Goal: Contribute content: Contribute content

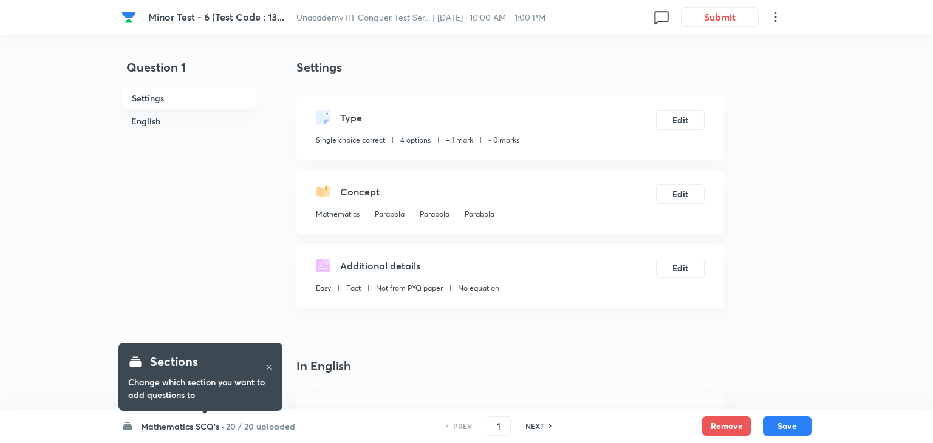
checkbox input "true"
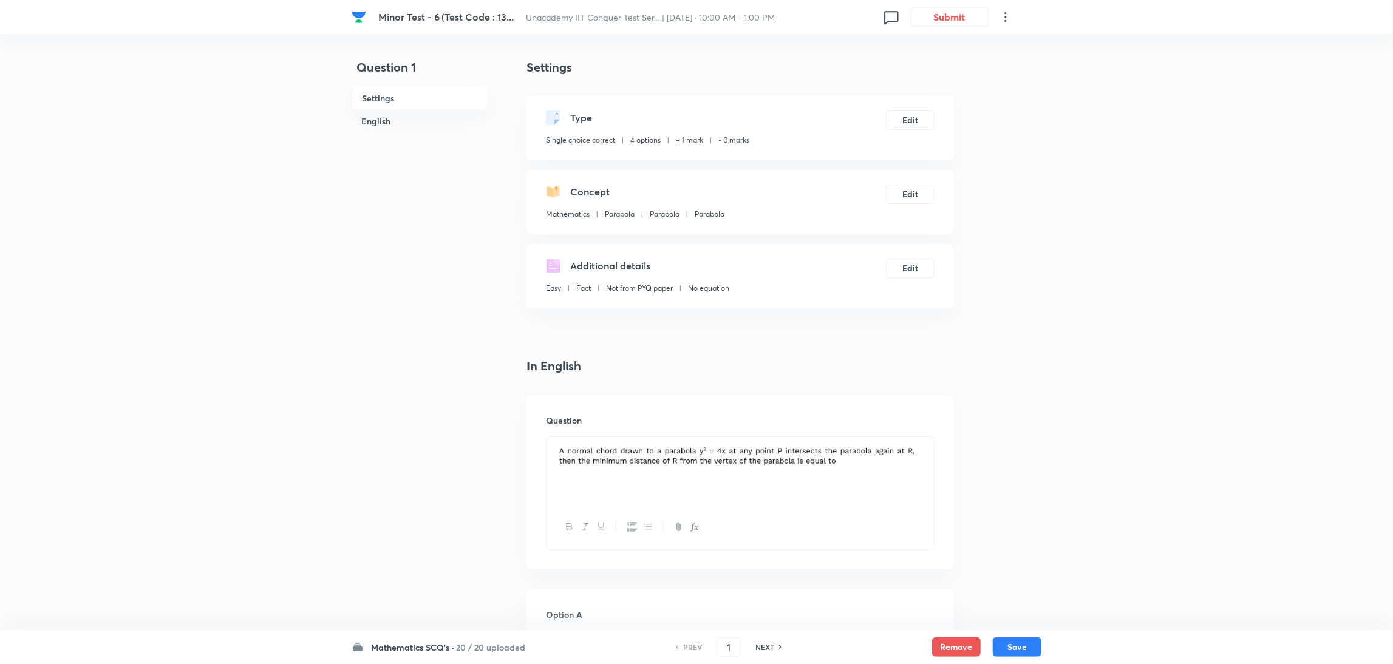
click at [764, 443] on h6 "NEXT" at bounding box center [764, 647] width 19 height 11
type input "2"
checkbox input "false"
checkbox input "true"
click at [764, 443] on h6 "NEXT" at bounding box center [764, 647] width 19 height 11
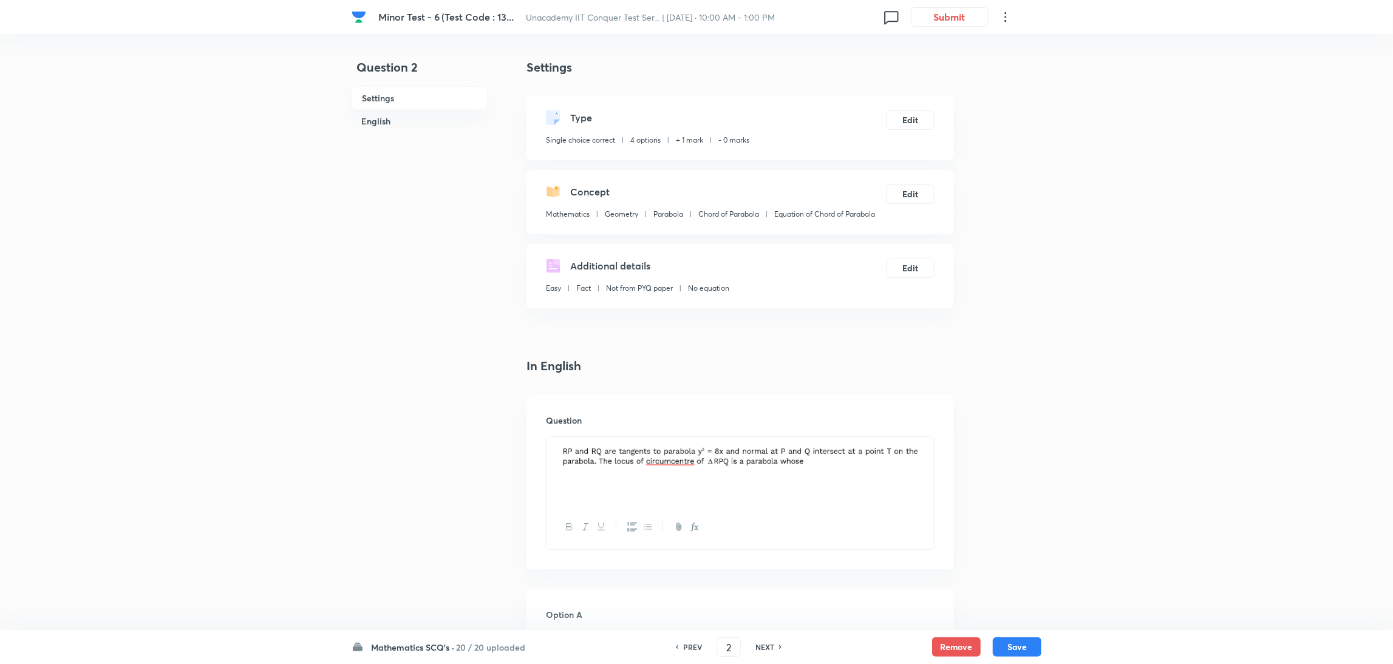
type input "3"
checkbox input "false"
checkbox input "true"
click at [764, 443] on h6 "NEXT" at bounding box center [764, 647] width 19 height 11
type input "4"
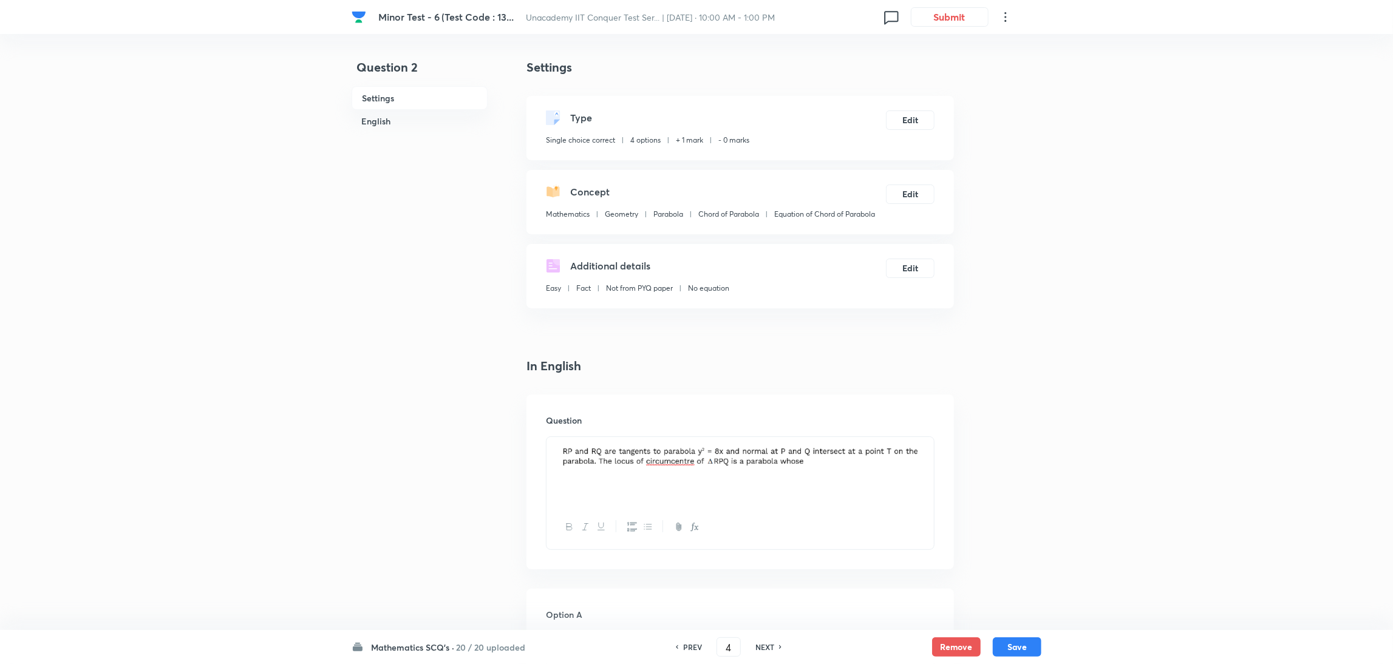
checkbox input "false"
checkbox input "true"
click at [764, 443] on h6 "NEXT" at bounding box center [764, 647] width 19 height 11
type input "5"
checkbox input "true"
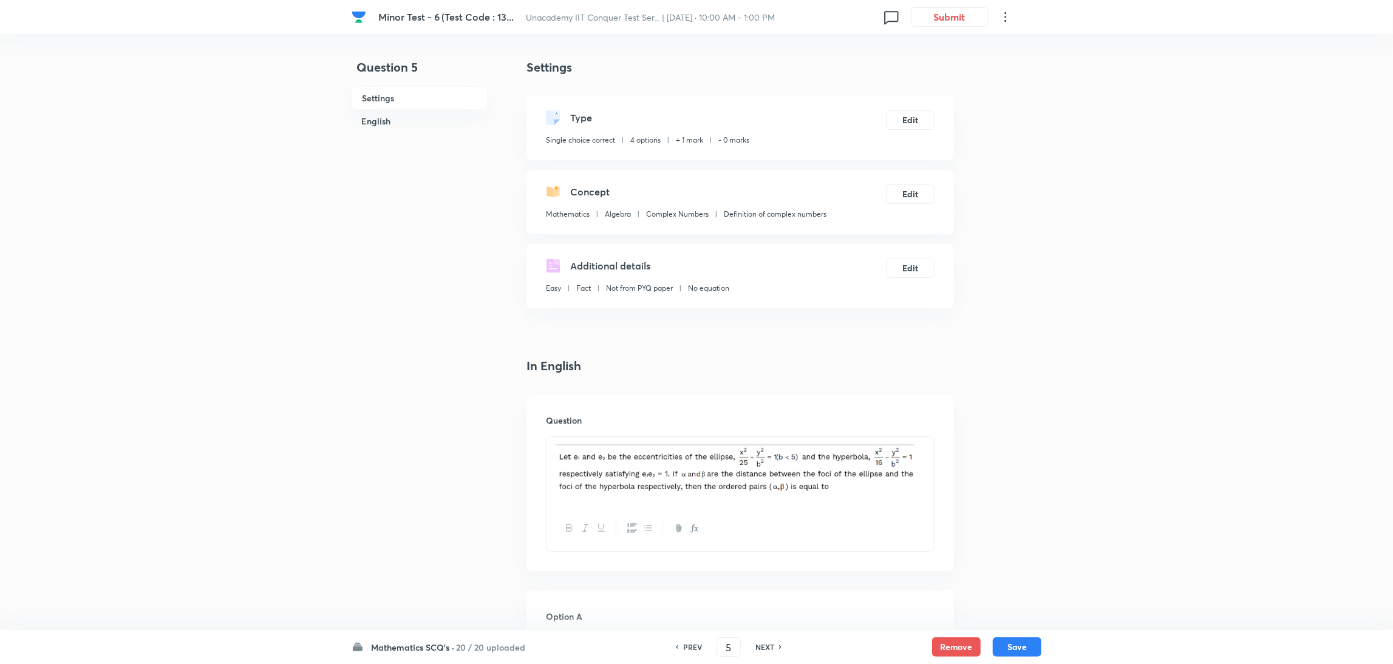
click at [764, 443] on h6 "NEXT" at bounding box center [764, 647] width 19 height 11
type input "6"
checkbox input "false"
checkbox input "true"
click at [764, 443] on h6 "NEXT" at bounding box center [764, 647] width 19 height 11
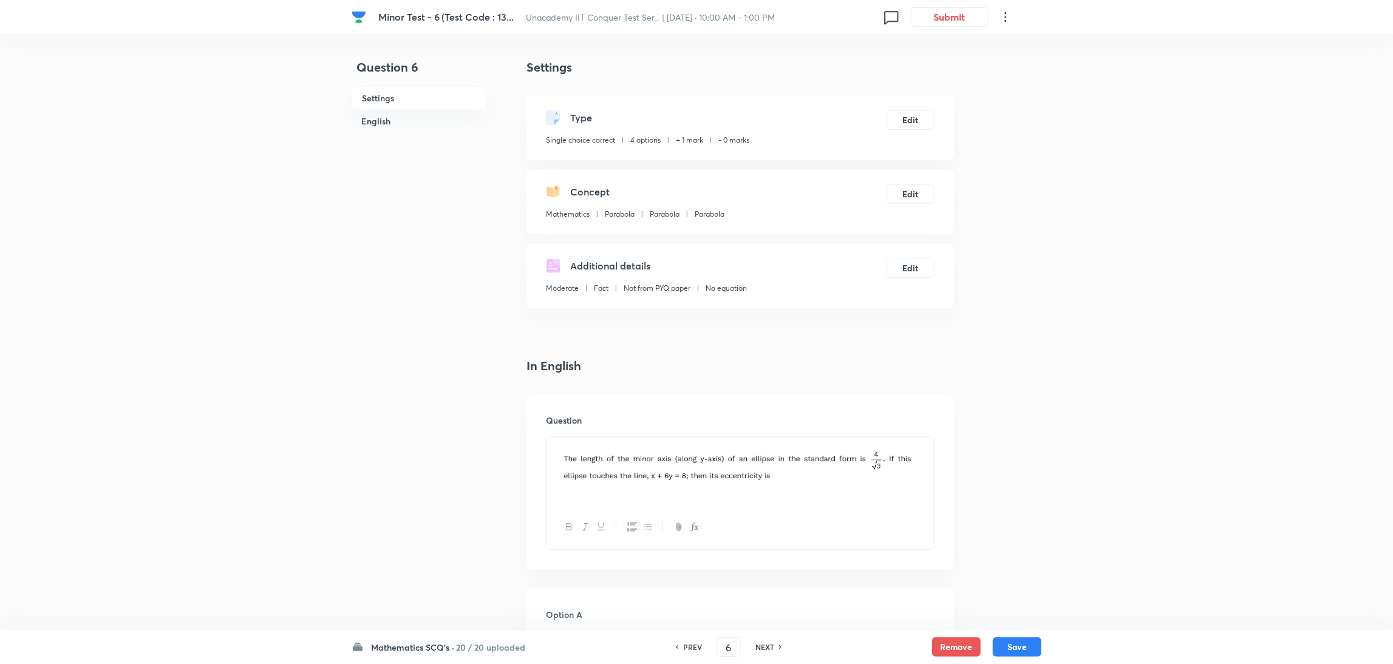
type input "7"
checkbox input "false"
checkbox input "true"
click at [690, 443] on h6 "PREV" at bounding box center [692, 647] width 19 height 11
type input "6"
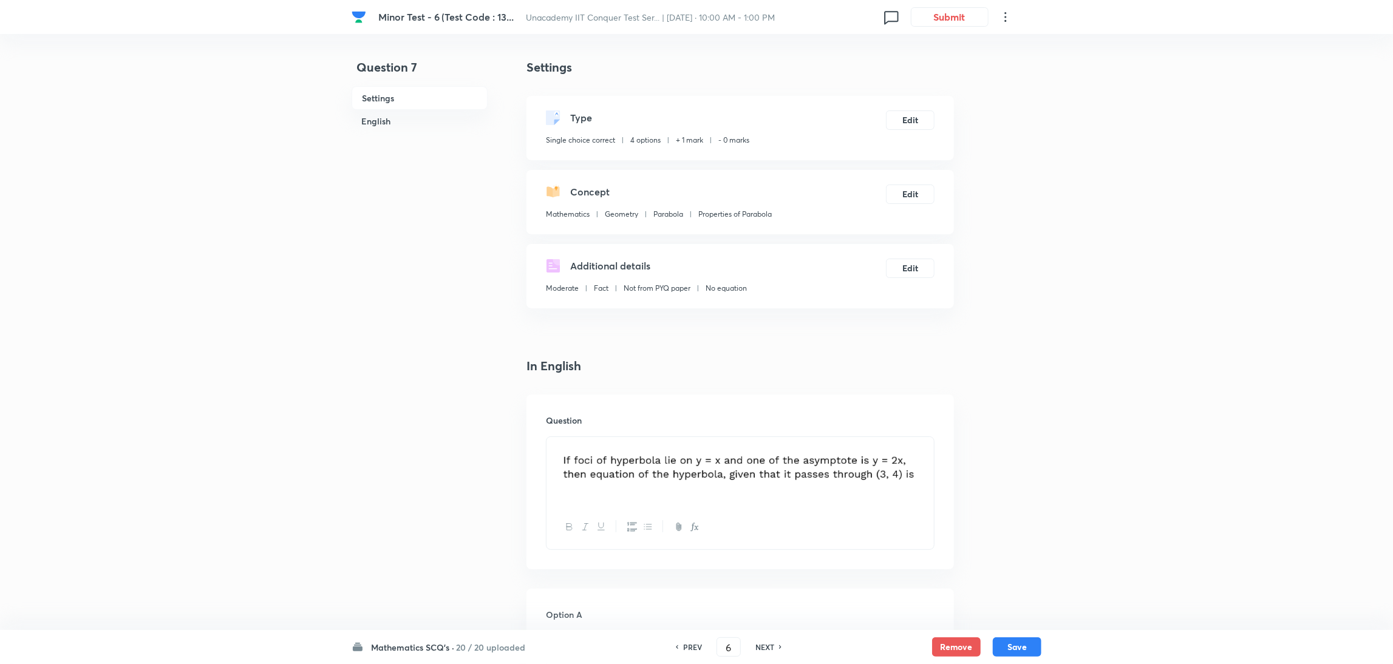
checkbox input "true"
checkbox input "false"
click at [690, 443] on h6 "PREV" at bounding box center [692, 647] width 19 height 11
type input "5"
checkbox input "false"
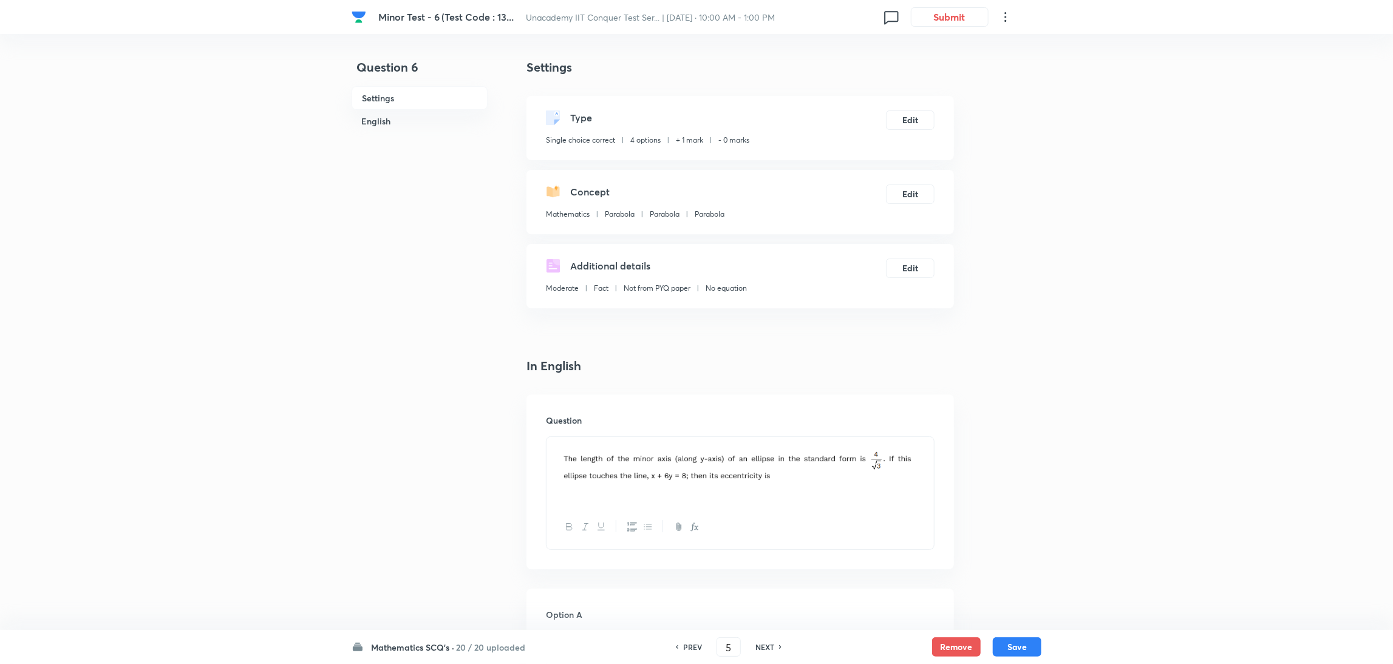
checkbox input "true"
click at [690, 443] on h6 "PREV" at bounding box center [692, 647] width 19 height 11
type input "4"
checkbox input "true"
click at [690, 443] on h6 "PREV" at bounding box center [692, 647] width 19 height 11
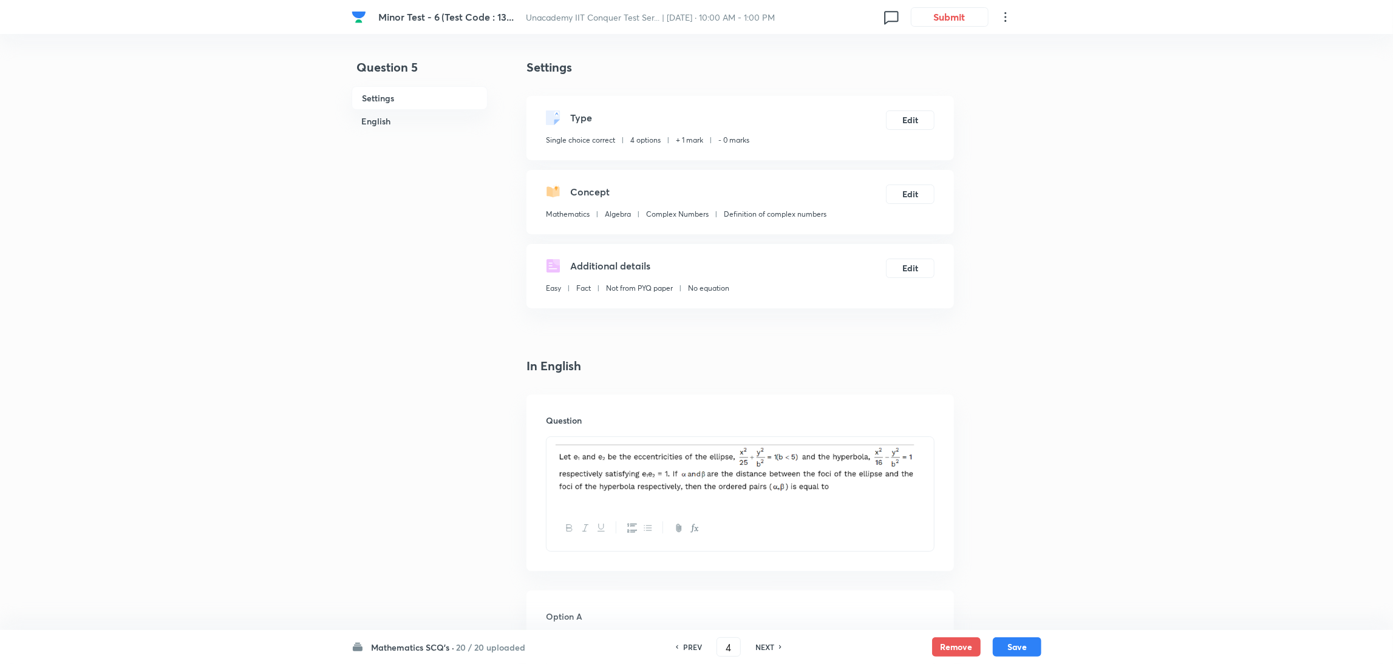
type input "3"
checkbox input "false"
checkbox input "true"
click at [690, 443] on h6 "PREV" at bounding box center [692, 647] width 19 height 11
type input "2"
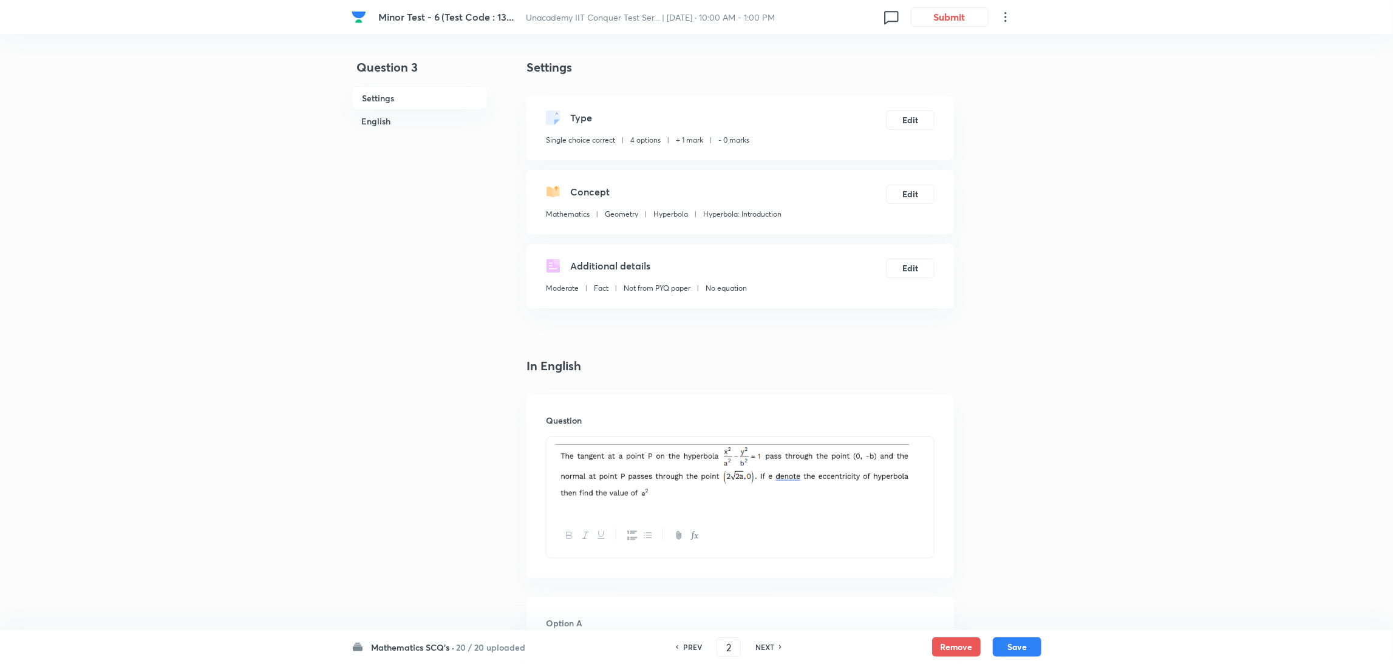
checkbox input "false"
checkbox input "true"
click at [690, 443] on h6 "PREV" at bounding box center [692, 647] width 19 height 11
type input "1"
checkbox input "false"
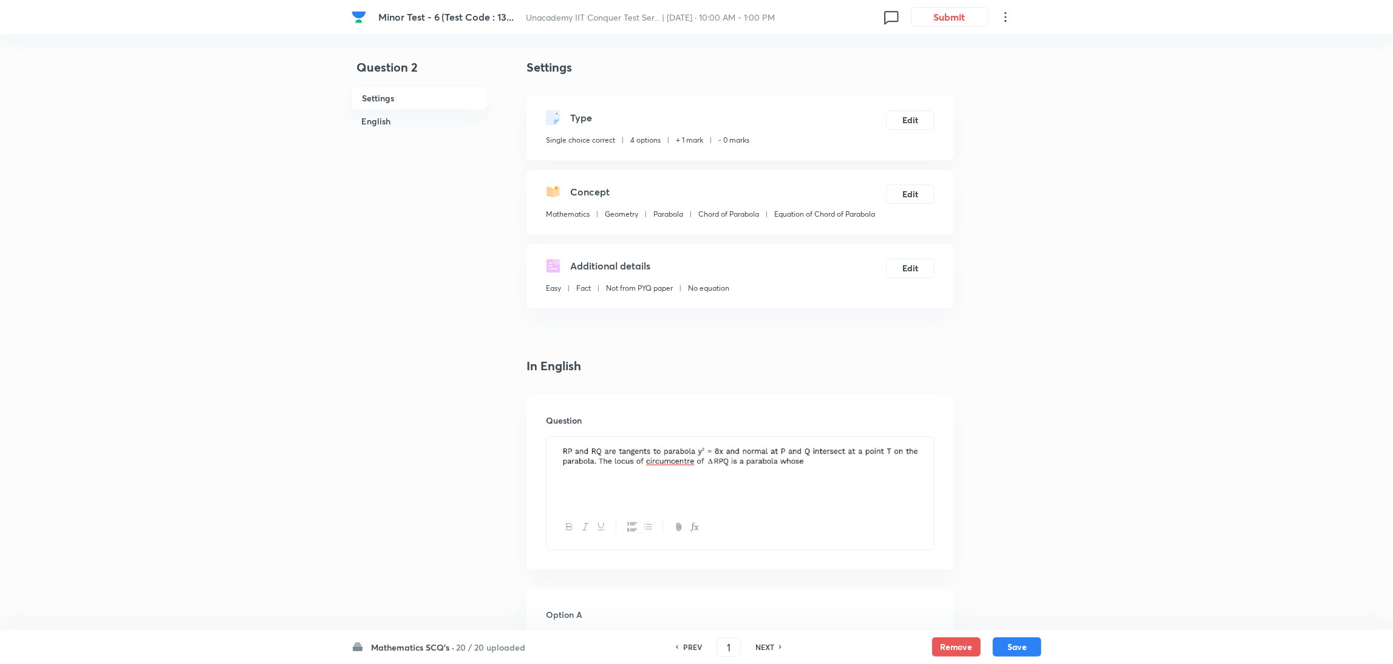
checkbox input "true"
click at [690, 443] on h6 "PREV" at bounding box center [692, 647] width 19 height 11
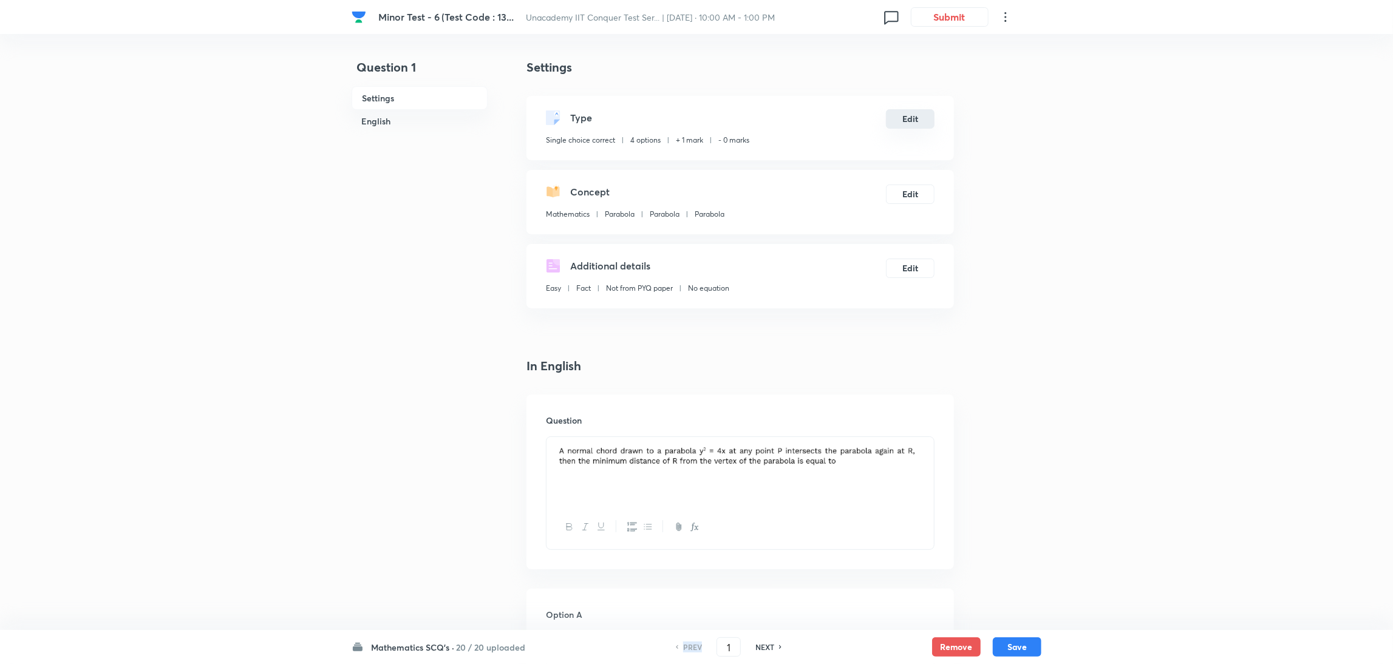
click at [913, 121] on button "Edit" at bounding box center [910, 118] width 49 height 19
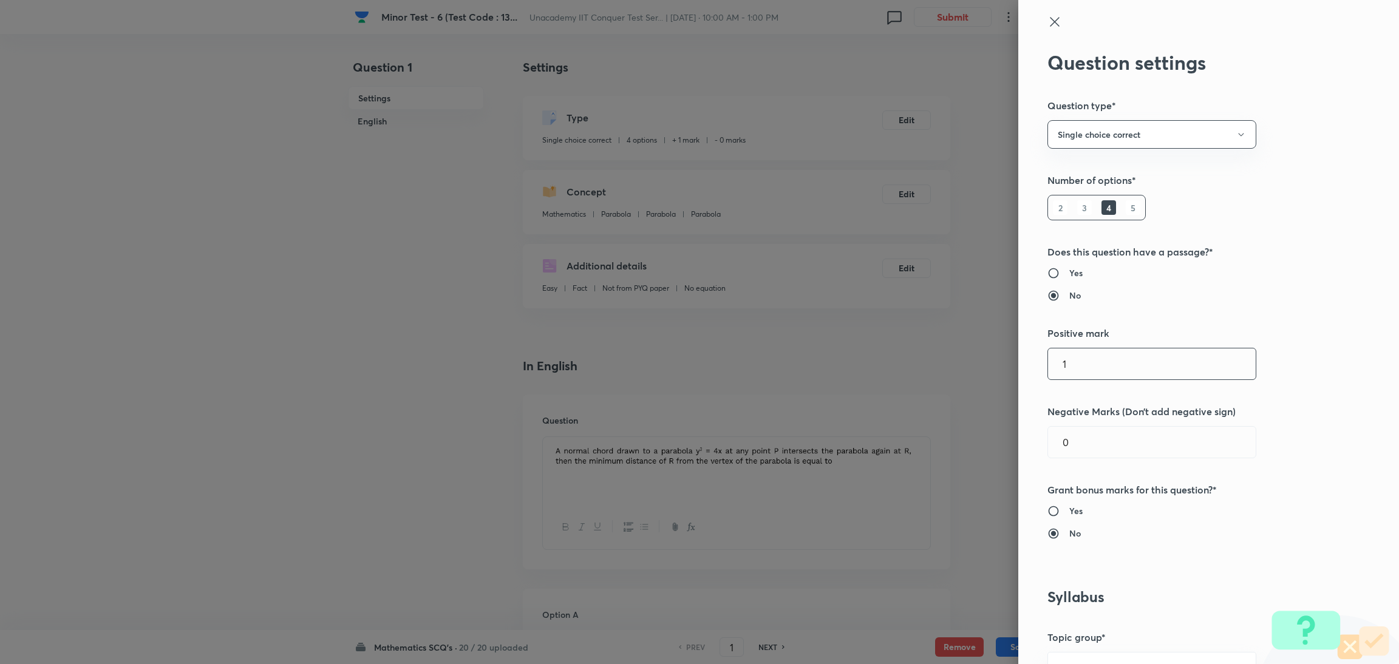
drag, startPoint x: 1073, startPoint y: 365, endPoint x: 968, endPoint y: 386, distance: 107.8
click at [932, 386] on div "Question settings Question type* Single choice correct Number of options* 2 3 4…" at bounding box center [699, 332] width 1399 height 664
type input "4"
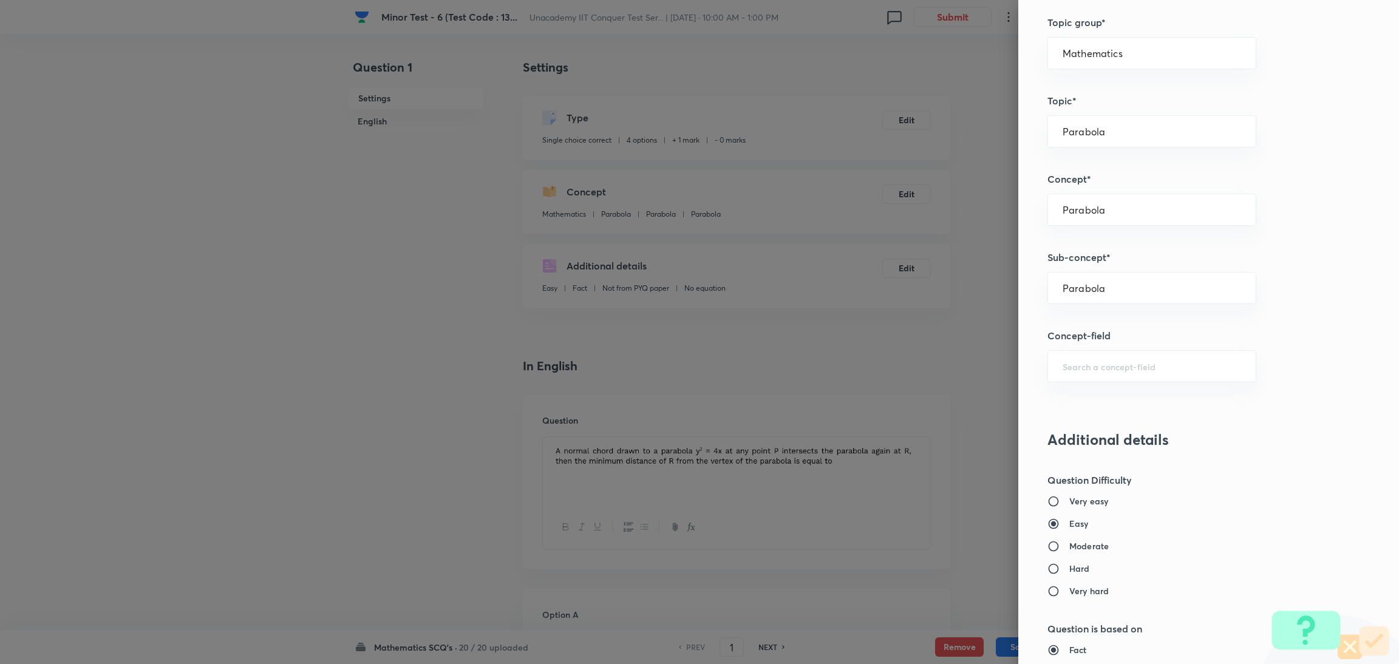
scroll to position [1073, 0]
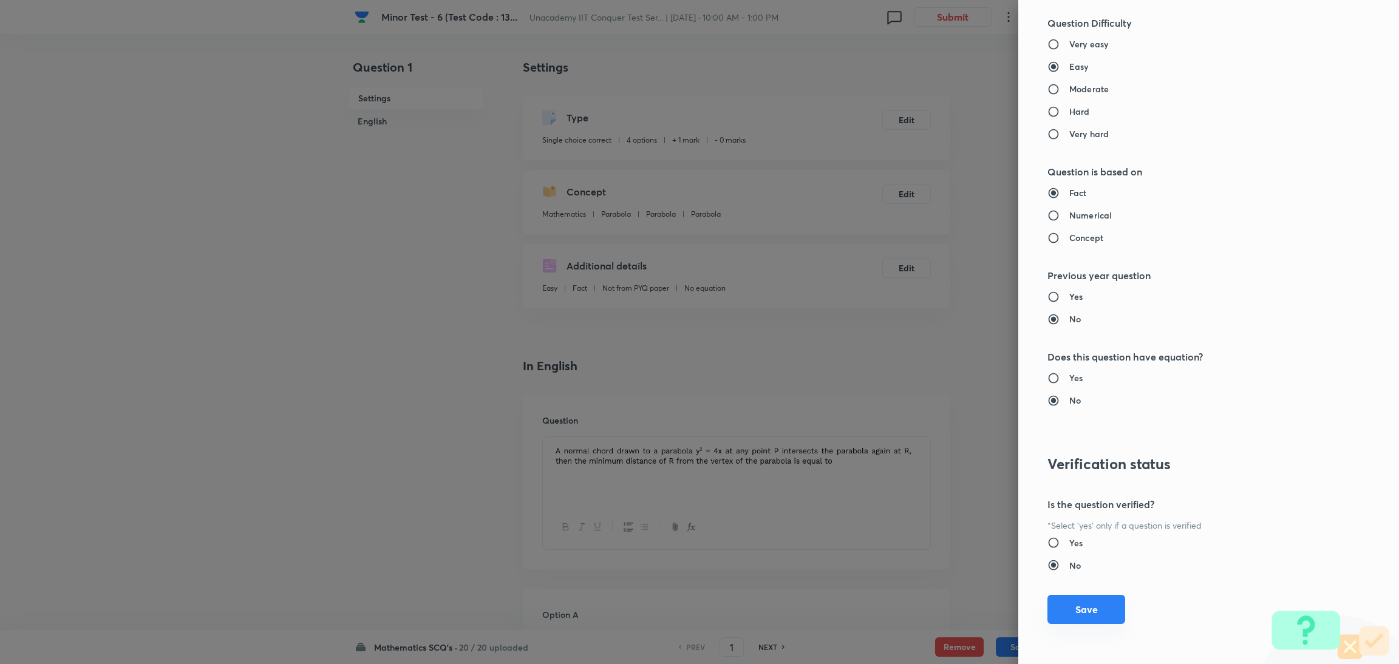
type input "1"
click at [932, 443] on button "Save" at bounding box center [1086, 609] width 78 height 29
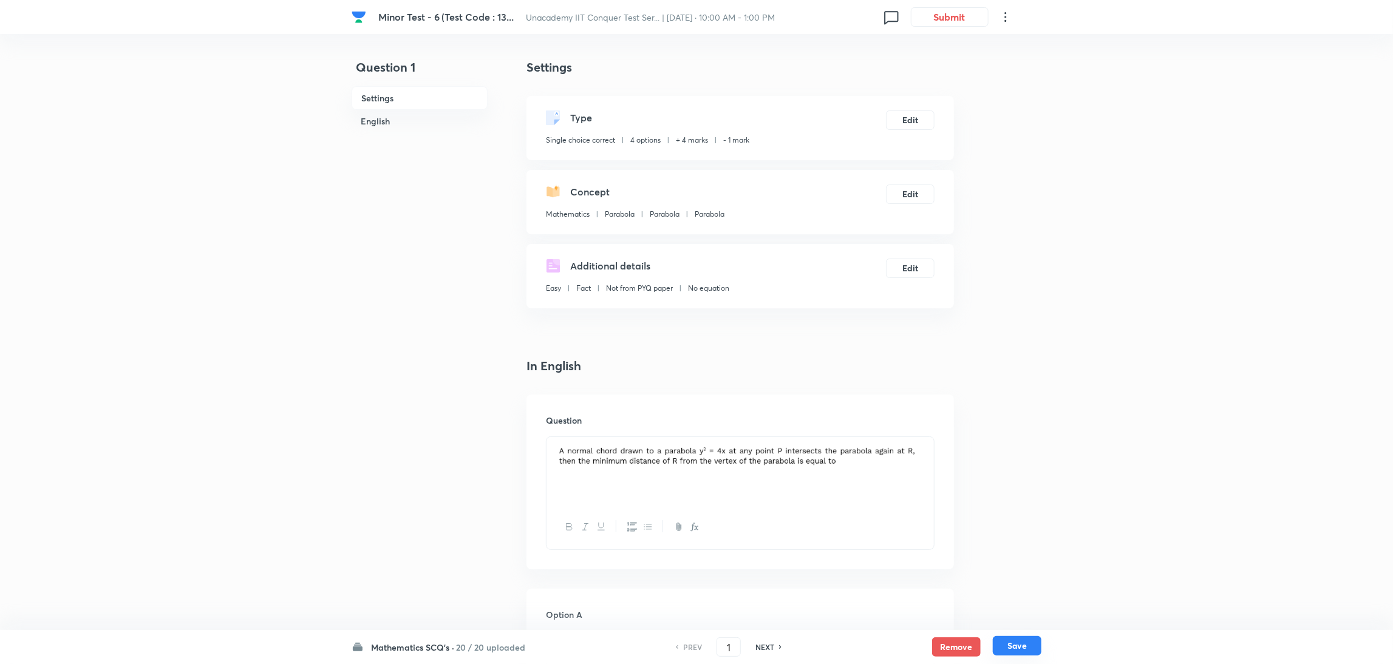
click at [932, 443] on button "Save" at bounding box center [1017, 645] width 49 height 19
type input "2"
checkbox input "true"
checkbox input "false"
click at [909, 120] on button "Edit" at bounding box center [910, 118] width 49 height 19
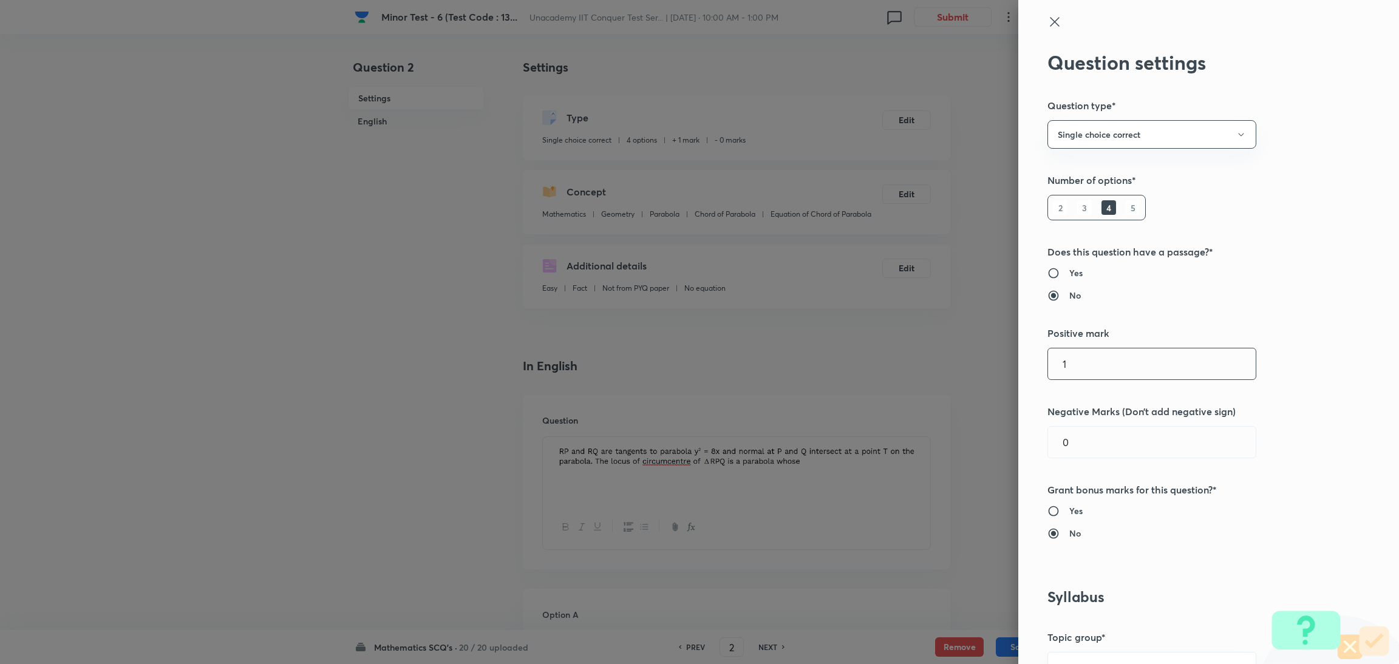
click at [932, 364] on input "1" at bounding box center [1152, 363] width 208 height 31
type input "4"
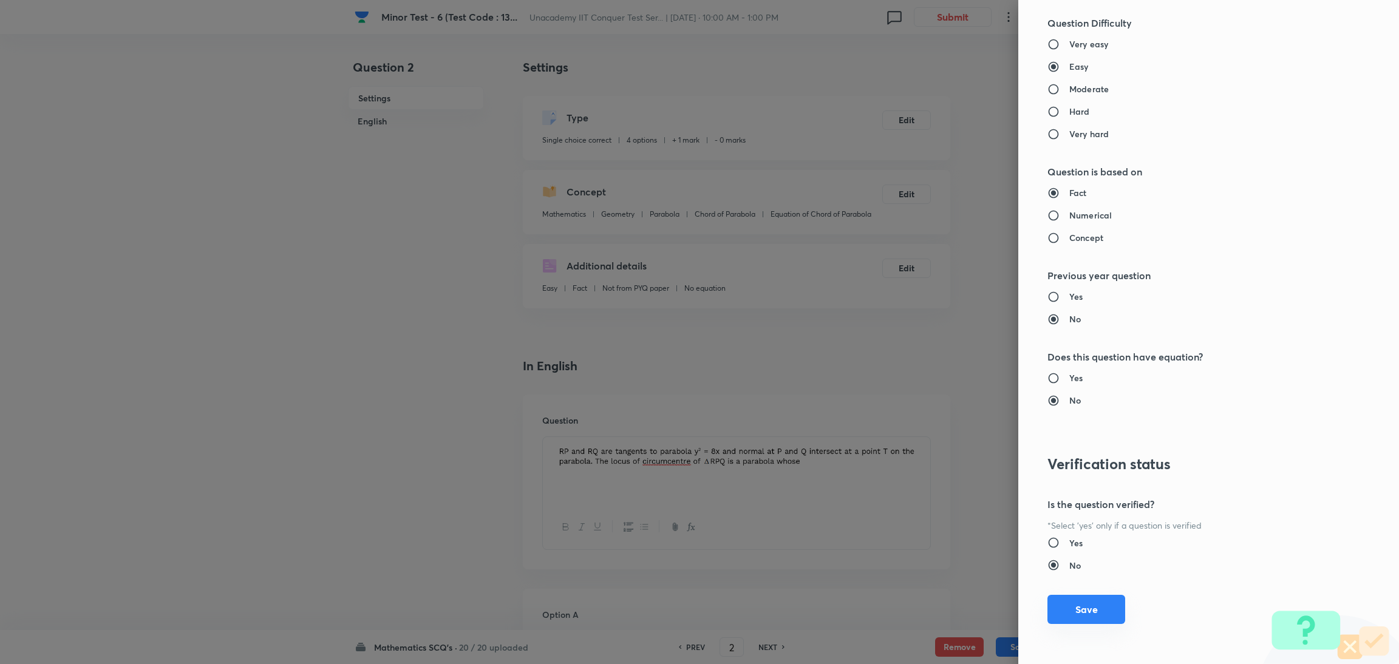
type input "1"
click at [932, 443] on button "Save" at bounding box center [1086, 609] width 78 height 29
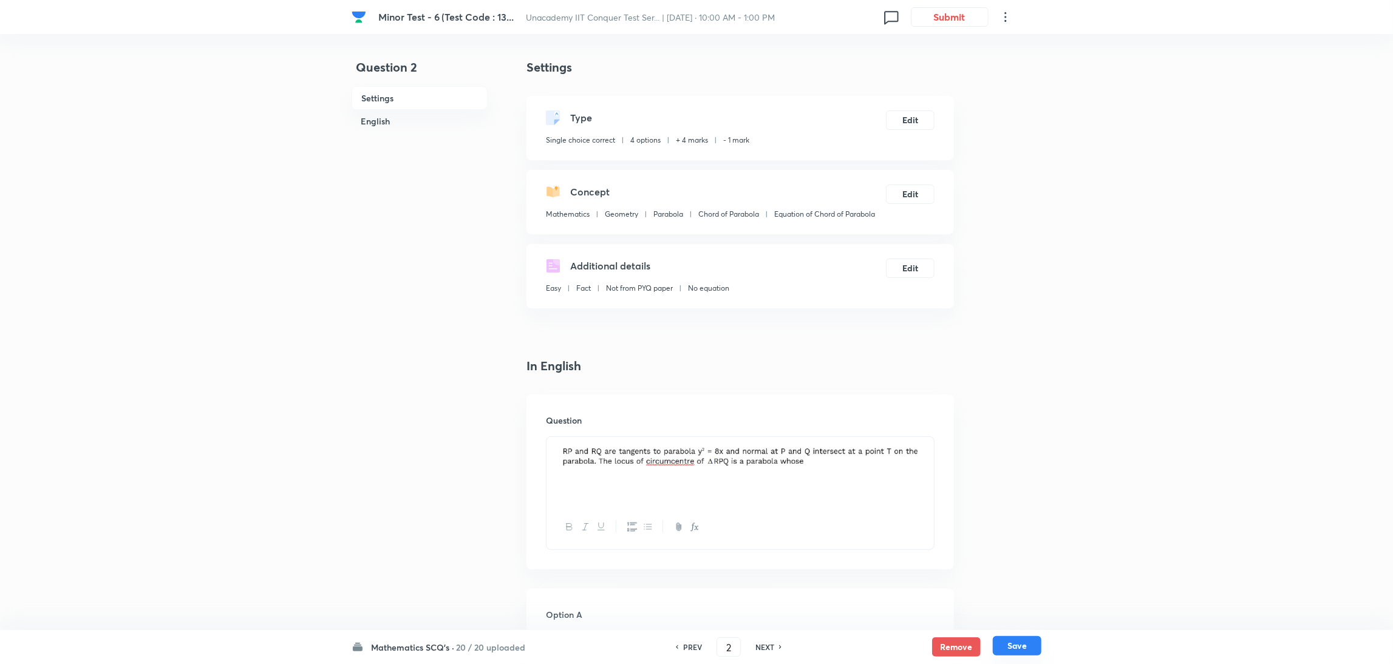
click at [932, 443] on button "Save" at bounding box center [1017, 645] width 49 height 19
type input "3"
checkbox input "false"
checkbox input "true"
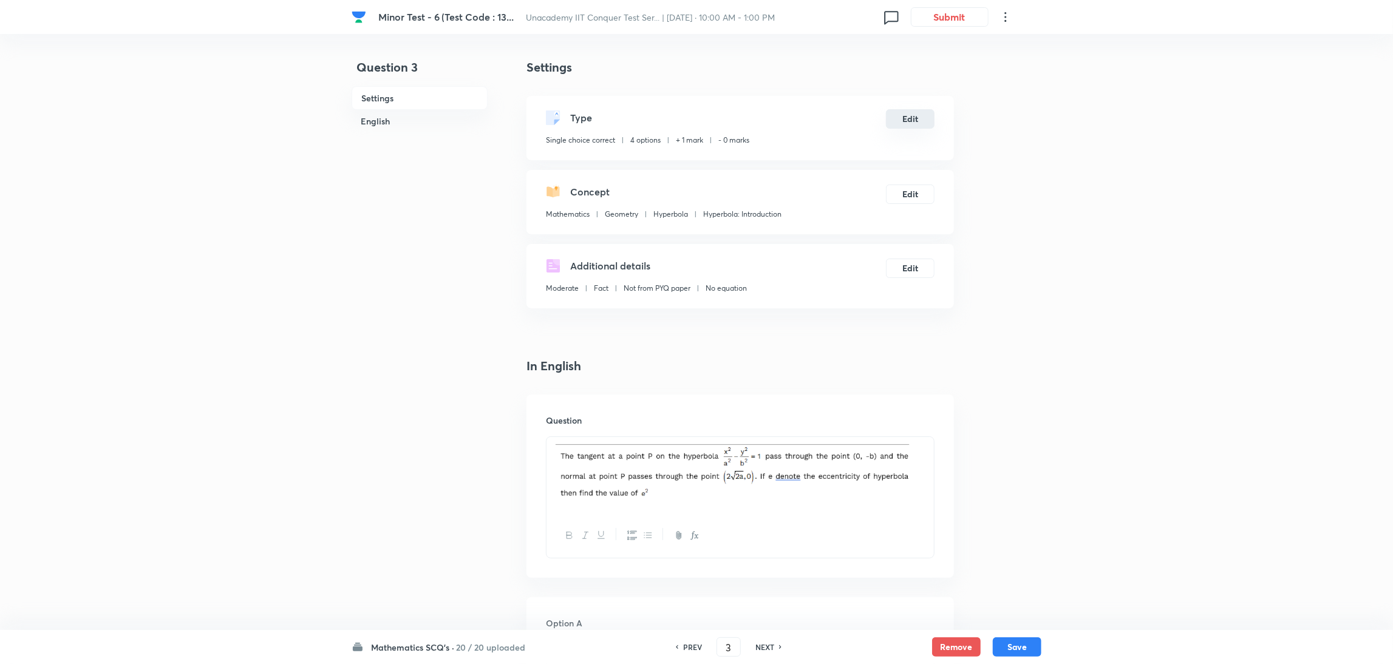
click at [903, 114] on button "Edit" at bounding box center [910, 118] width 49 height 19
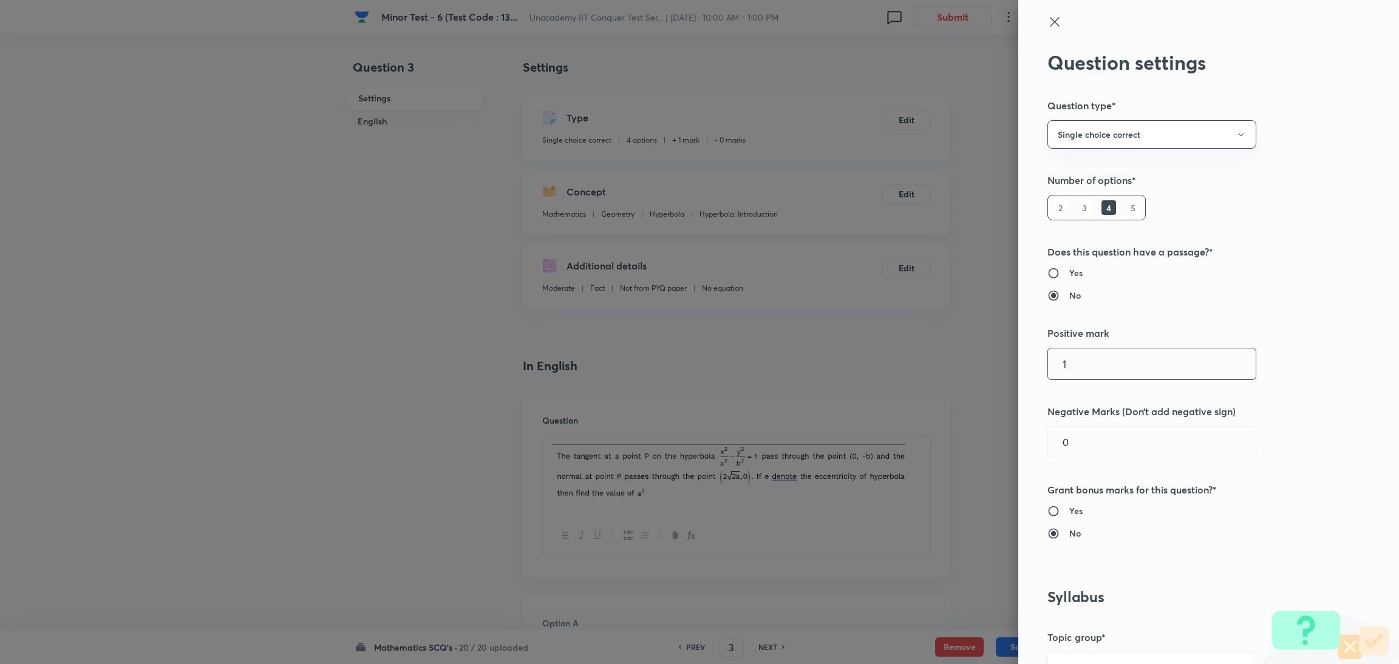
click at [932, 369] on input "1" at bounding box center [1152, 363] width 208 height 31
type input "4"
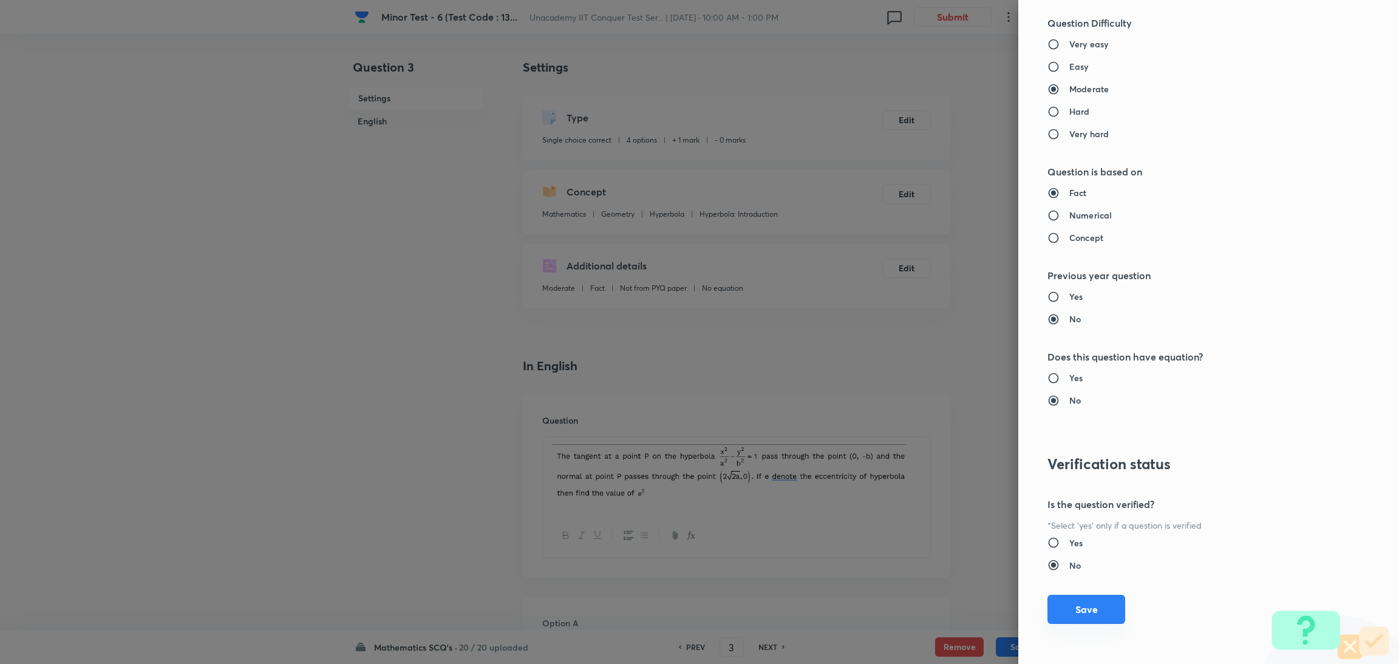
type input "1"
click at [932, 443] on button "Save" at bounding box center [1086, 609] width 78 height 29
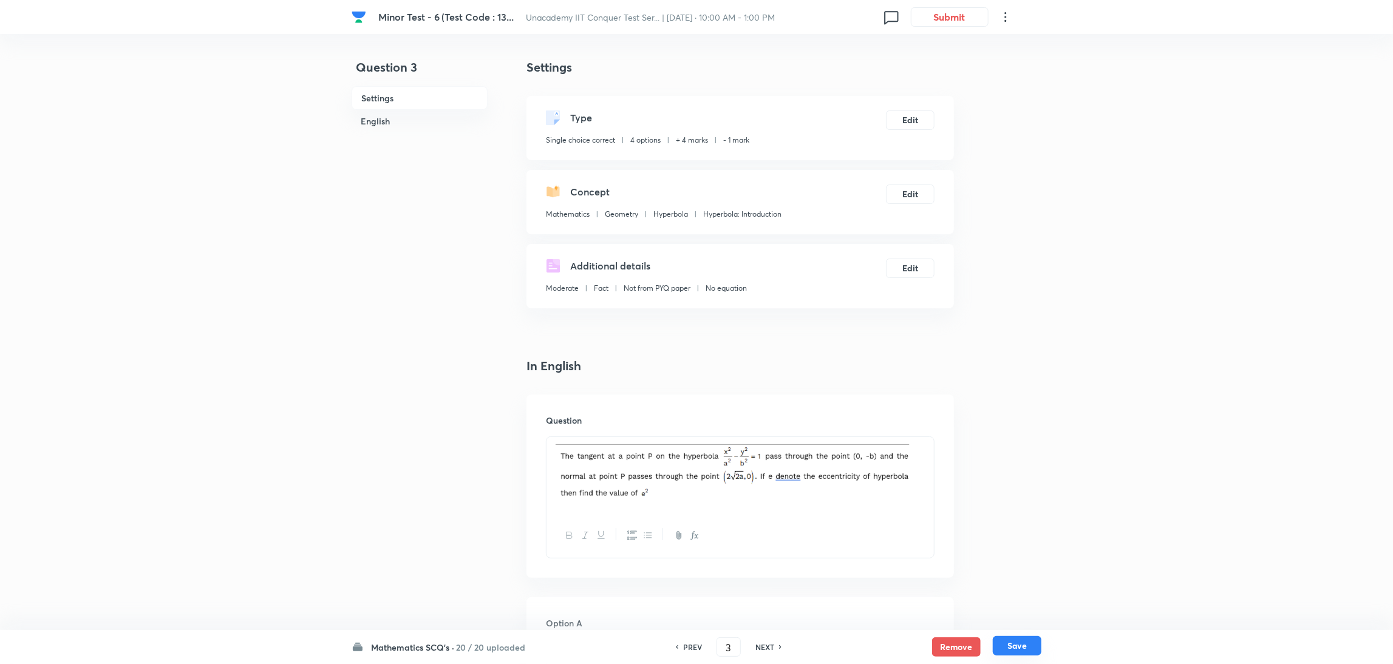
click at [932, 443] on button "Save" at bounding box center [1017, 645] width 49 height 19
type input "4"
checkbox input "false"
checkbox input "true"
click at [911, 123] on button "Edit" at bounding box center [910, 118] width 49 height 19
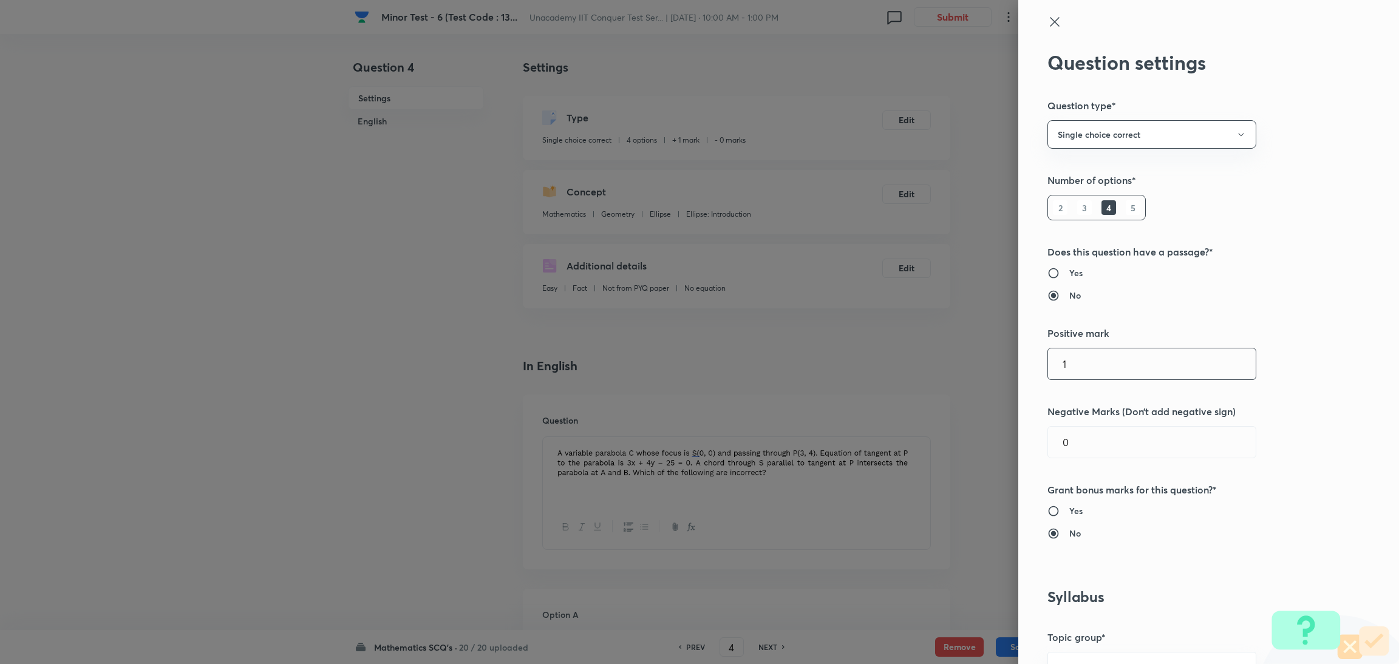
click at [932, 367] on input "1" at bounding box center [1152, 363] width 208 height 31
type input "4"
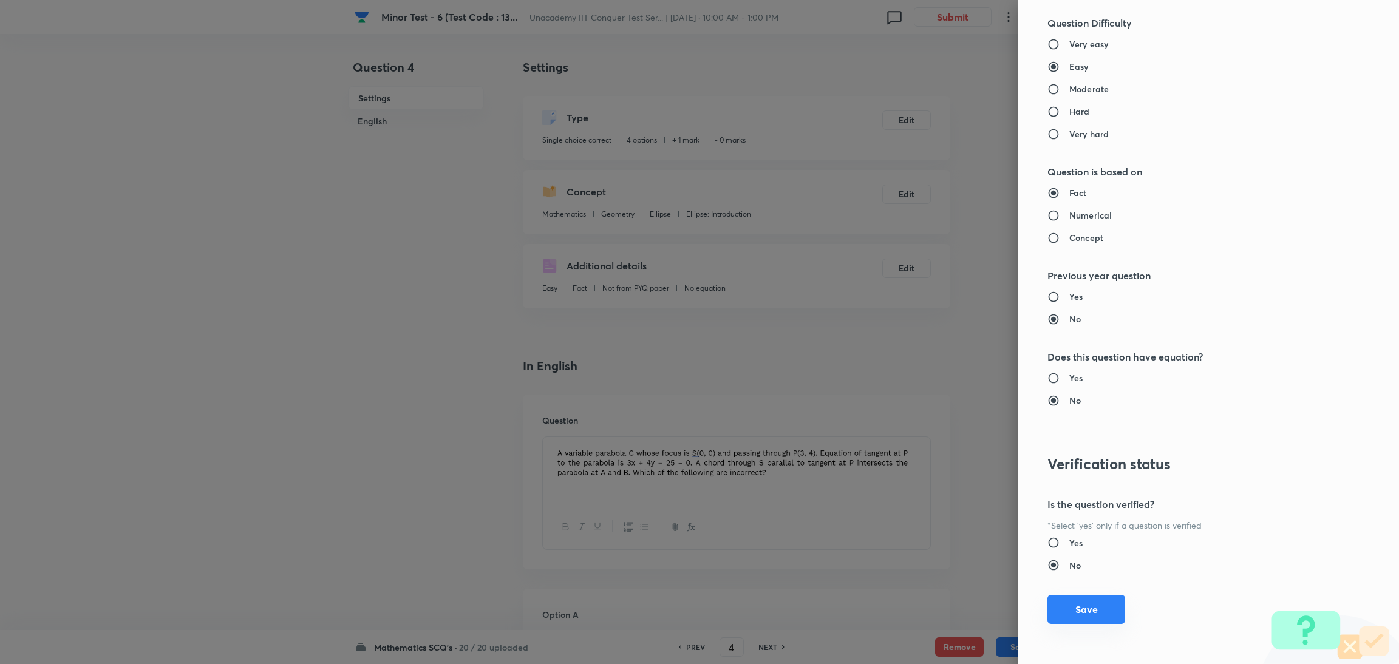
type input "1"
click at [932, 443] on button "Save" at bounding box center [1086, 609] width 78 height 29
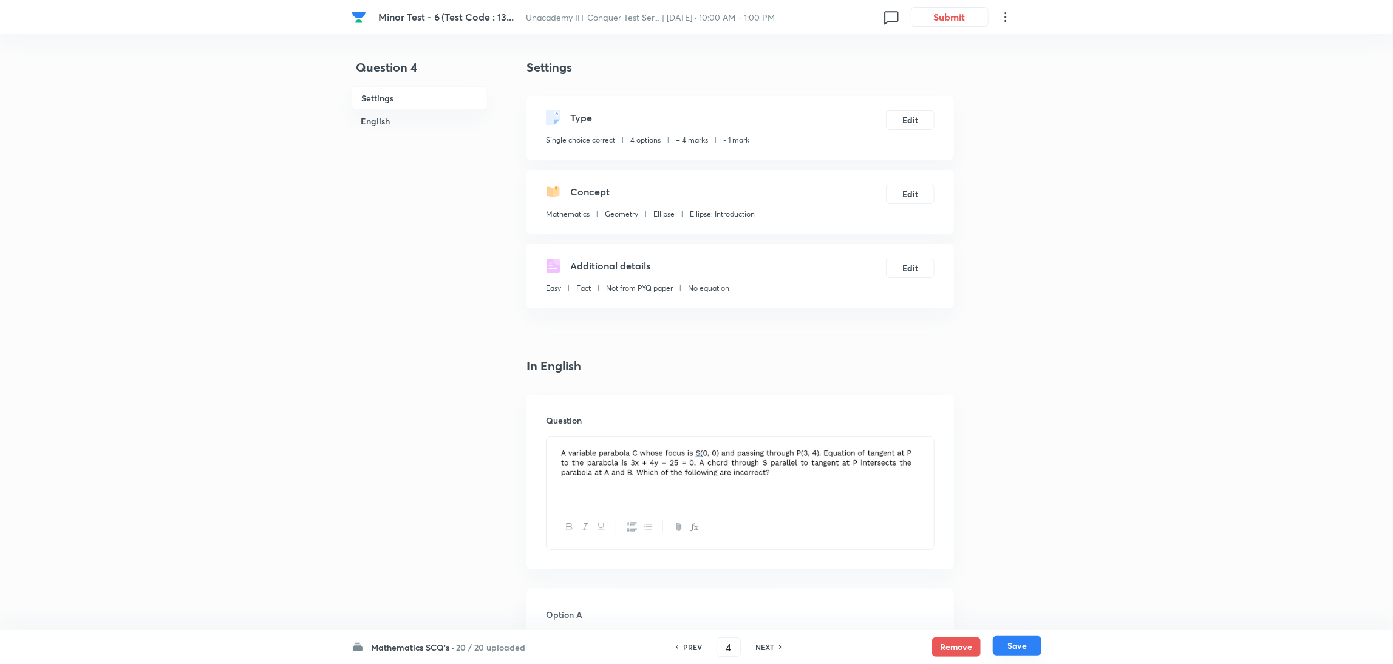
click at [932, 443] on button "Save" at bounding box center [1017, 645] width 49 height 19
type input "5"
checkbox input "true"
click at [905, 117] on button "Edit" at bounding box center [910, 118] width 49 height 19
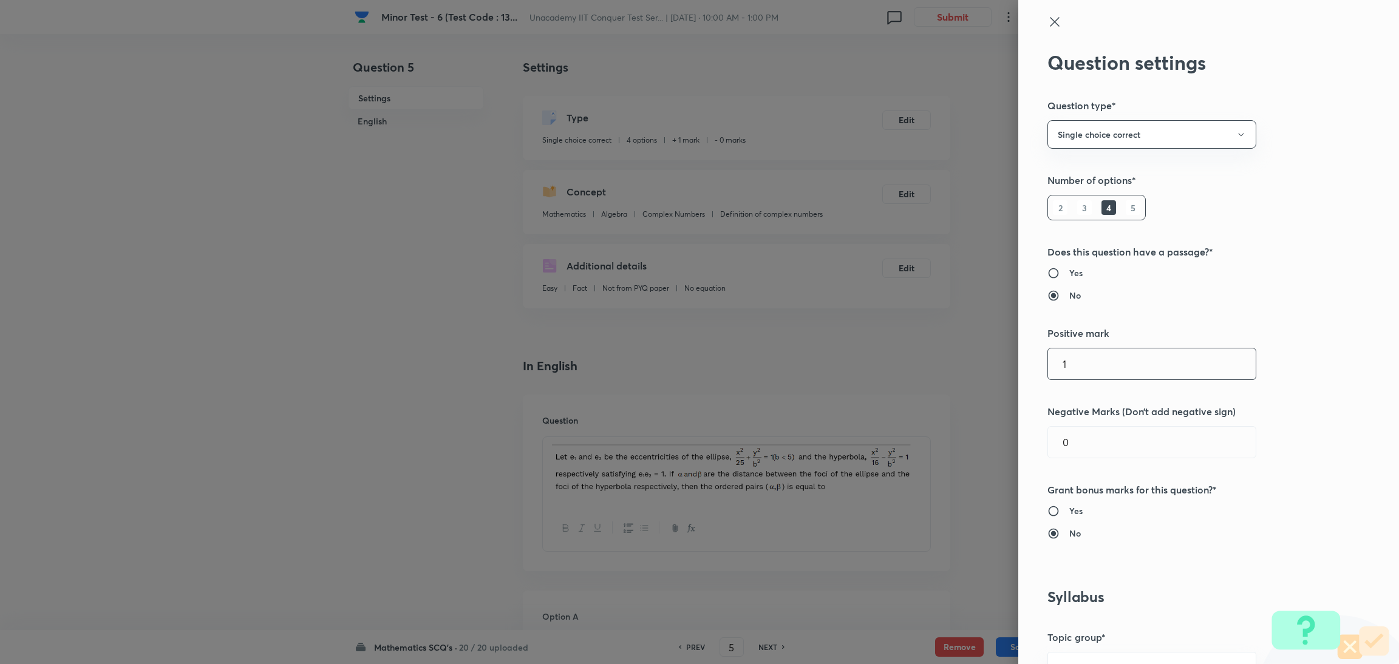
click at [932, 375] on input "1" at bounding box center [1152, 363] width 208 height 31
type input "4"
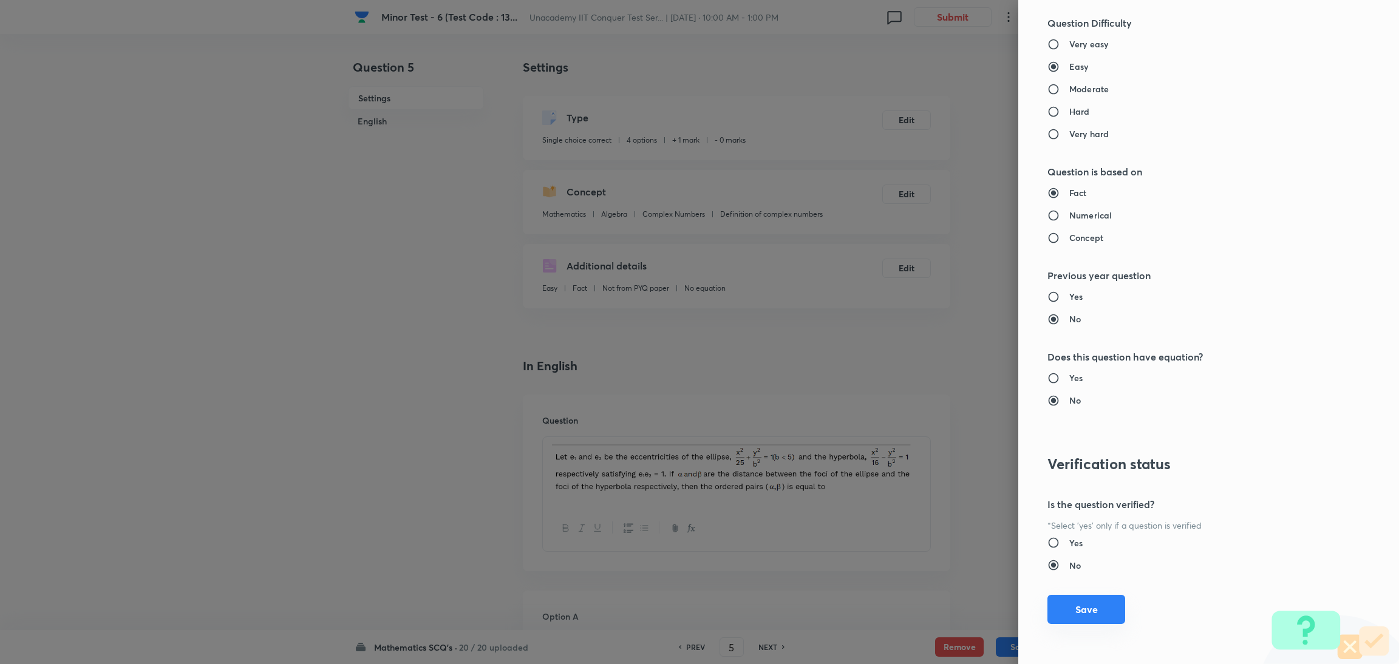
type input "1"
click at [932, 443] on button "Save" at bounding box center [1086, 609] width 78 height 29
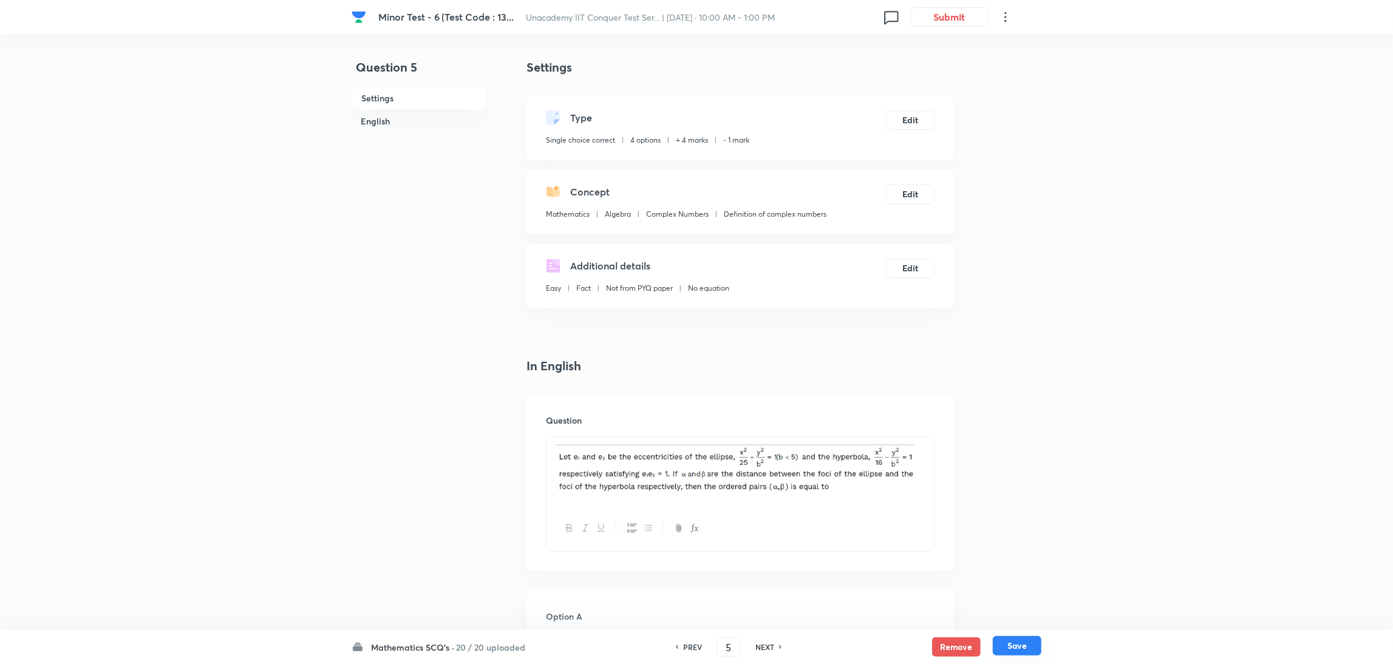
click at [932, 443] on button "Save" at bounding box center [1017, 645] width 49 height 19
type input "6"
checkbox input "true"
checkbox input "false"
click at [904, 120] on button "Edit" at bounding box center [910, 118] width 49 height 19
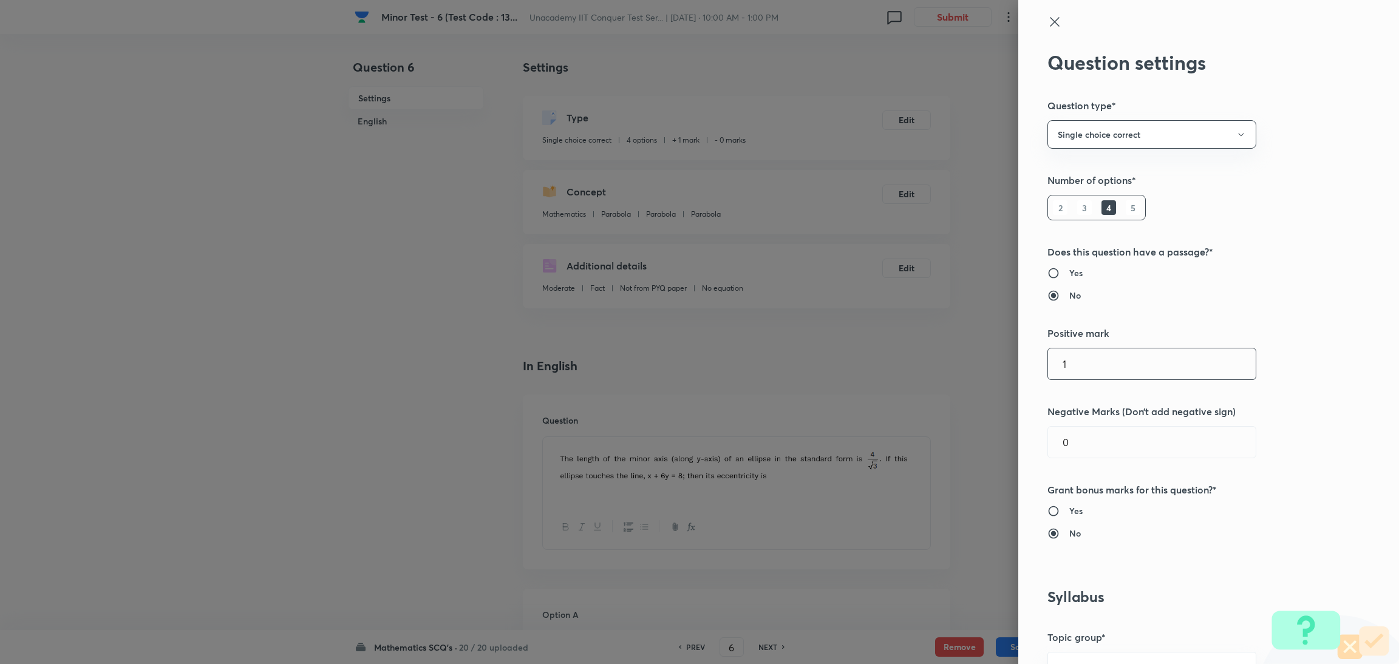
click at [932, 365] on input "1" at bounding box center [1152, 363] width 208 height 31
type input "4"
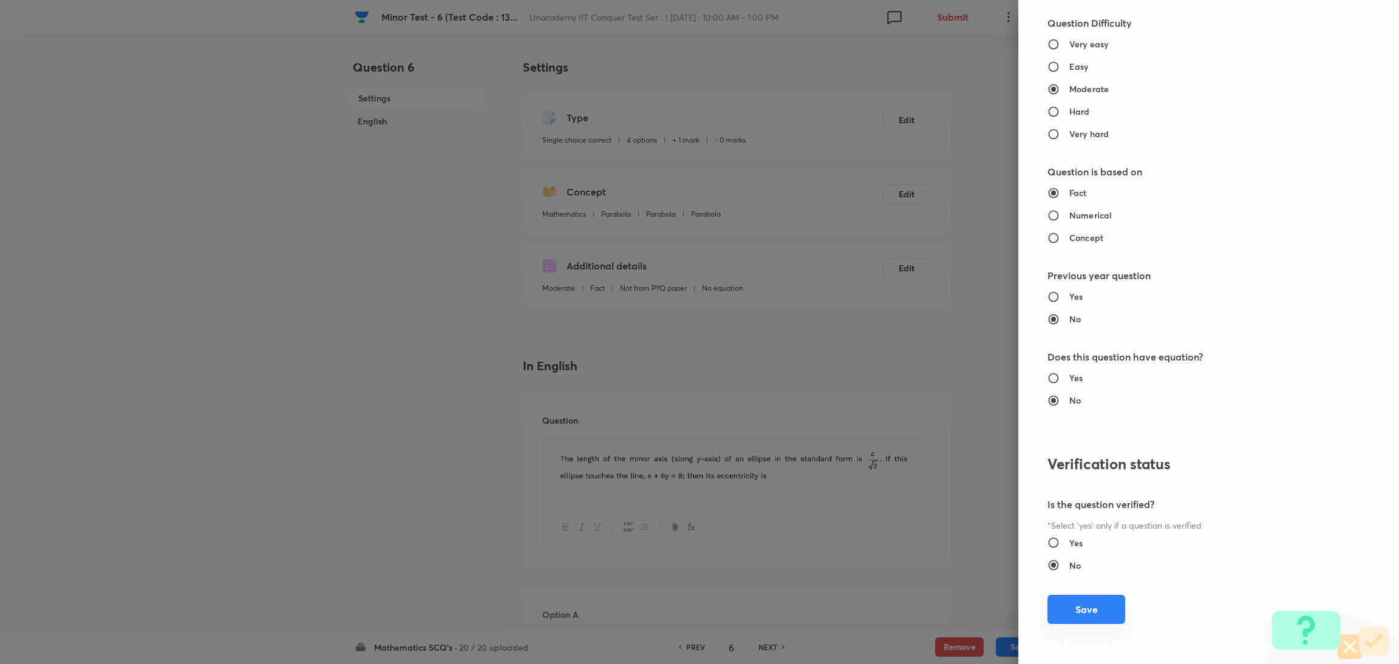
type input "1"
click at [932, 443] on button "Save" at bounding box center [1086, 609] width 78 height 29
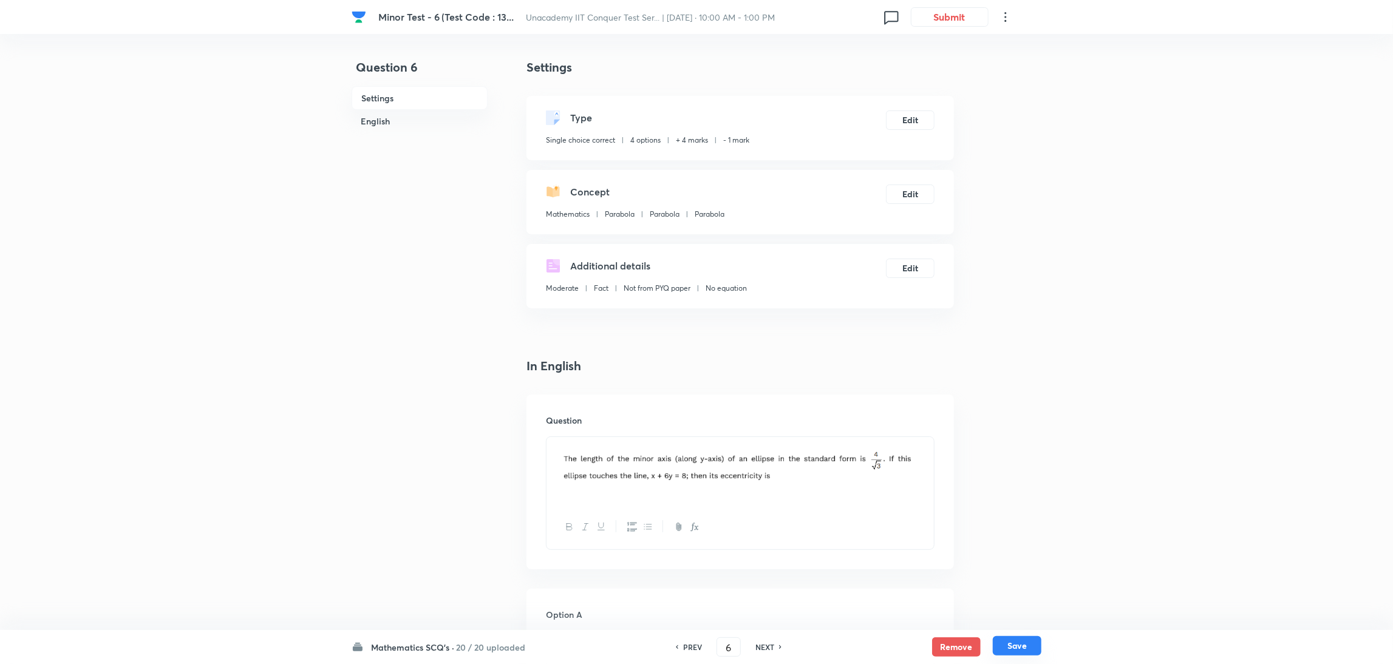
click at [932, 443] on button "Save" at bounding box center [1017, 645] width 49 height 19
type input "7"
checkbox input "false"
checkbox input "true"
click at [910, 118] on button "Edit" at bounding box center [910, 118] width 49 height 19
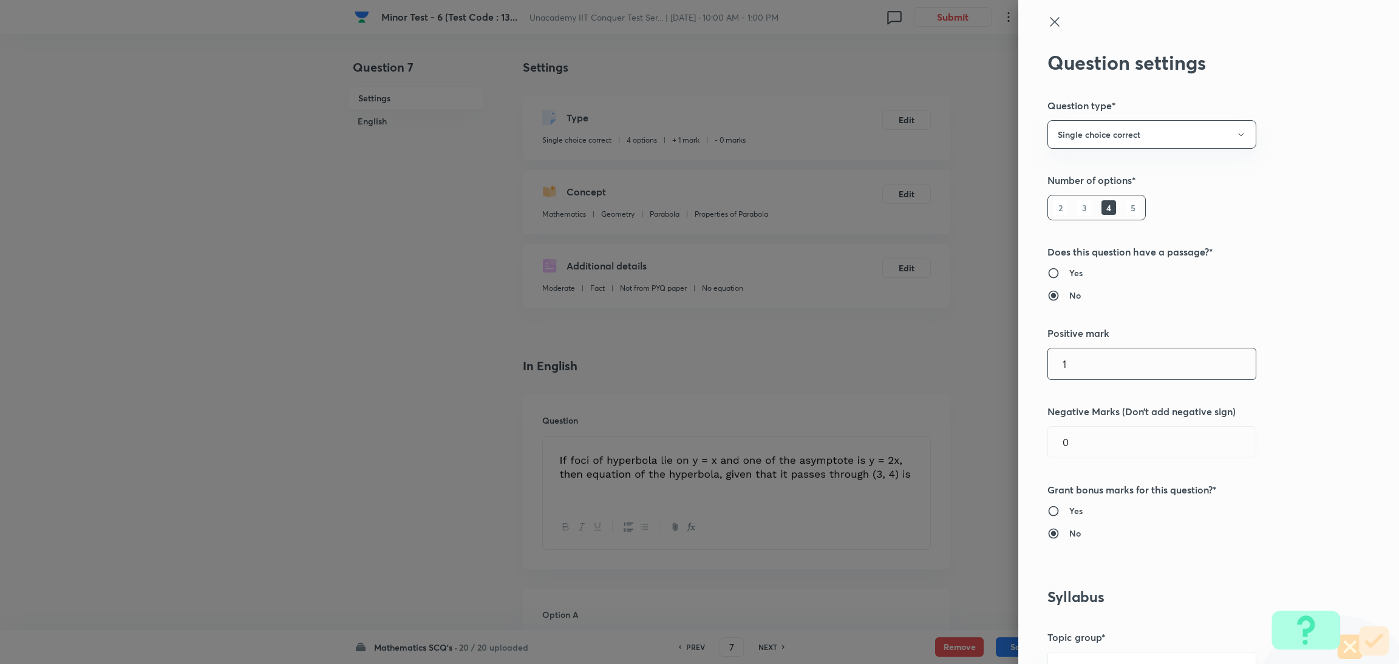
click at [932, 355] on input "1" at bounding box center [1152, 363] width 208 height 31
type input "4"
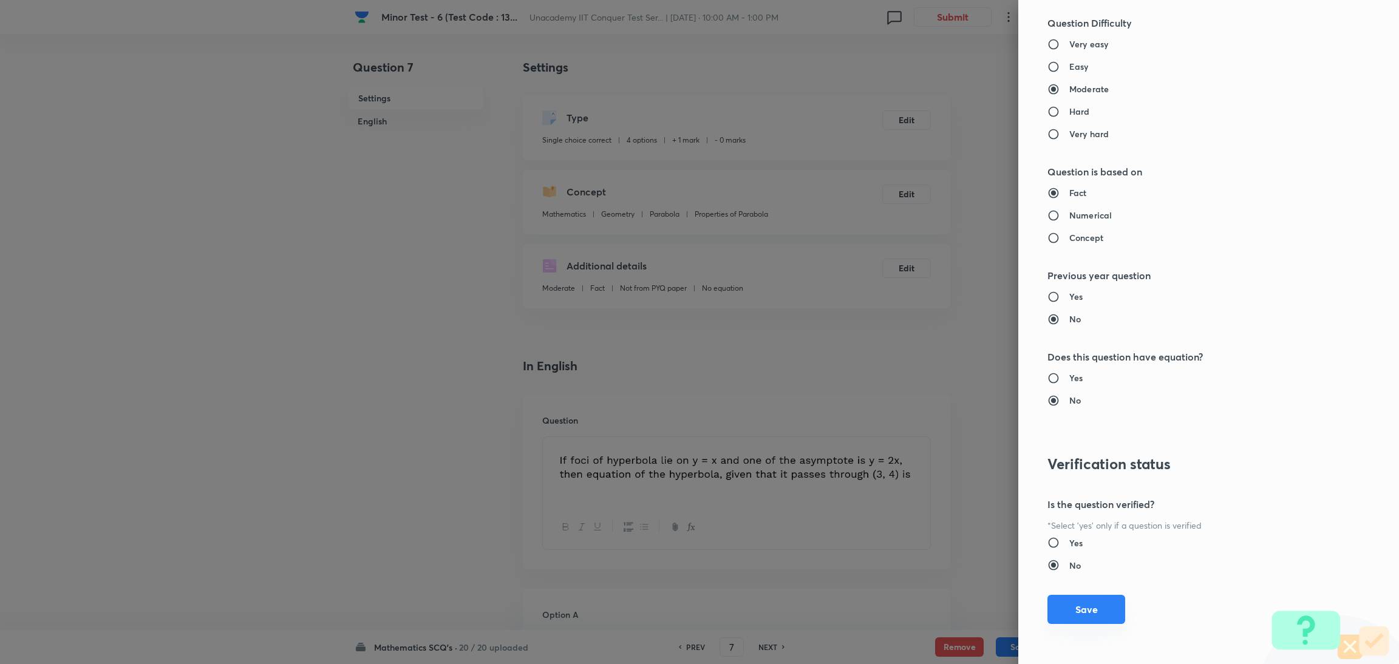
type input "1"
click at [932, 443] on button "Save" at bounding box center [1086, 609] width 78 height 29
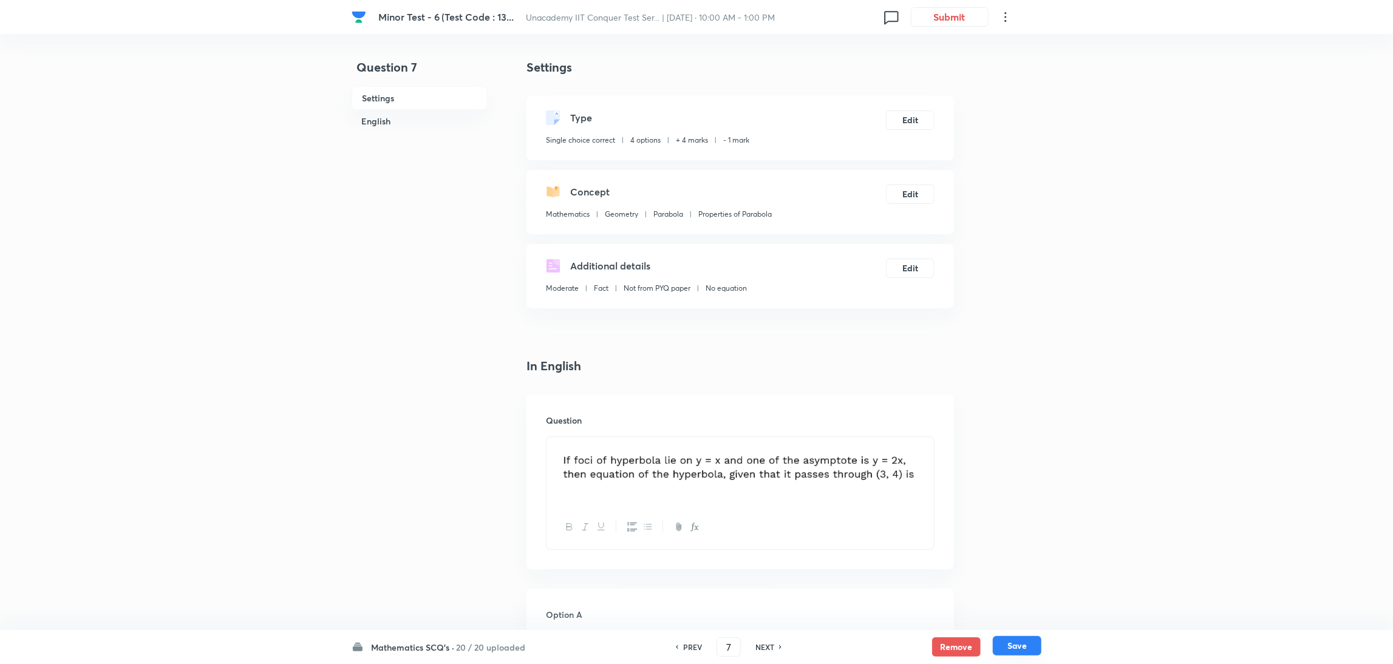
click at [932, 443] on button "Save" at bounding box center [1017, 645] width 49 height 19
type input "8"
checkbox input "true"
checkbox input "false"
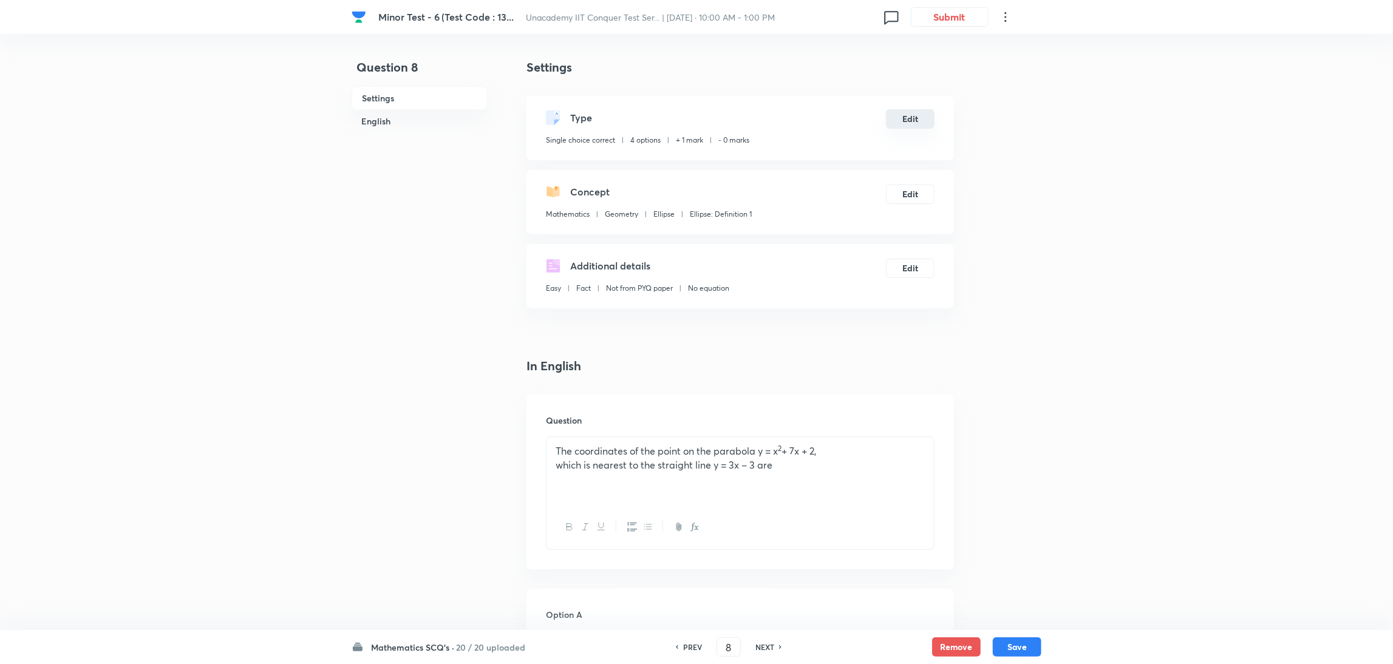
click at [913, 121] on button "Edit" at bounding box center [910, 118] width 49 height 19
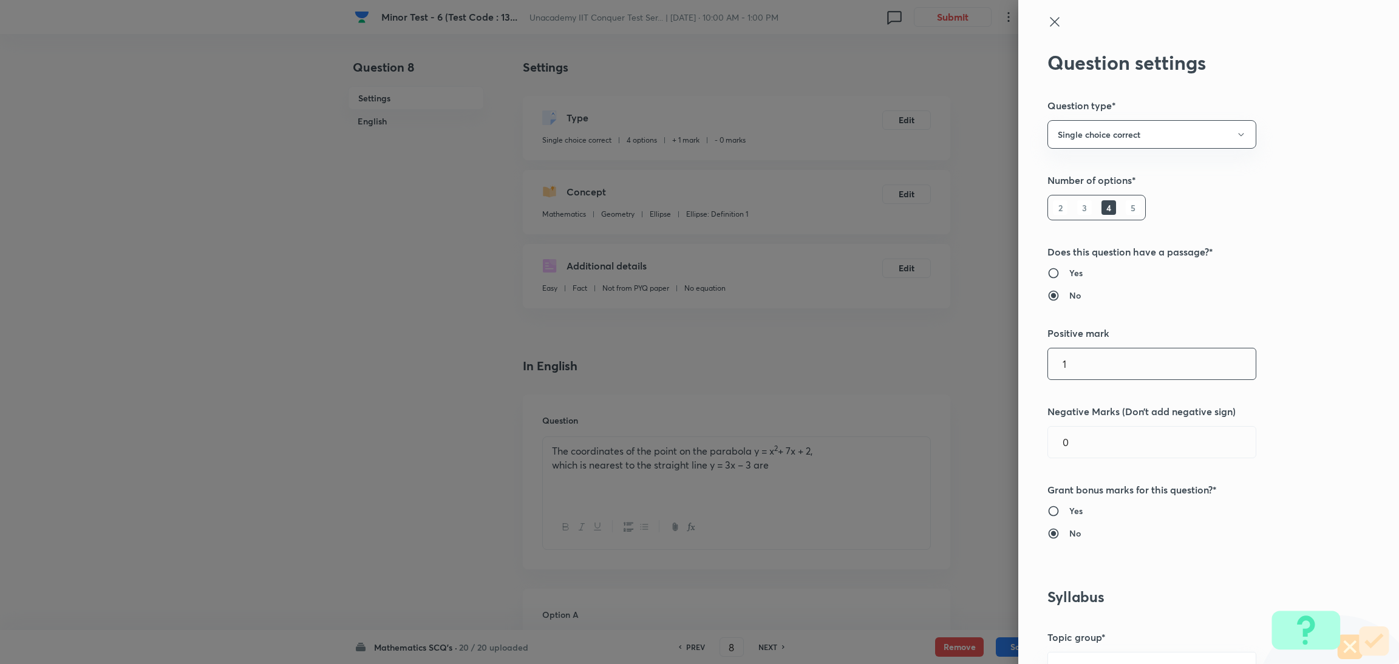
click at [932, 364] on input "1" at bounding box center [1152, 363] width 208 height 31
type input "4"
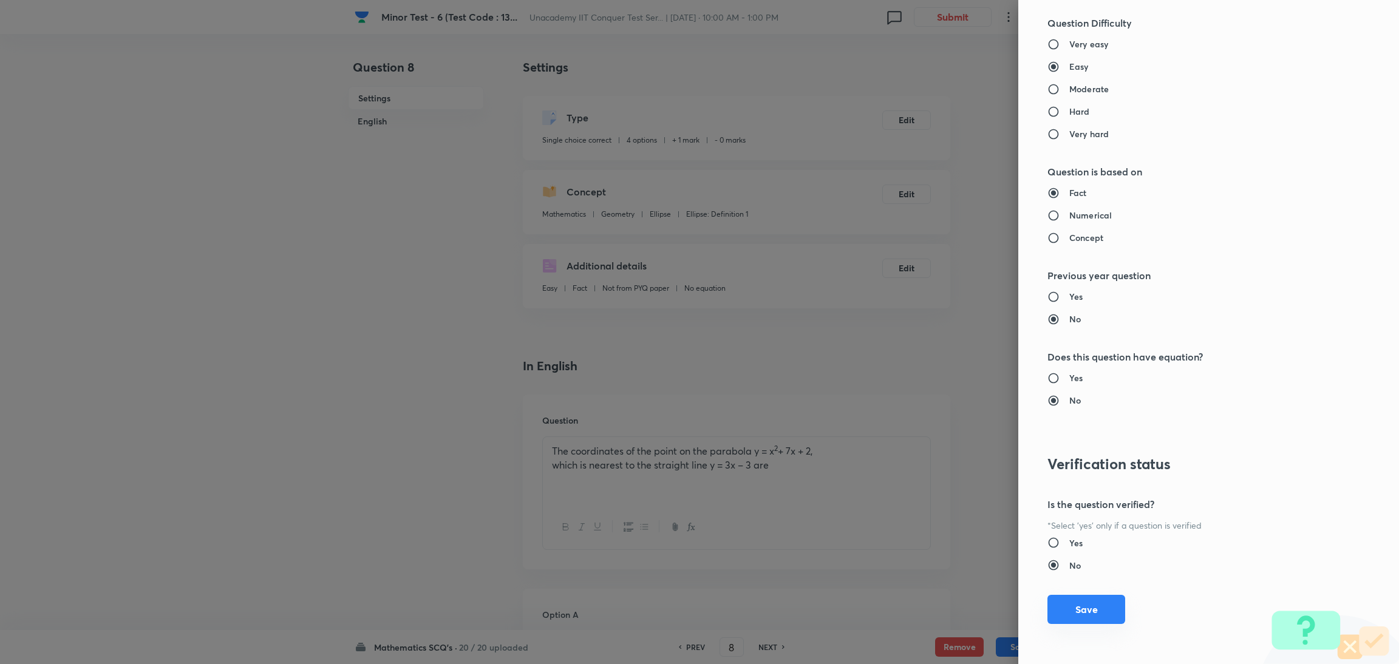
type input "1"
click at [932, 443] on button "Save" at bounding box center [1086, 609] width 78 height 29
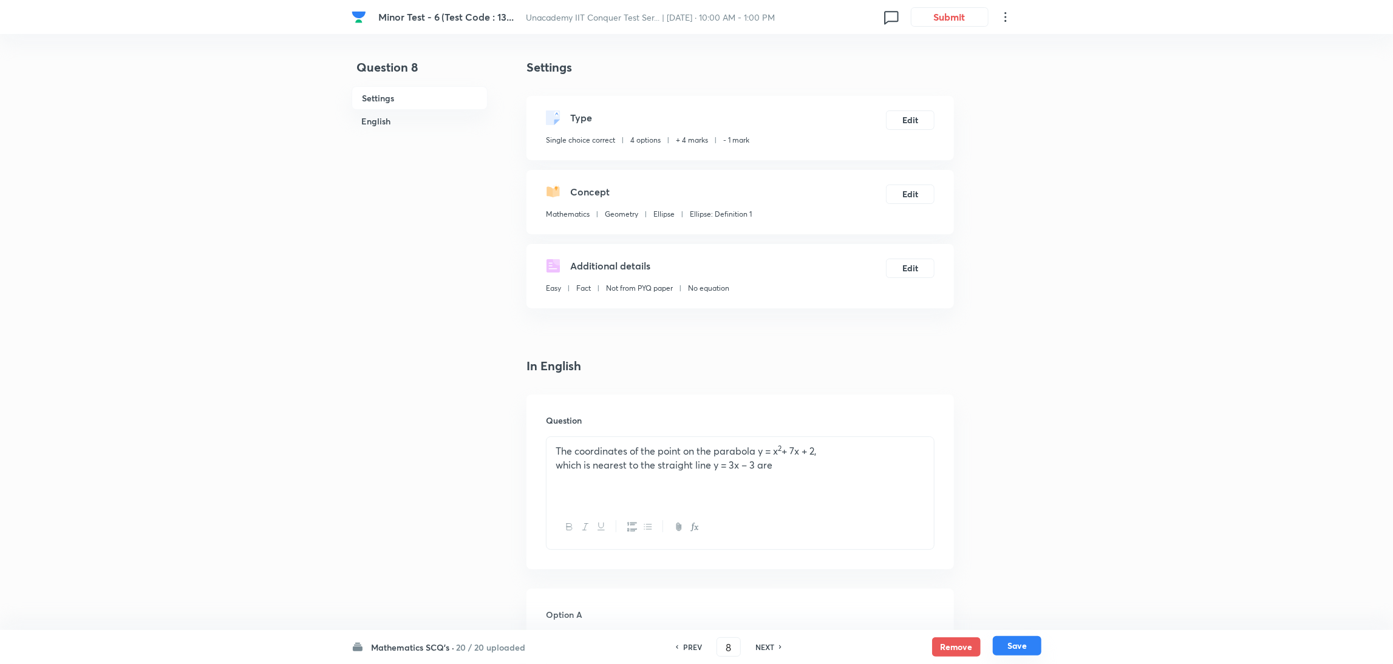
click at [932, 443] on button "Save" at bounding box center [1017, 645] width 49 height 19
type input "9"
checkbox input "true"
click at [905, 121] on button "Edit" at bounding box center [910, 118] width 49 height 19
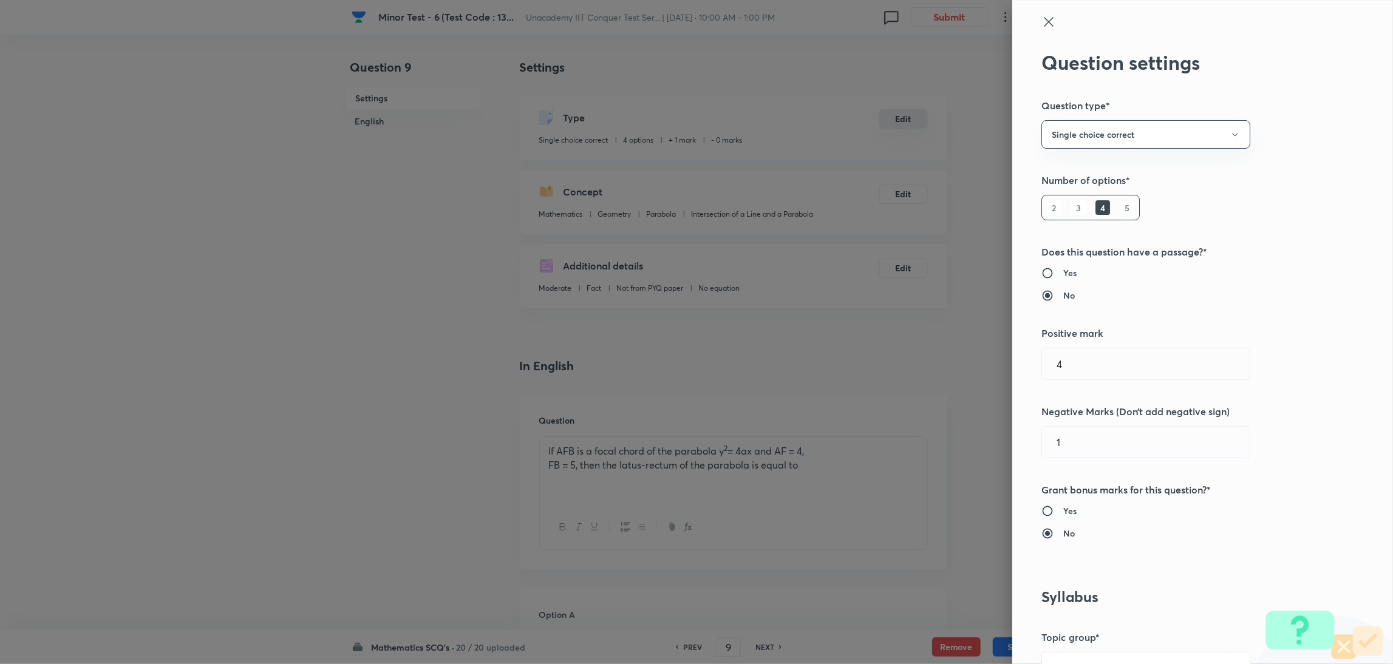
type input "1"
type input "0"
type input "Parabola"
type input "Intersection of a Line and a Parabola"
radio input "false"
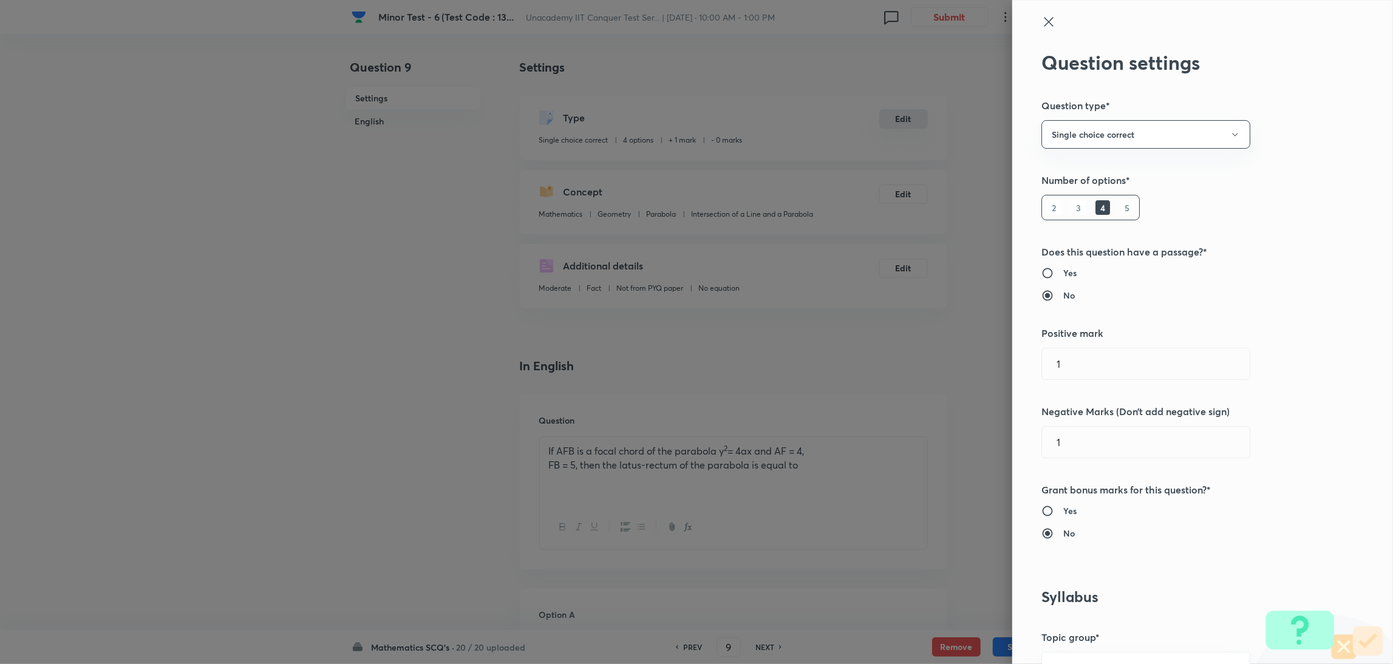
radio input "true"
click at [932, 365] on input "1" at bounding box center [1152, 363] width 208 height 31
type input "4"
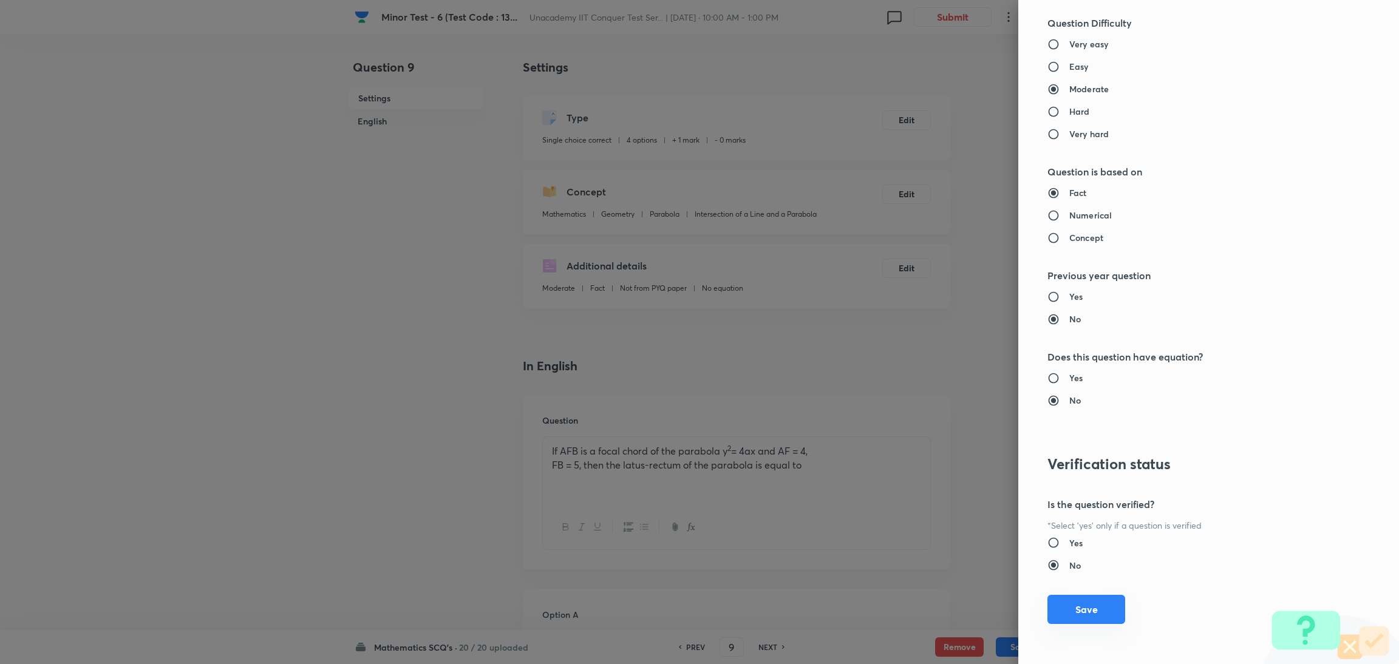
type input "1"
click at [932, 443] on button "Save" at bounding box center [1086, 609] width 78 height 29
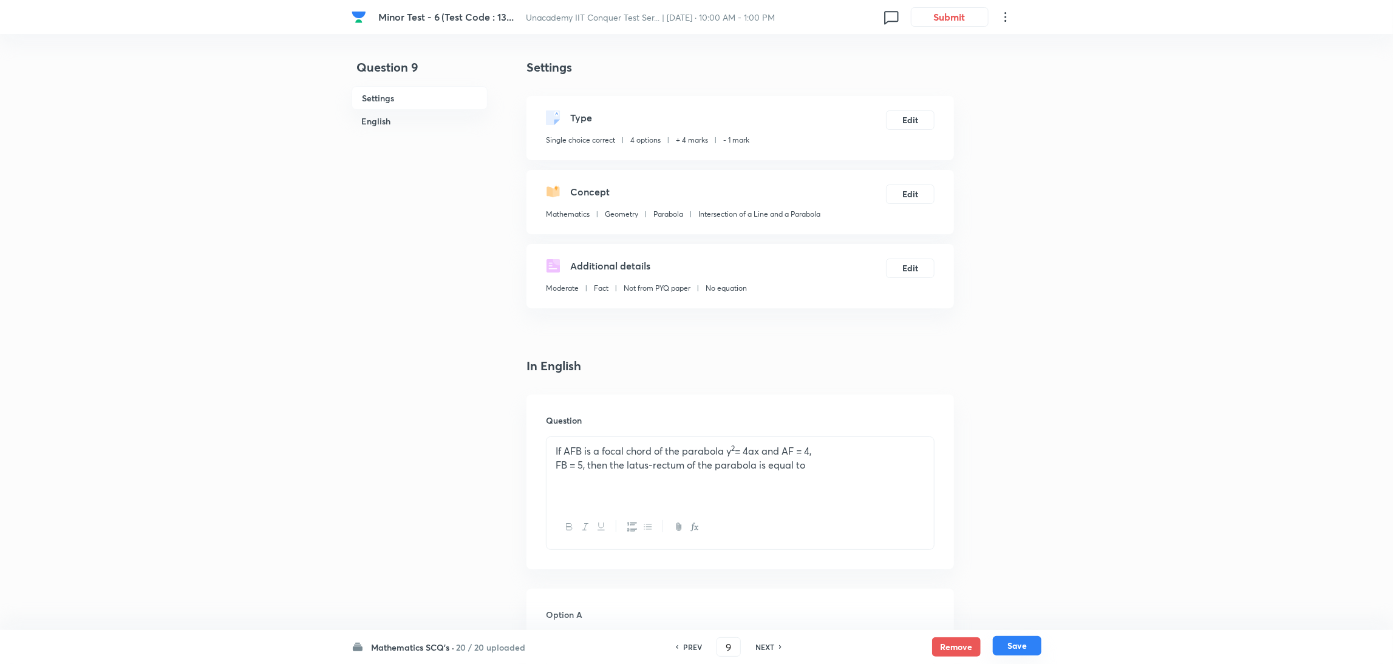
click at [932, 443] on button "Save" at bounding box center [1017, 645] width 49 height 19
type input "10"
checkbox input "false"
checkbox input "true"
click at [905, 118] on button "Edit" at bounding box center [910, 118] width 49 height 19
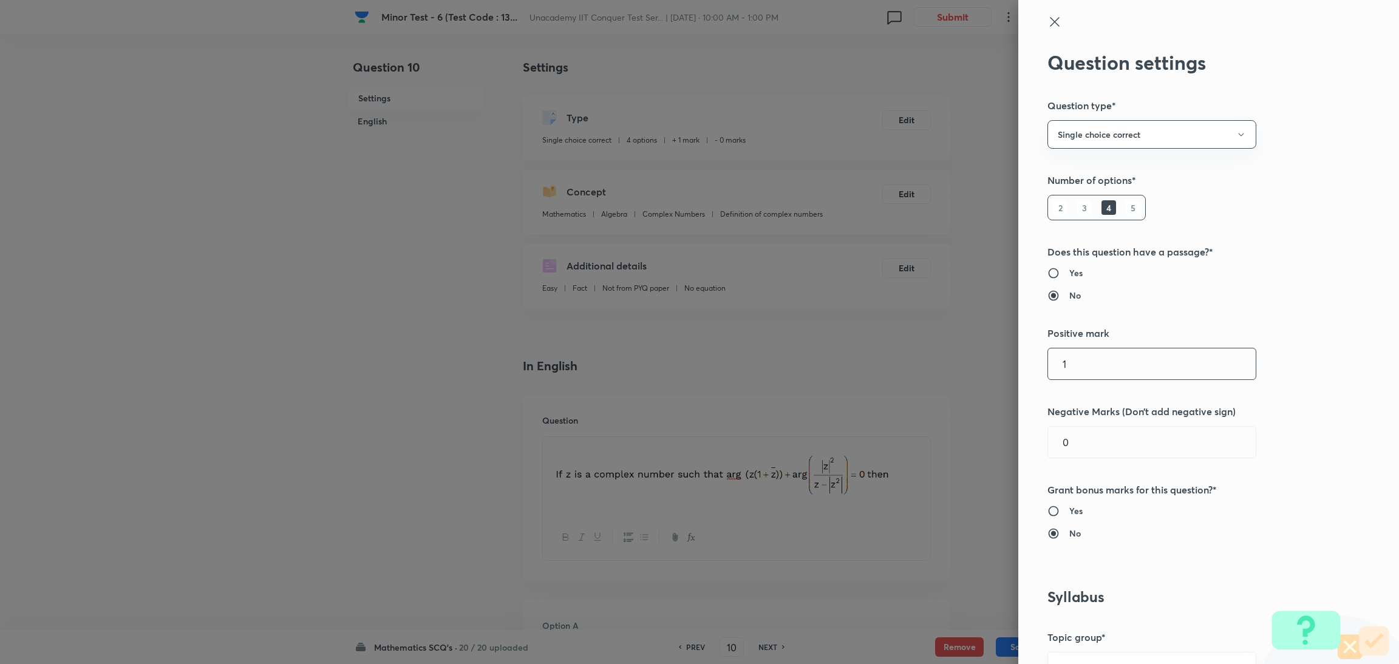
click at [932, 358] on input "1" at bounding box center [1152, 363] width 208 height 31
type input "4"
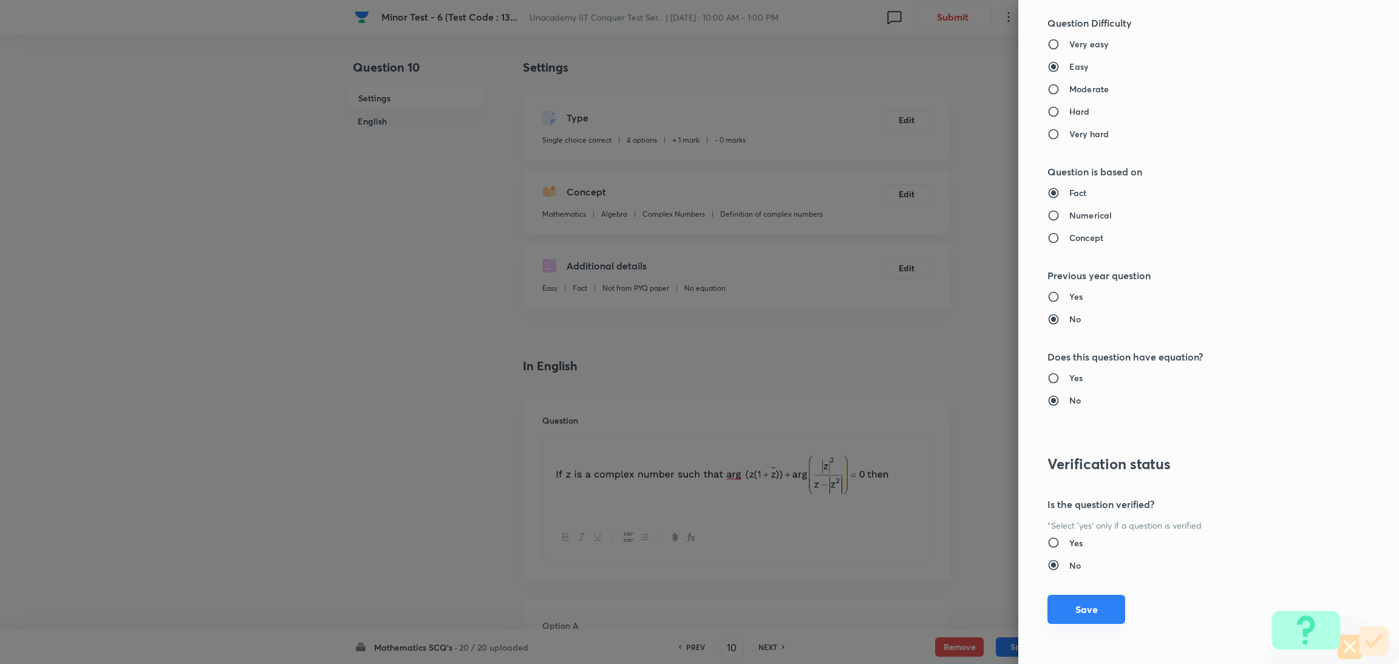
type input "1"
click at [932, 443] on button "Save" at bounding box center [1086, 609] width 78 height 29
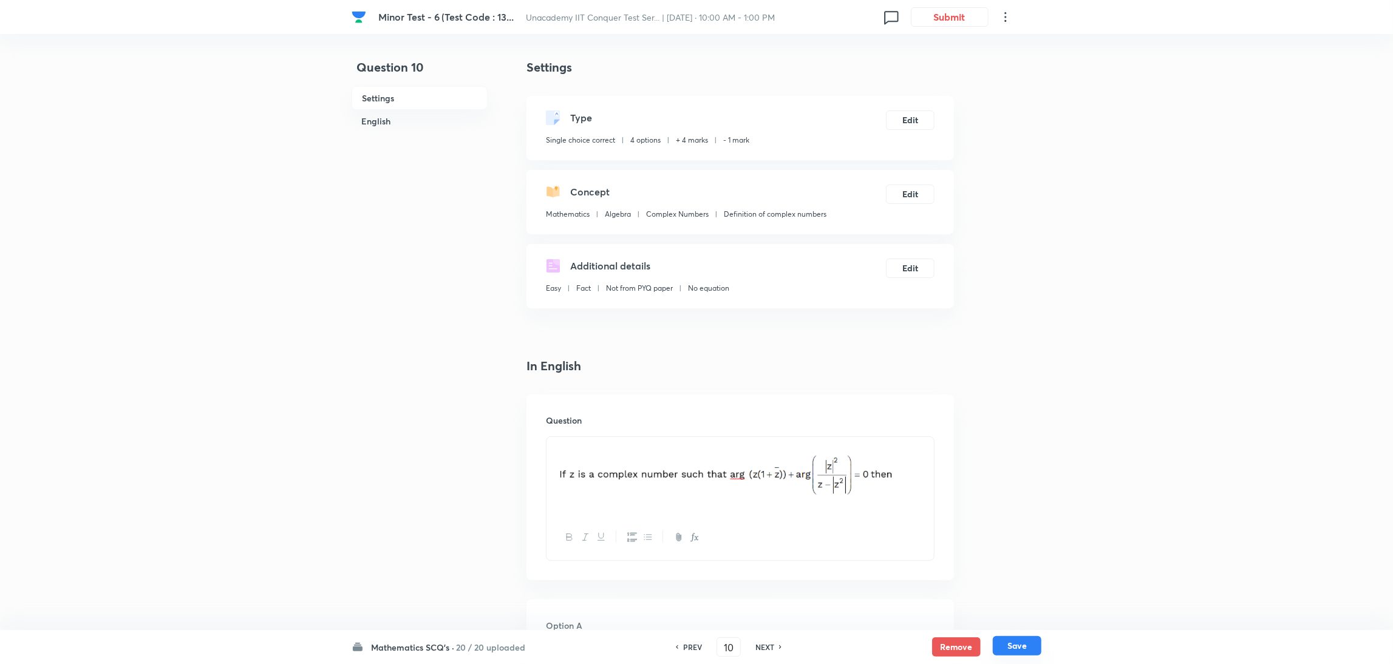
click at [932, 443] on button "Save" at bounding box center [1017, 645] width 49 height 19
type input "11"
checkbox input "true"
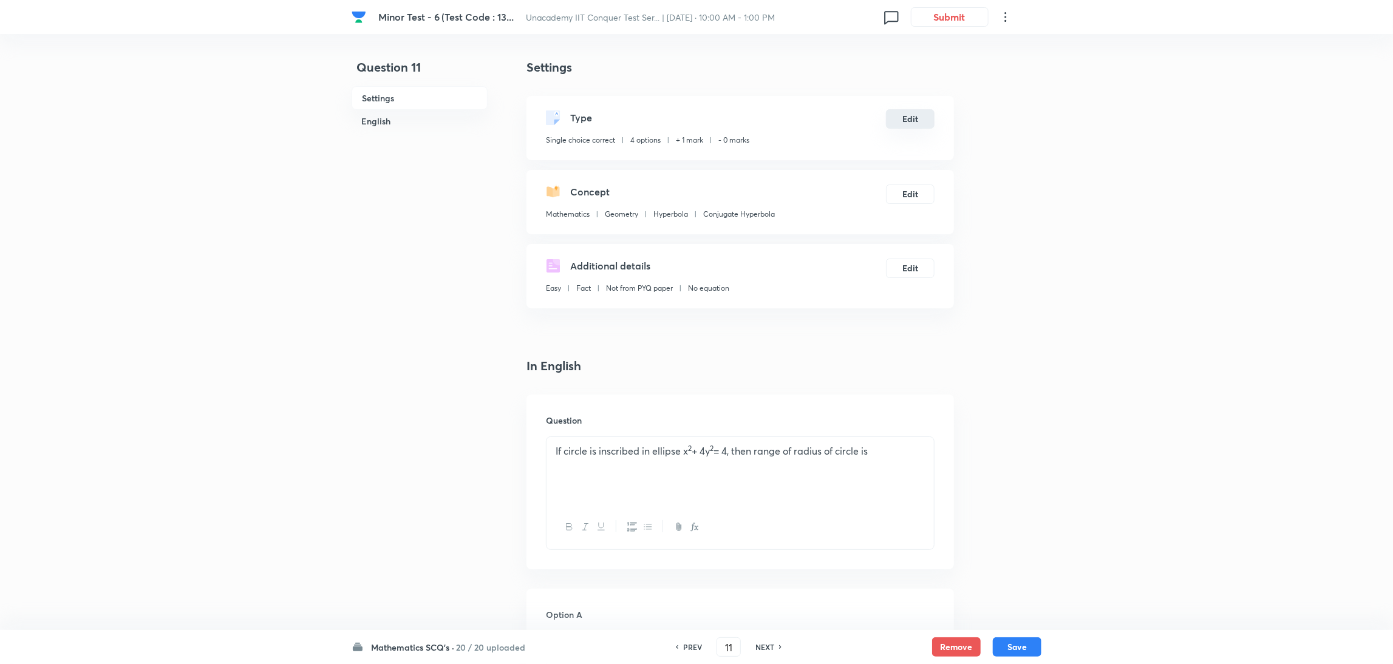
click at [906, 127] on button "Edit" at bounding box center [910, 118] width 49 height 19
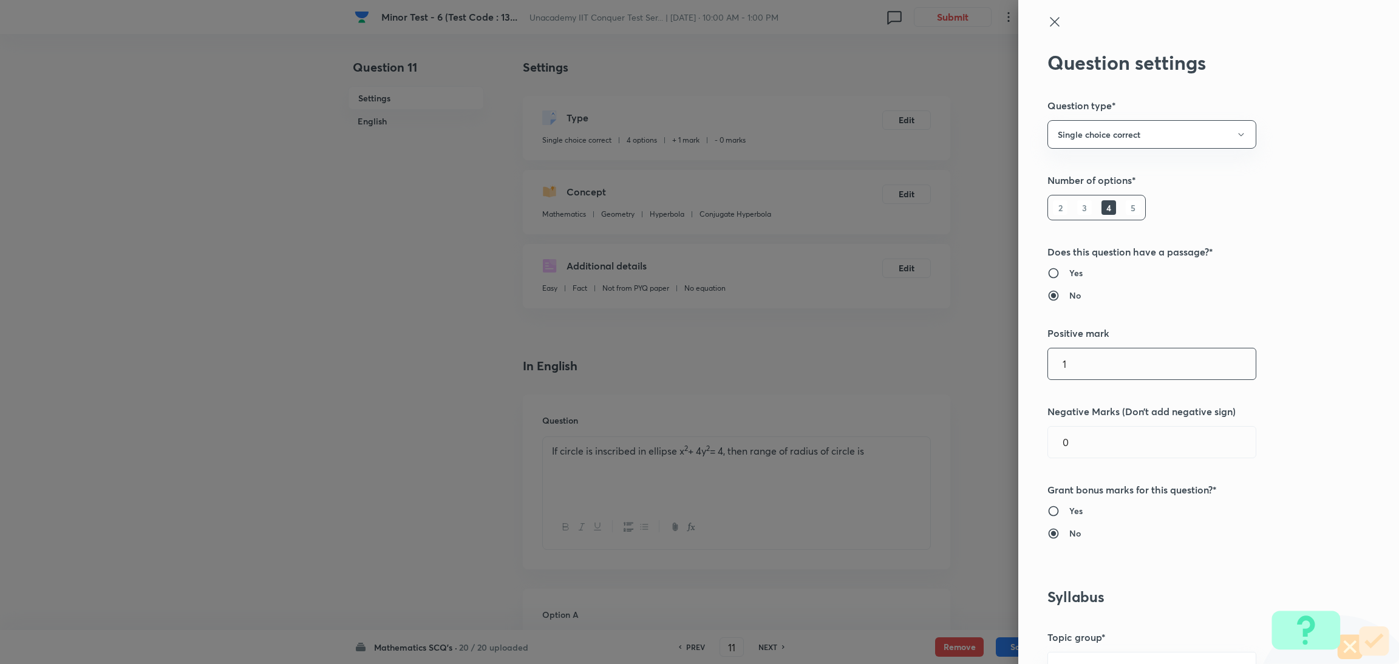
click at [932, 364] on input "1" at bounding box center [1152, 363] width 208 height 31
type input "4"
type input "1"
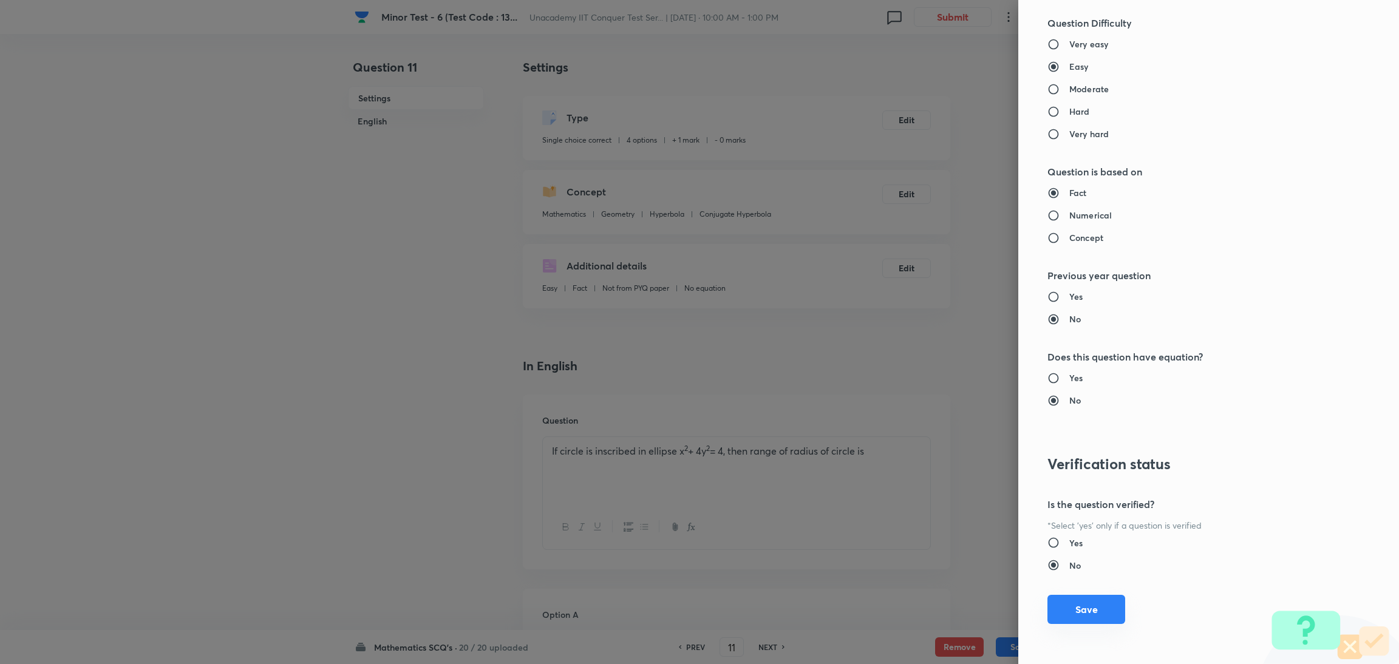
click at [932, 443] on button "Save" at bounding box center [1086, 609] width 78 height 29
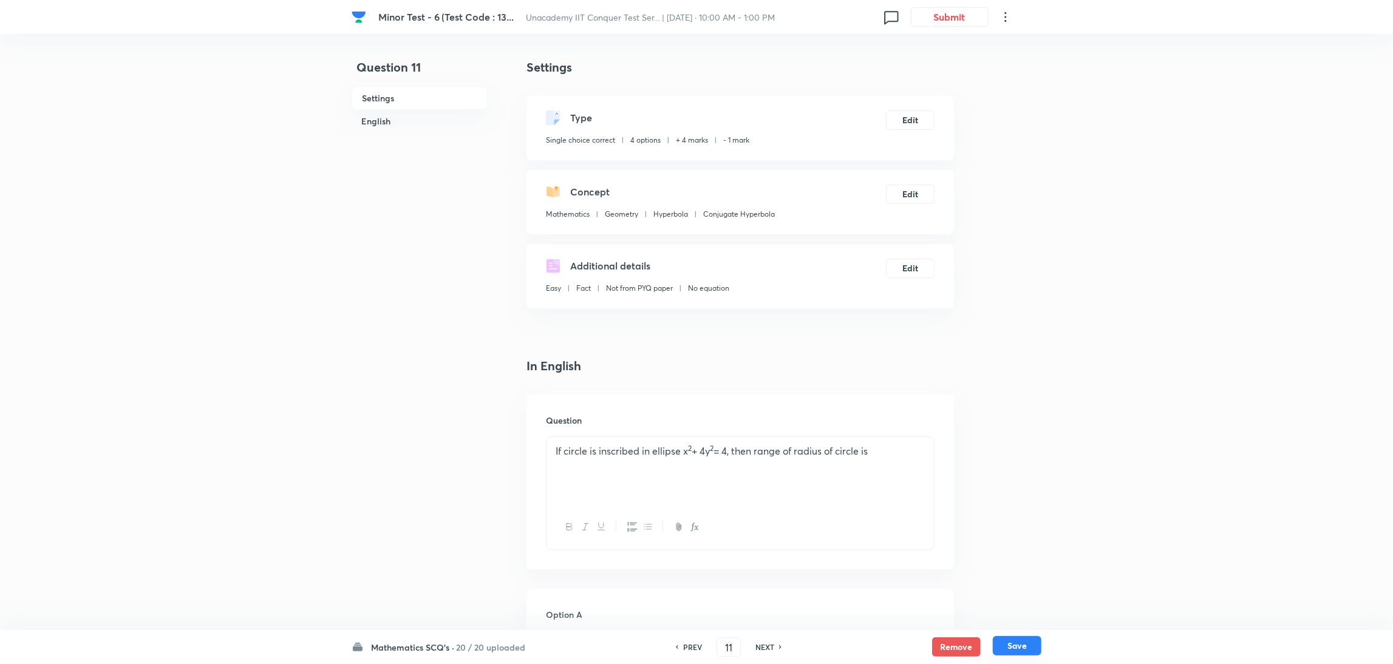
click at [932, 443] on button "Save" at bounding box center [1017, 645] width 49 height 19
type input "12"
checkbox input "false"
checkbox input "true"
click at [921, 117] on button "Edit" at bounding box center [910, 118] width 49 height 19
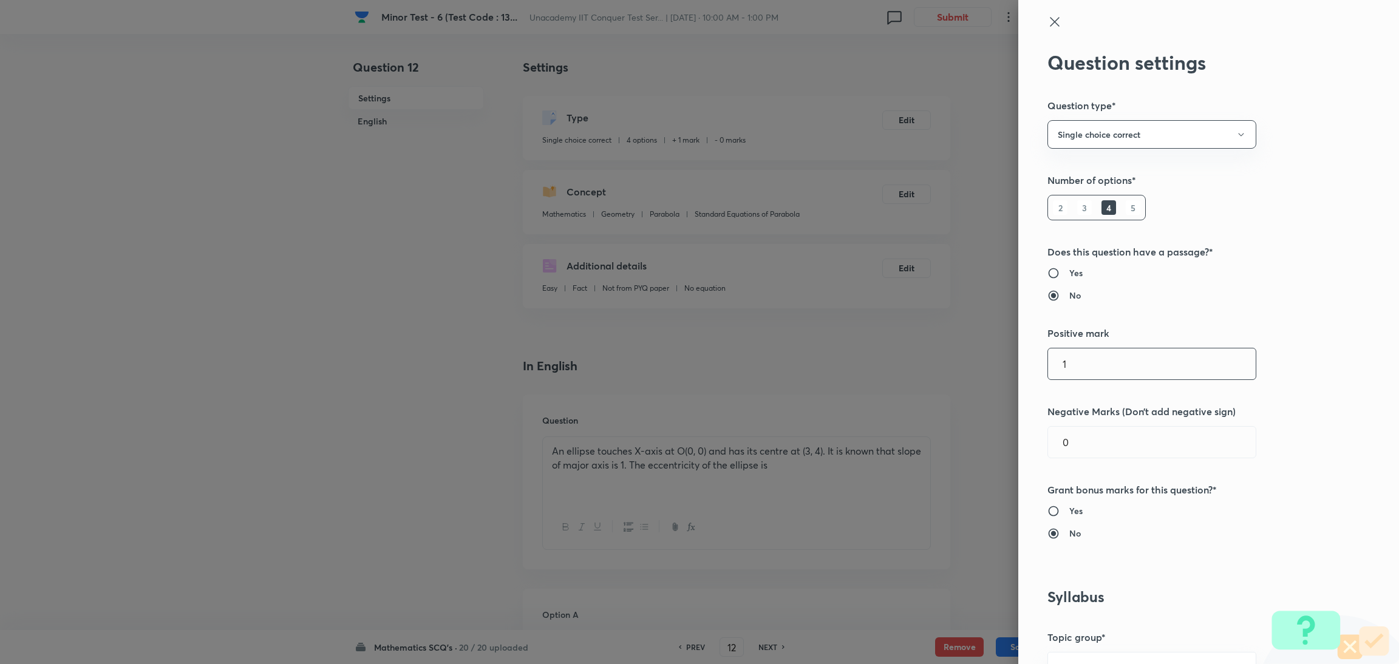
click at [932, 362] on input "1" at bounding box center [1152, 363] width 208 height 31
type input "4"
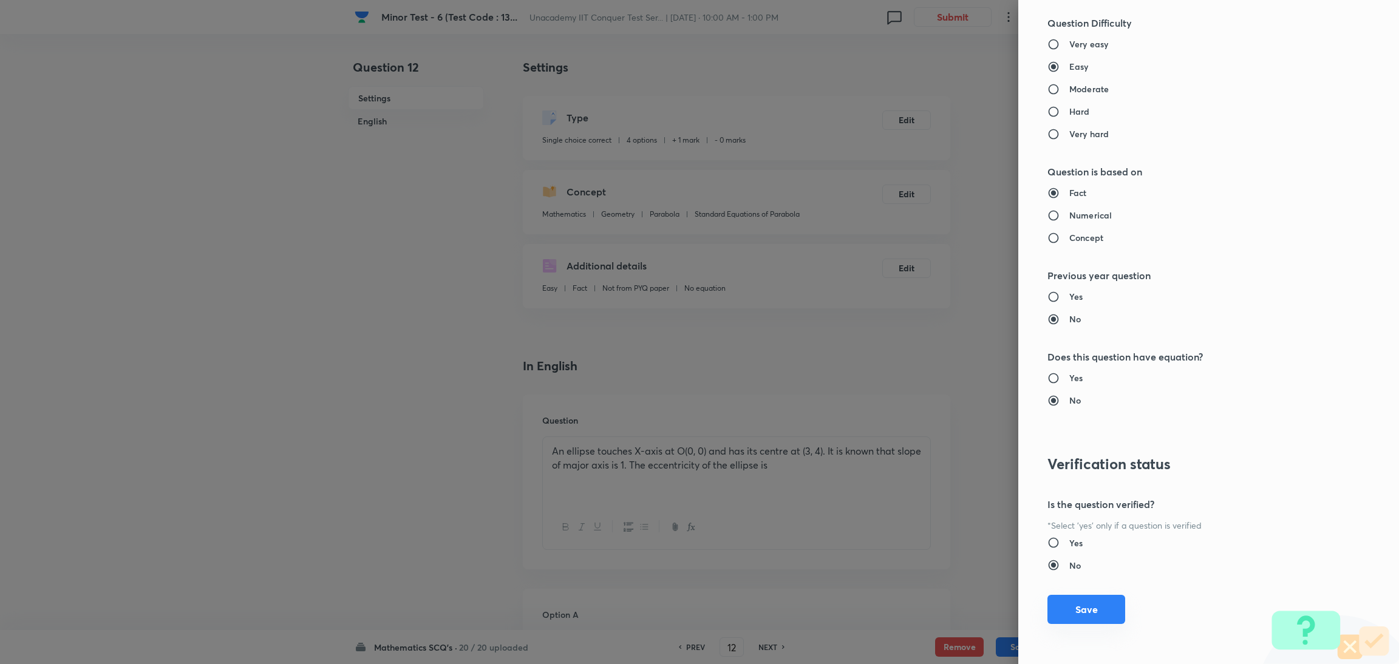
type input "1"
click at [932, 443] on button "Save" at bounding box center [1086, 609] width 78 height 29
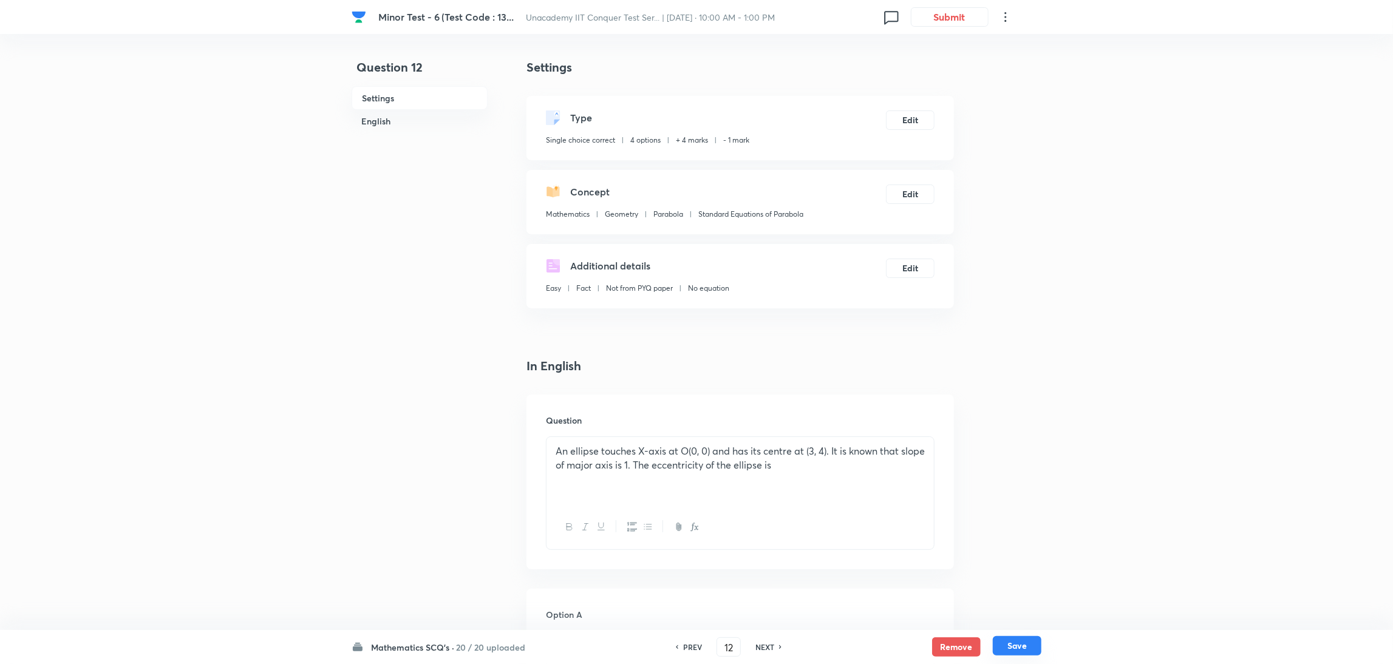
click at [932, 443] on button "Save" at bounding box center [1017, 645] width 49 height 19
type input "13"
checkbox input "true"
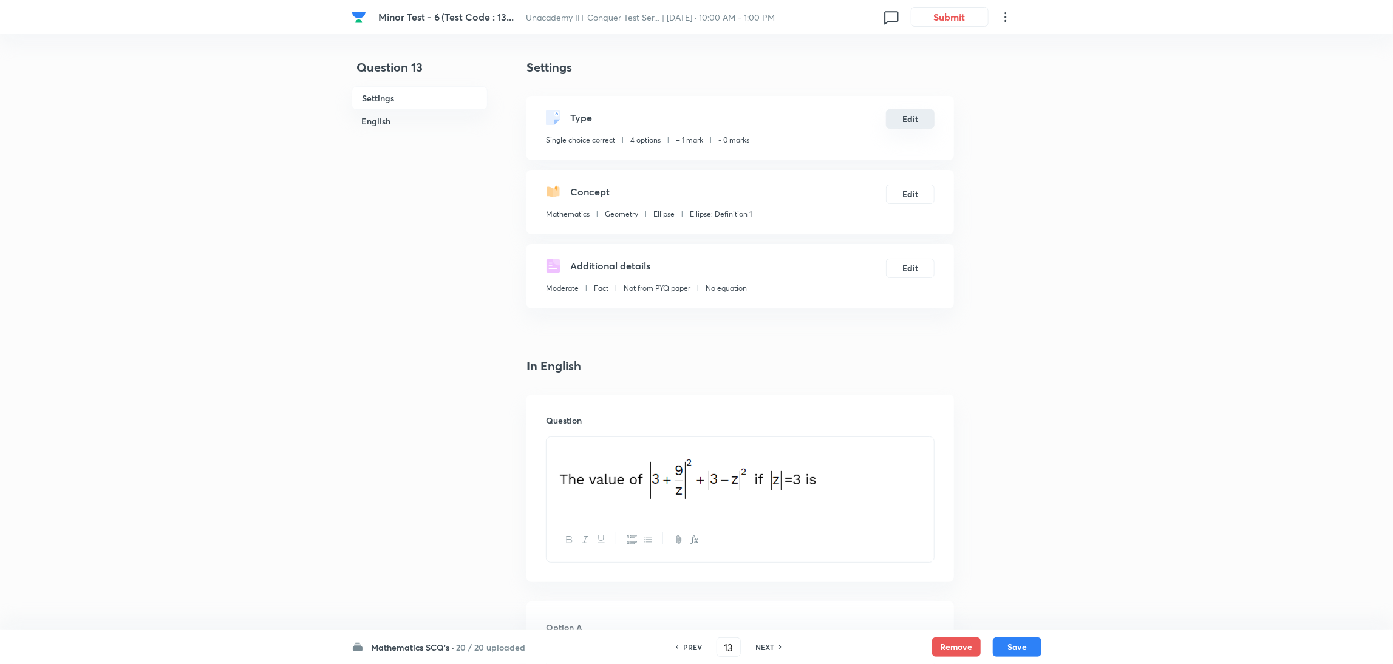
click at [916, 117] on button "Edit" at bounding box center [910, 118] width 49 height 19
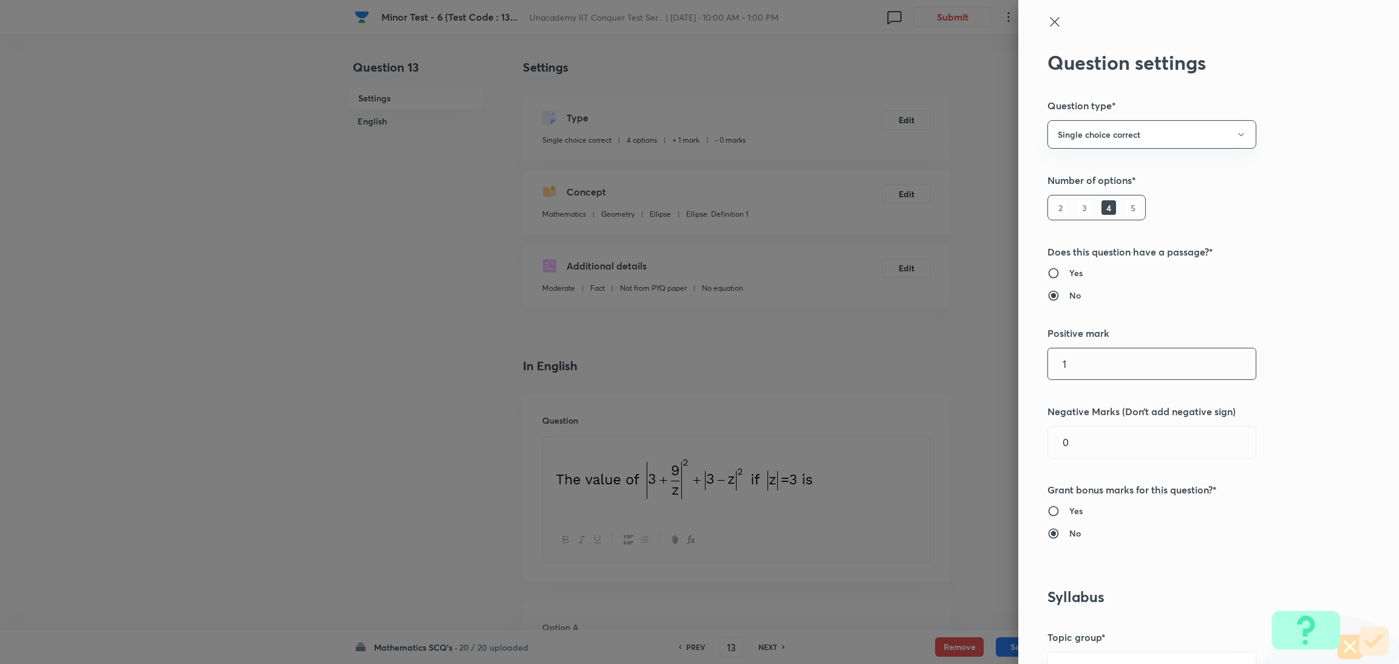
click at [932, 371] on input "1" at bounding box center [1152, 363] width 208 height 31
type input "4"
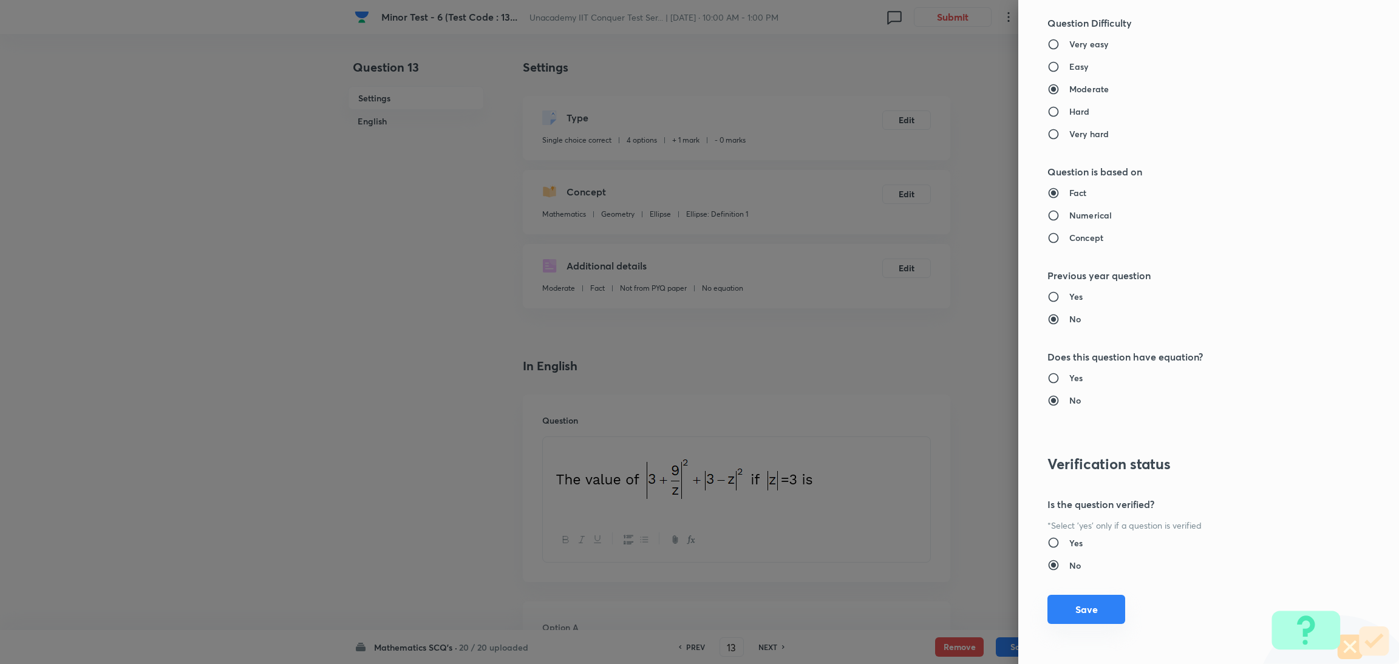
type input "1"
click at [932, 443] on button "Save" at bounding box center [1086, 609] width 78 height 29
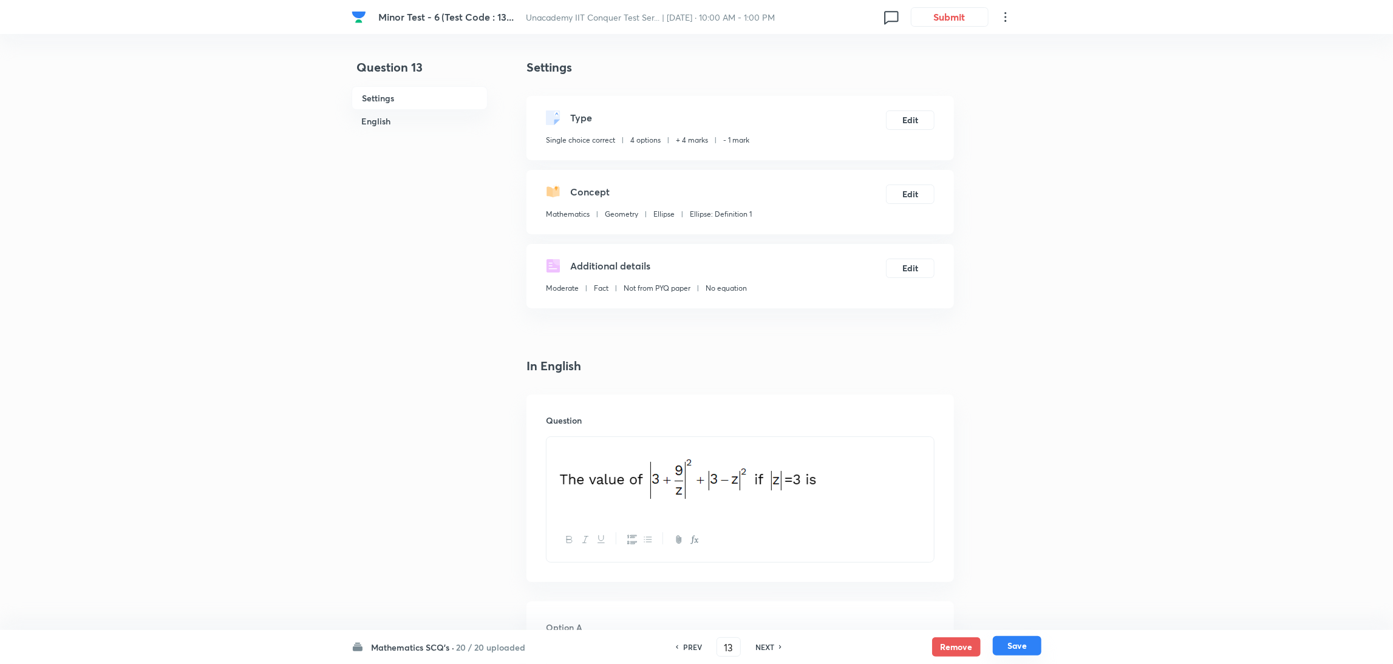
click at [932, 443] on button "Save" at bounding box center [1017, 645] width 49 height 19
type input "14"
checkbox input "false"
checkbox input "true"
click at [911, 114] on button "Edit" at bounding box center [910, 118] width 49 height 19
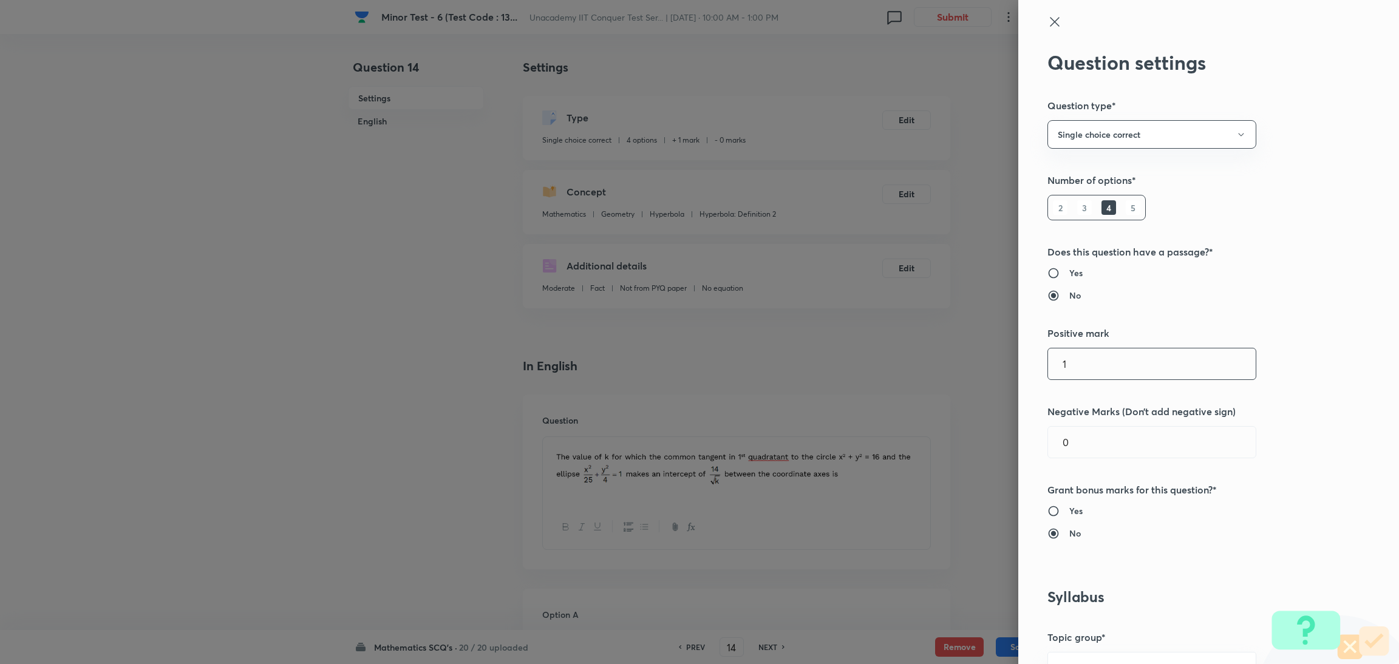
click at [932, 359] on input "1" at bounding box center [1152, 363] width 208 height 31
type input "4"
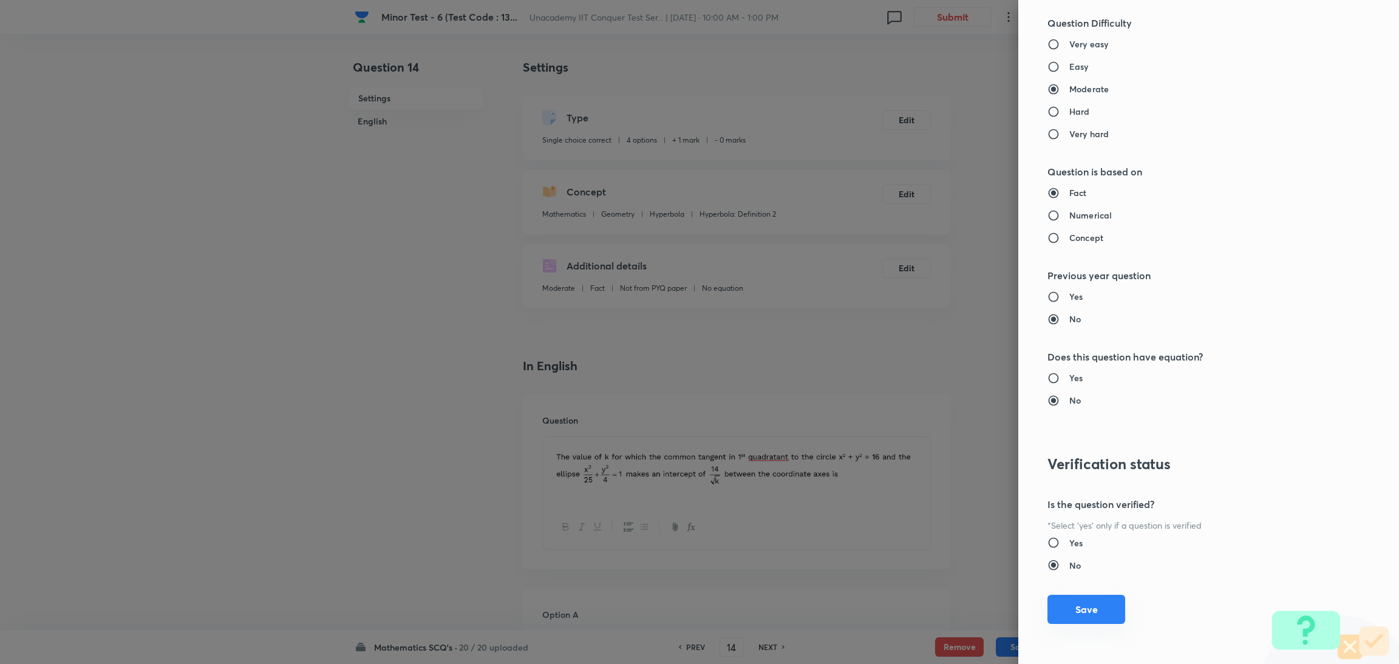
type input "1"
click at [932, 443] on button "Save" at bounding box center [1086, 609] width 78 height 29
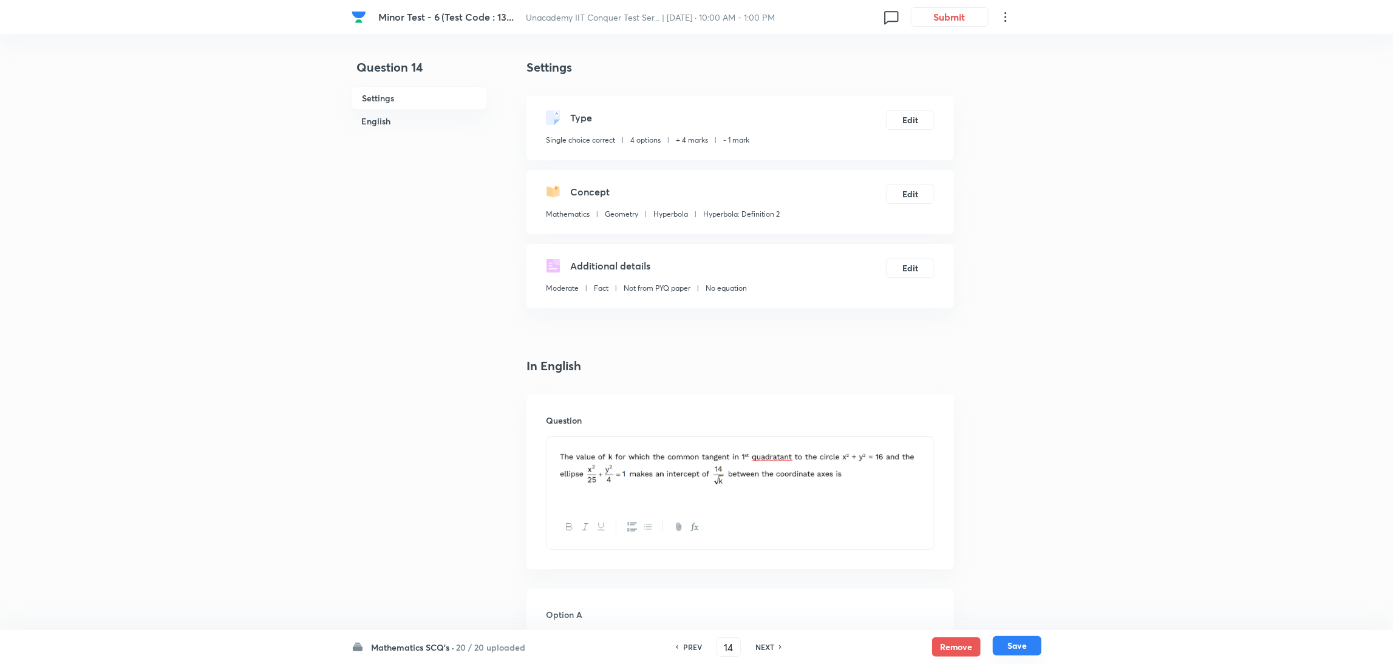
click at [932, 443] on button "Save" at bounding box center [1017, 645] width 49 height 19
type input "15"
checkbox input "true"
click at [916, 120] on button "Edit" at bounding box center [910, 118] width 49 height 19
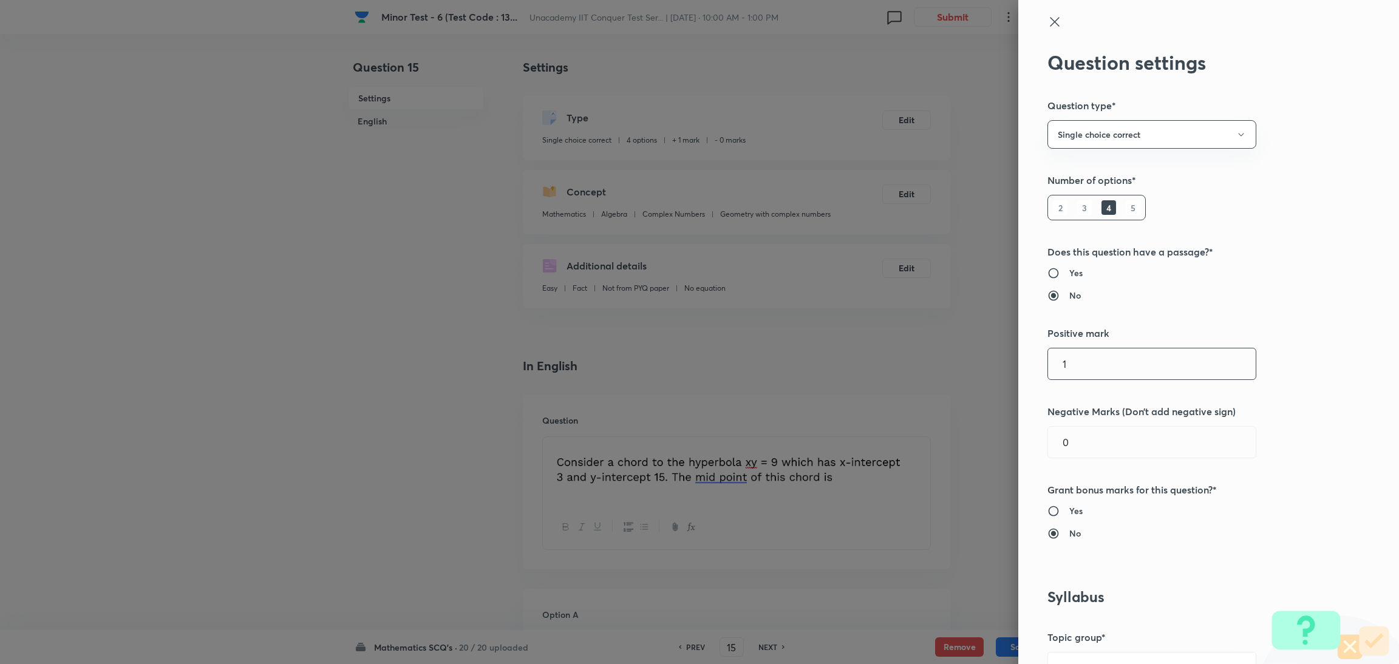
click at [932, 375] on input "1" at bounding box center [1152, 363] width 208 height 31
type input "4"
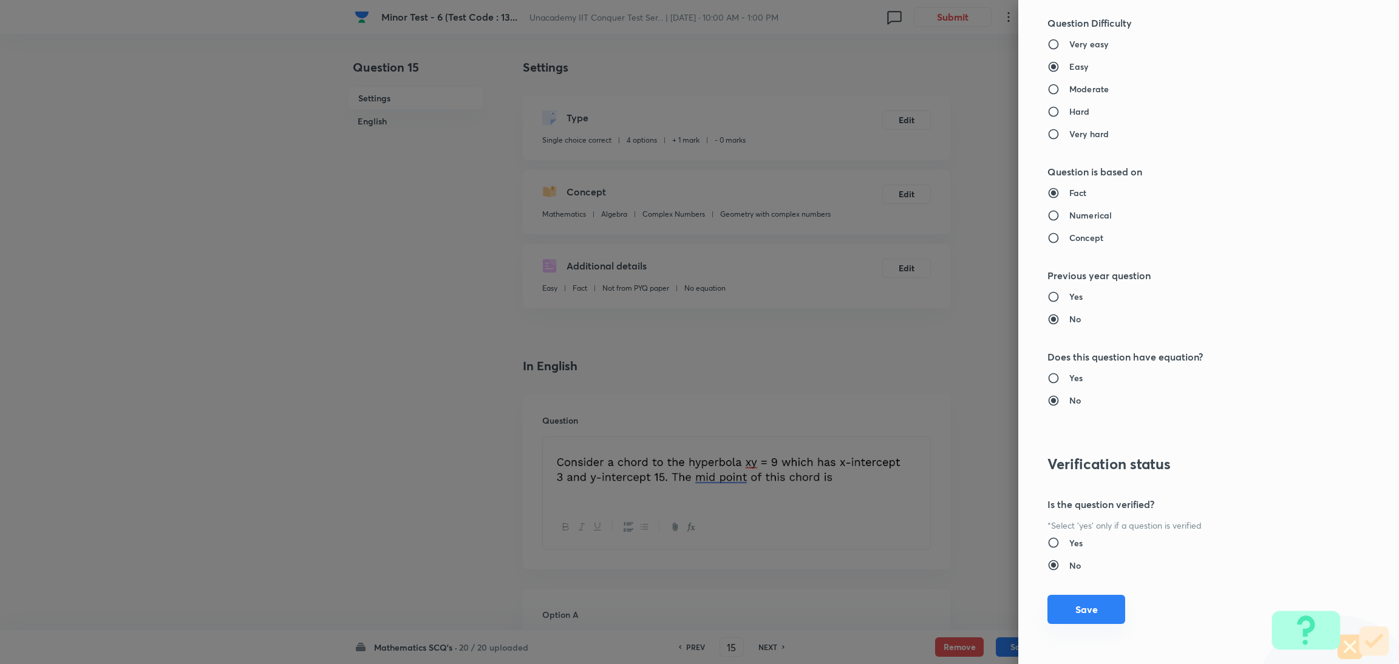
type input "1"
click at [932, 443] on button "Save" at bounding box center [1086, 609] width 78 height 29
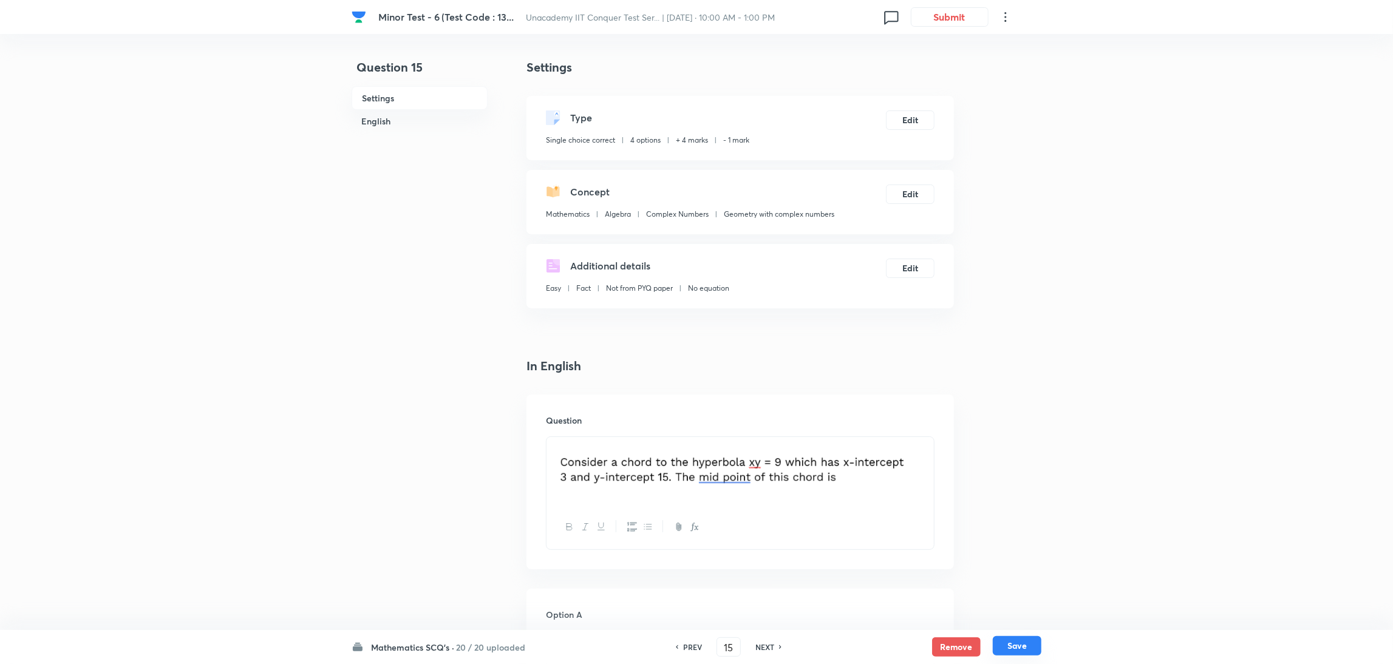
click at [932, 443] on button "Save" at bounding box center [1017, 645] width 49 height 19
type input "16"
checkbox input "false"
checkbox input "true"
click at [913, 114] on button "Edit" at bounding box center [910, 118] width 49 height 19
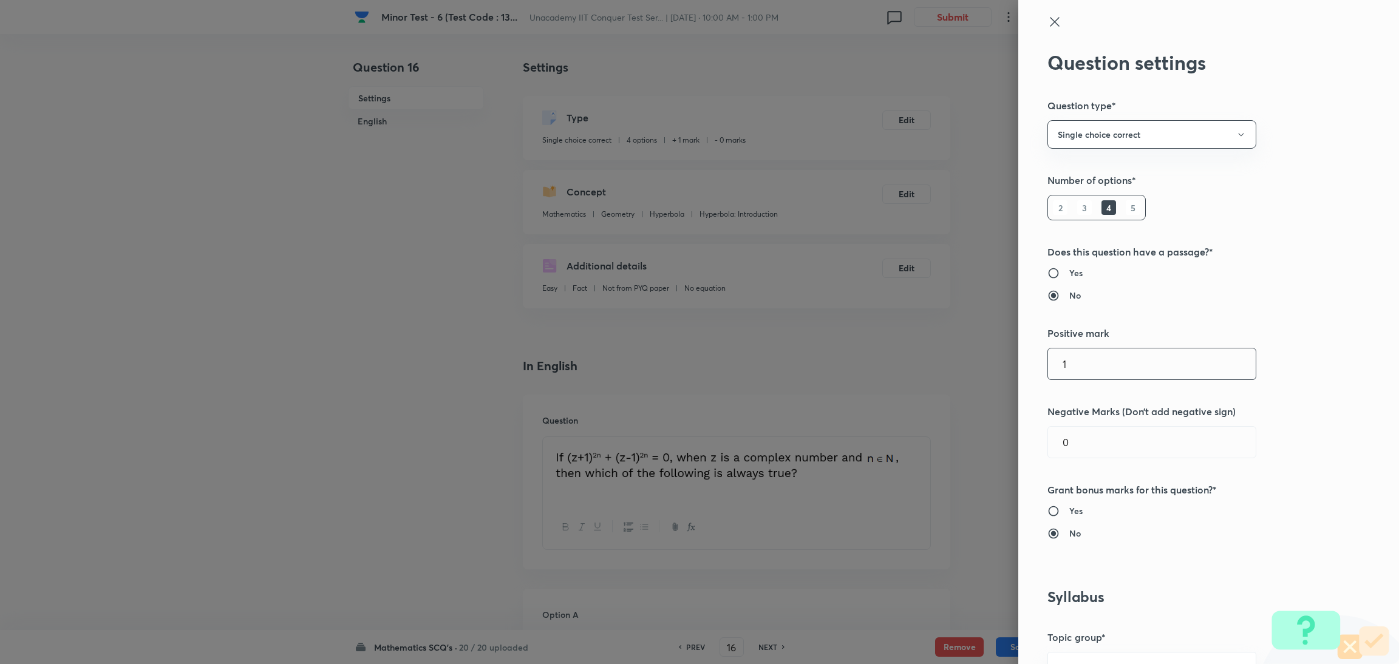
click at [932, 372] on input "1" at bounding box center [1152, 363] width 208 height 31
type input "4"
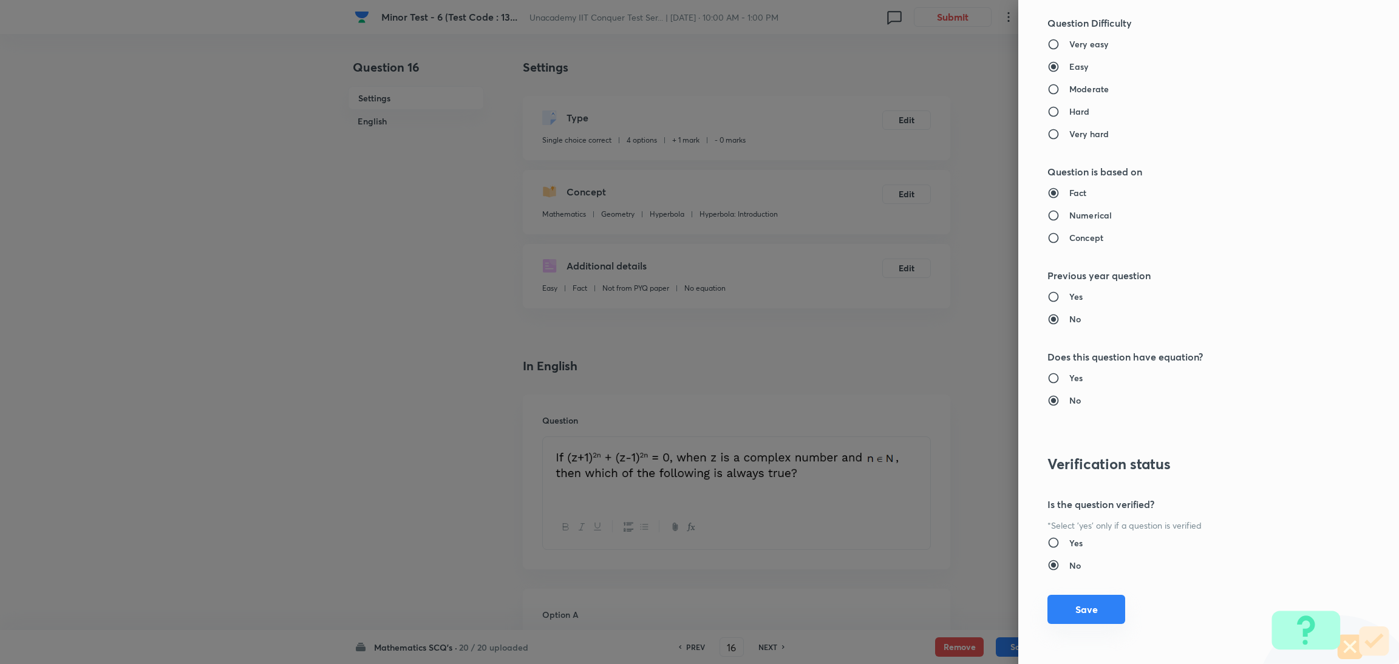
type input "1"
click at [932, 443] on button "Save" at bounding box center [1086, 609] width 78 height 29
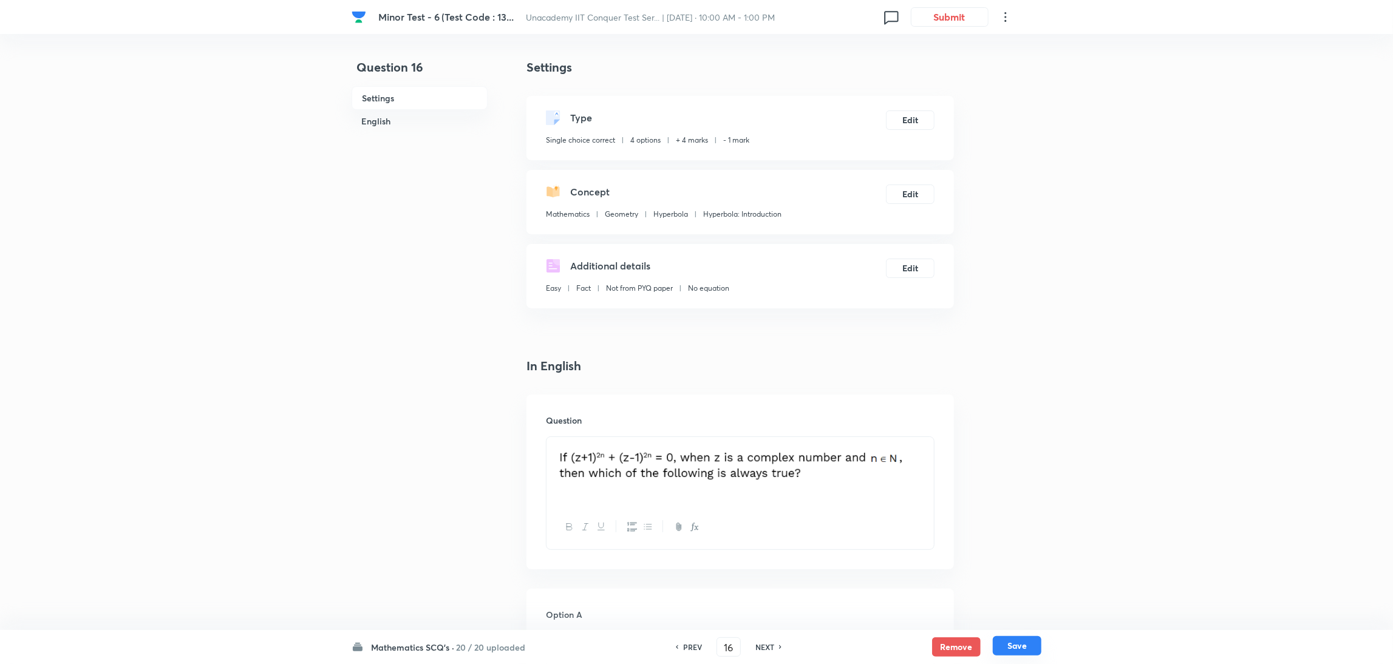
click at [932, 443] on button "Save" at bounding box center [1017, 645] width 49 height 19
type input "17"
checkbox input "false"
checkbox input "true"
click at [916, 109] on div "Type Single choice correct 4 options + 1 mark - 0 marks Edit" at bounding box center [739, 128] width 427 height 64
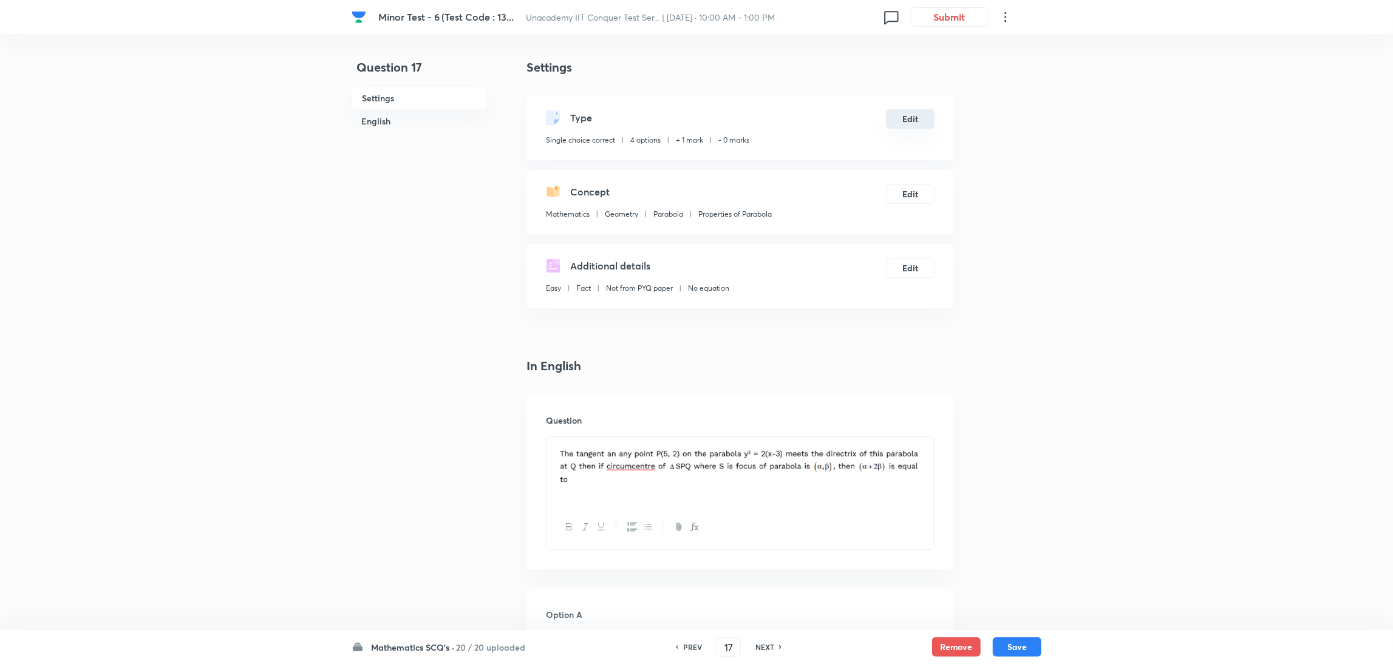
click at [920, 124] on button "Edit" at bounding box center [910, 118] width 49 height 19
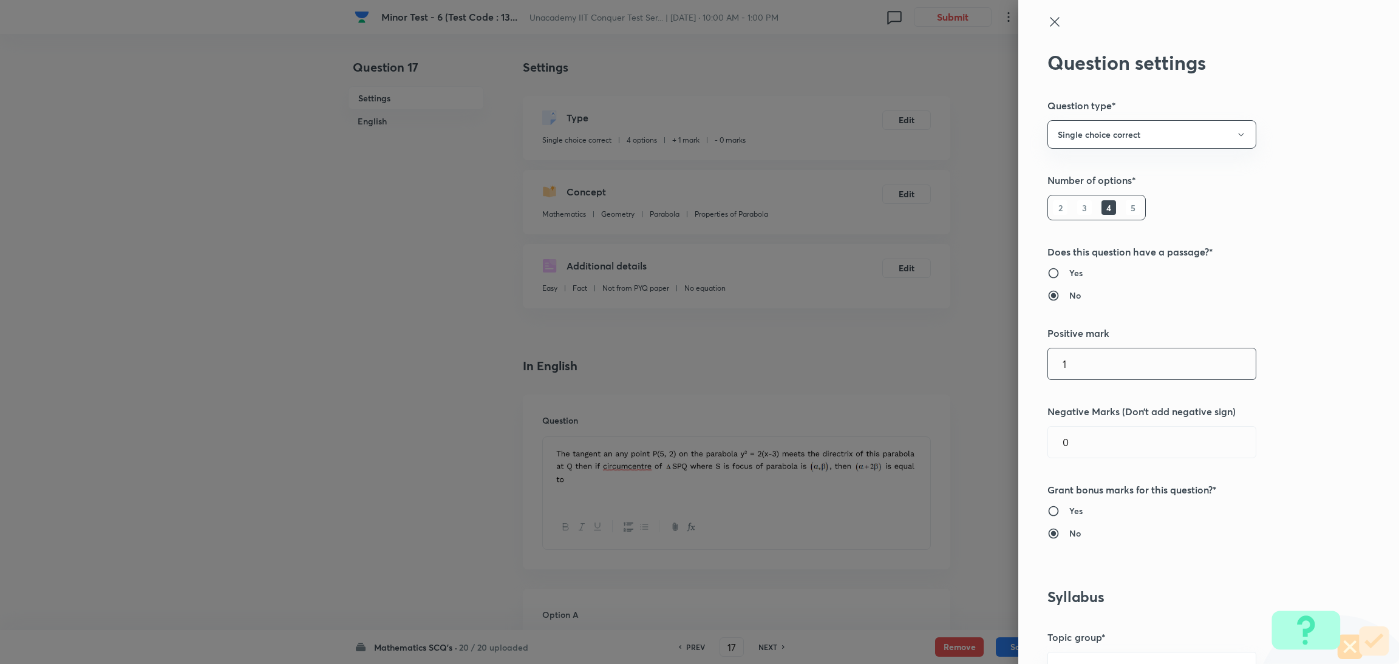
click at [932, 373] on input "1" at bounding box center [1152, 363] width 208 height 31
type input "4"
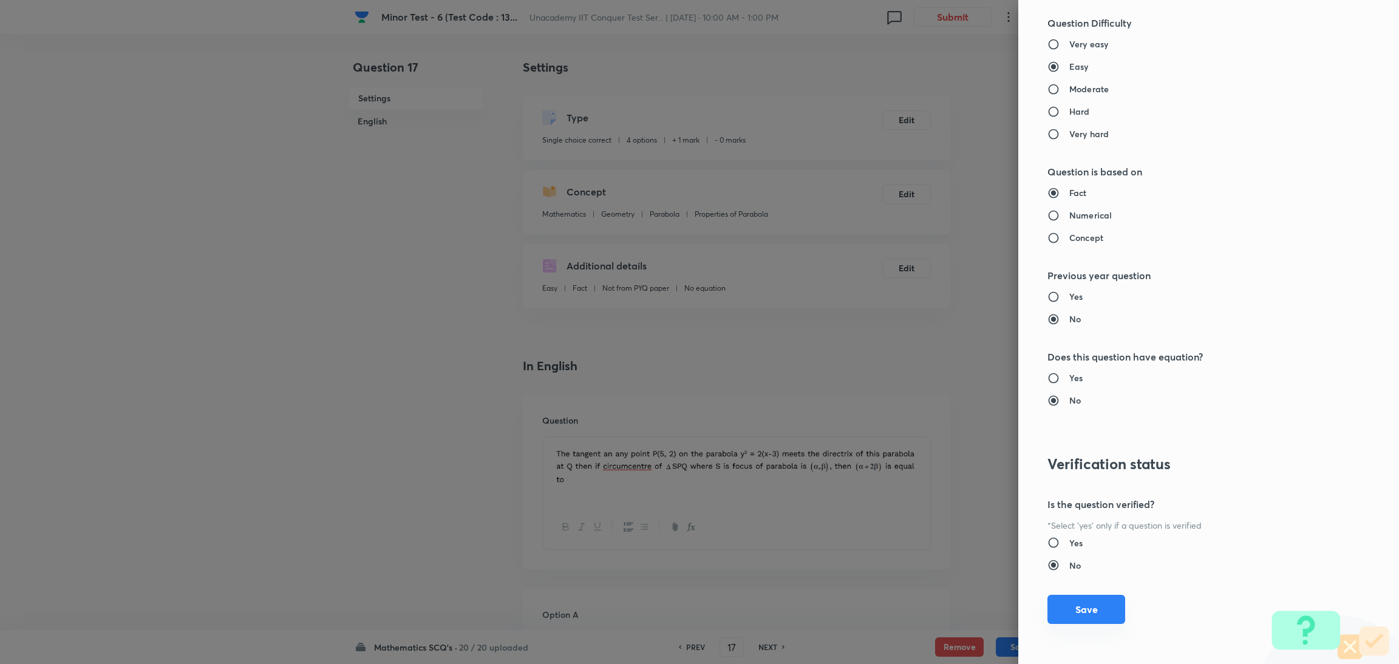
type input "1"
click at [932, 443] on button "Save" at bounding box center [1086, 609] width 78 height 29
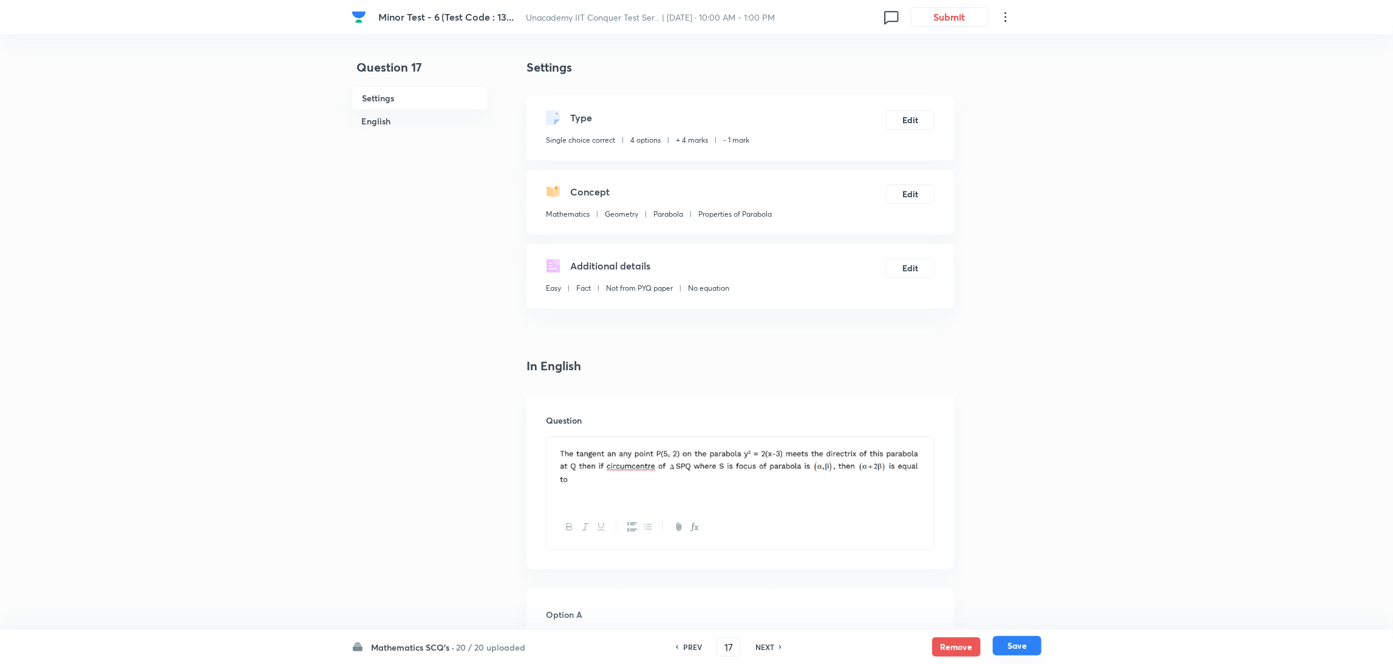
click at [932, 443] on button "Save" at bounding box center [1017, 645] width 49 height 19
type input "18"
checkbox input "false"
checkbox input "true"
click at [911, 115] on button "Edit" at bounding box center [910, 118] width 49 height 19
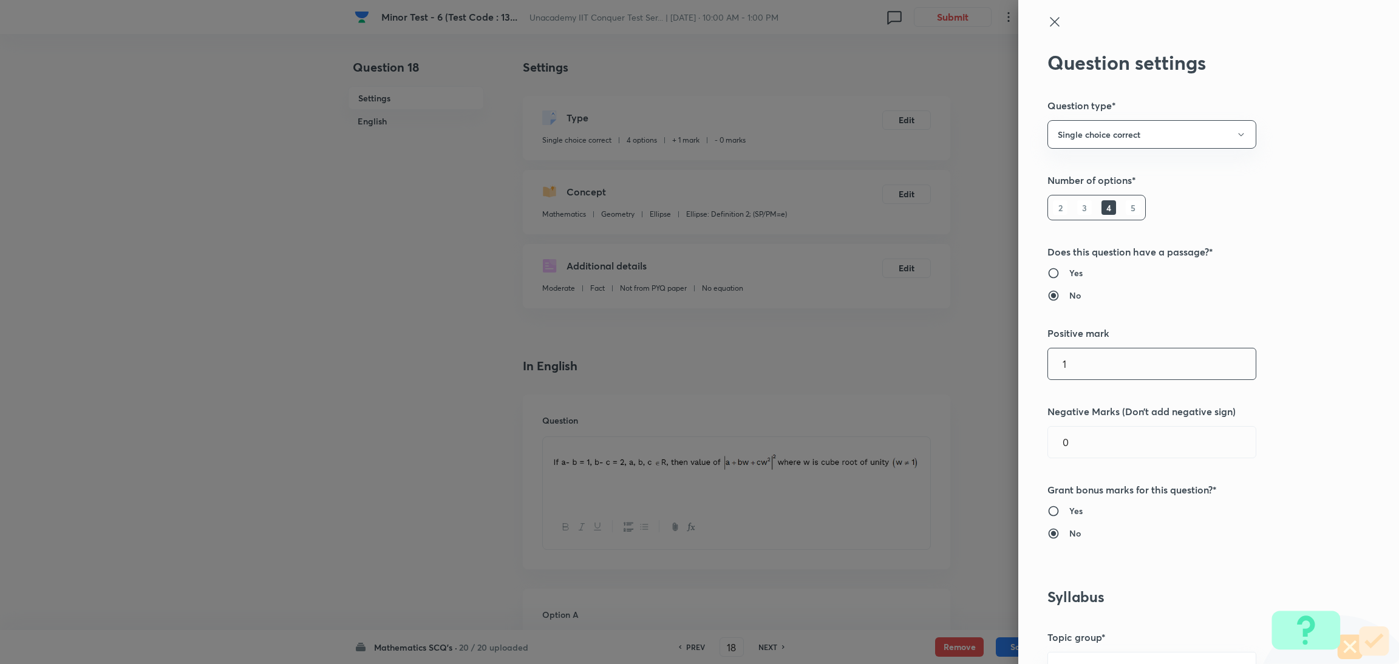
click at [932, 361] on input "1" at bounding box center [1152, 363] width 208 height 31
type input "4"
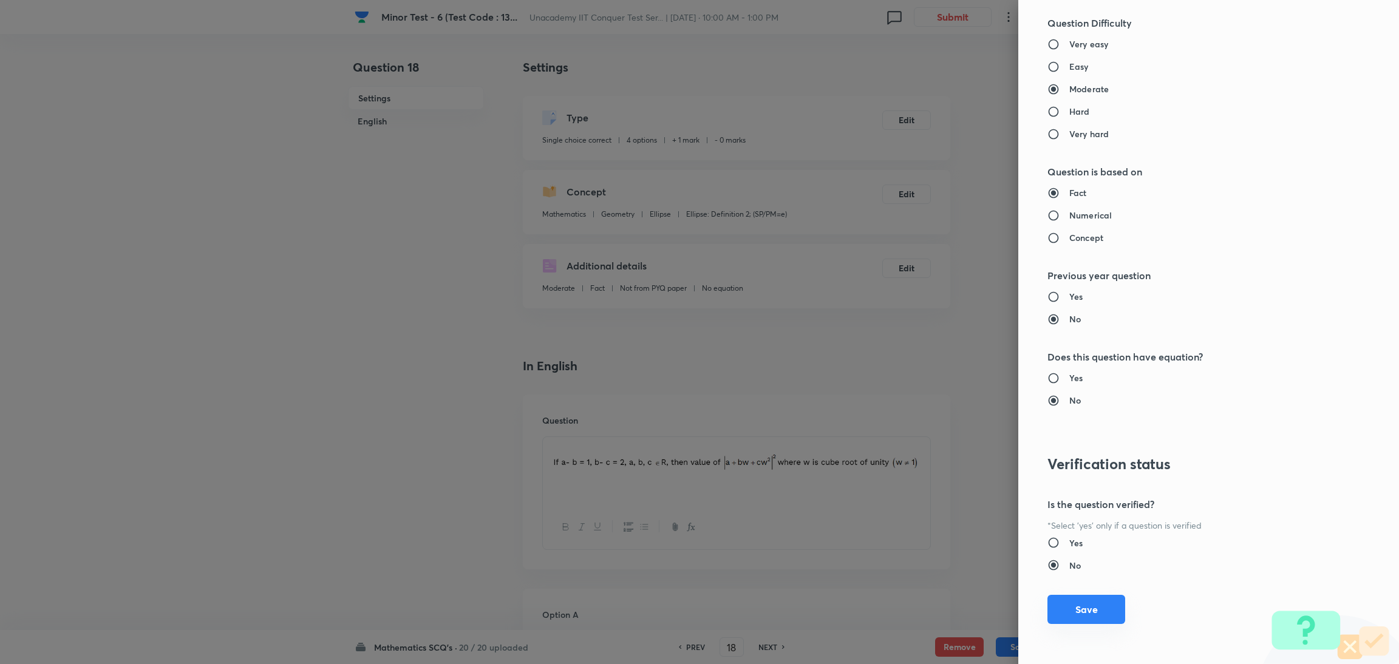
type input "1"
click at [932, 443] on button "Save" at bounding box center [1086, 609] width 78 height 29
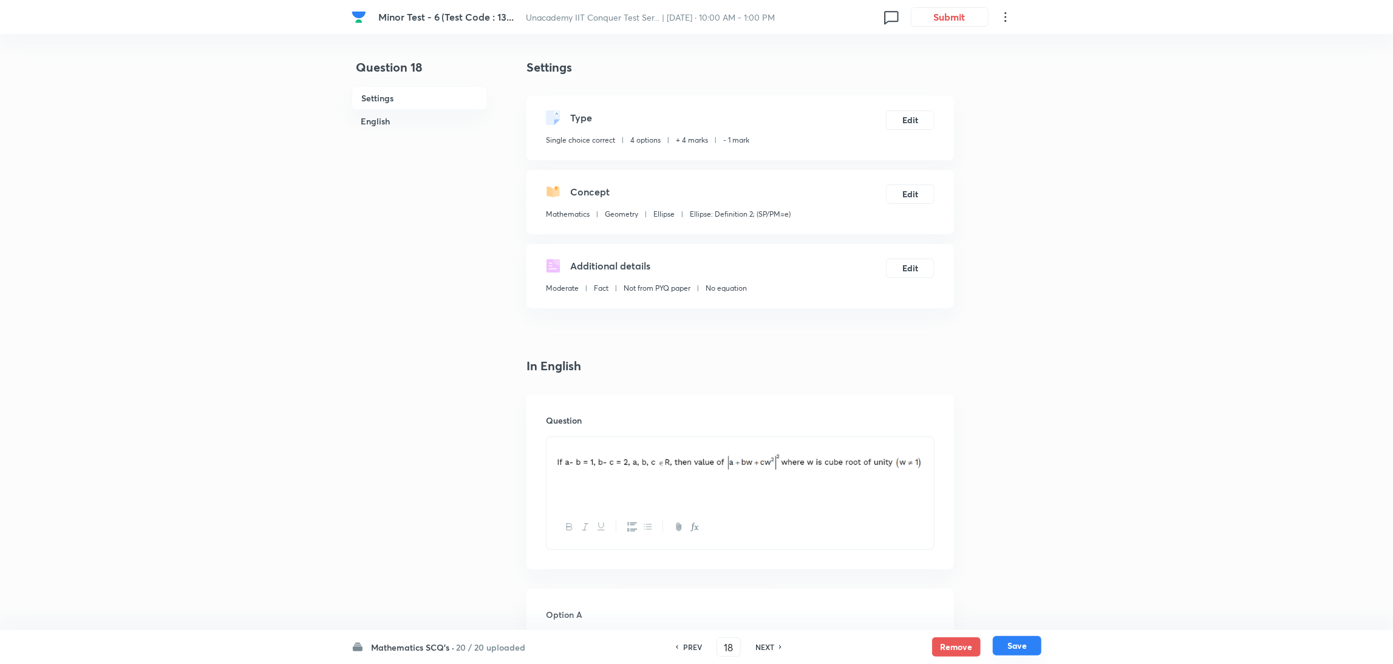
click at [932, 443] on button "Save" at bounding box center [1017, 645] width 49 height 19
type input "19"
checkbox input "false"
checkbox input "true"
click at [909, 112] on button "Edit" at bounding box center [910, 118] width 49 height 19
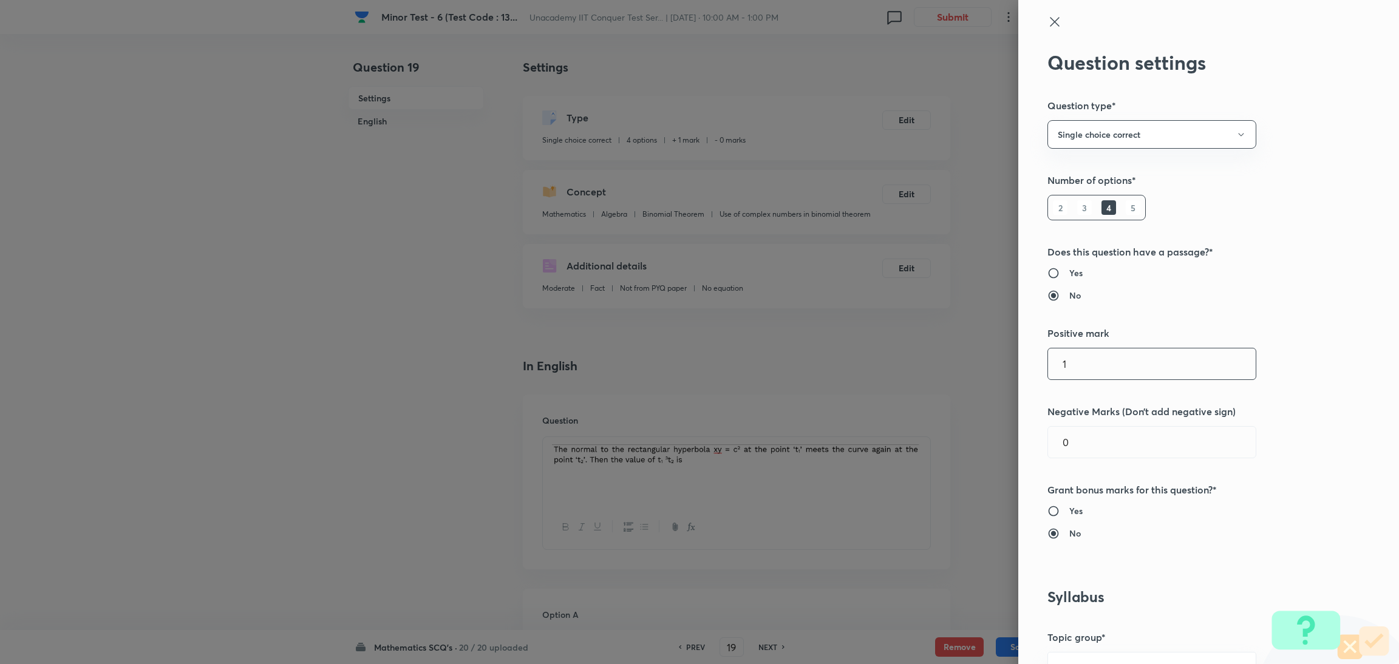
click at [932, 362] on input "1" at bounding box center [1152, 363] width 208 height 31
type input "4"
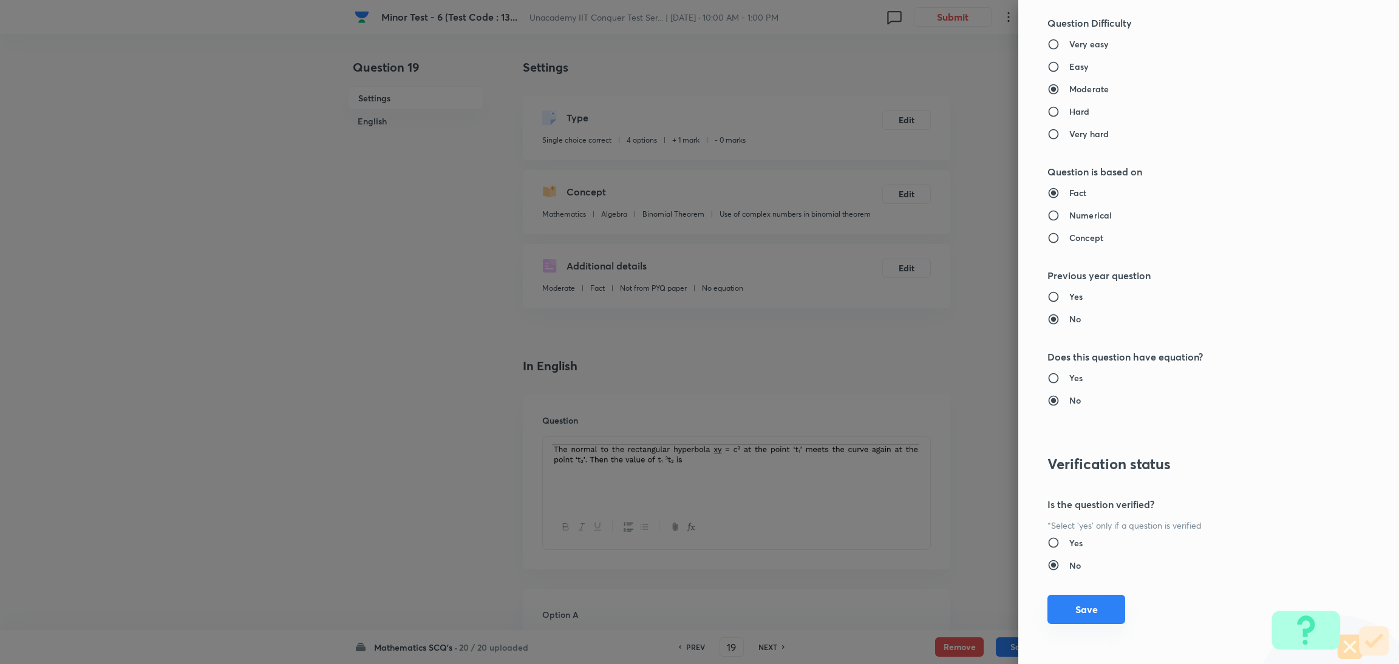
type input "1"
click at [932, 443] on button "Save" at bounding box center [1086, 609] width 78 height 29
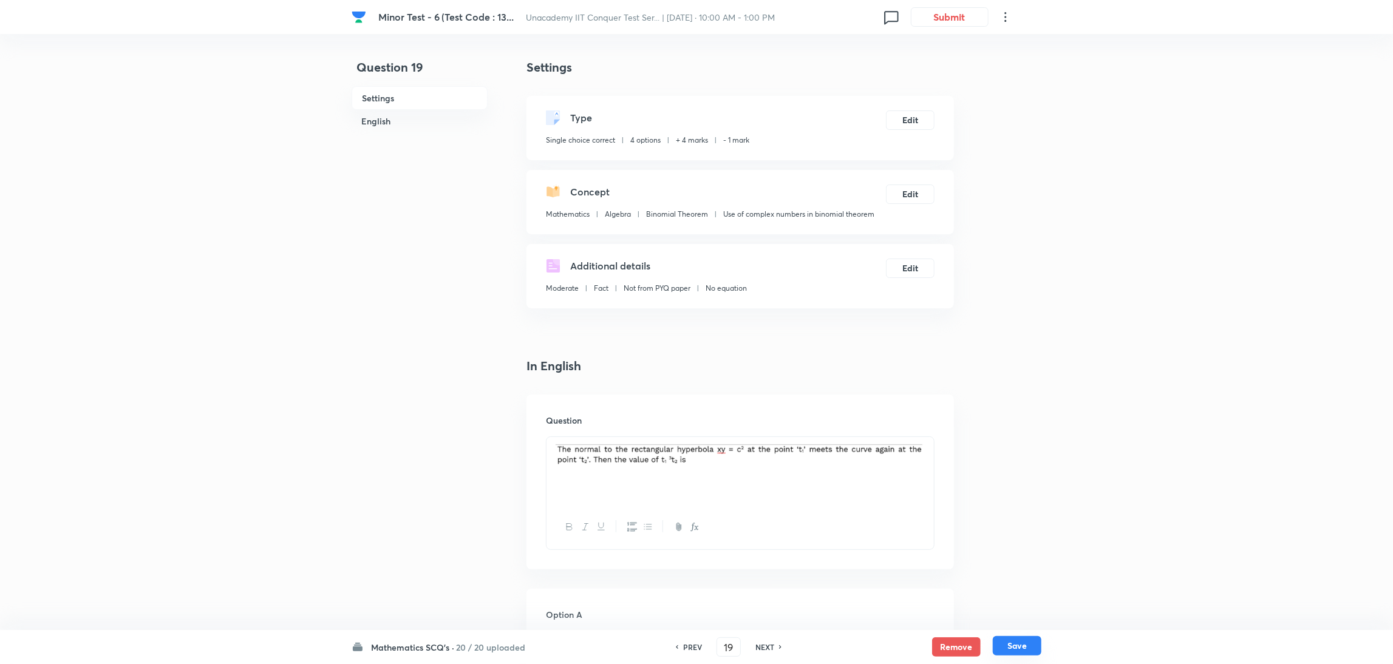
click at [932, 443] on button "Save" at bounding box center [1017, 645] width 49 height 19
type input "20"
checkbox input "false"
checkbox input "true"
click at [909, 127] on button "Edit" at bounding box center [910, 118] width 49 height 19
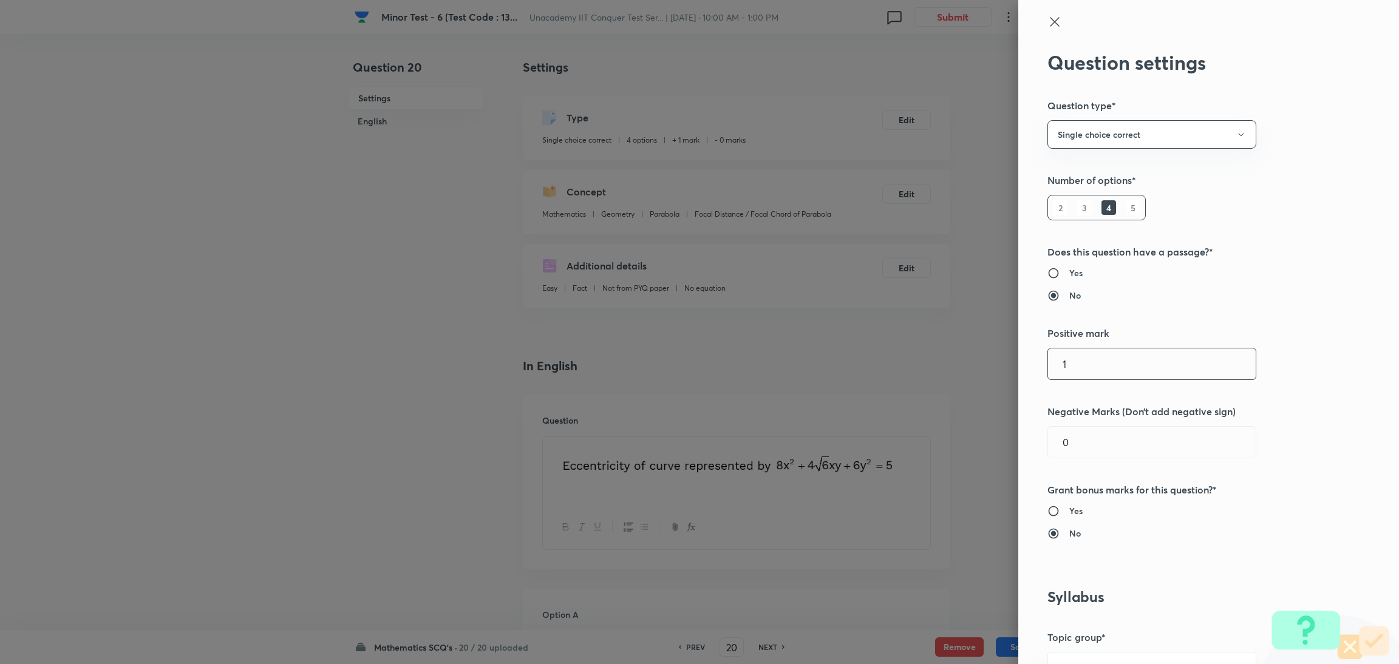
click at [932, 376] on input "1" at bounding box center [1152, 363] width 208 height 31
type input "4"
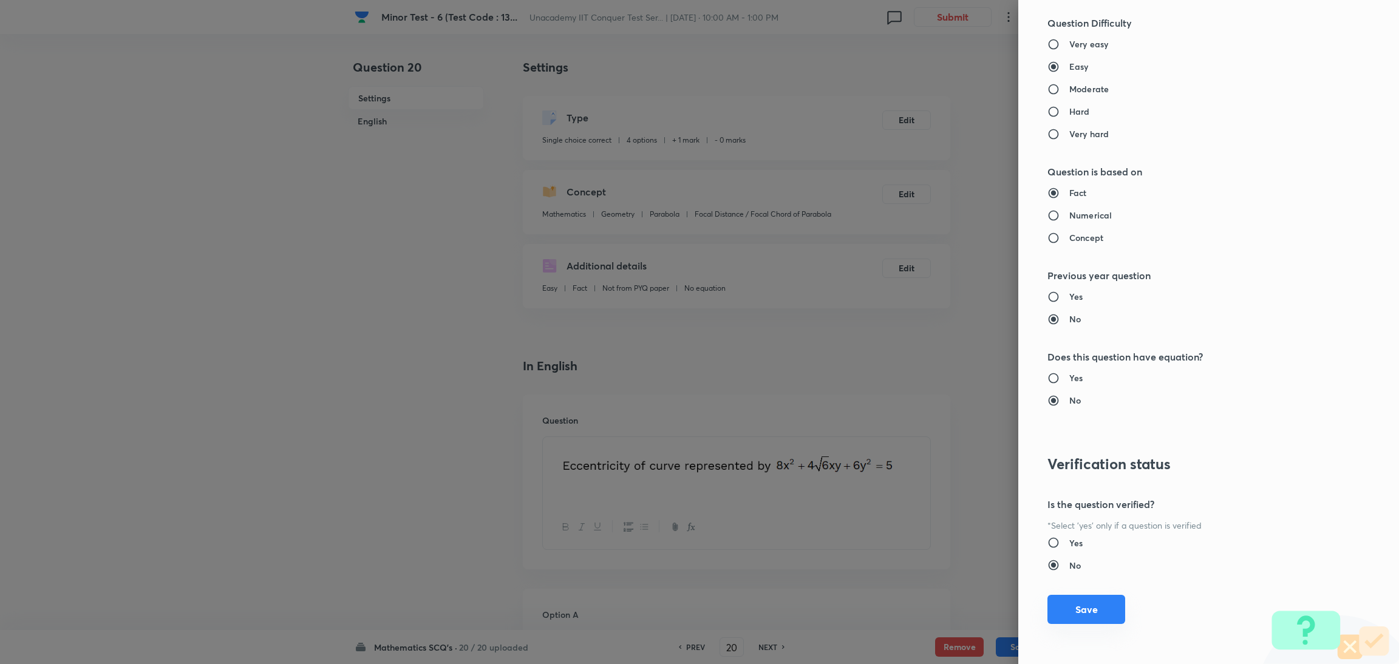
type input "1"
click at [932, 443] on button "Save" at bounding box center [1086, 609] width 78 height 29
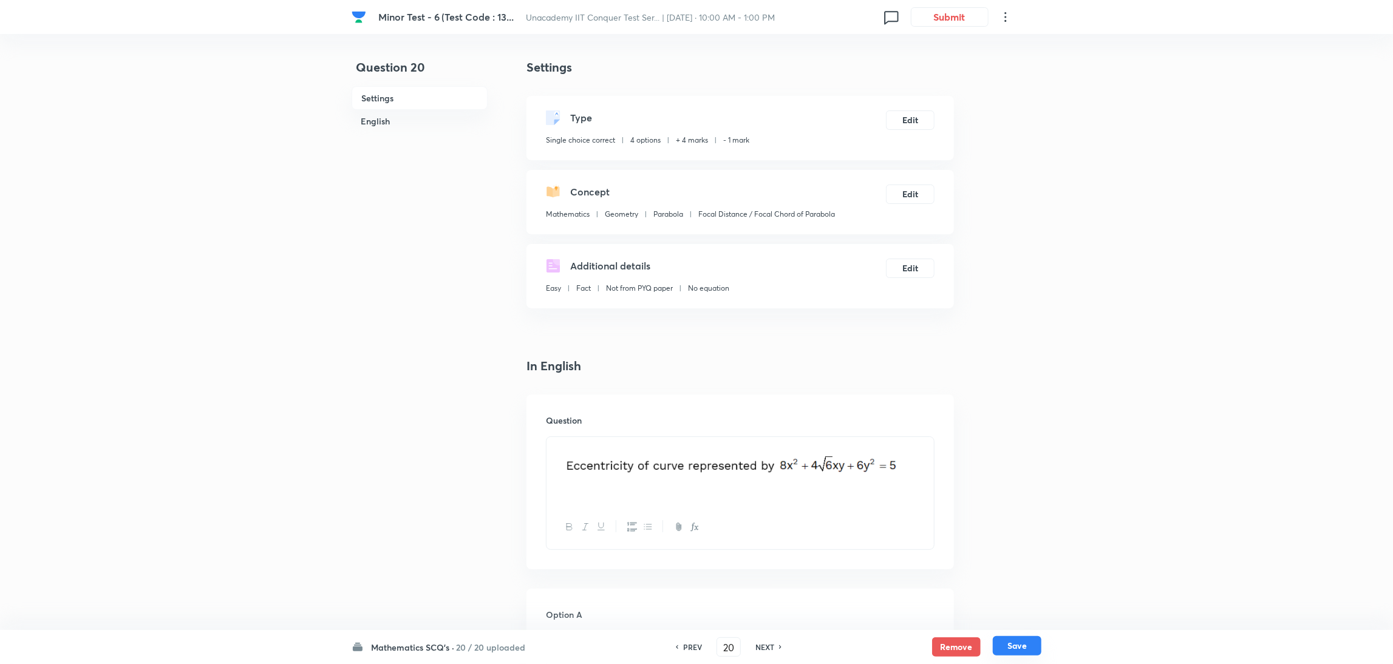
click at [932, 443] on button "Save" at bounding box center [1017, 645] width 49 height 19
type input "21"
type input "4"
click at [908, 126] on button "Edit" at bounding box center [910, 118] width 49 height 19
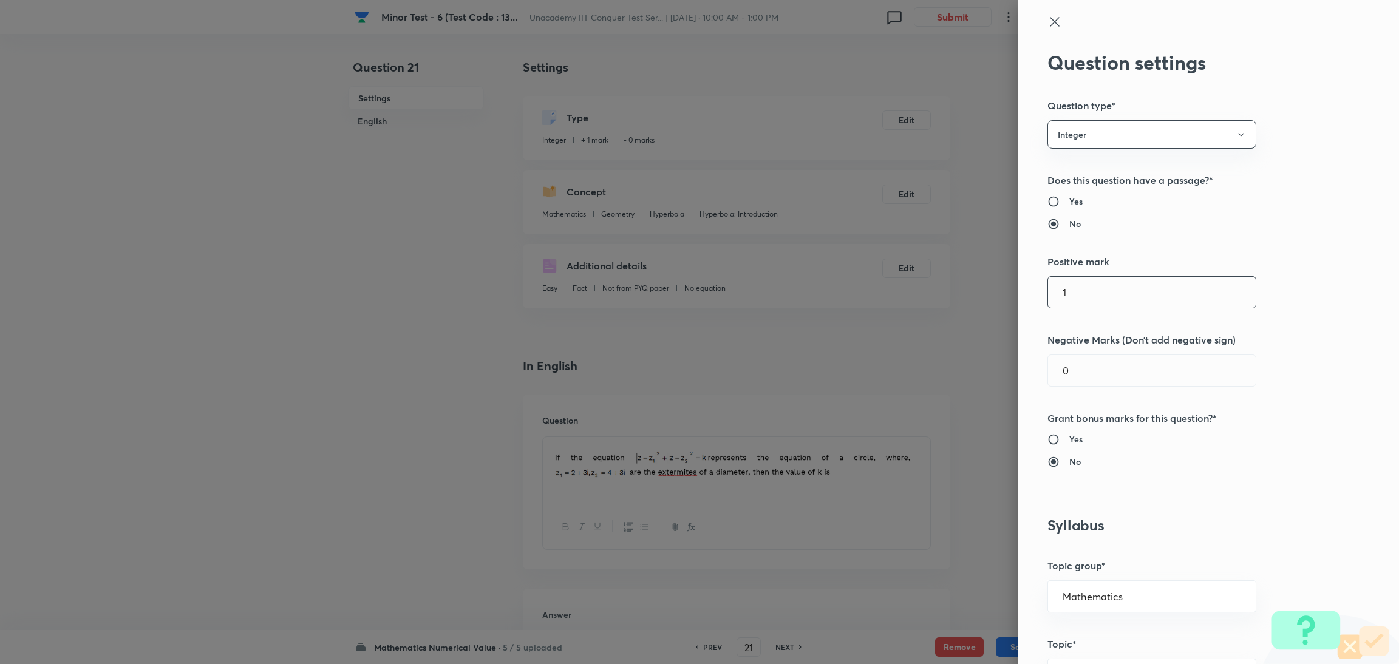
click at [932, 303] on input "1" at bounding box center [1152, 292] width 208 height 31
type input "4"
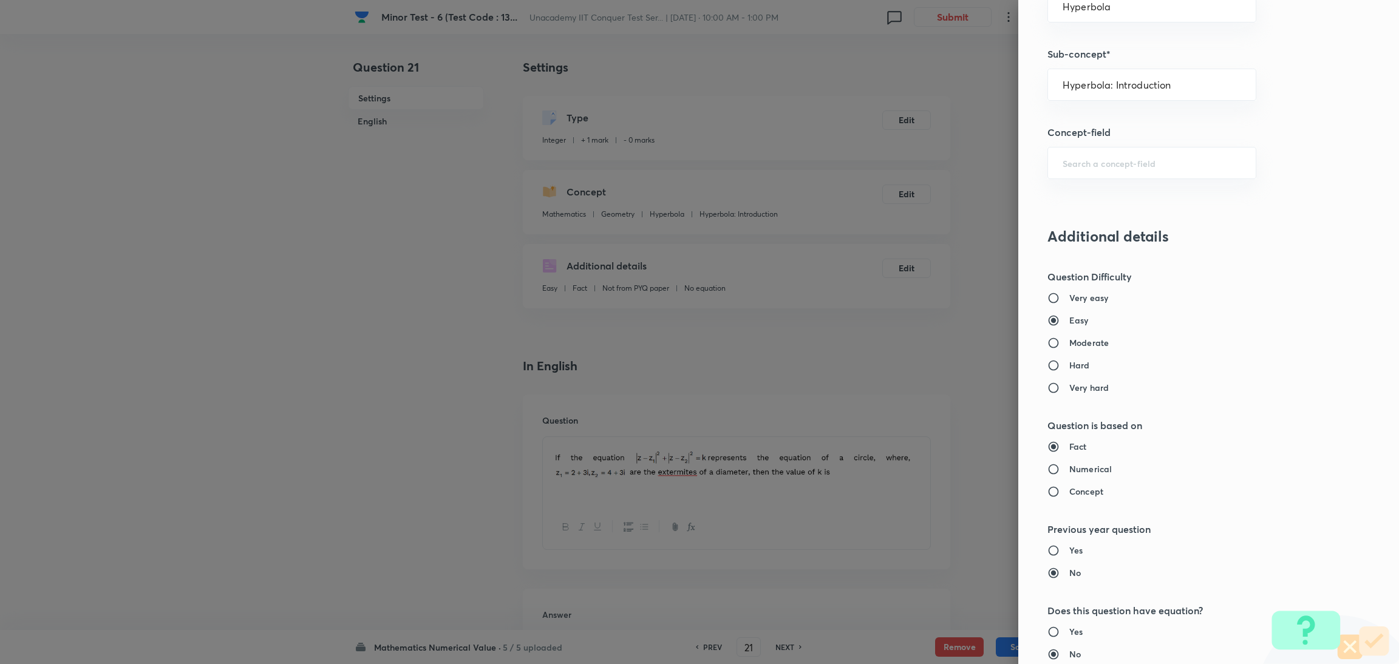
scroll to position [1001, 0]
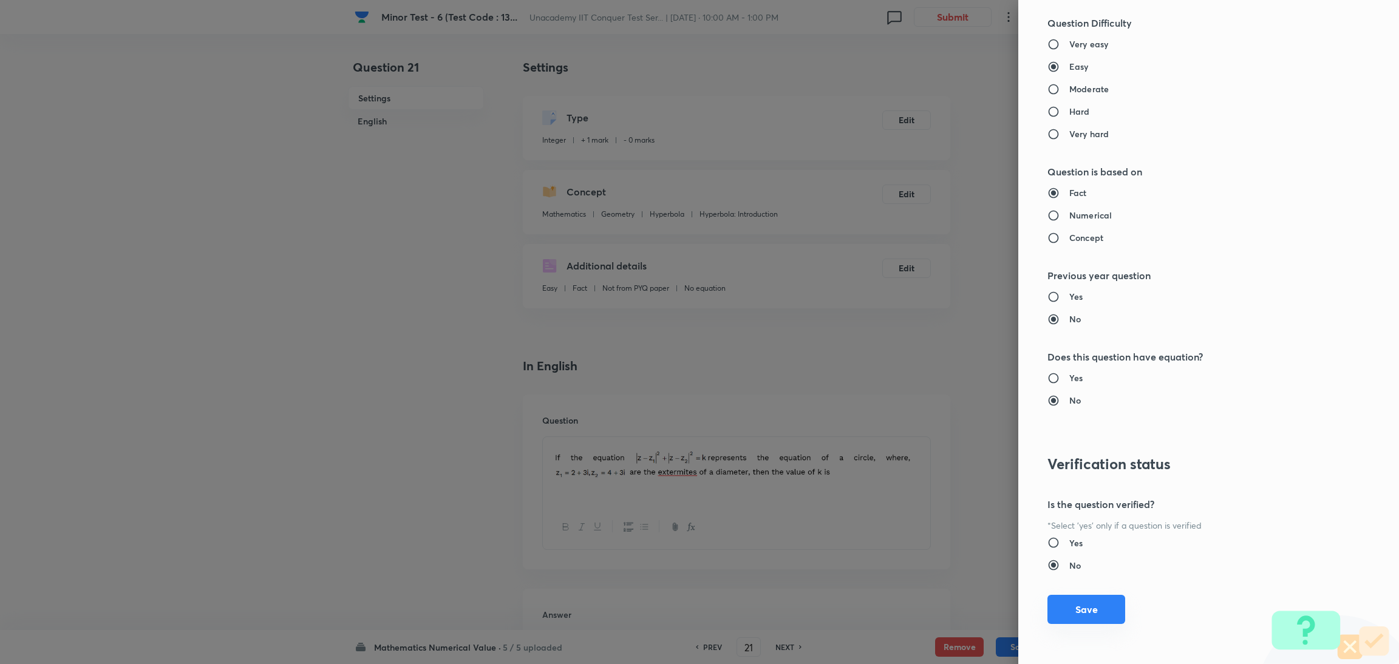
type input "1"
click at [932, 443] on button "Save" at bounding box center [1086, 609] width 78 height 29
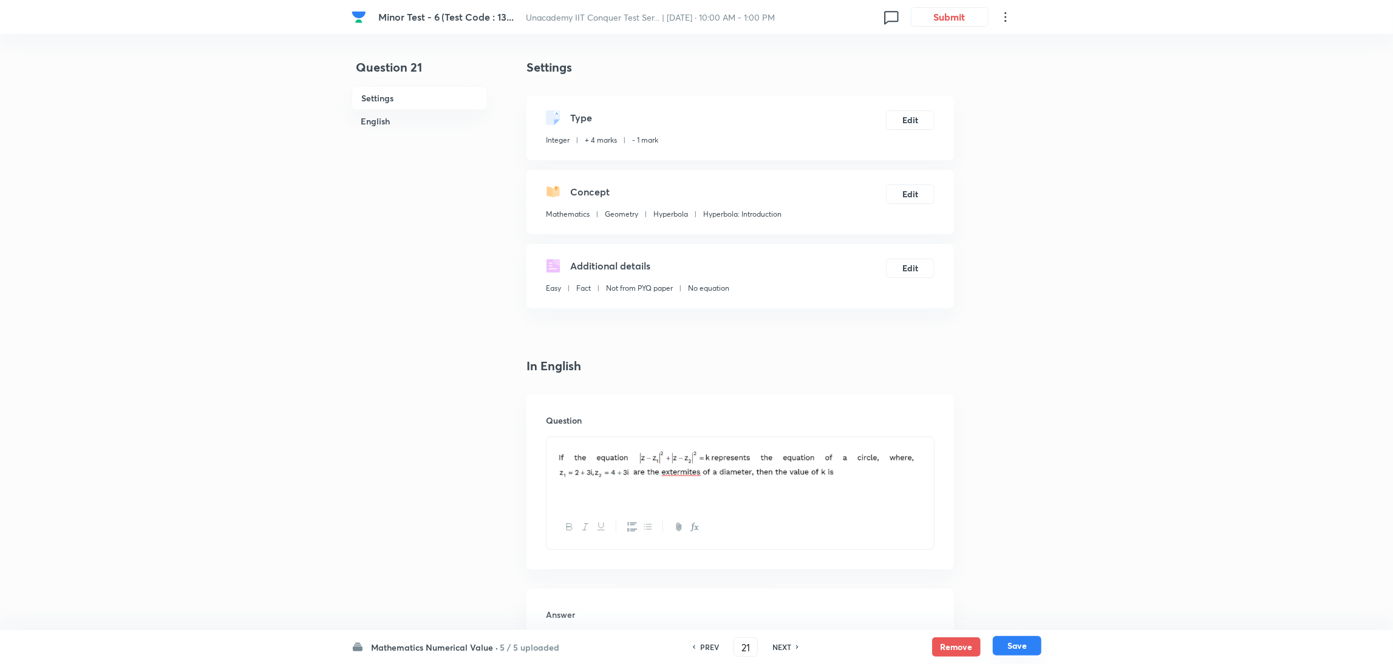
click at [932, 443] on button "Save" at bounding box center [1017, 645] width 49 height 19
type input "22"
type input "8"
click at [913, 125] on button "Edit" at bounding box center [910, 118] width 49 height 19
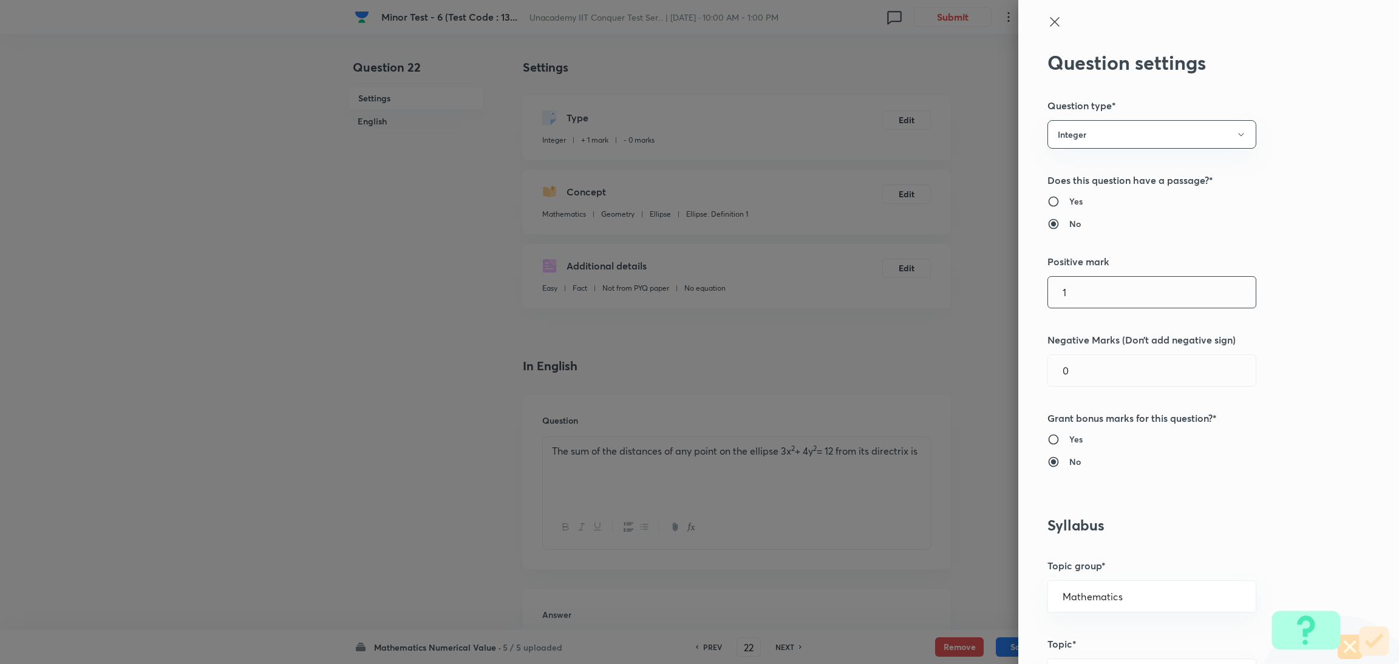
click at [932, 289] on input "1" at bounding box center [1152, 292] width 208 height 31
type input "4"
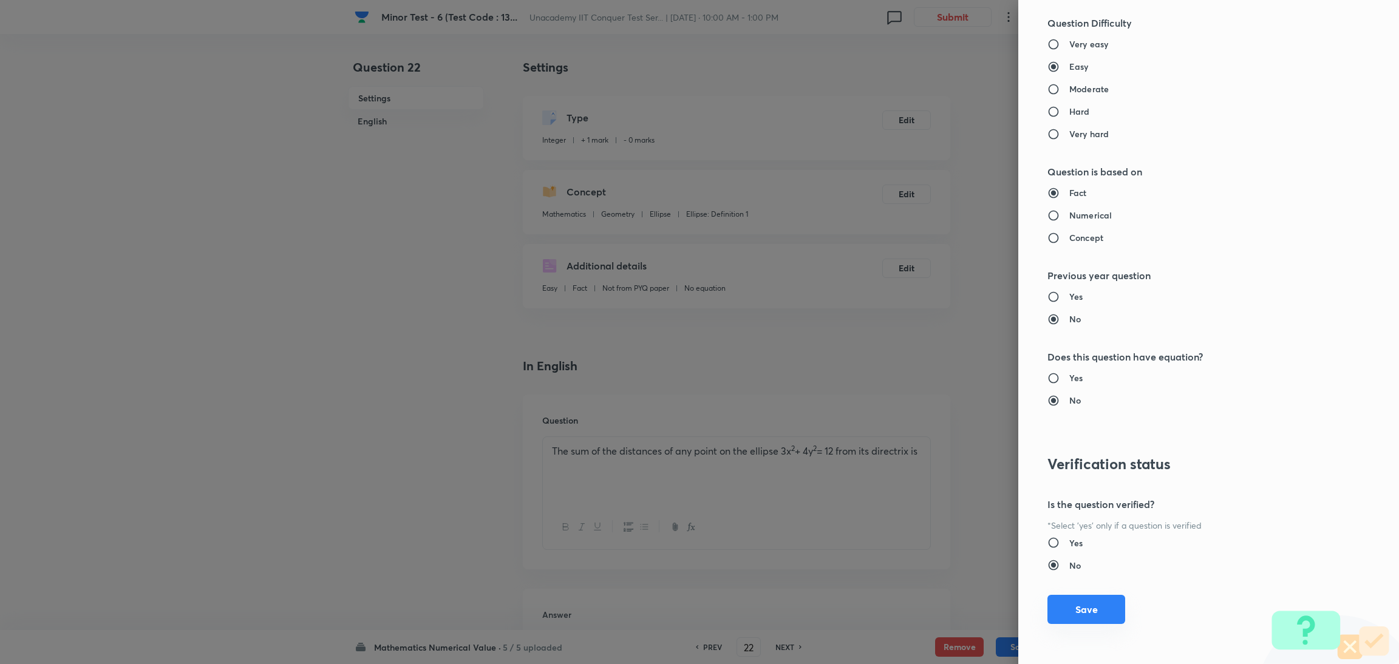
type input "1"
click at [932, 443] on button "Save" at bounding box center [1086, 609] width 78 height 29
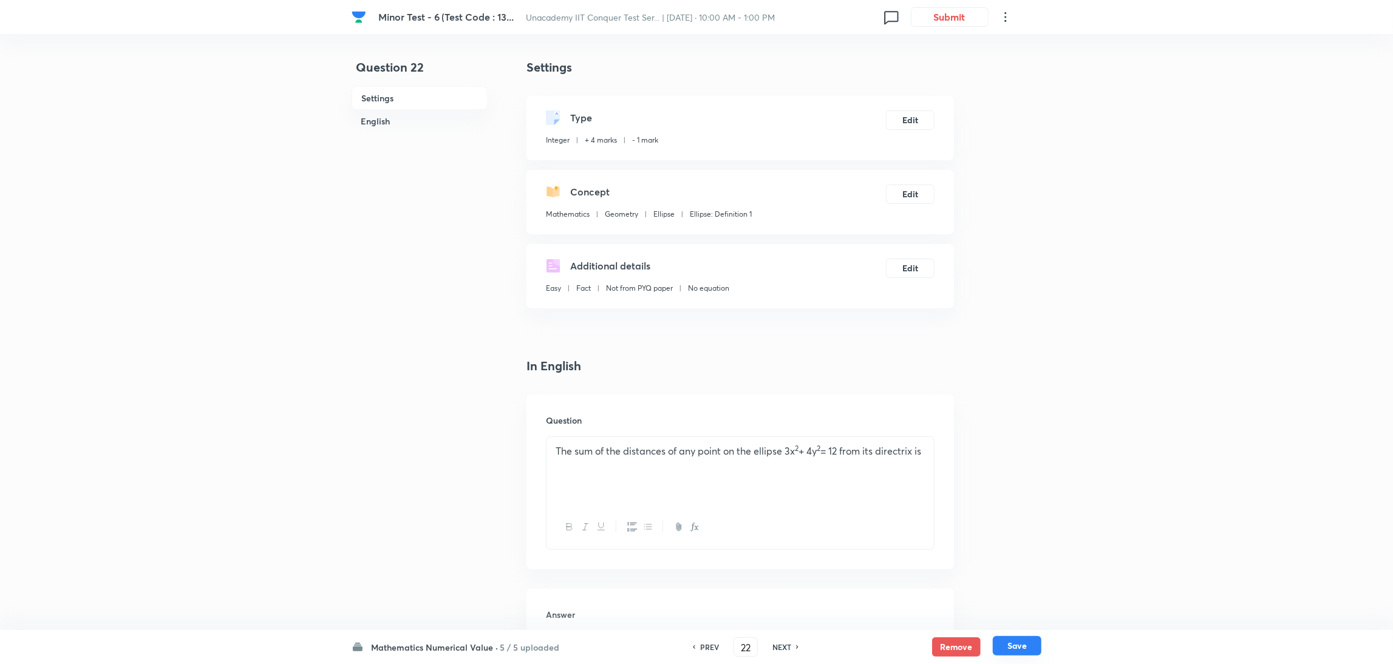
click at [932, 443] on button "Save" at bounding box center [1017, 645] width 49 height 19
type input "23"
type input "2"
click at [928, 124] on button "Edit" at bounding box center [910, 118] width 49 height 19
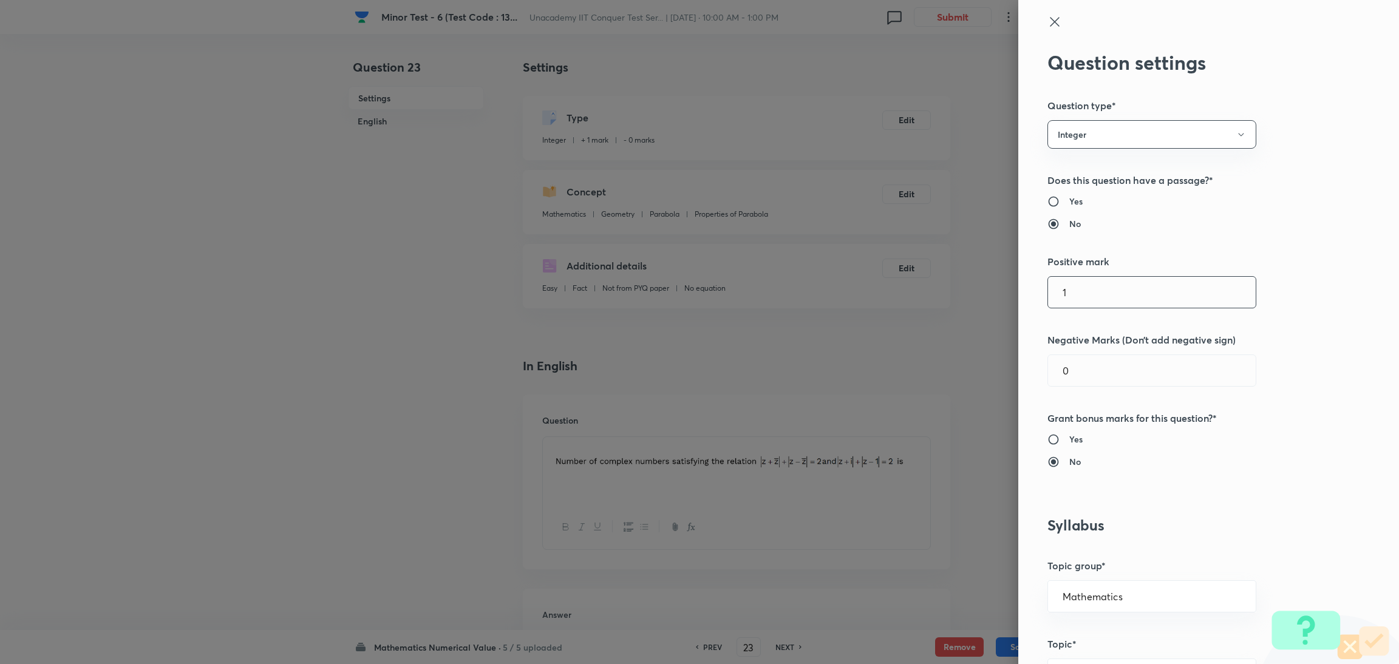
click at [932, 305] on input "1" at bounding box center [1152, 292] width 208 height 31
type input "4"
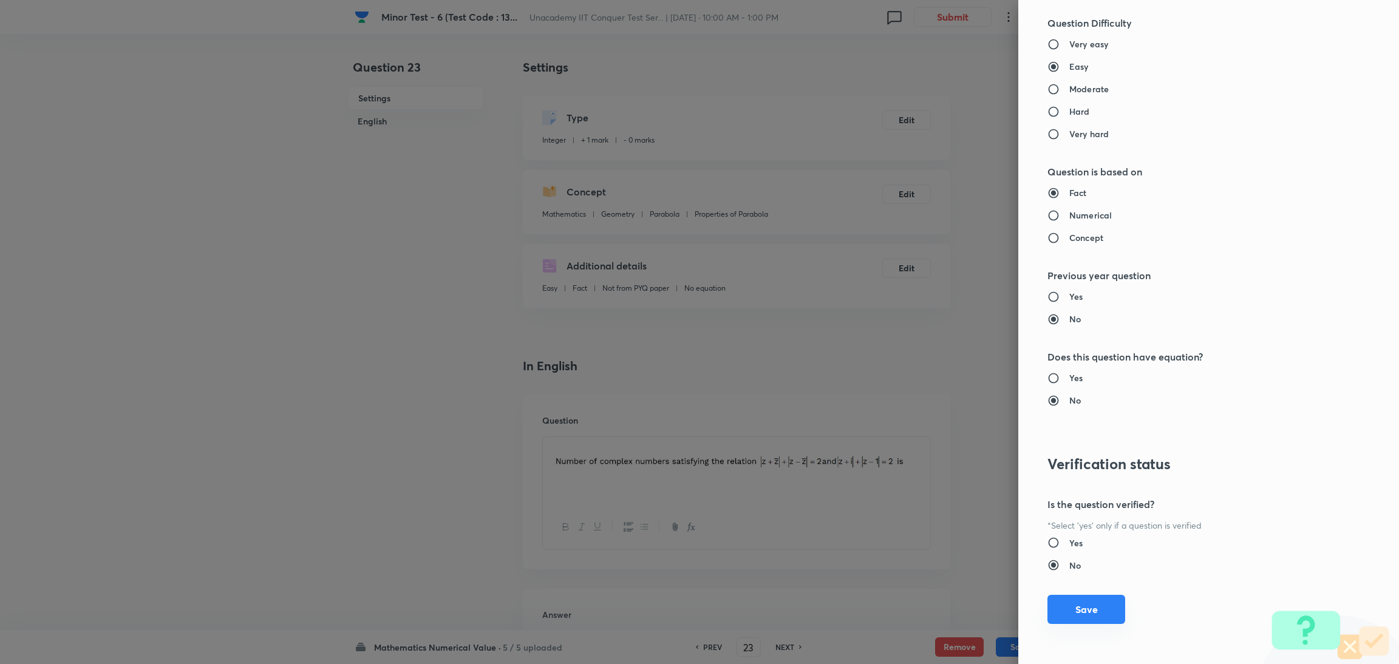
type input "1"
click at [932, 443] on button "Save" at bounding box center [1086, 609] width 78 height 29
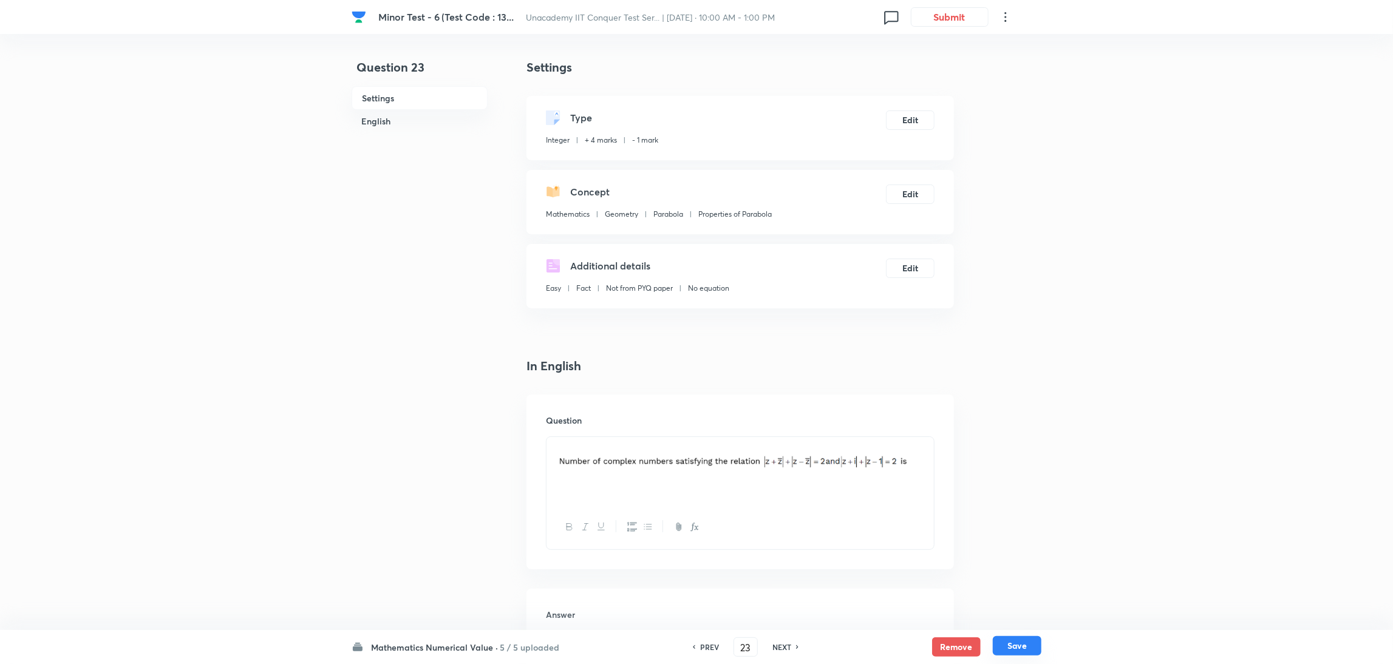
click at [932, 443] on button "Save" at bounding box center [1017, 645] width 49 height 19
type input "24"
type input "65"
click at [906, 122] on button "Edit" at bounding box center [910, 118] width 49 height 19
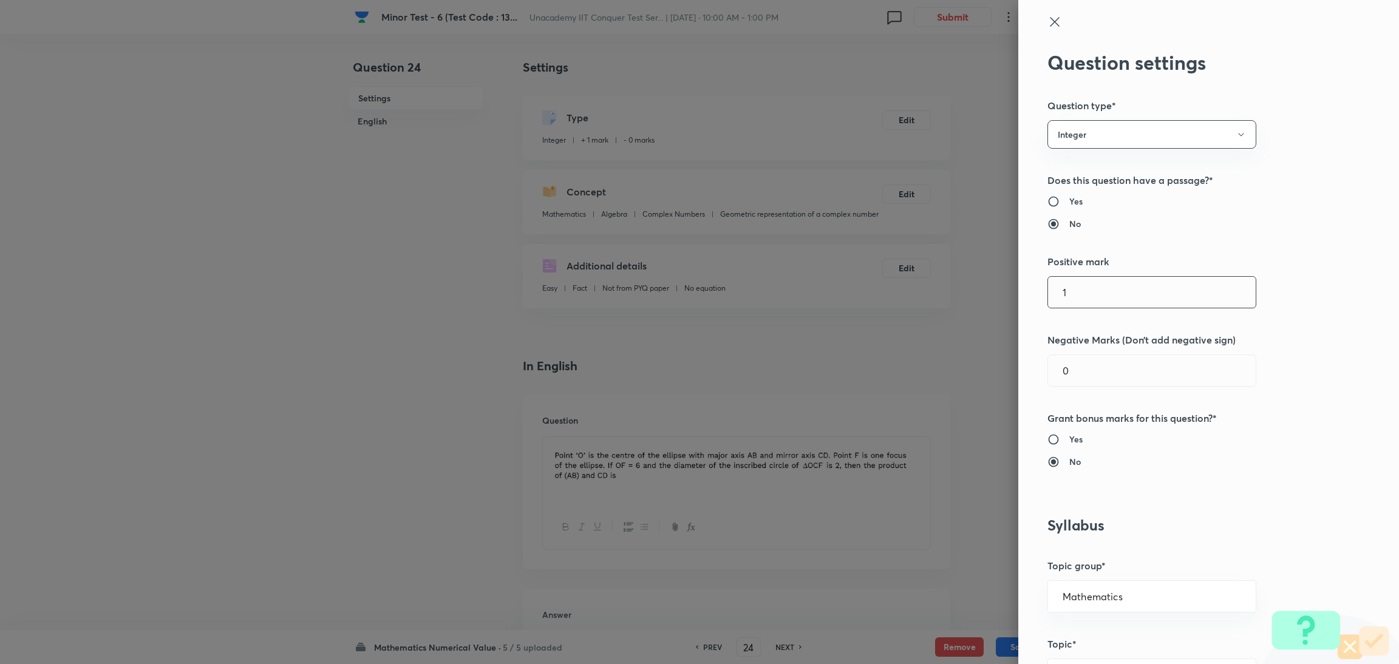
click at [932, 282] on input "1" at bounding box center [1152, 292] width 208 height 31
type input "4"
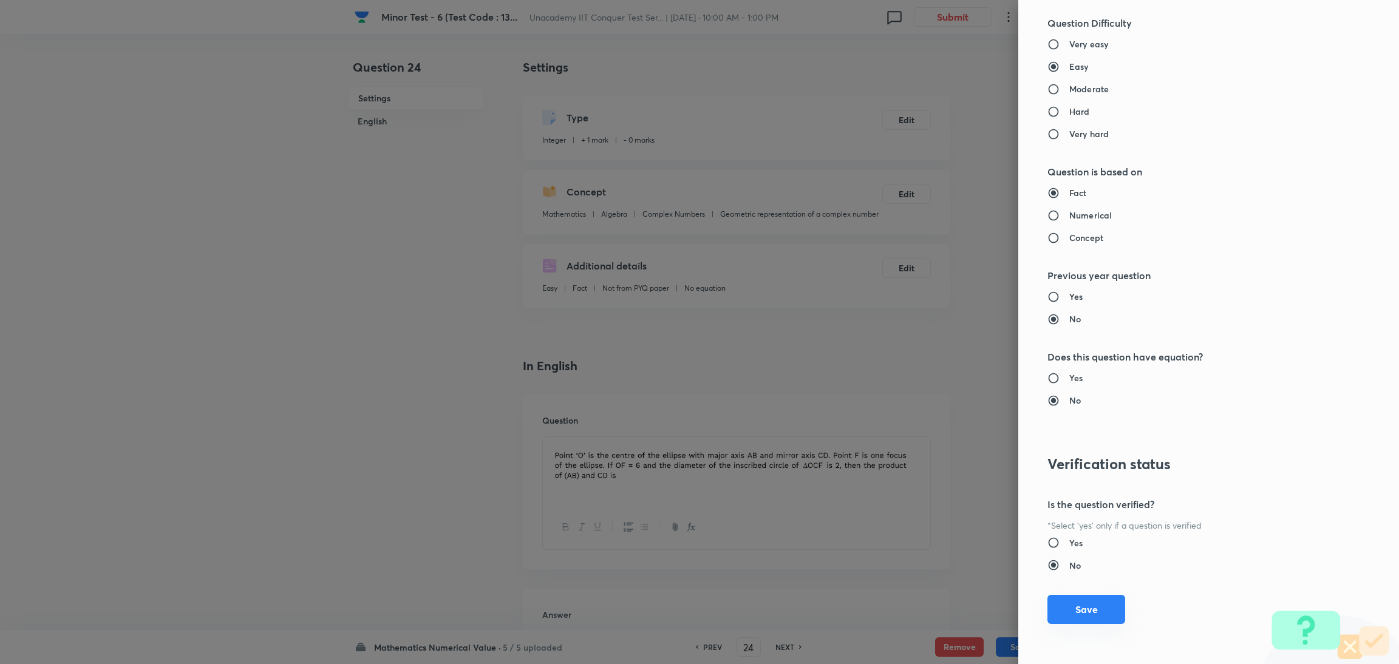
type input "1"
click at [932, 443] on button "Save" at bounding box center [1086, 609] width 78 height 29
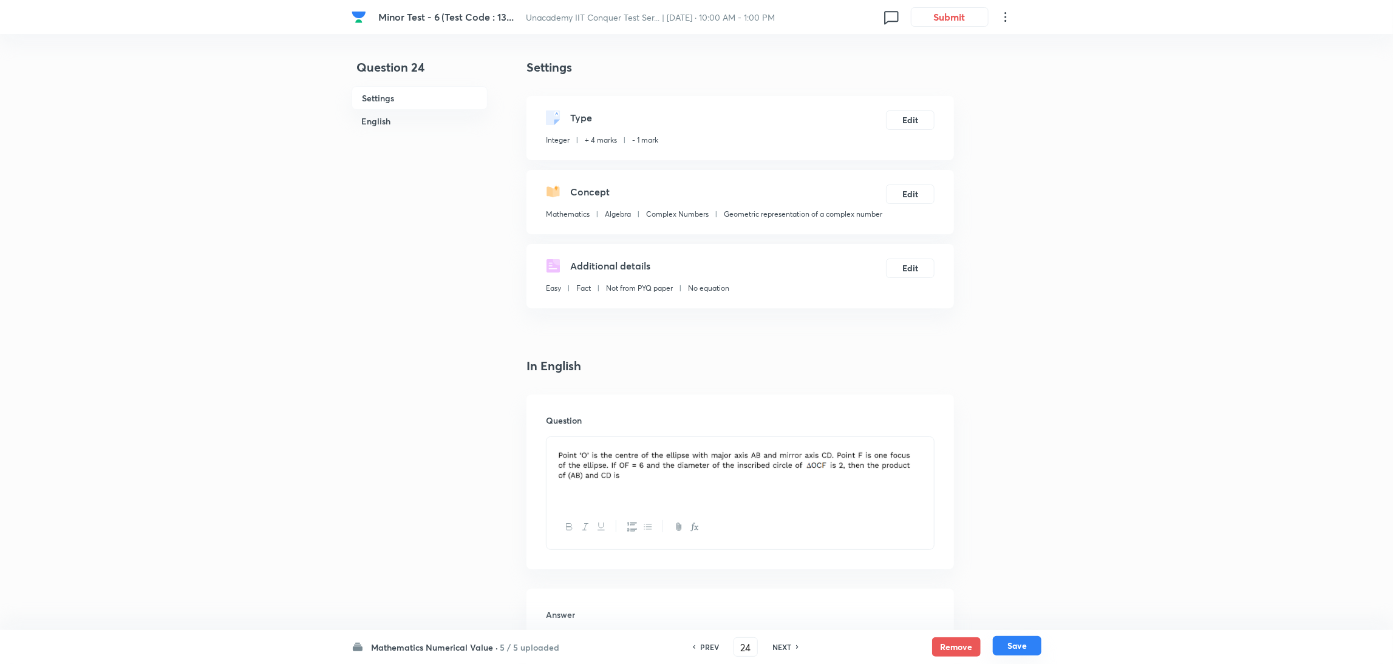
click at [932, 443] on button "Save" at bounding box center [1017, 645] width 49 height 19
type input "25"
type input "2"
click at [908, 118] on button "Edit" at bounding box center [910, 118] width 49 height 19
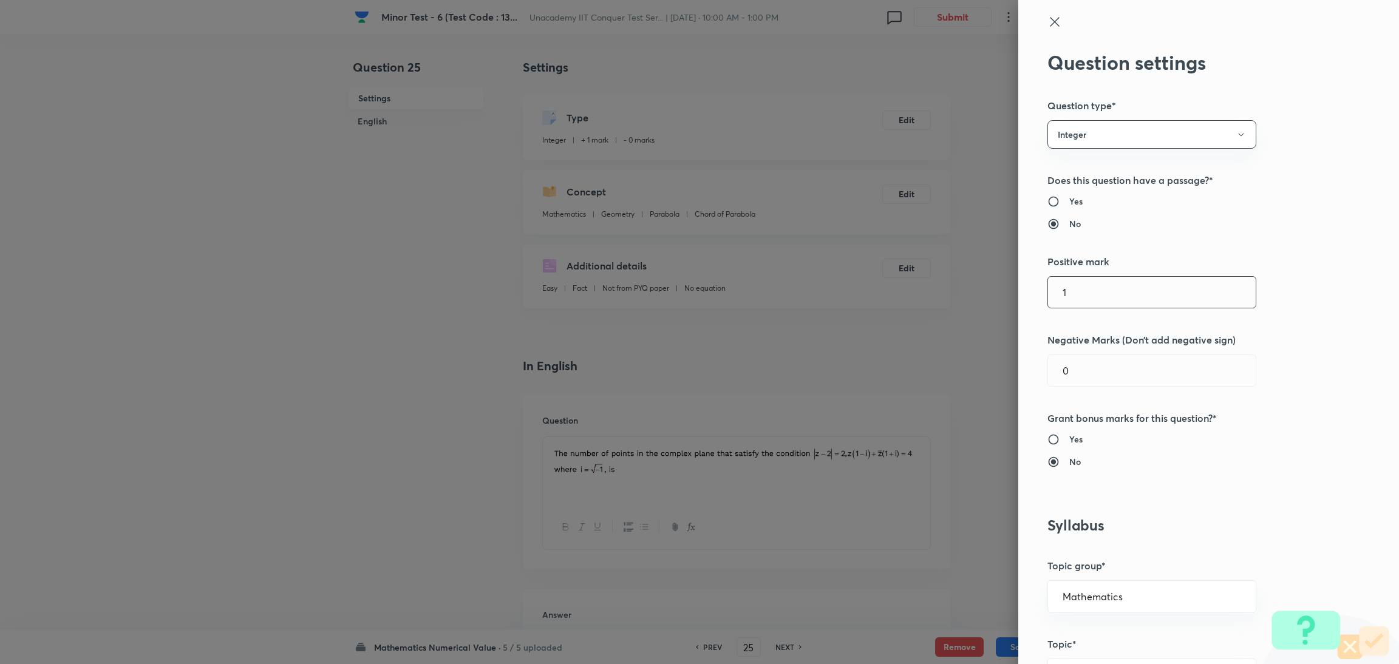
click at [932, 303] on input "1" at bounding box center [1152, 292] width 208 height 31
type input "4"
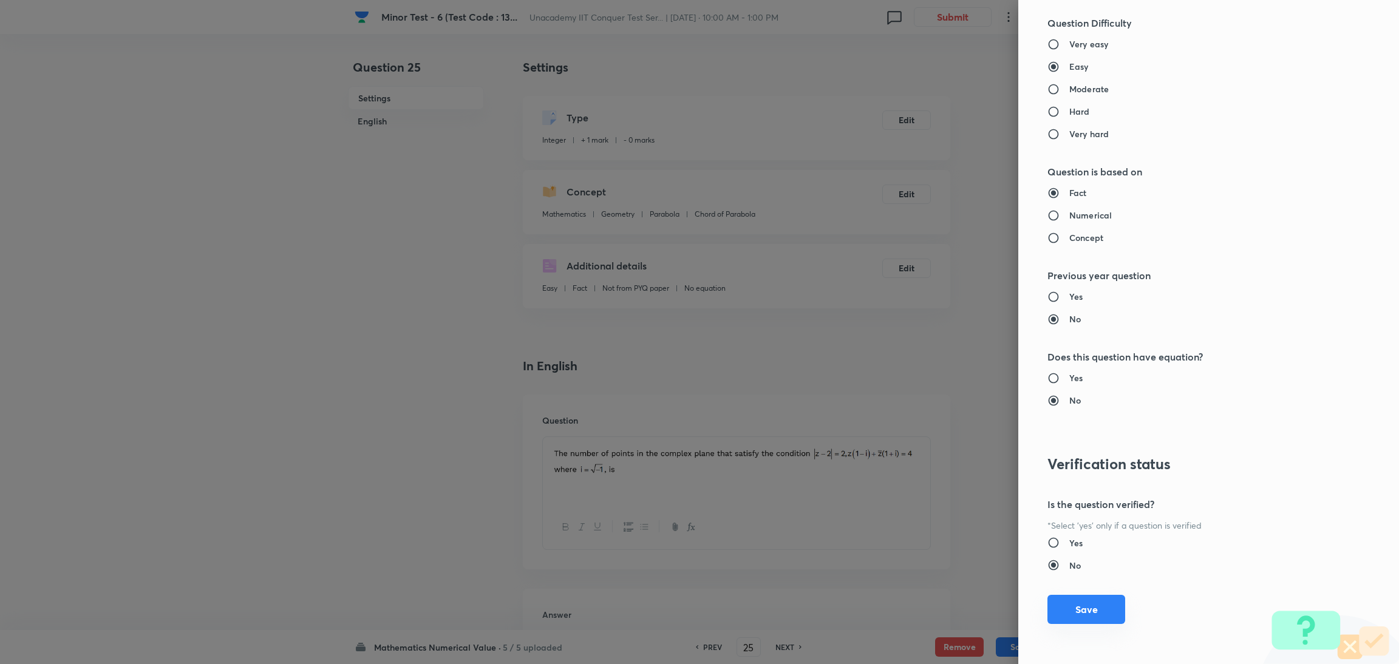
type input "1"
click at [932, 443] on button "Save" at bounding box center [1086, 609] width 78 height 29
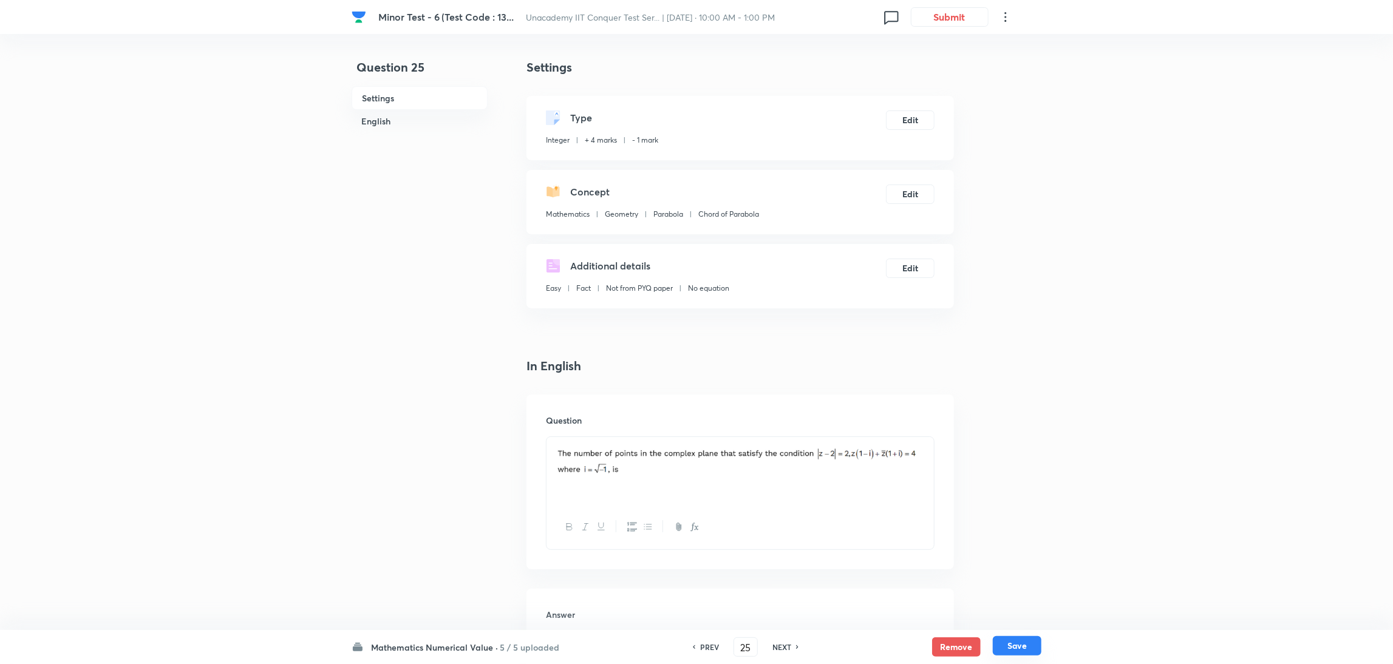
click at [932, 443] on button "Save" at bounding box center [1017, 645] width 49 height 19
type input "26"
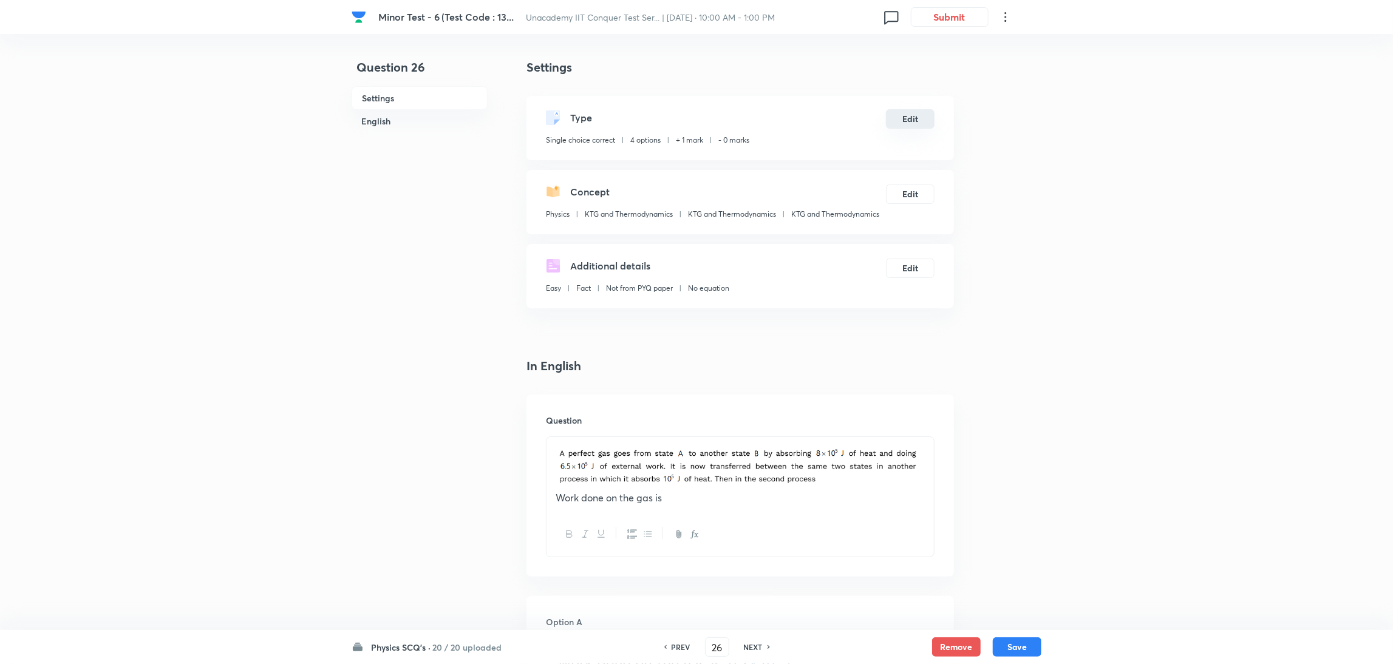
click at [908, 122] on button "Edit" at bounding box center [910, 118] width 49 height 19
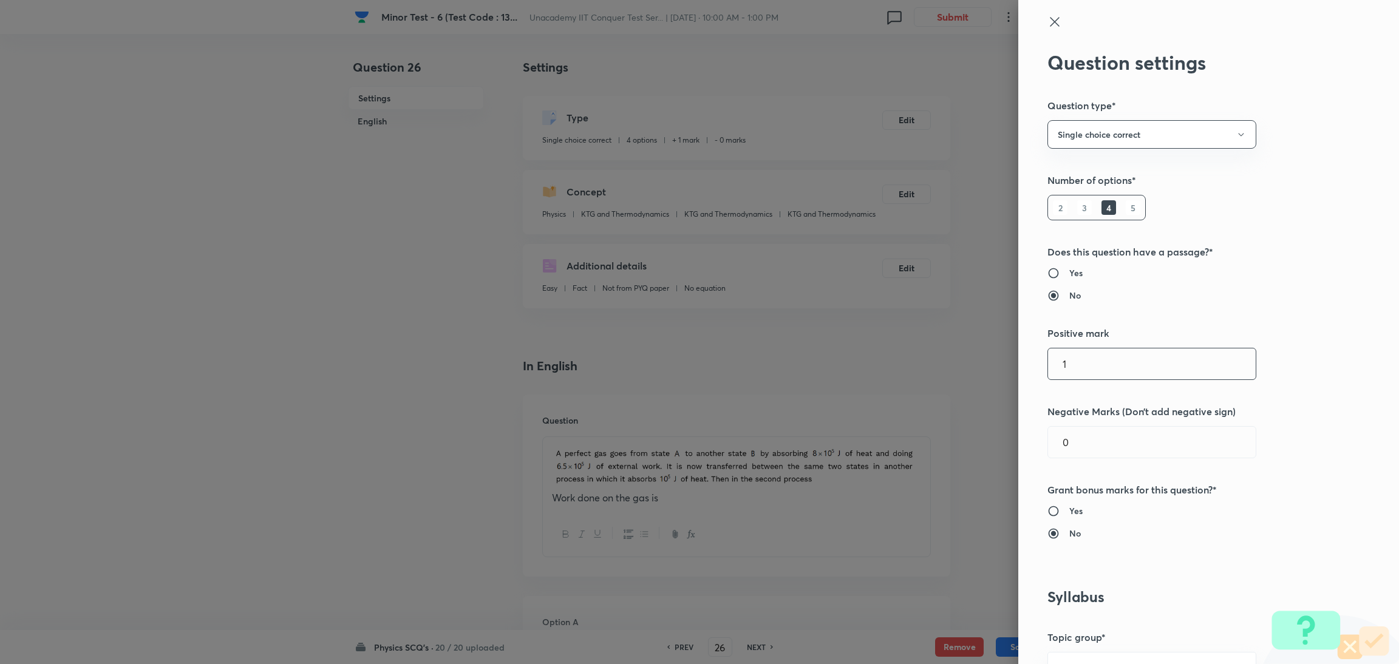
click at [932, 379] on input "1" at bounding box center [1152, 363] width 208 height 31
type input "4"
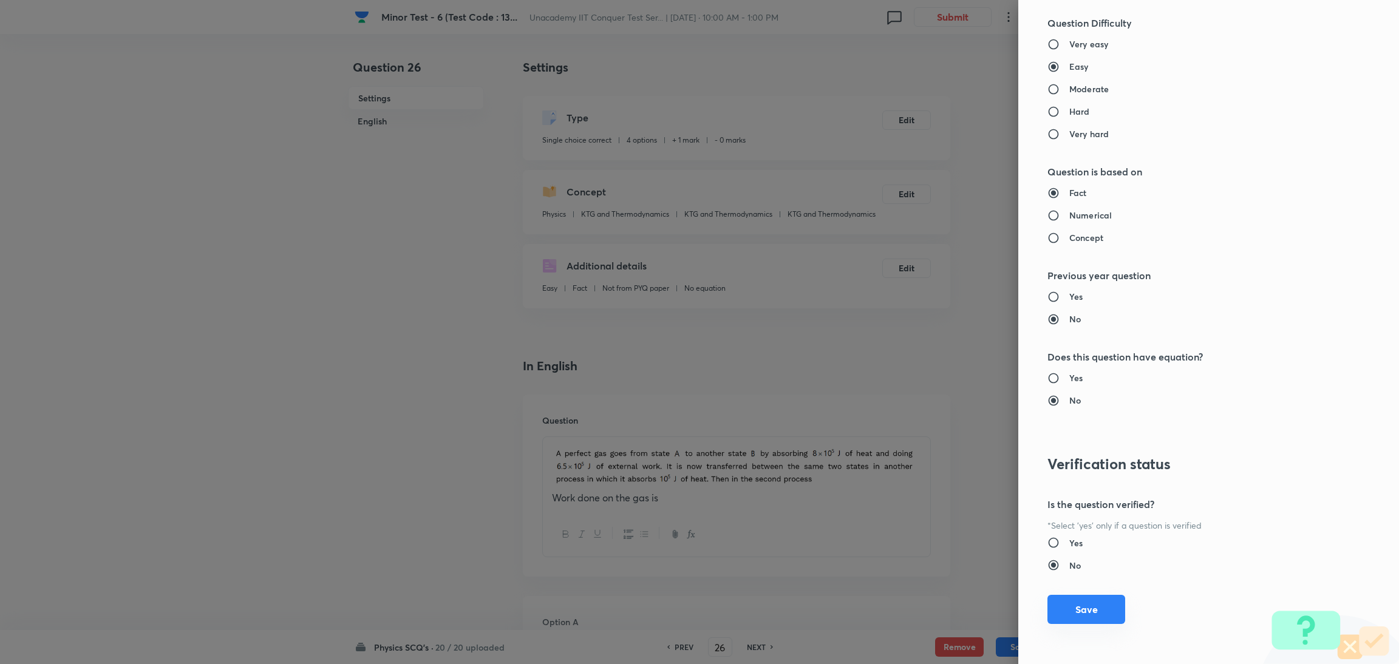
type input "1"
click at [932, 443] on button "Save" at bounding box center [1086, 609] width 78 height 29
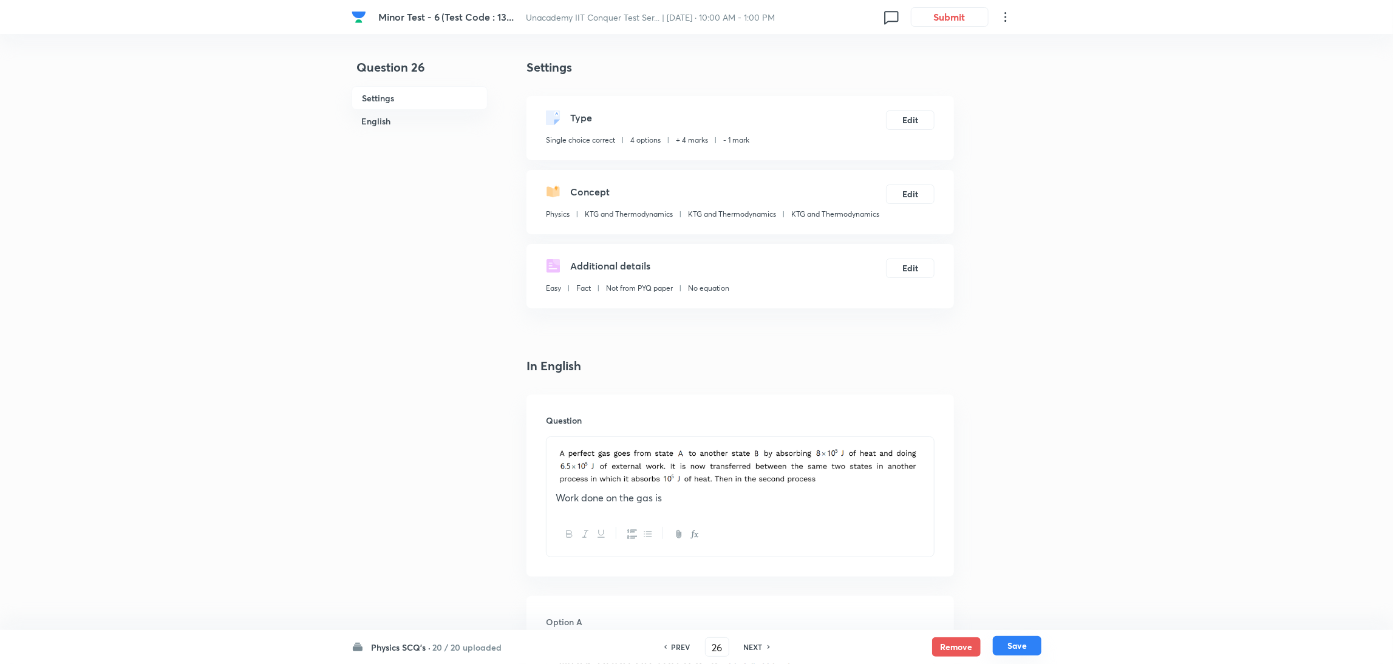
click at [932, 443] on button "Save" at bounding box center [1017, 645] width 49 height 19
type input "27"
checkbox input "false"
checkbox input "true"
click at [926, 114] on button "Edit" at bounding box center [910, 118] width 49 height 19
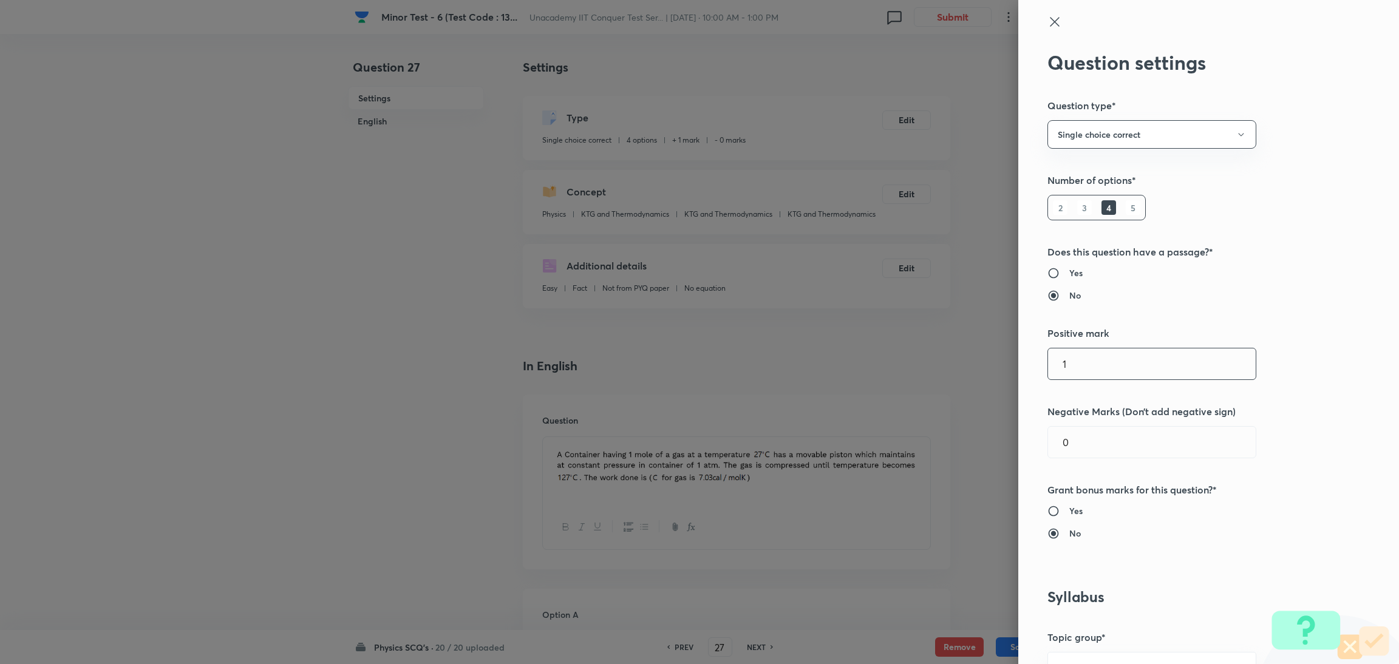
click at [932, 373] on input "1" at bounding box center [1152, 363] width 208 height 31
type input "4"
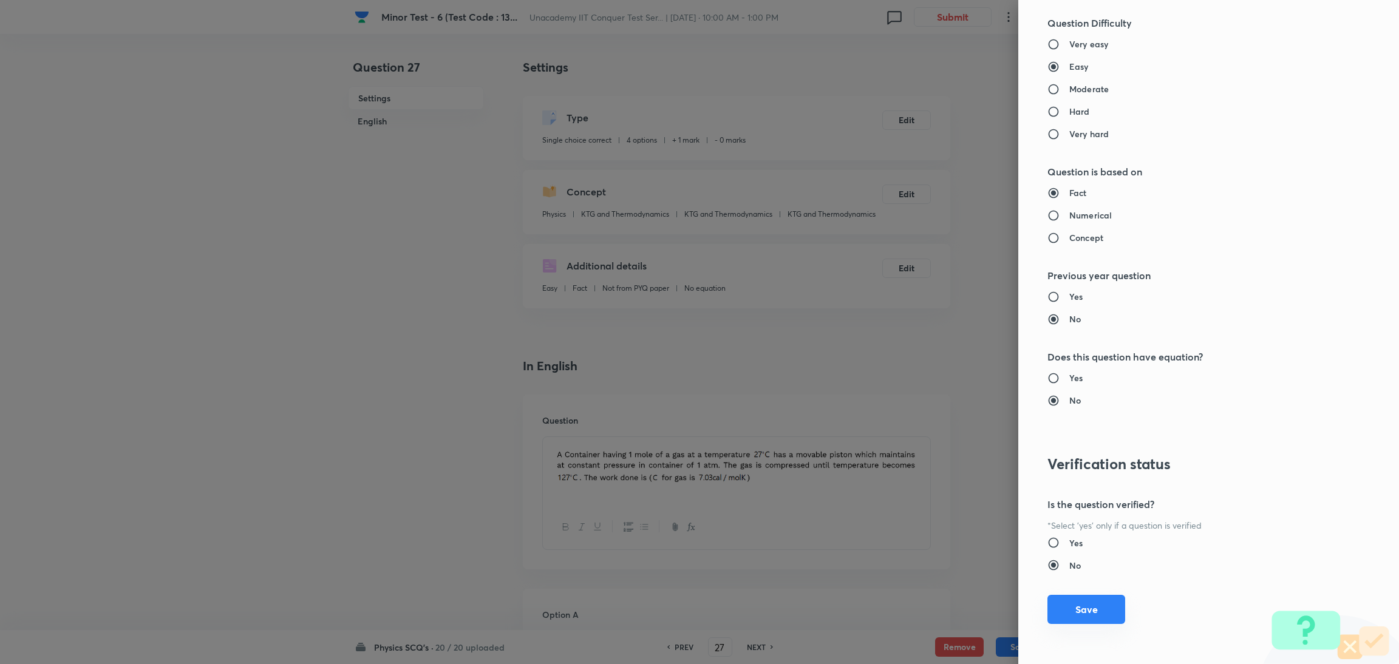
type input "1"
click at [932, 443] on button "Save" at bounding box center [1086, 609] width 78 height 29
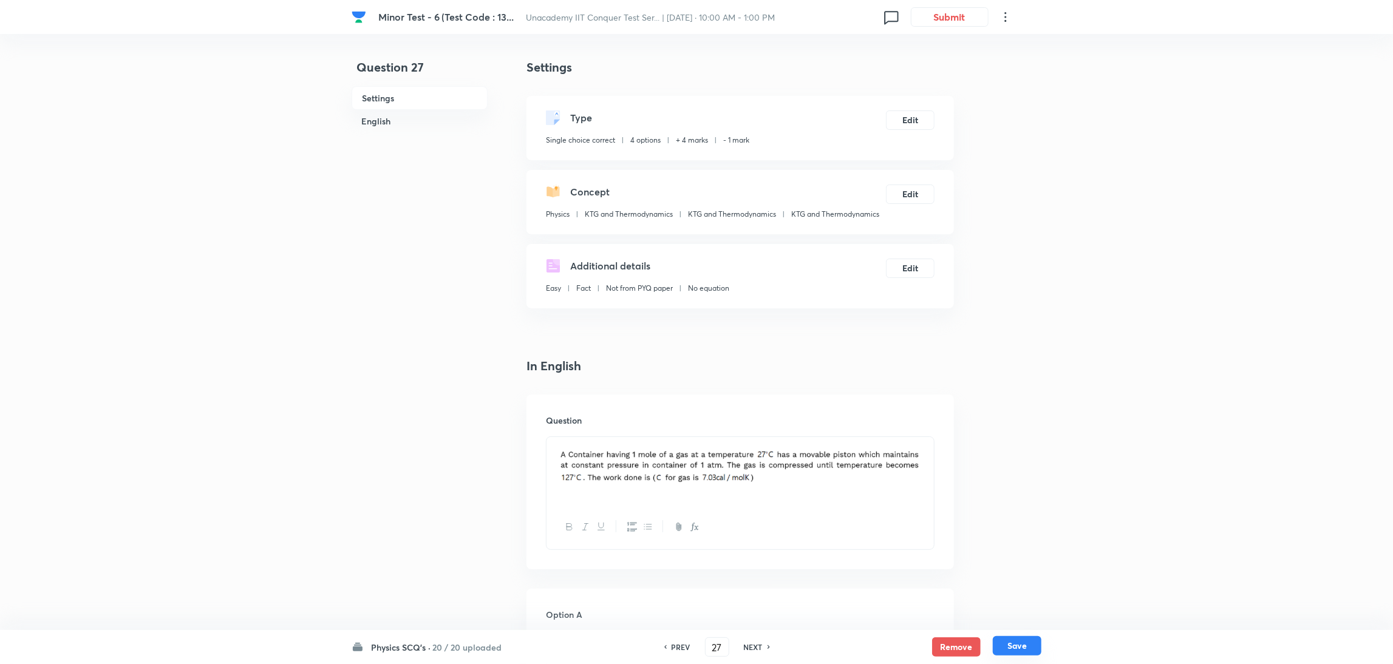
click at [932, 443] on button "Save" at bounding box center [1017, 645] width 49 height 19
type input "28"
checkbox input "false"
checkbox input "true"
click at [906, 124] on button "Edit" at bounding box center [910, 118] width 49 height 19
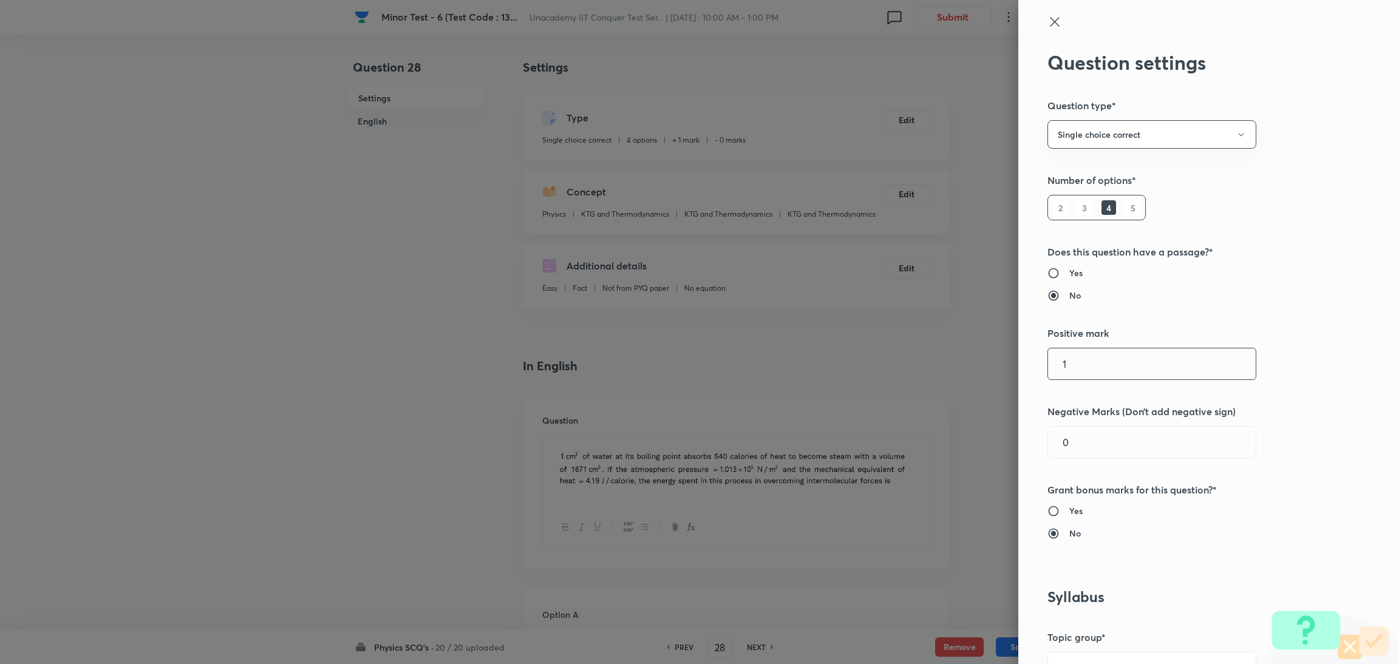
click at [932, 362] on input "1" at bounding box center [1152, 363] width 208 height 31
type input "4"
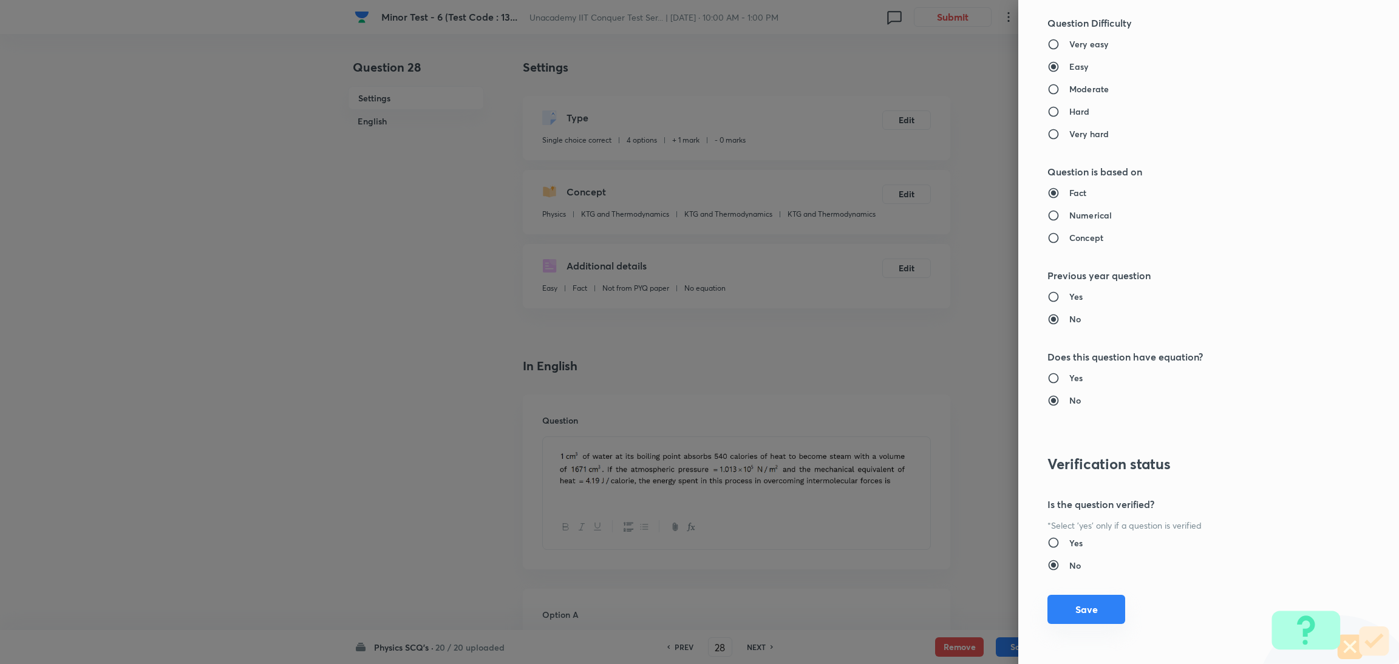
type input "1"
click at [932, 443] on button "Save" at bounding box center [1086, 609] width 78 height 29
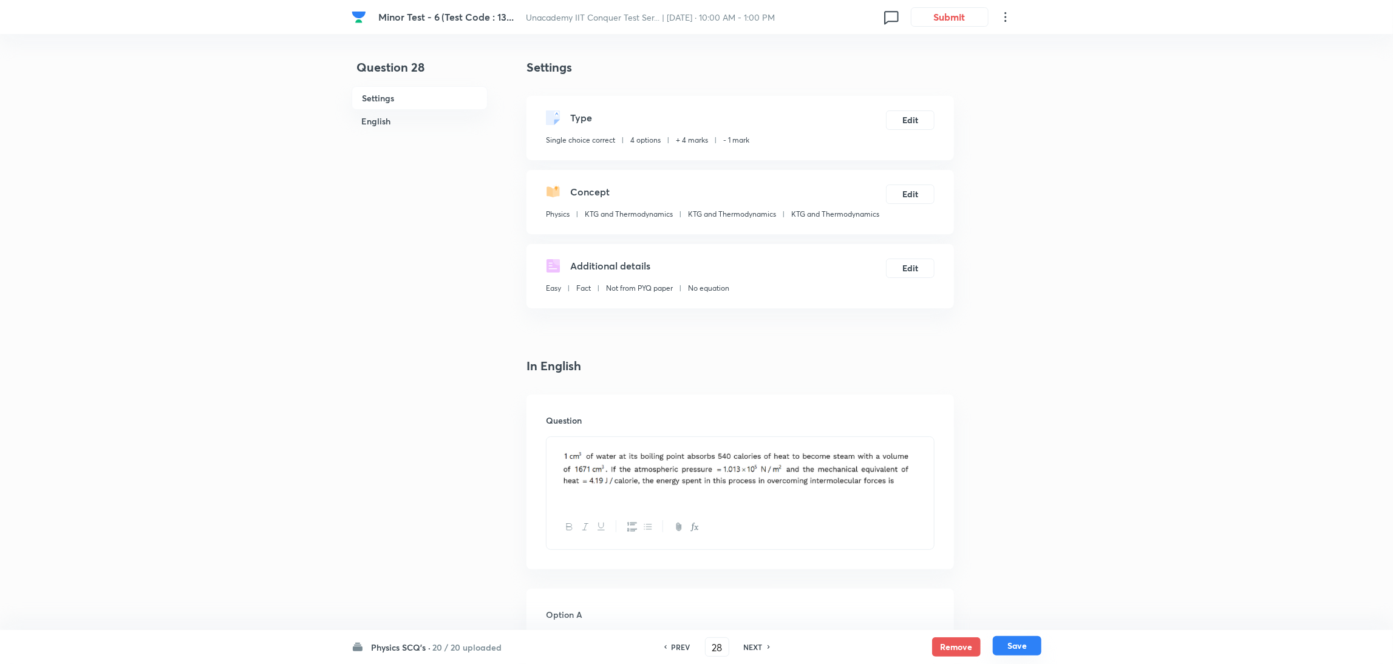
click at [932, 443] on button "Save" at bounding box center [1017, 645] width 49 height 19
type input "29"
checkbox input "false"
checkbox input "true"
click at [921, 117] on button "Edit" at bounding box center [910, 118] width 49 height 19
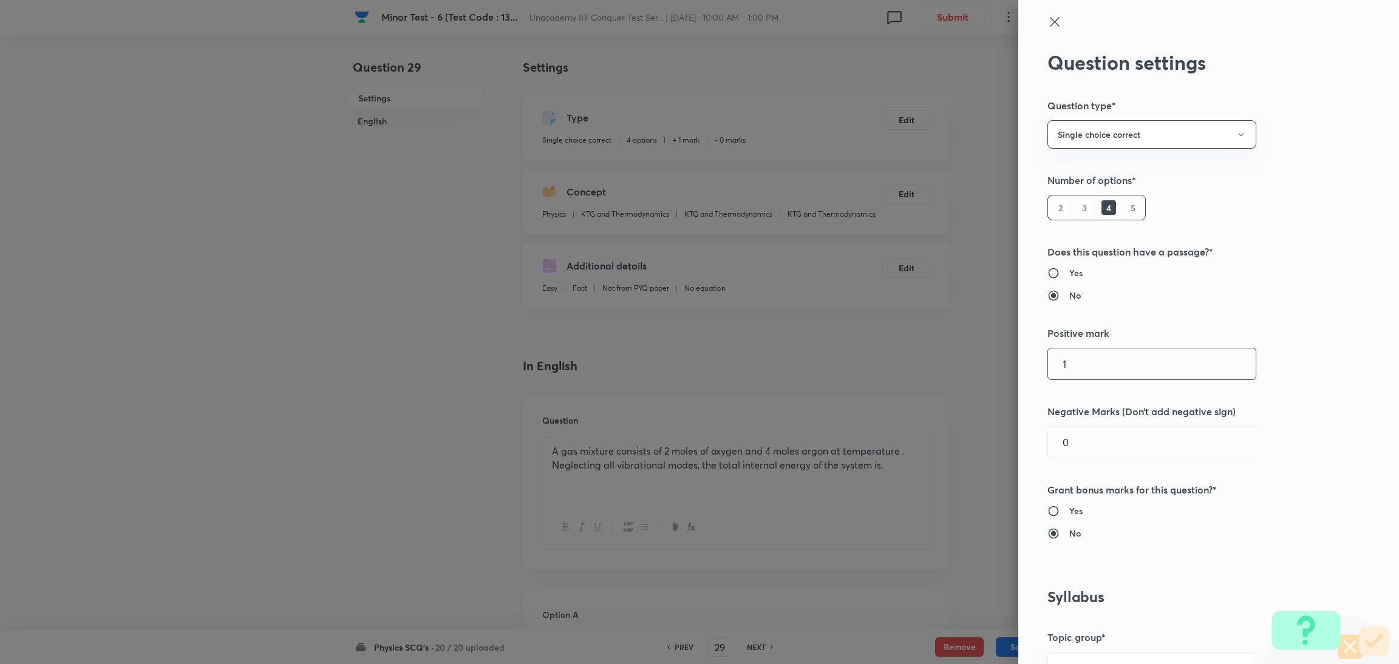
click at [932, 375] on input "1" at bounding box center [1152, 363] width 208 height 31
type input "4"
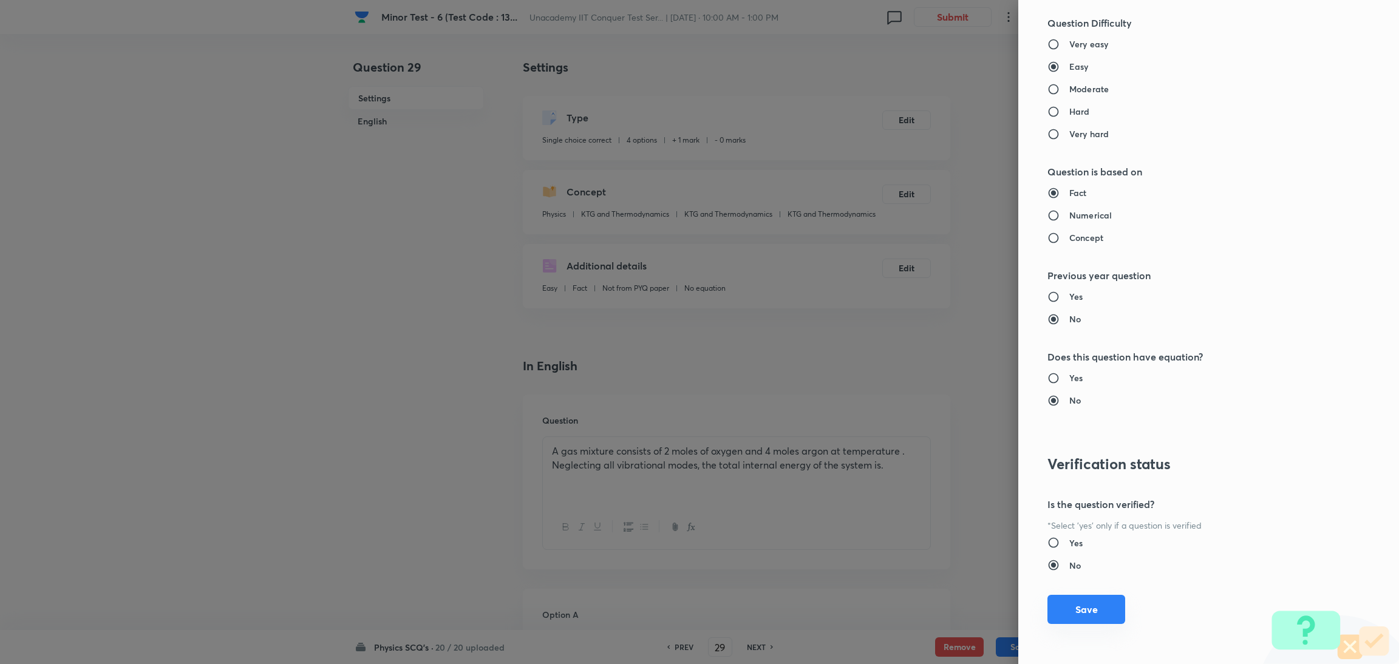
type input "1"
click at [932, 443] on button "Save" at bounding box center [1086, 609] width 78 height 29
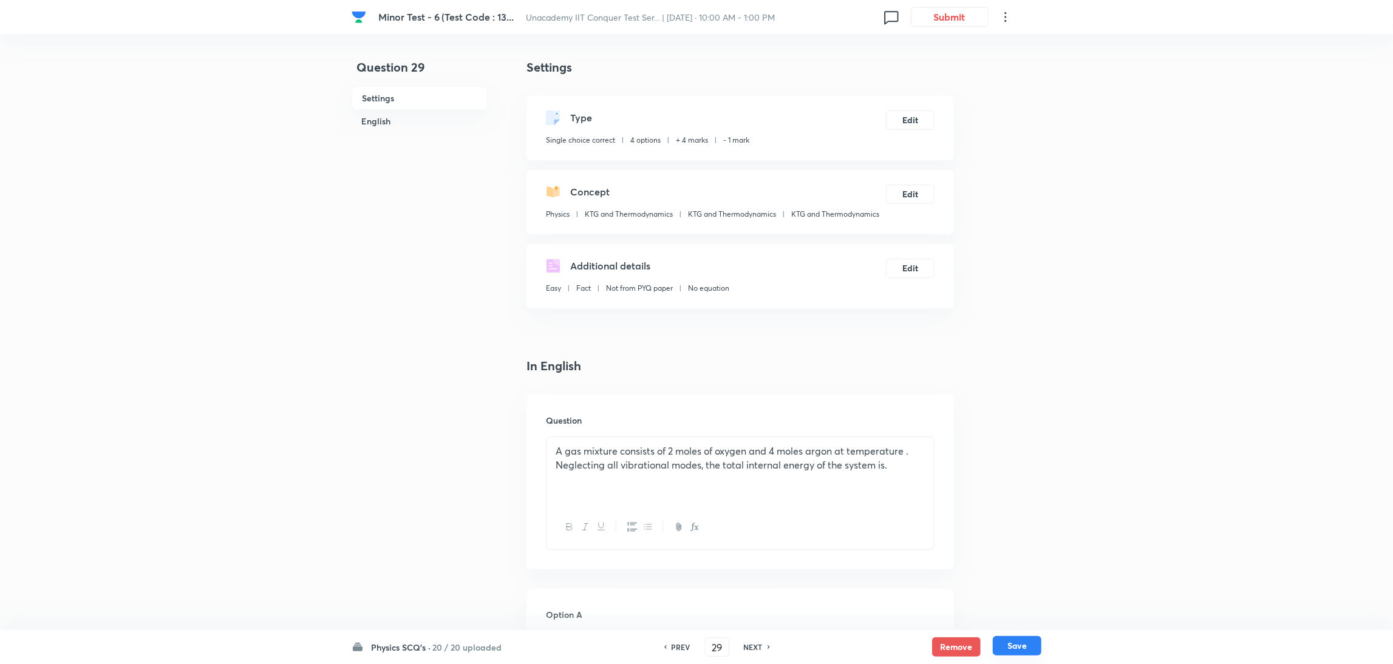
click at [932, 443] on button "Save" at bounding box center [1017, 645] width 49 height 19
type input "30"
checkbox input "true"
checkbox input "false"
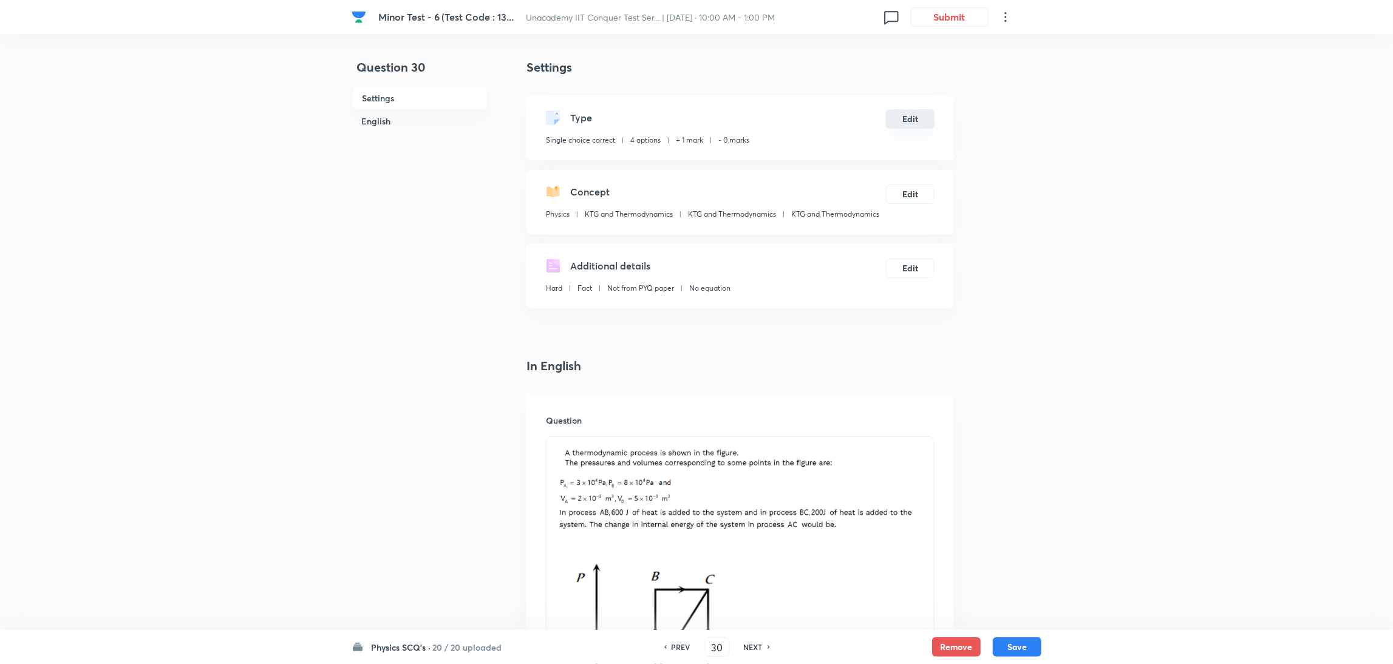
click at [900, 124] on button "Edit" at bounding box center [910, 118] width 49 height 19
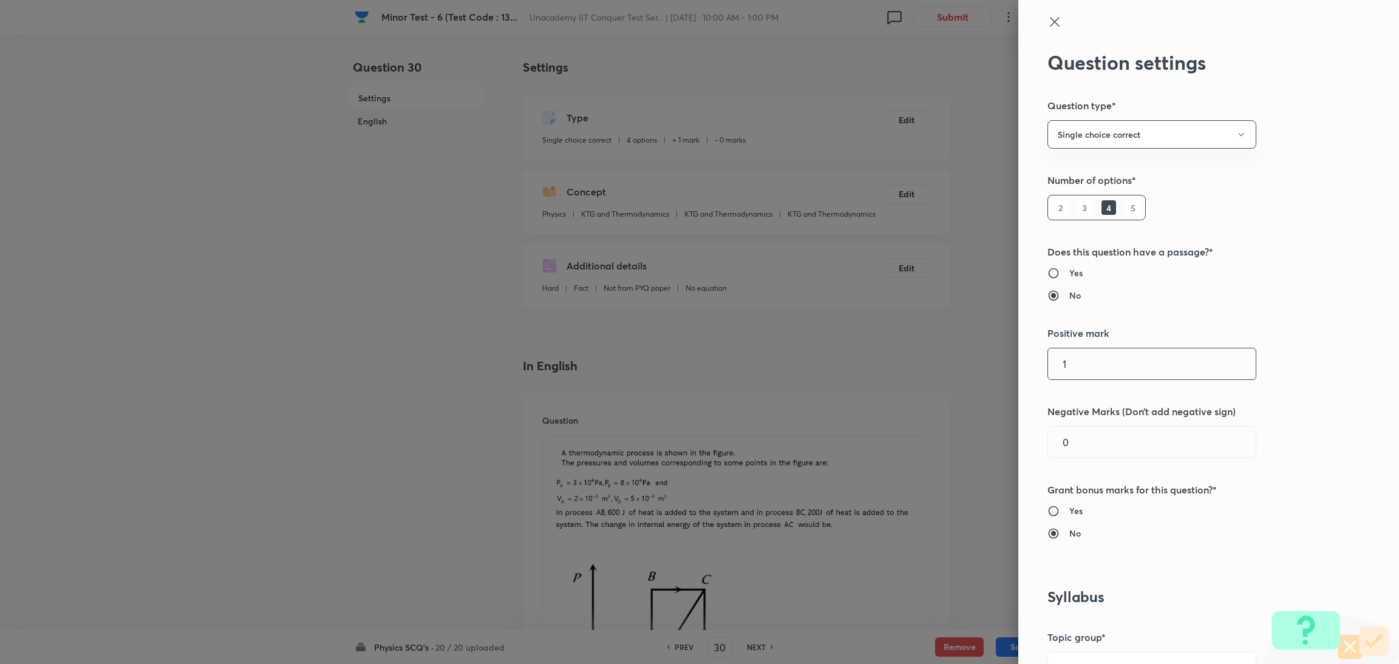
click at [932, 364] on input "1" at bounding box center [1152, 363] width 208 height 31
type input "4"
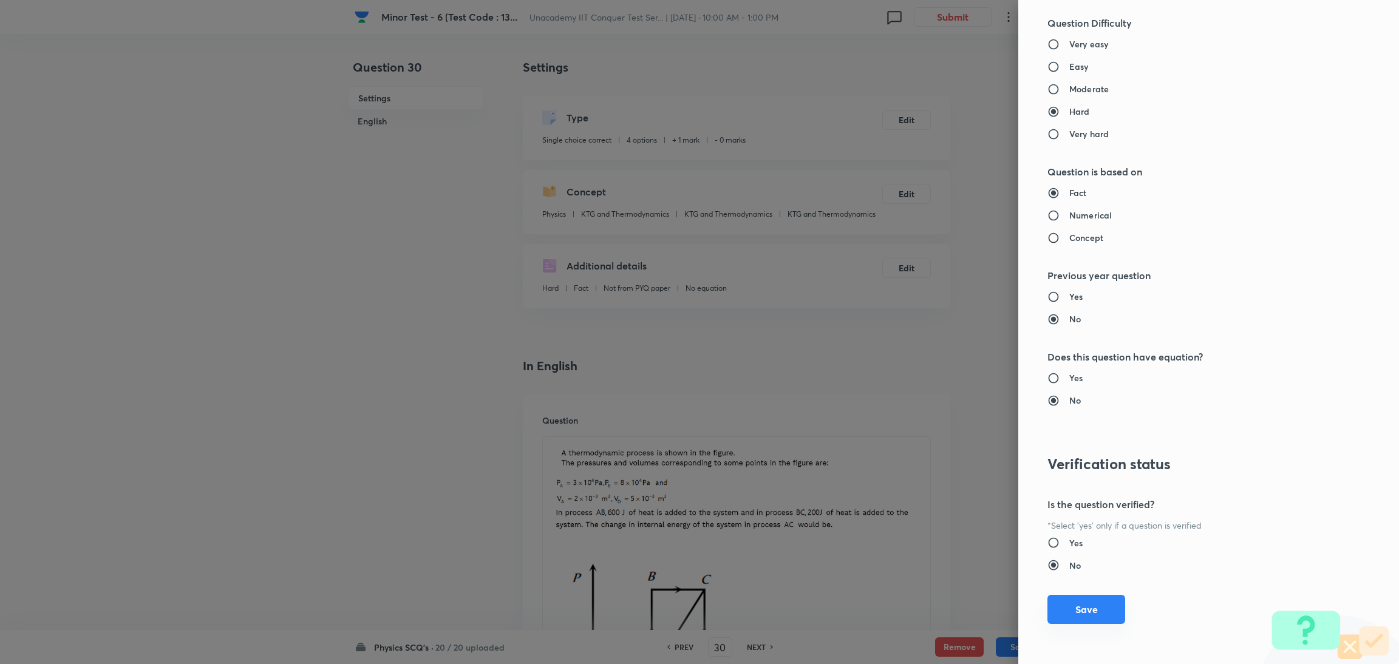
type input "1"
click at [932, 443] on button "Save" at bounding box center [1086, 609] width 78 height 29
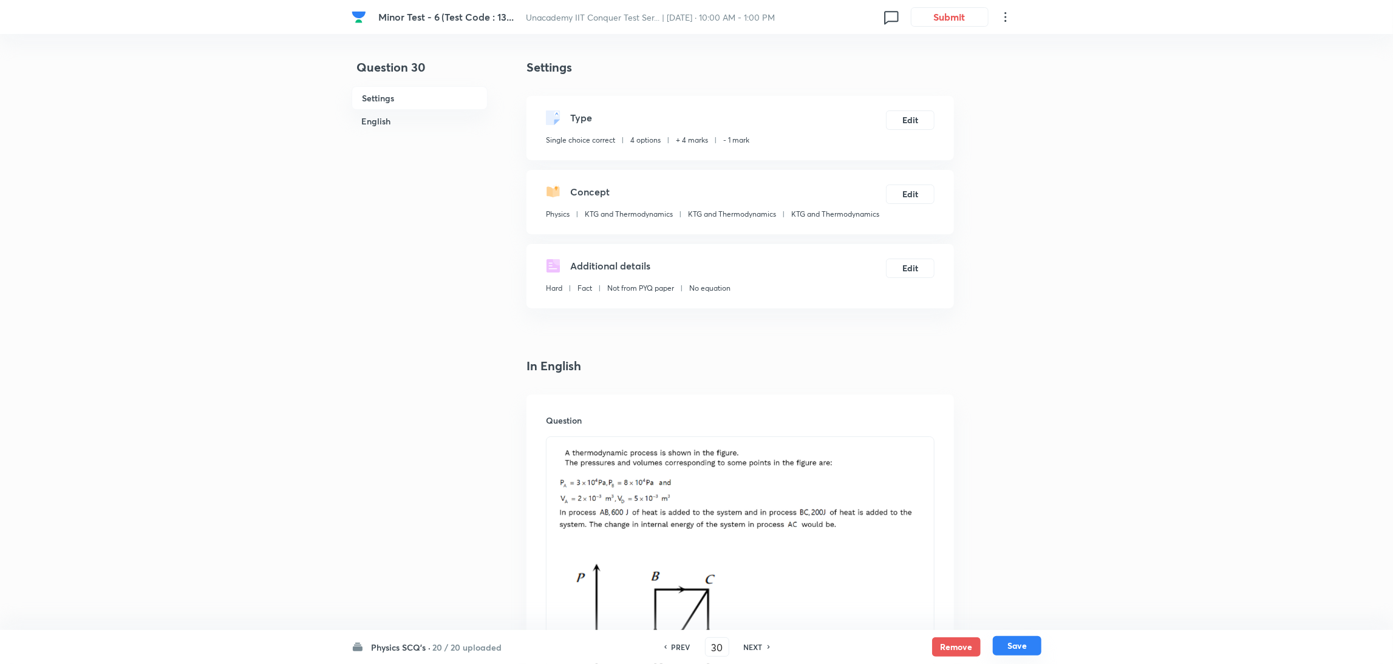
click at [932, 443] on button "Save" at bounding box center [1017, 645] width 49 height 19
type input "31"
checkbox input "true"
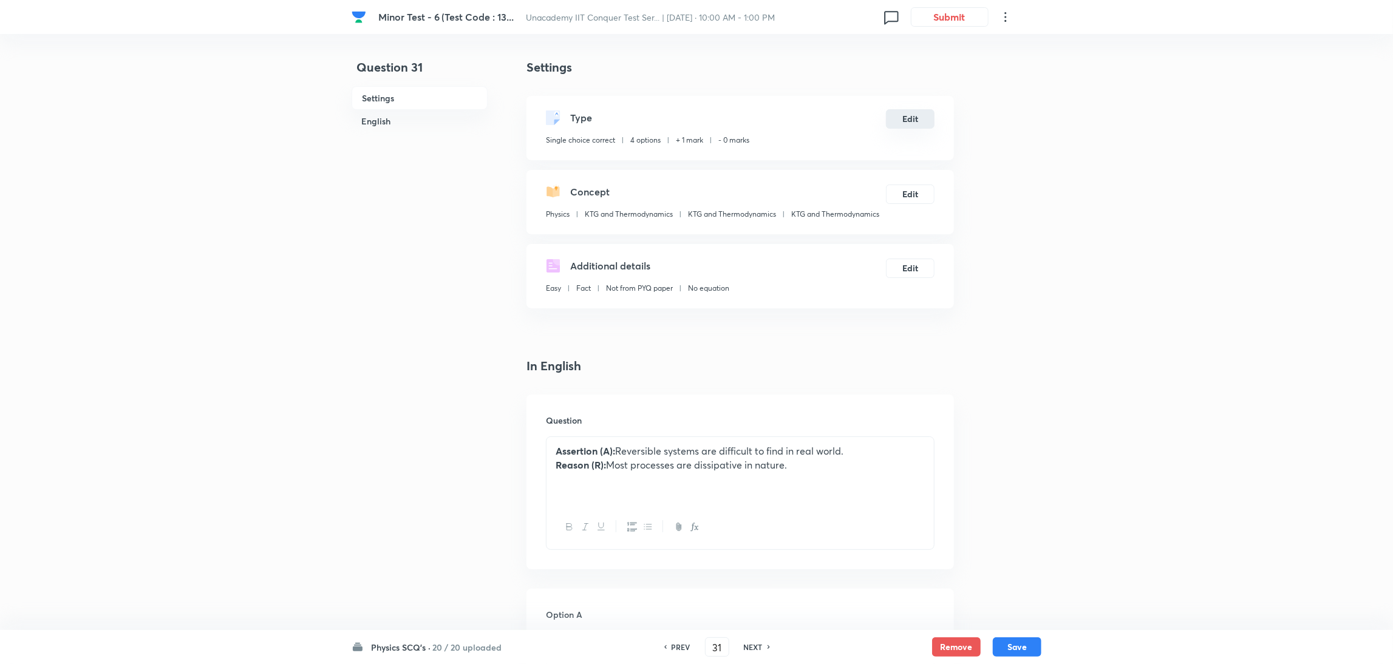
click at [922, 120] on button "Edit" at bounding box center [910, 118] width 49 height 19
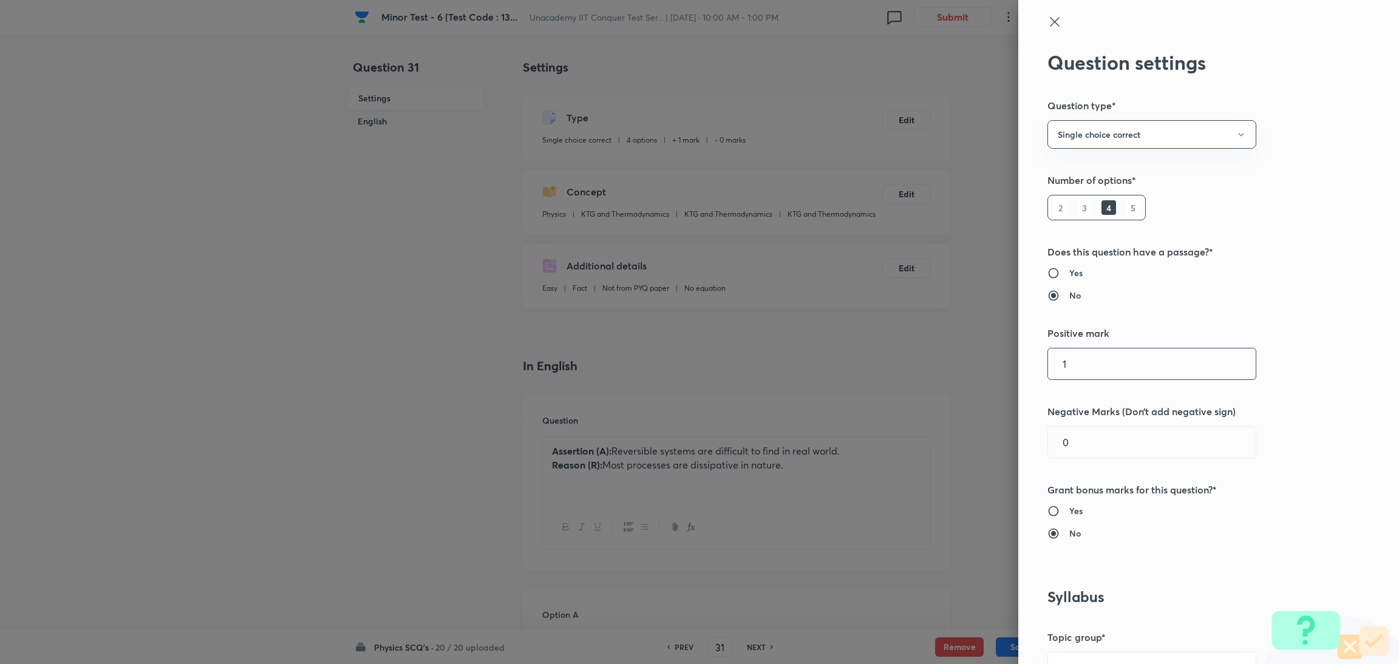
click at [932, 373] on input "1" at bounding box center [1152, 363] width 208 height 31
type input "4"
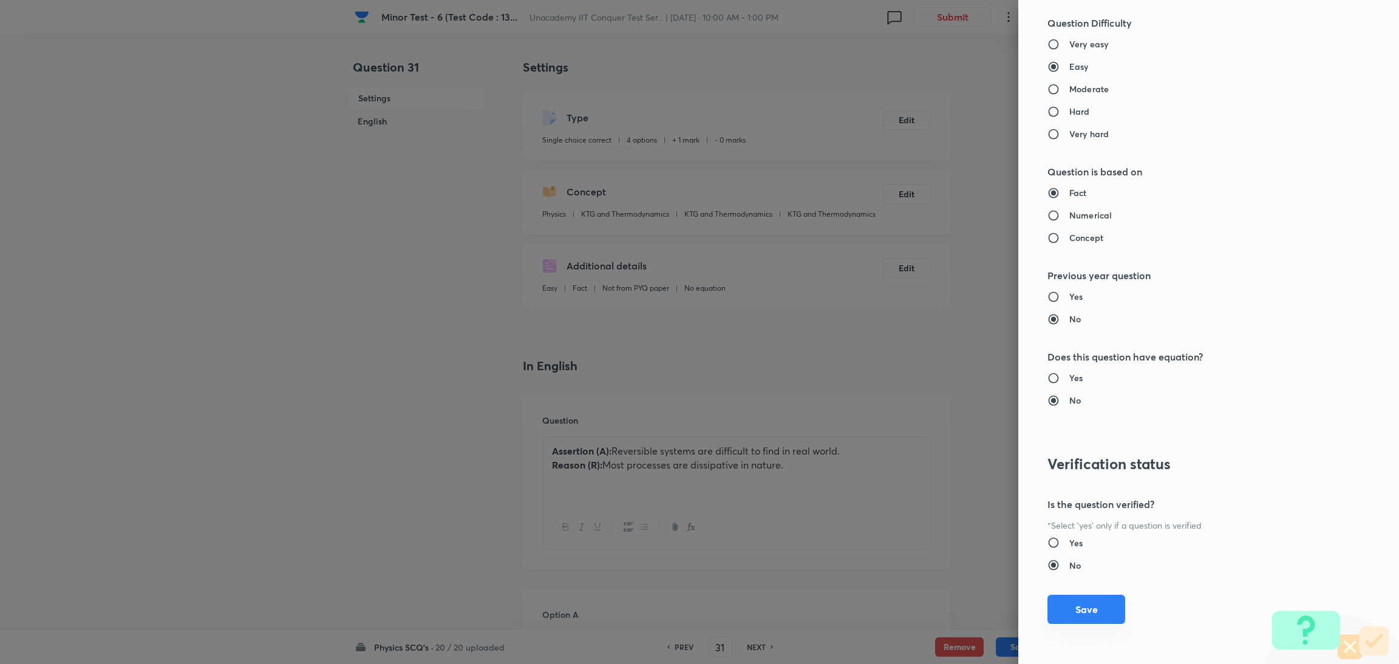
type input "1"
click at [932, 443] on button "Save" at bounding box center [1086, 609] width 78 height 29
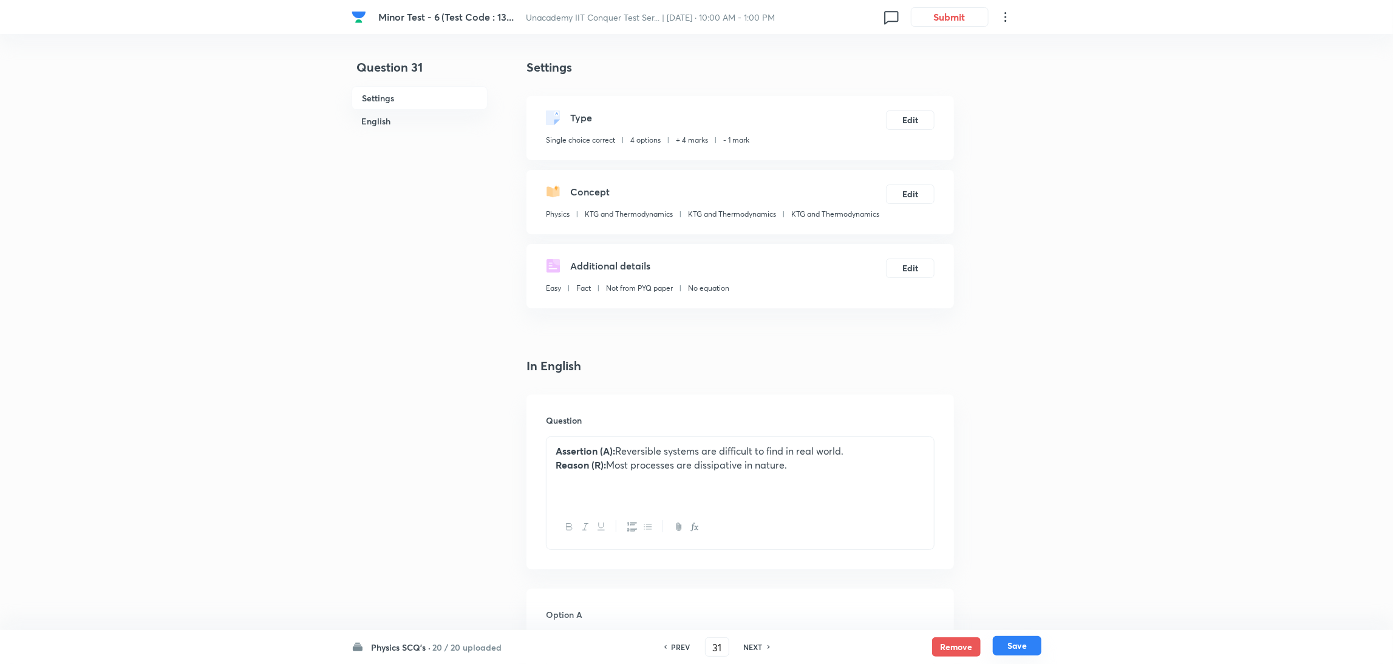
click at [932, 443] on button "Save" at bounding box center [1017, 645] width 49 height 19
type input "32"
checkbox input "false"
checkbox input "true"
click at [905, 118] on button "Edit" at bounding box center [910, 118] width 49 height 19
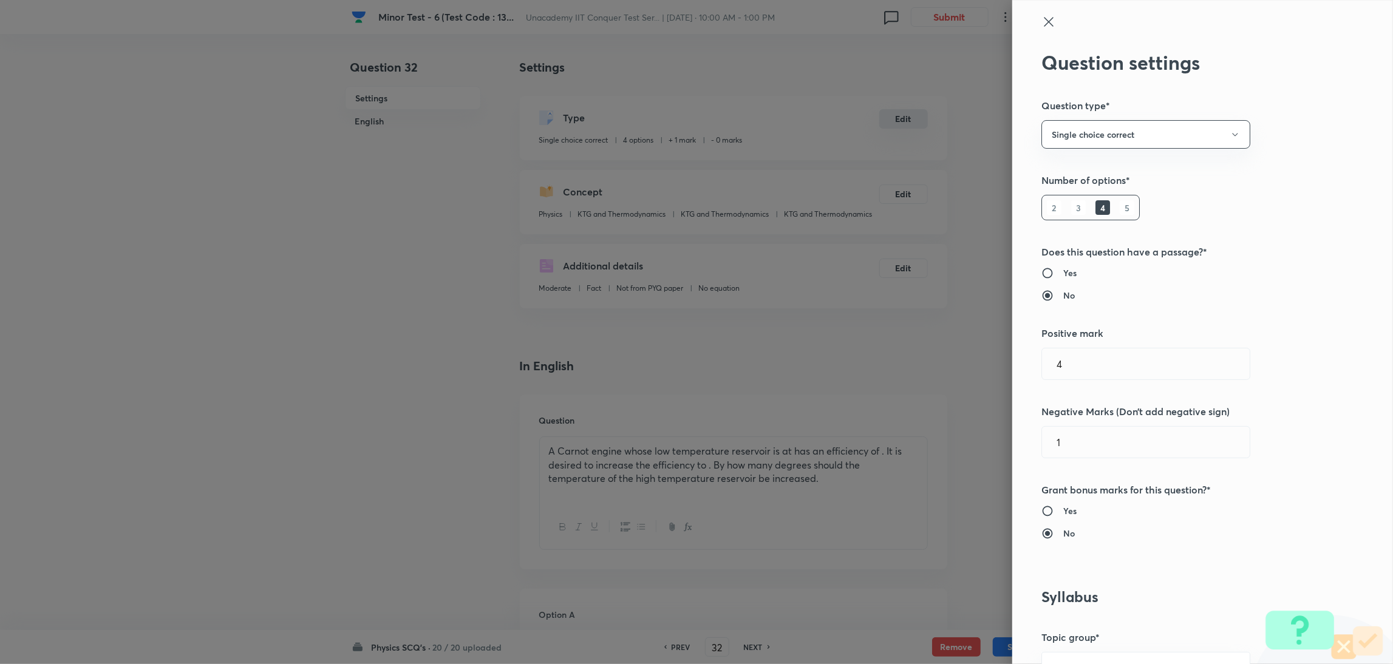
type input "1"
type input "0"
radio input "false"
radio input "true"
click at [932, 368] on input "1" at bounding box center [1152, 363] width 208 height 31
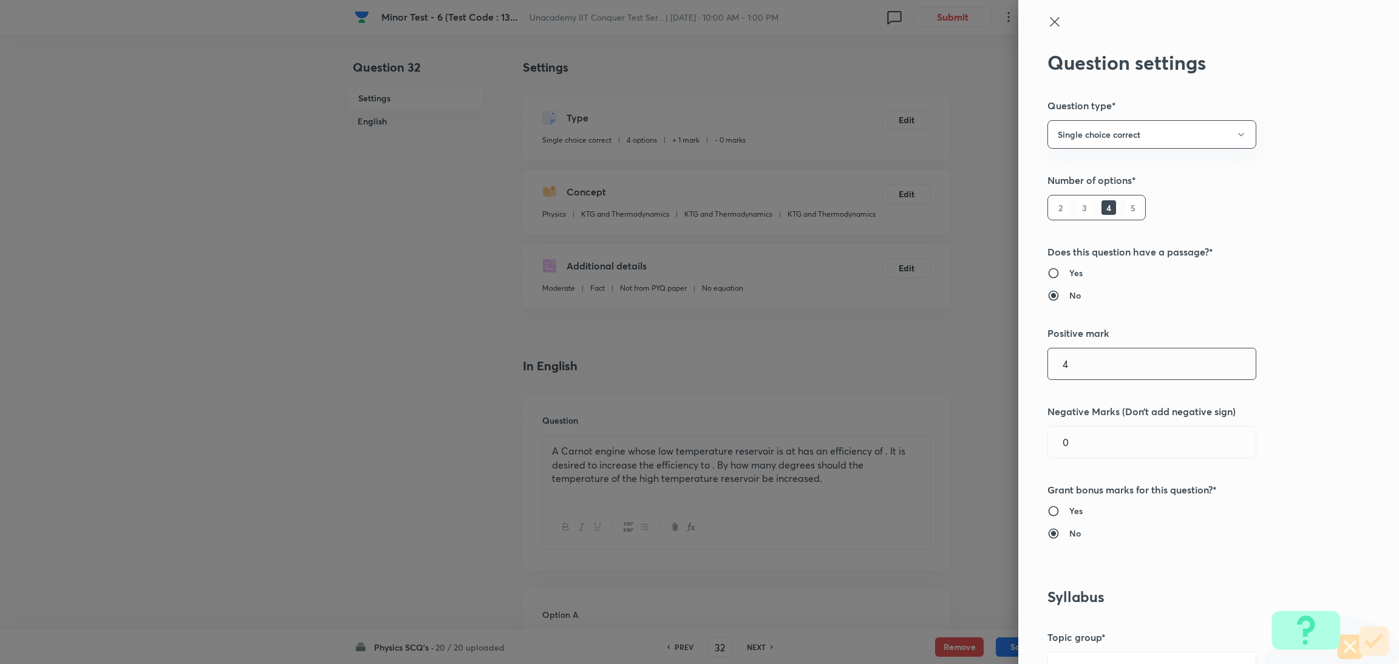
type input "4"
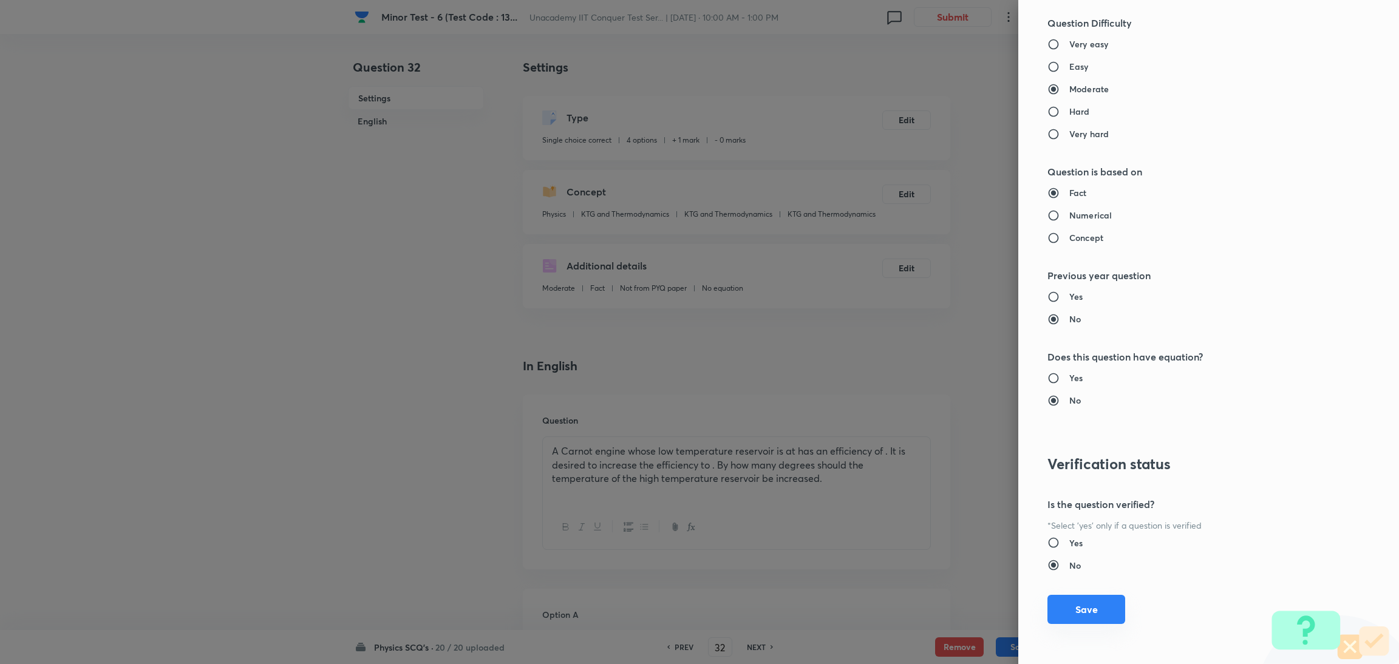
type input "1"
click at [932, 443] on button "Save" at bounding box center [1086, 609] width 78 height 29
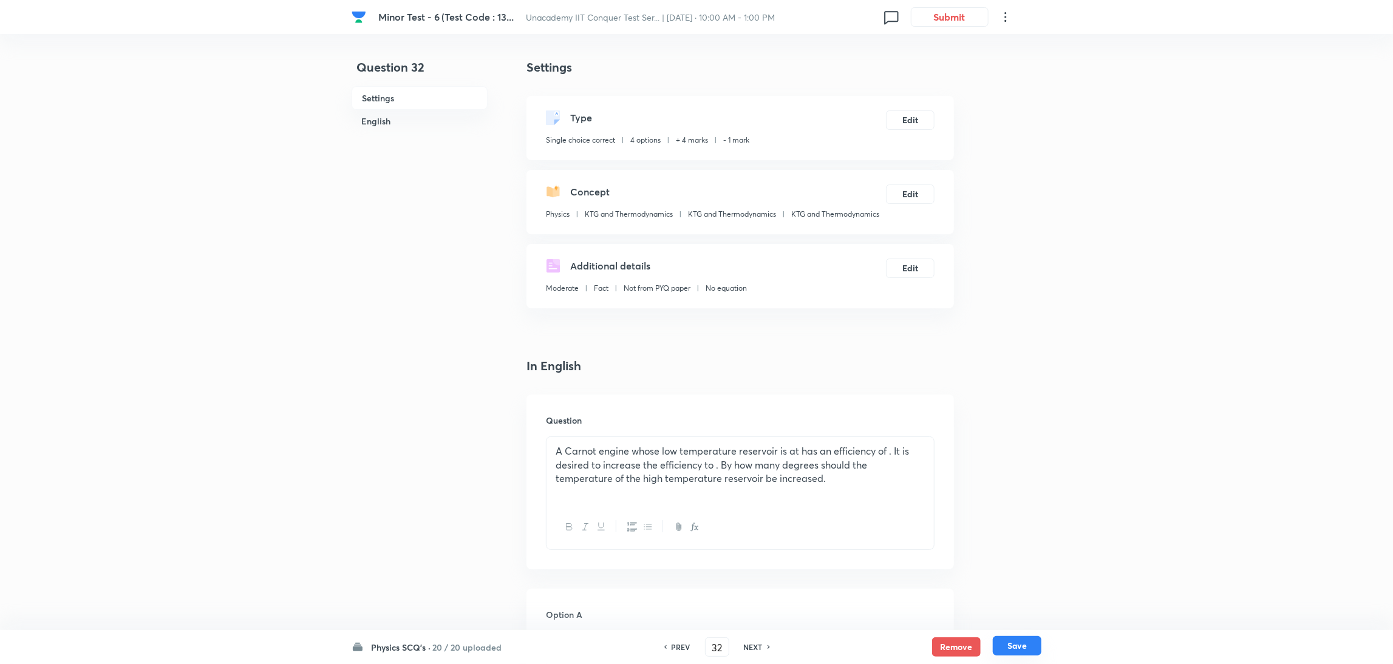
click at [932, 443] on button "Save" at bounding box center [1017, 645] width 49 height 19
type input "33"
checkbox input "true"
checkbox input "false"
click at [921, 117] on button "Edit" at bounding box center [910, 118] width 49 height 19
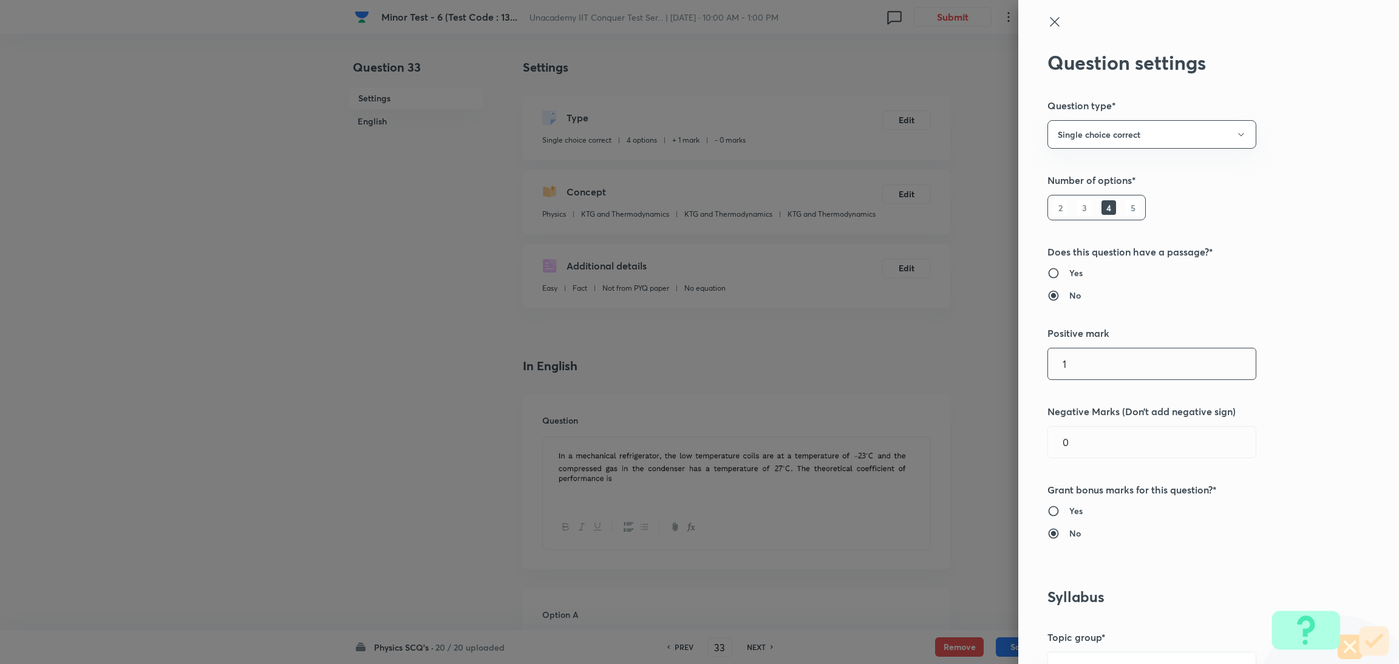
click at [932, 373] on input "1" at bounding box center [1152, 363] width 208 height 31
type input "4"
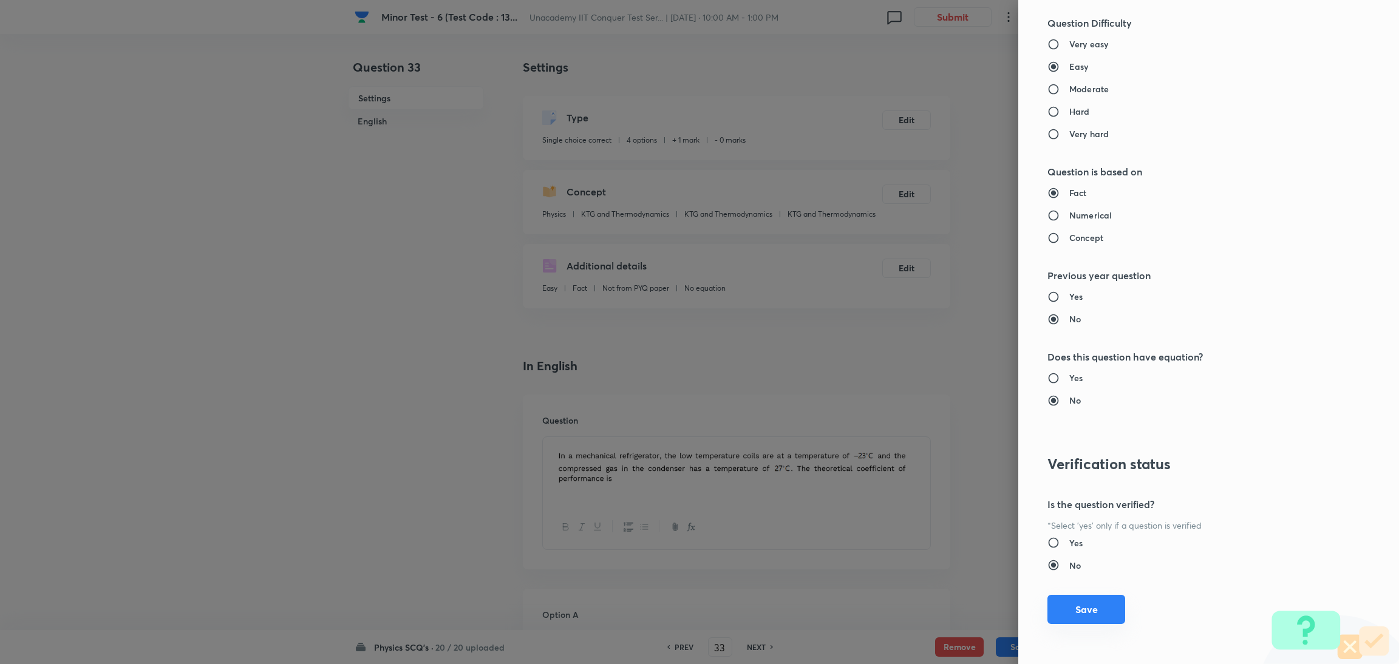
type input "1"
click at [932, 443] on button "Save" at bounding box center [1086, 609] width 78 height 29
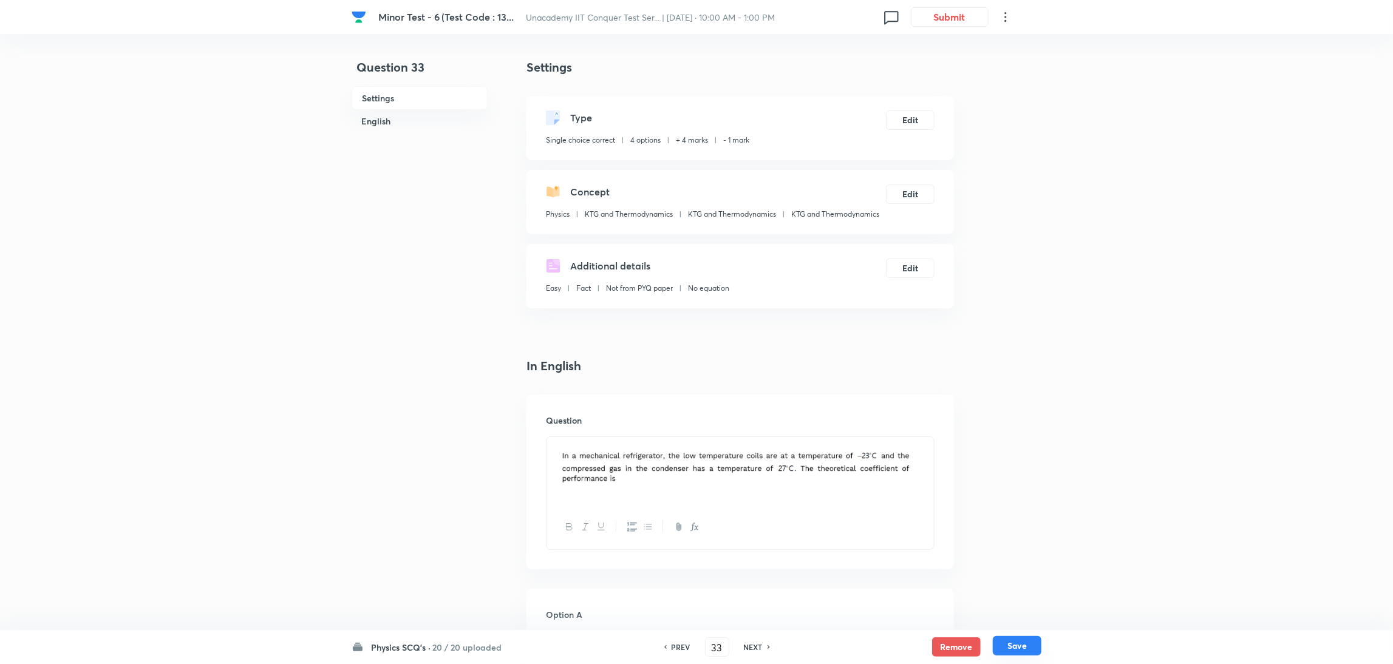
click at [932, 443] on button "Save" at bounding box center [1017, 645] width 49 height 19
type input "34"
checkbox input "false"
checkbox input "true"
click at [912, 117] on button "Edit" at bounding box center [910, 118] width 49 height 19
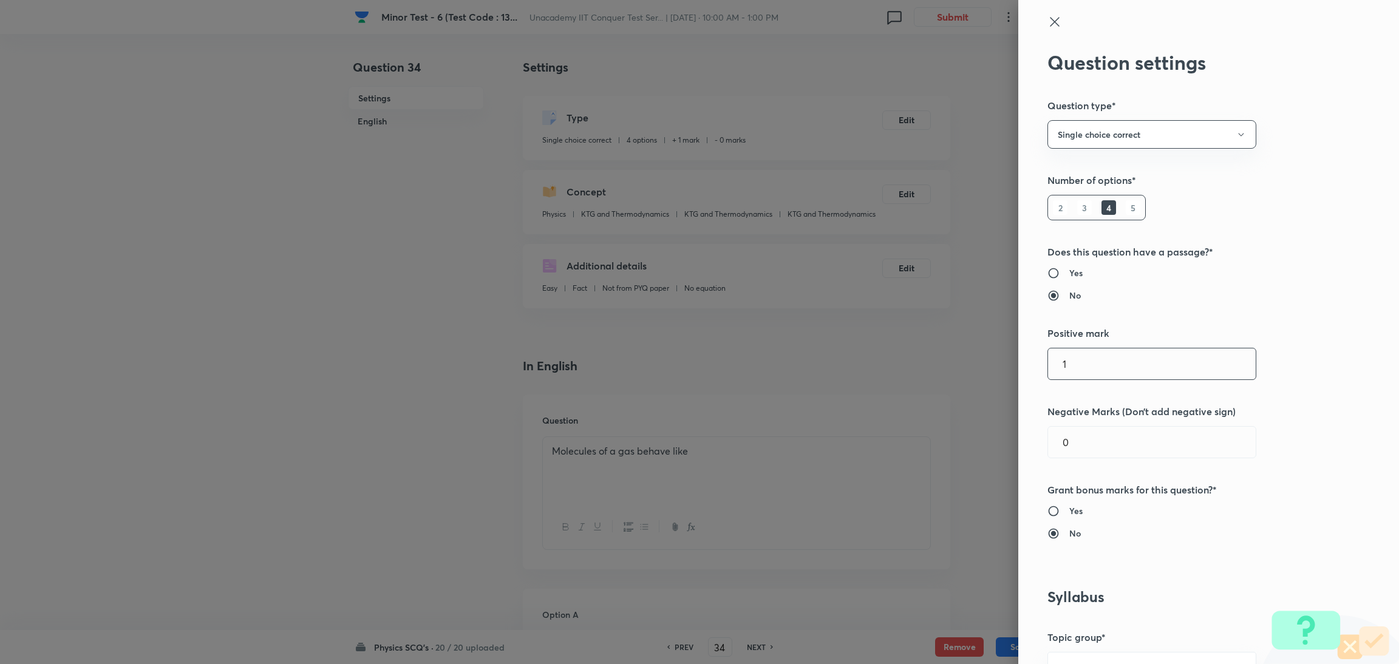
click at [932, 369] on input "1" at bounding box center [1152, 363] width 208 height 31
type input "4"
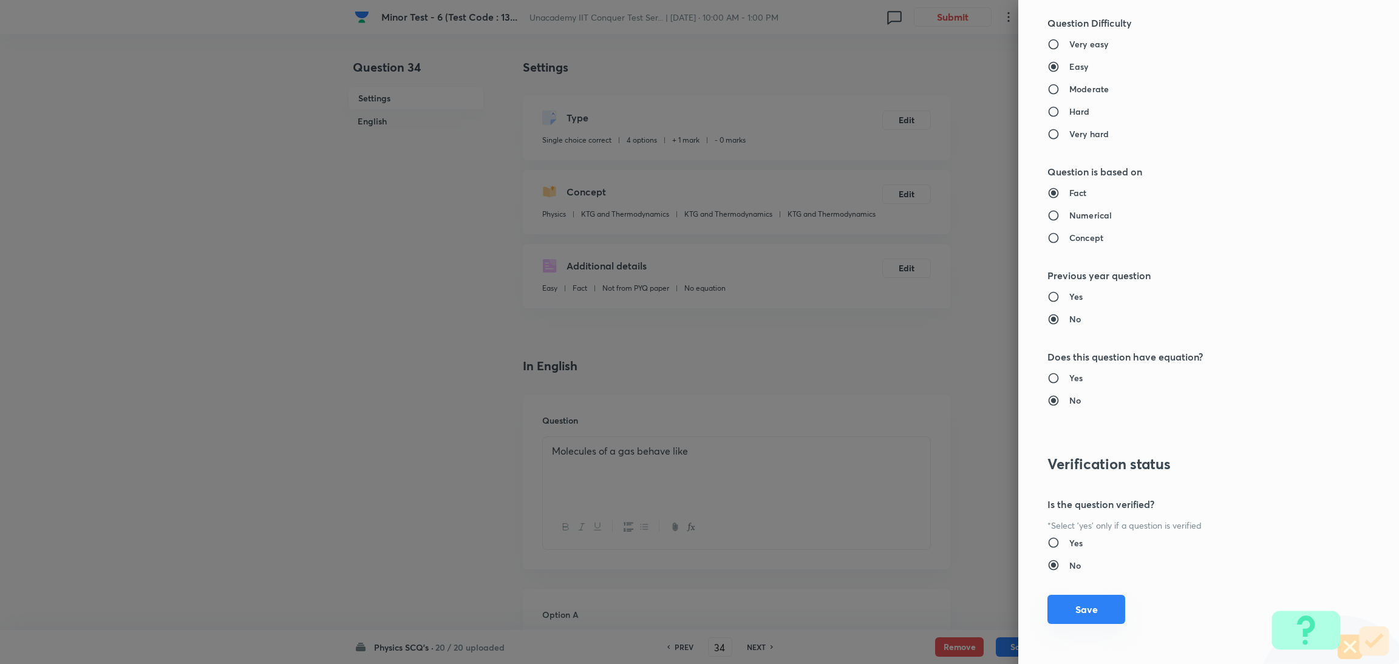
type input "1"
click at [932, 443] on button "Save" at bounding box center [1086, 609] width 78 height 29
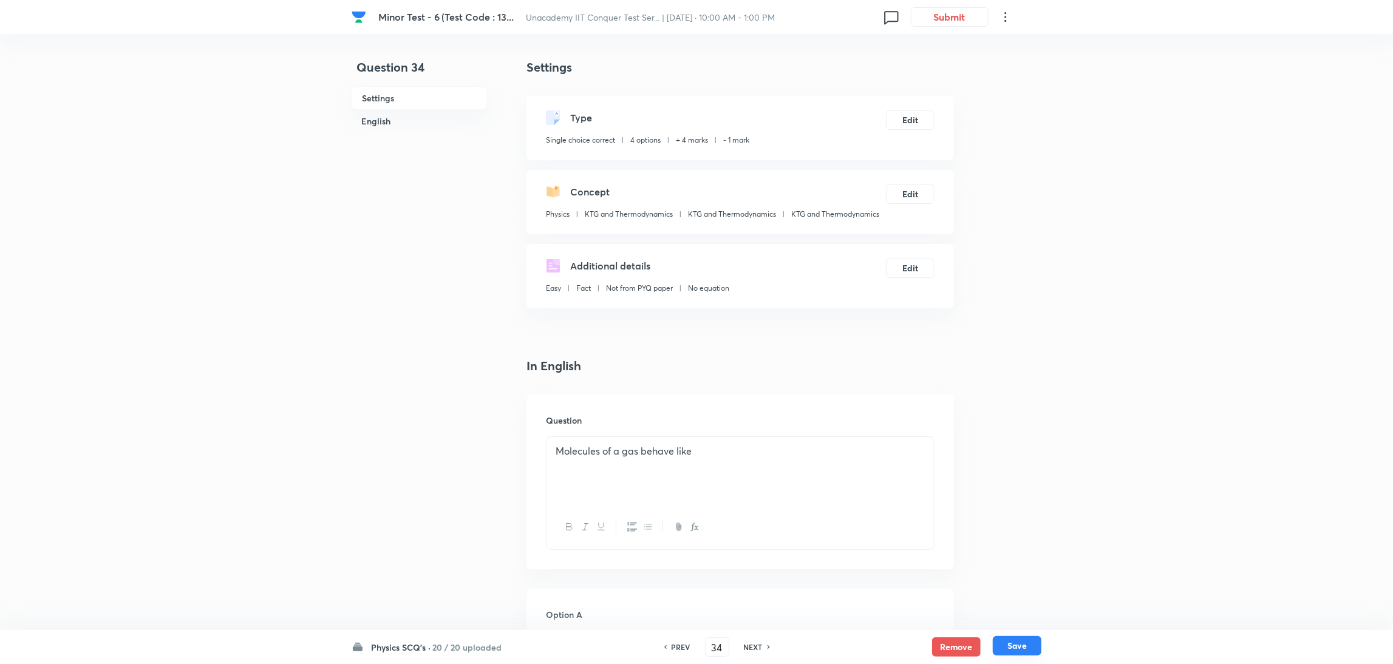
click at [932, 443] on button "Save" at bounding box center [1017, 645] width 49 height 19
type input "35"
click at [913, 115] on button "Edit" at bounding box center [910, 118] width 49 height 19
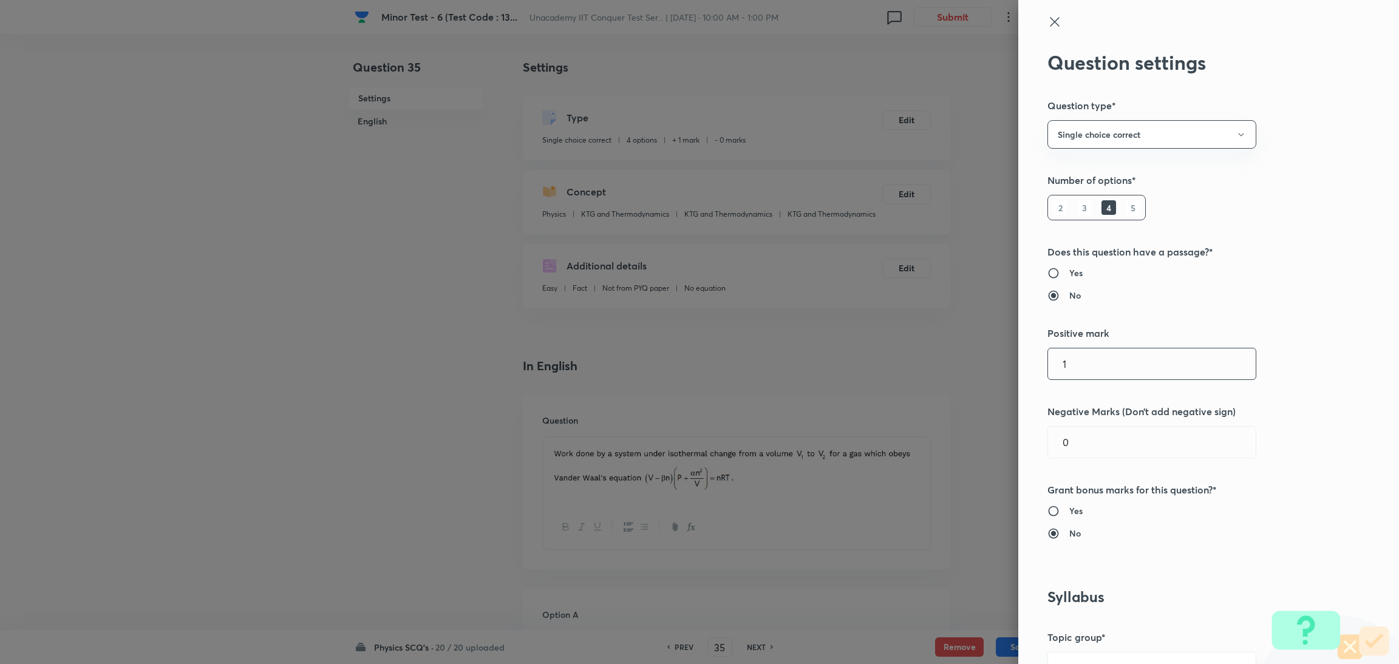
click at [932, 365] on input "1" at bounding box center [1152, 363] width 208 height 31
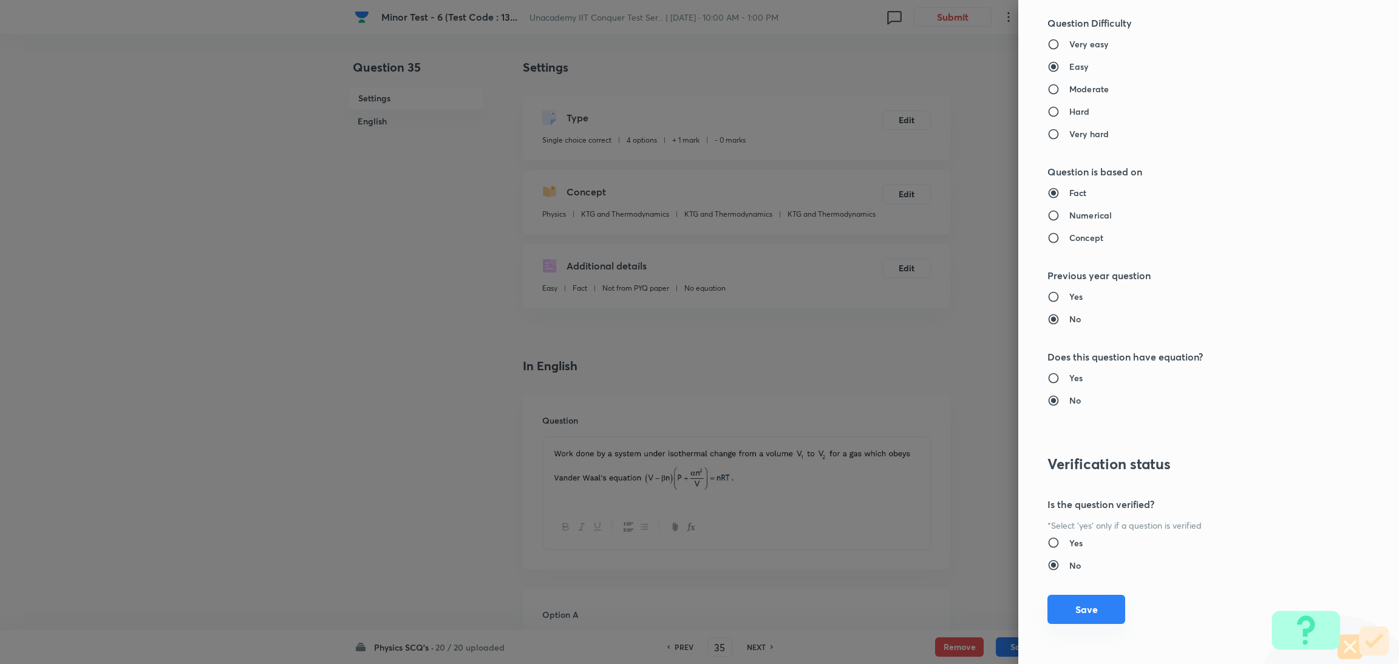
click at [932, 443] on button "Save" at bounding box center [1086, 609] width 78 height 29
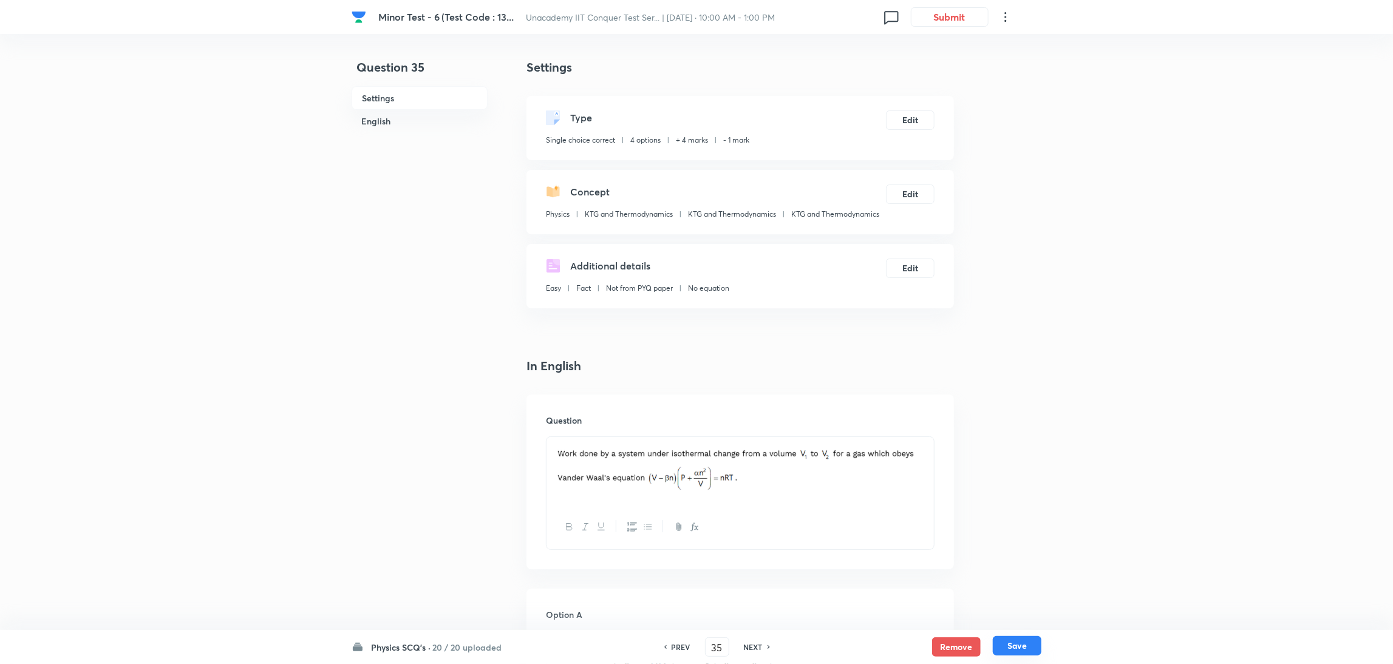
click at [932, 443] on button "Save" at bounding box center [1017, 645] width 49 height 19
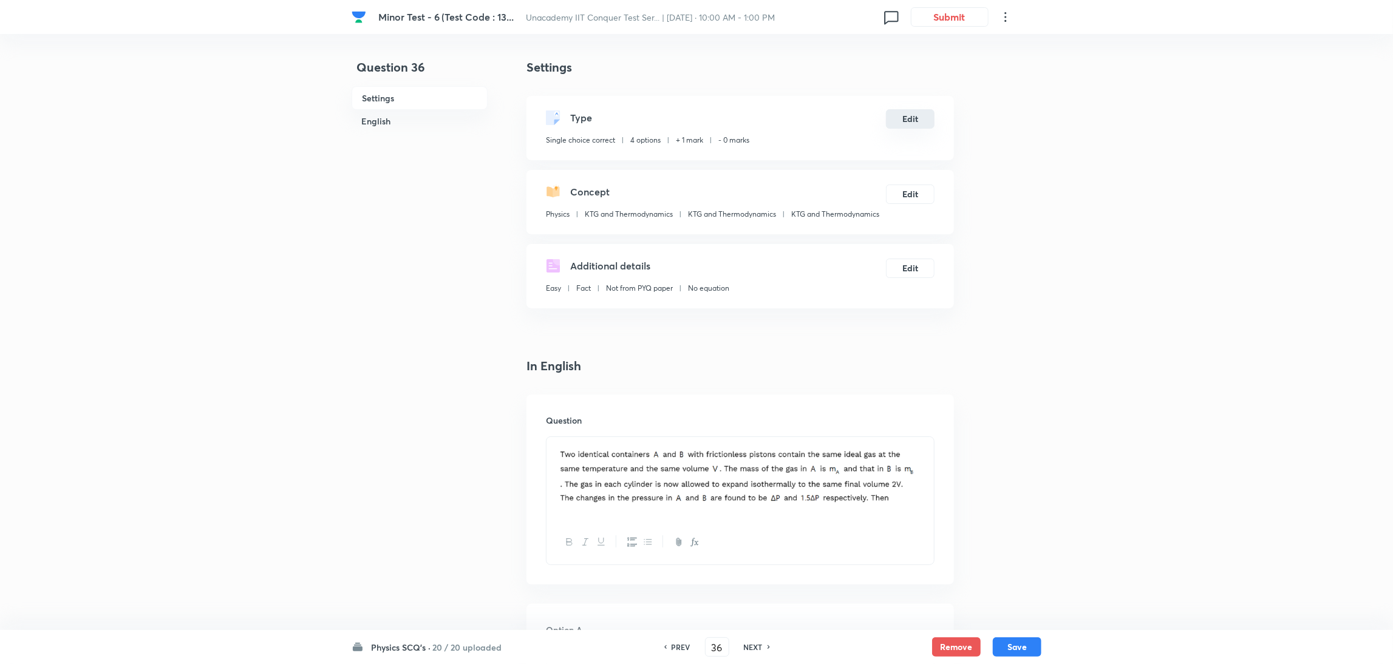
click at [911, 117] on button "Edit" at bounding box center [910, 118] width 49 height 19
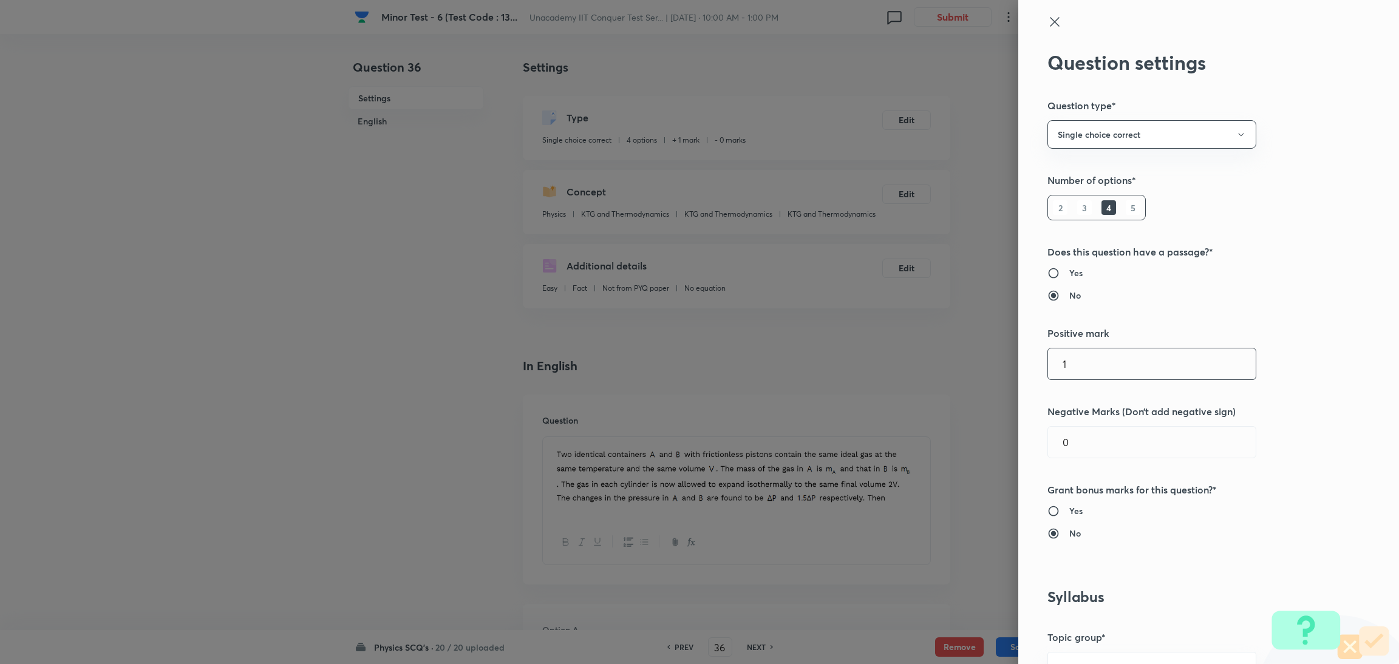
click at [932, 373] on input "1" at bounding box center [1152, 363] width 208 height 31
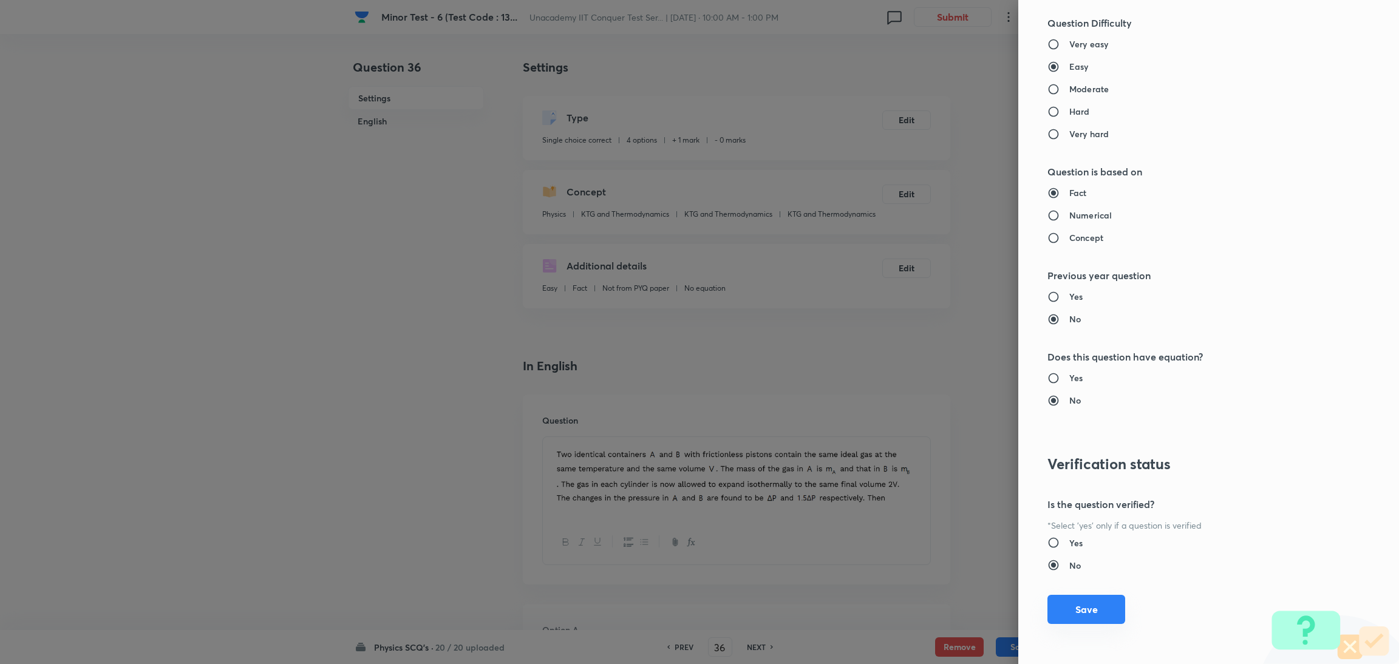
click at [932, 443] on button "Save" at bounding box center [1086, 609] width 78 height 29
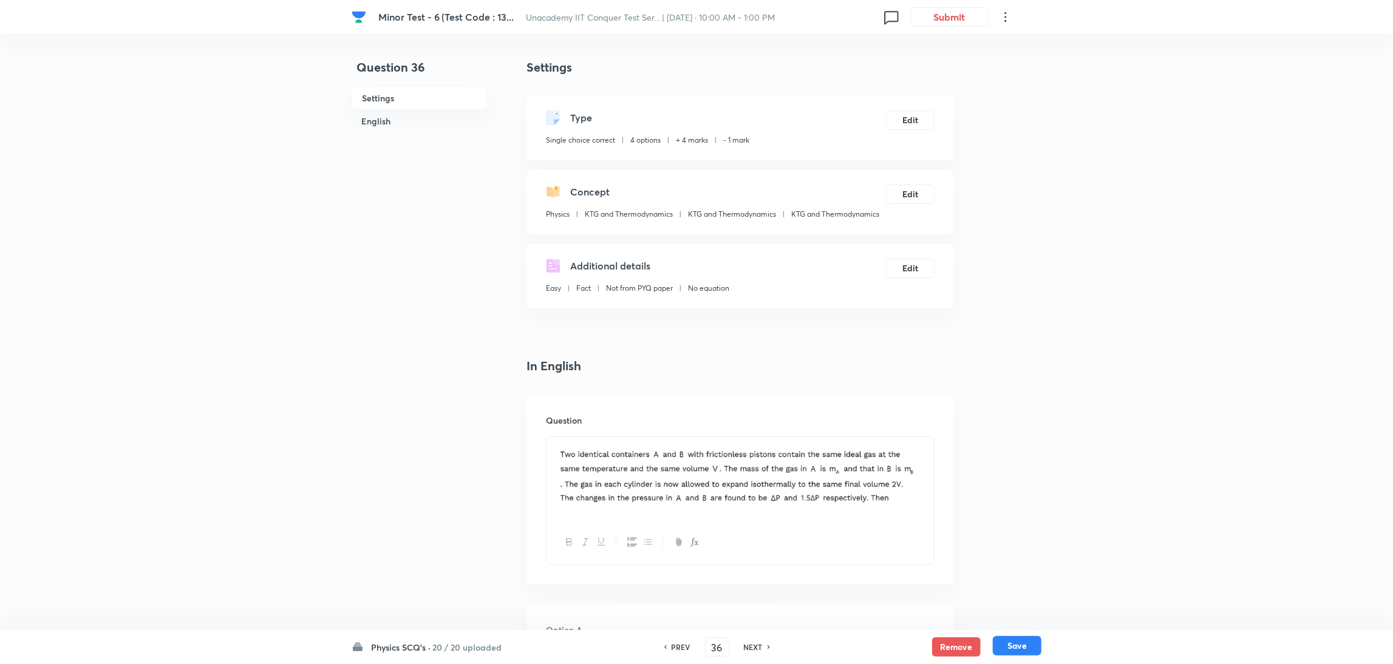
click at [932, 443] on button "Save" at bounding box center [1017, 645] width 49 height 19
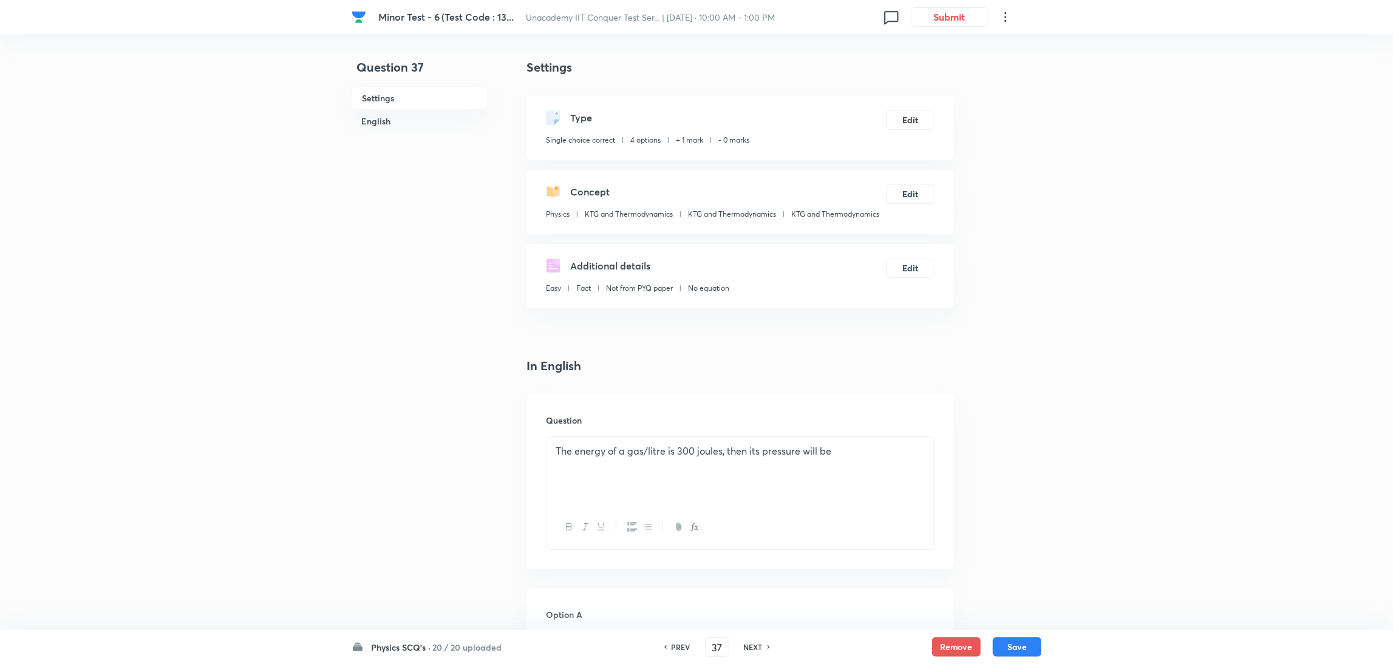
click at [916, 109] on div "Type Single choice correct 4 options + 1 mark - 0 marks Edit" at bounding box center [739, 128] width 427 height 64
click at [913, 117] on button "Edit" at bounding box center [910, 118] width 49 height 19
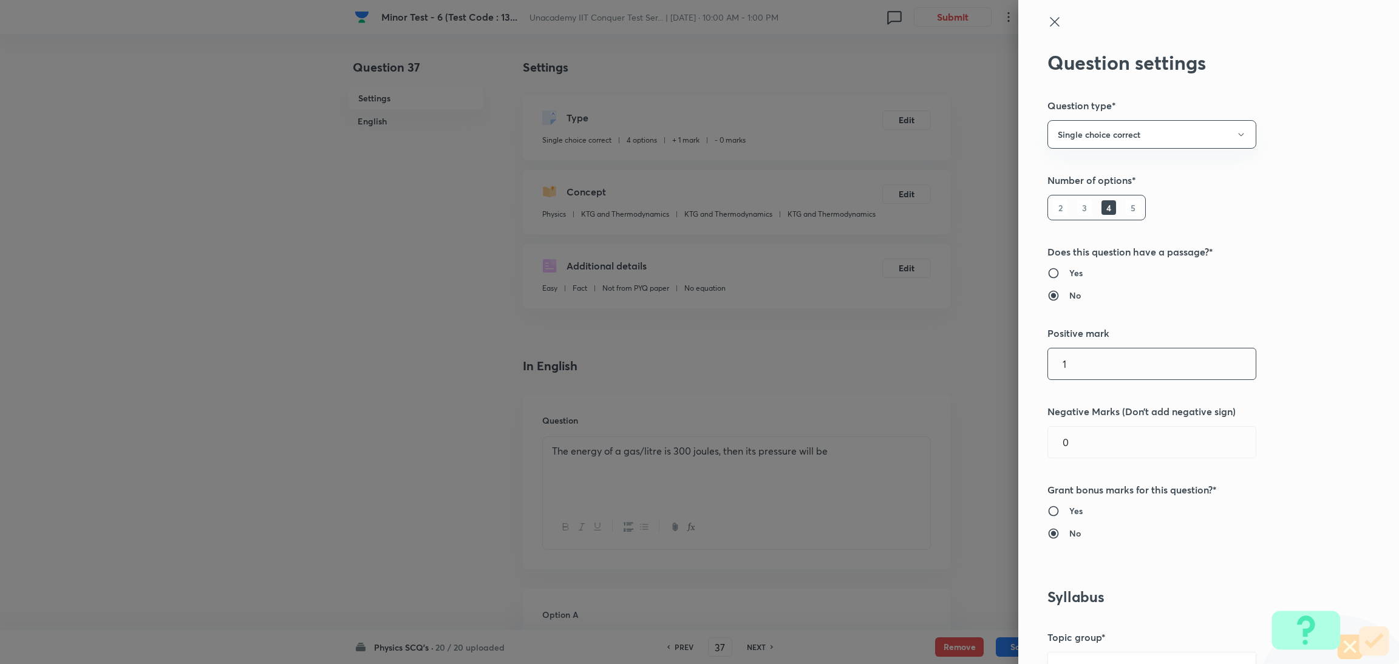
click at [932, 379] on input "1" at bounding box center [1152, 363] width 208 height 31
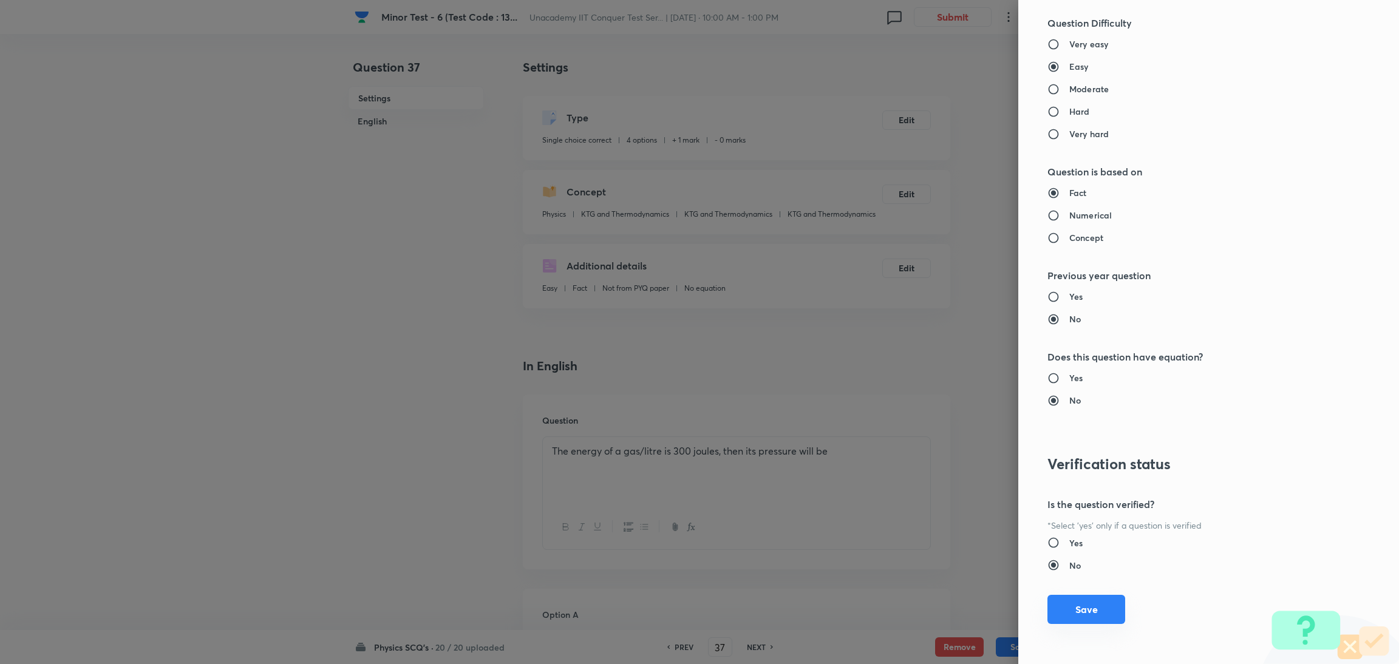
click at [932, 443] on button "Save" at bounding box center [1086, 609] width 78 height 29
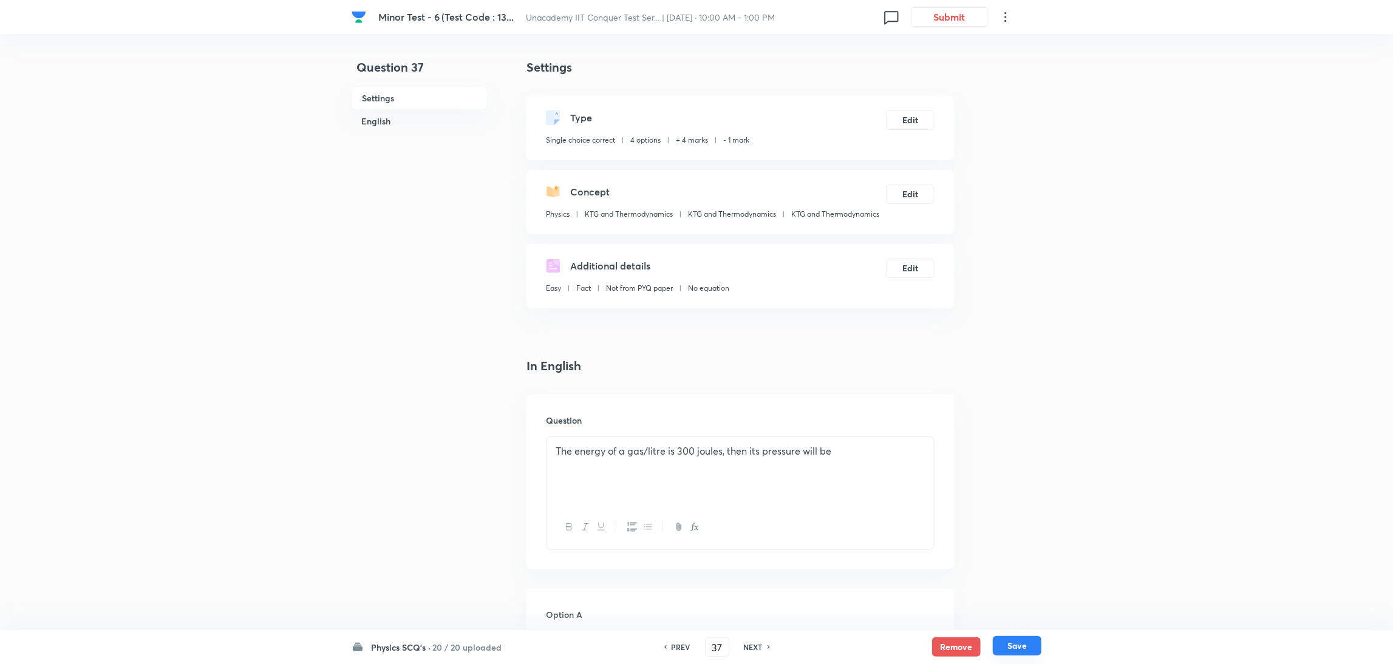
click at [932, 443] on div "Remove Save" at bounding box center [986, 646] width 109 height 19
click at [932, 443] on button "Save" at bounding box center [1017, 645] width 49 height 19
click at [917, 114] on button "Edit" at bounding box center [910, 118] width 49 height 19
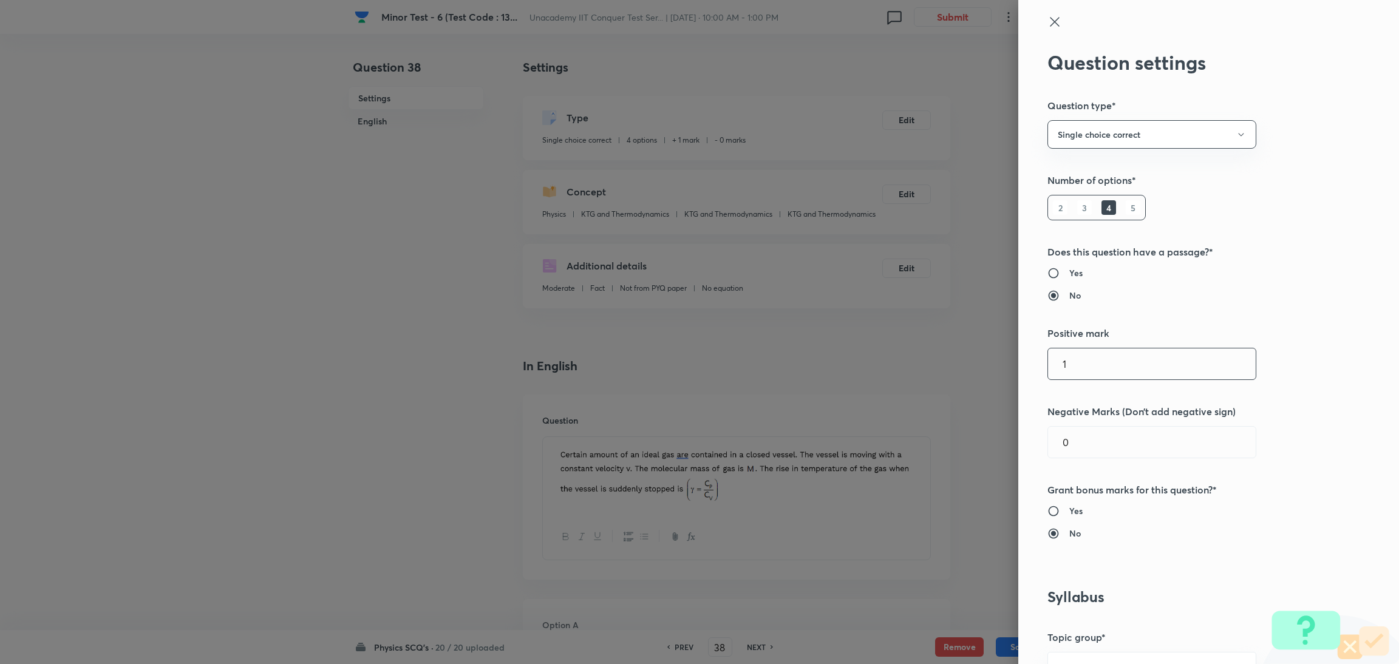
click at [932, 359] on input "1" at bounding box center [1152, 363] width 208 height 31
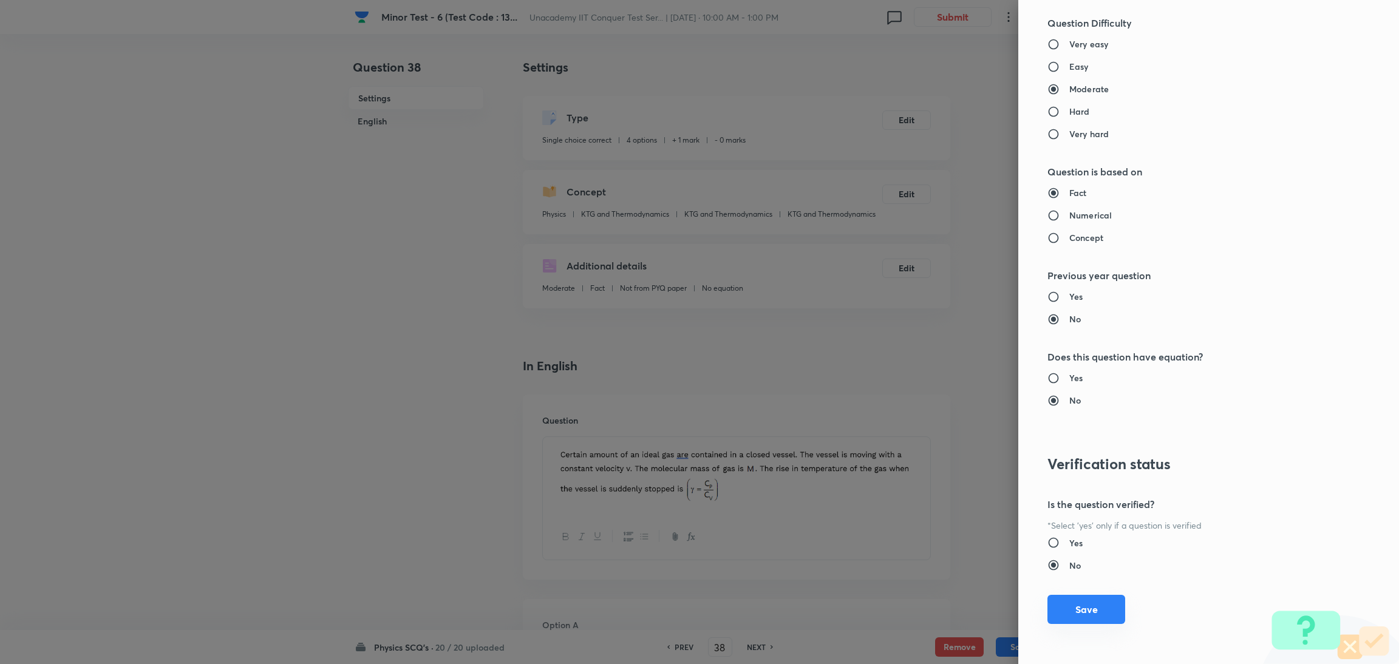
click at [932, 443] on button "Save" at bounding box center [1086, 609] width 78 height 29
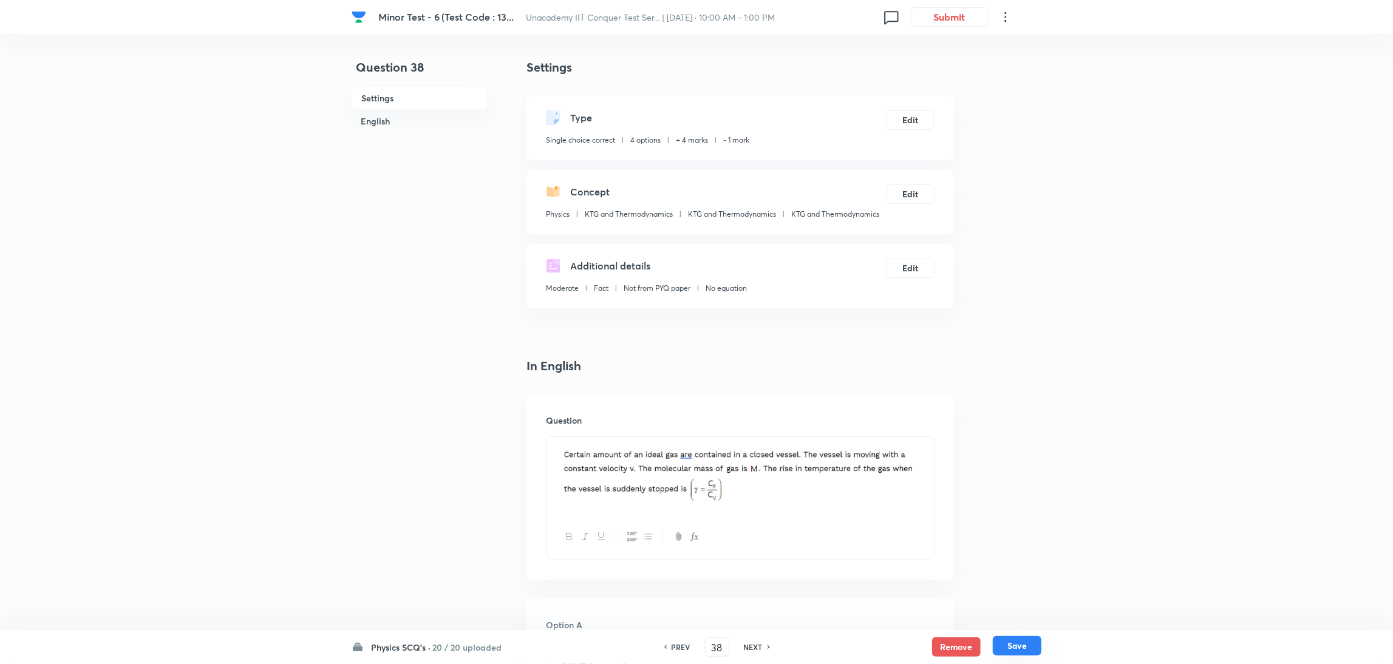
click at [932, 443] on button "Save" at bounding box center [1017, 645] width 49 height 19
click at [916, 117] on button "Edit" at bounding box center [910, 118] width 49 height 19
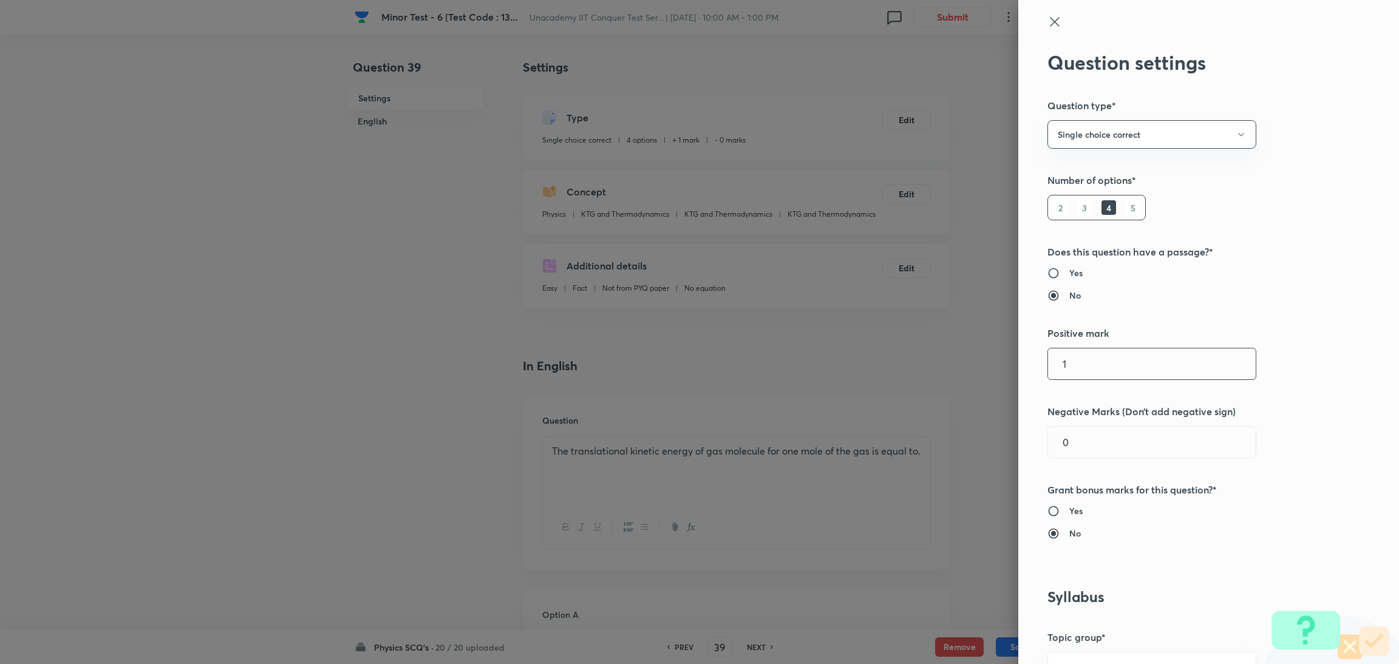
click at [932, 364] on input "1" at bounding box center [1152, 363] width 208 height 31
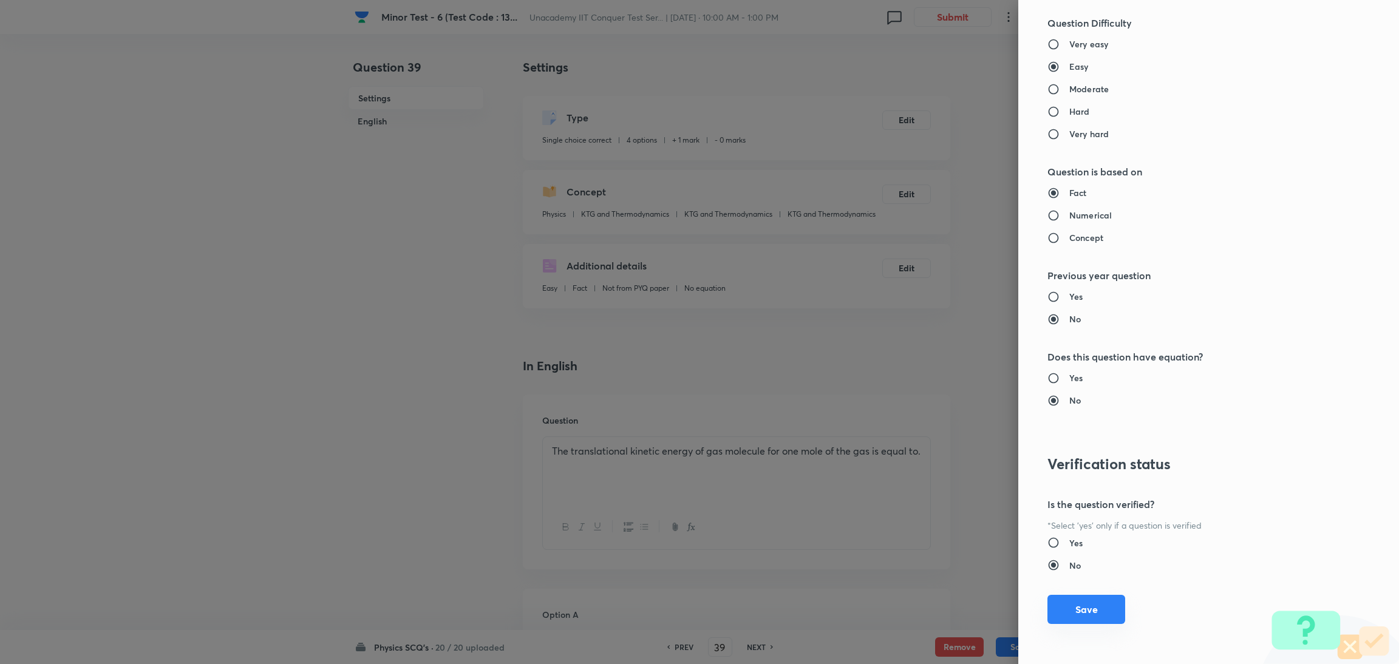
click at [932, 443] on button "Save" at bounding box center [1086, 609] width 78 height 29
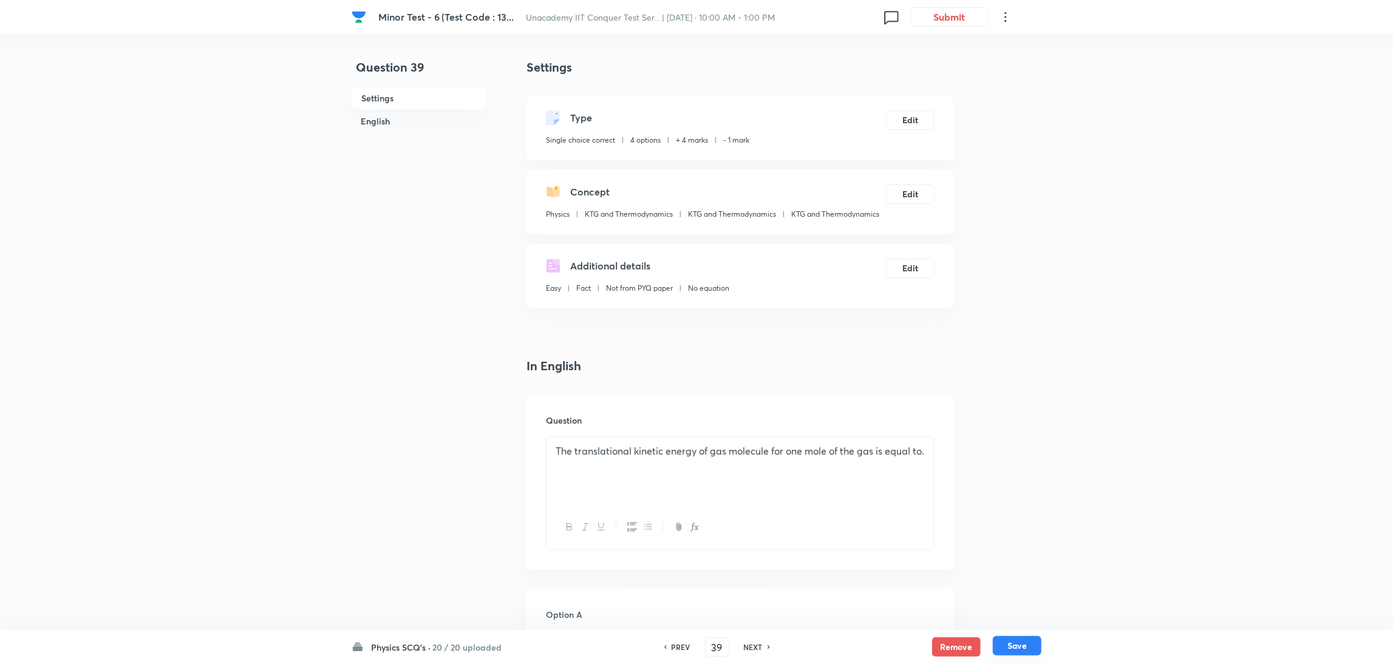
click at [932, 443] on button "Save" at bounding box center [1017, 645] width 49 height 19
click at [902, 114] on button "Edit" at bounding box center [910, 118] width 49 height 19
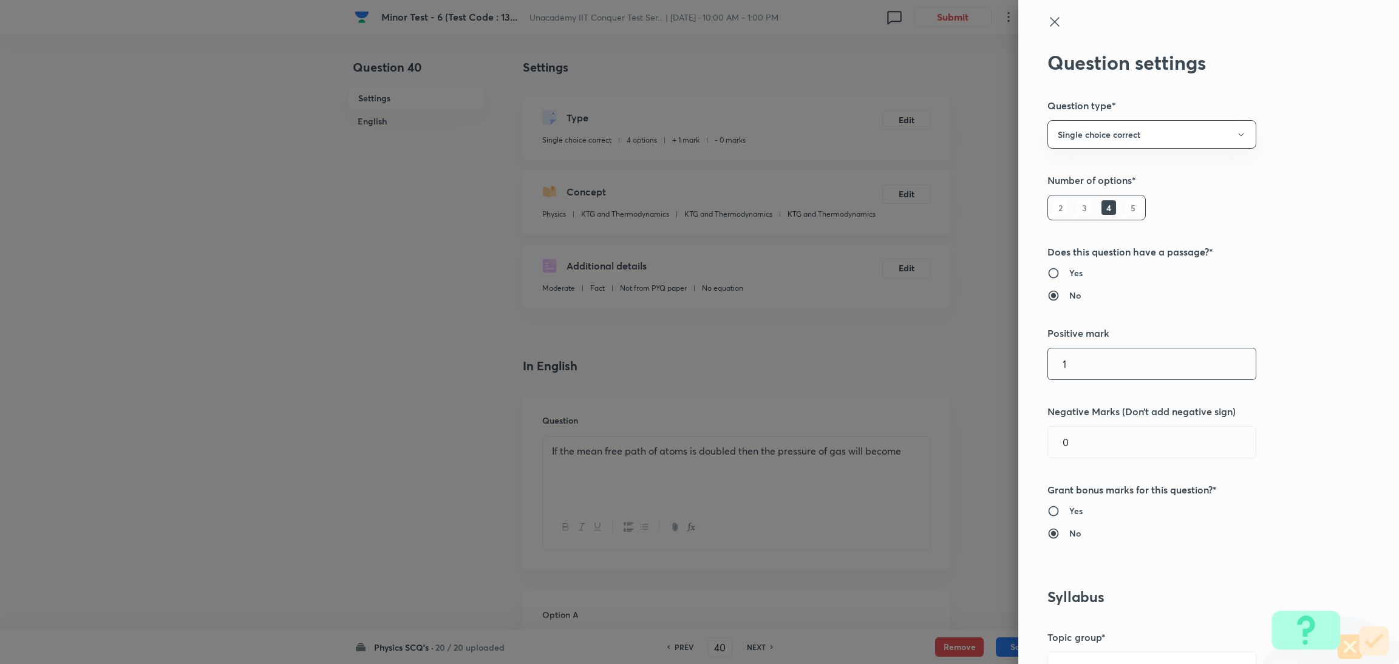
click at [932, 373] on input "1" at bounding box center [1152, 363] width 208 height 31
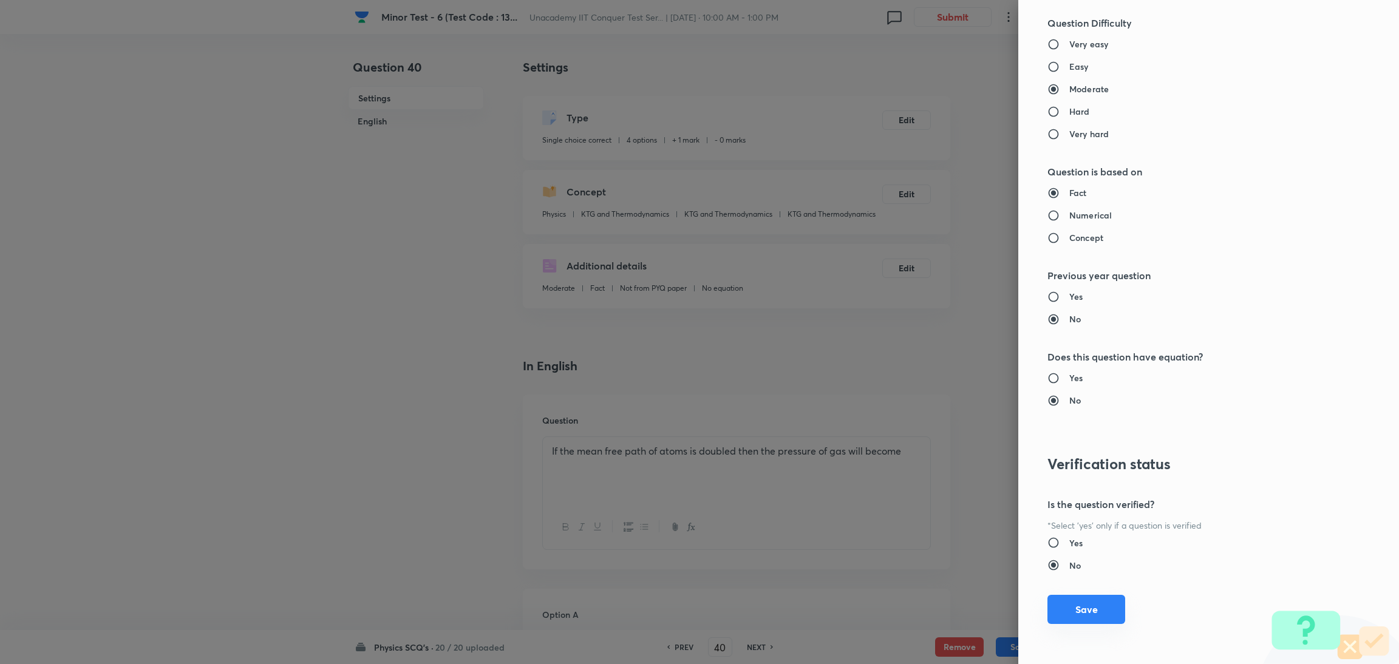
click at [932, 443] on button "Save" at bounding box center [1086, 609] width 78 height 29
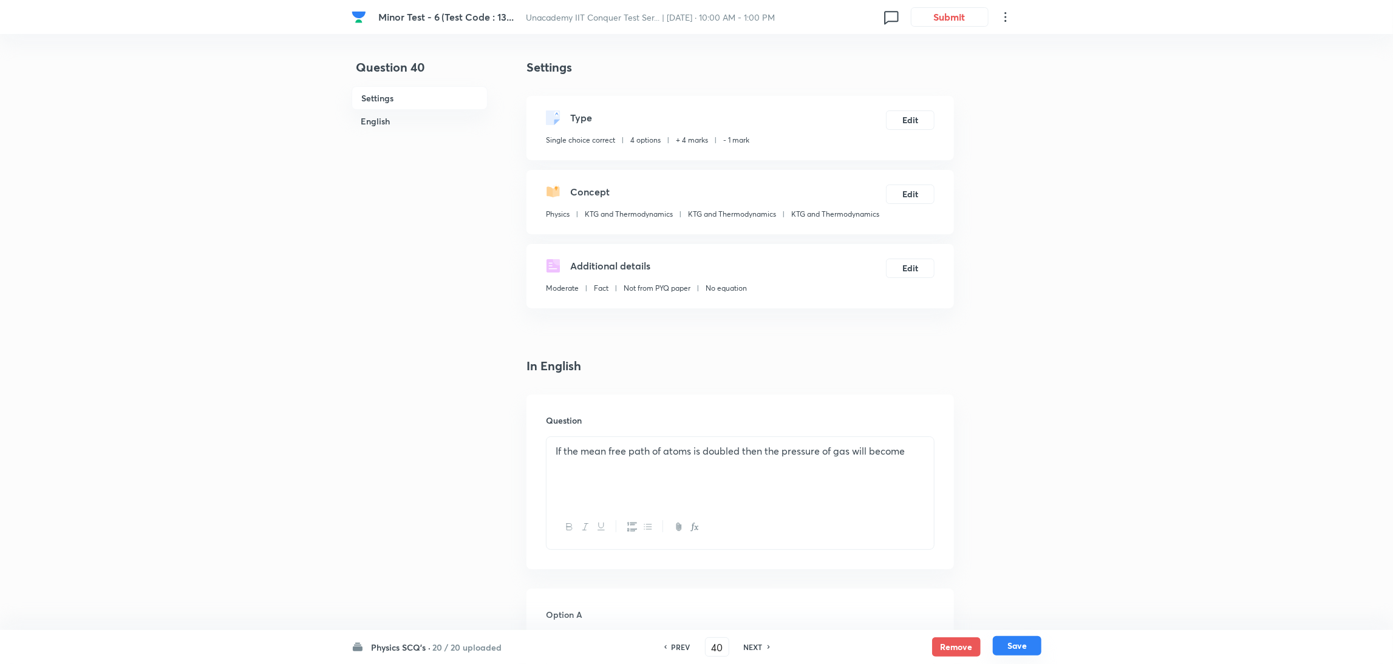
click at [932, 443] on button "Save" at bounding box center [1017, 645] width 49 height 19
click at [917, 118] on button "Edit" at bounding box center [910, 118] width 49 height 19
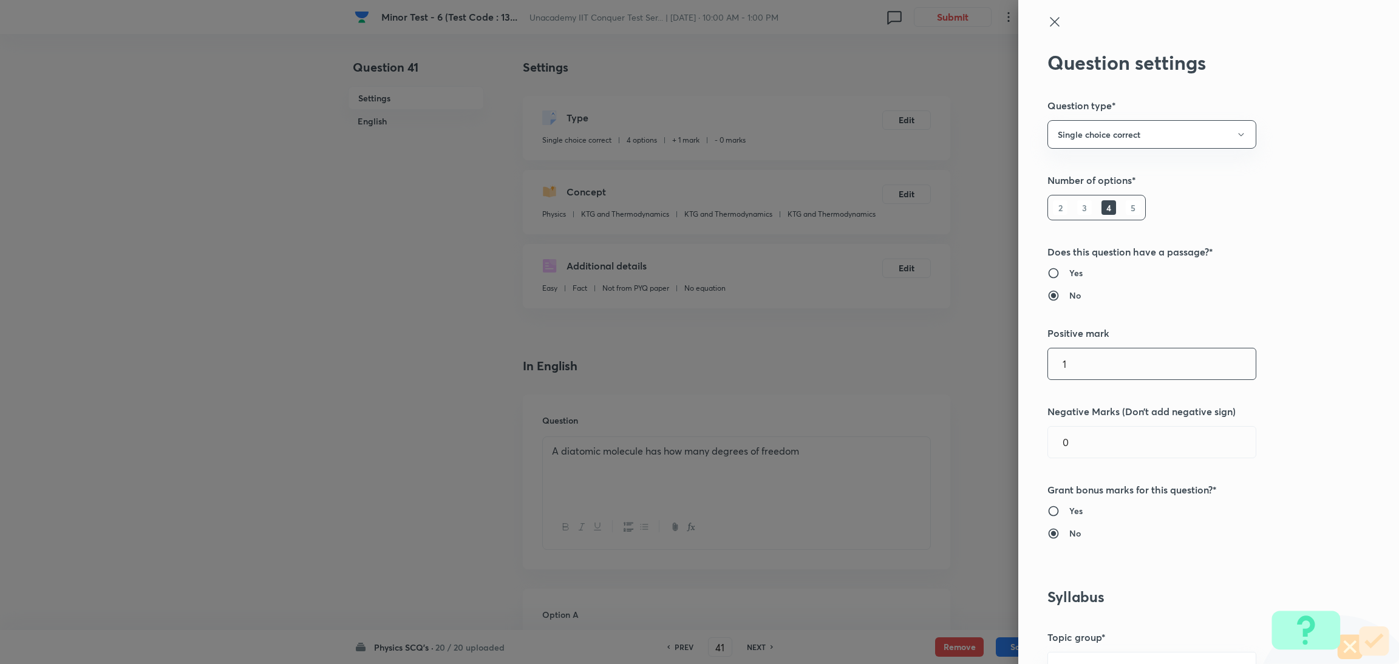
click at [932, 352] on input "1" at bounding box center [1152, 363] width 208 height 31
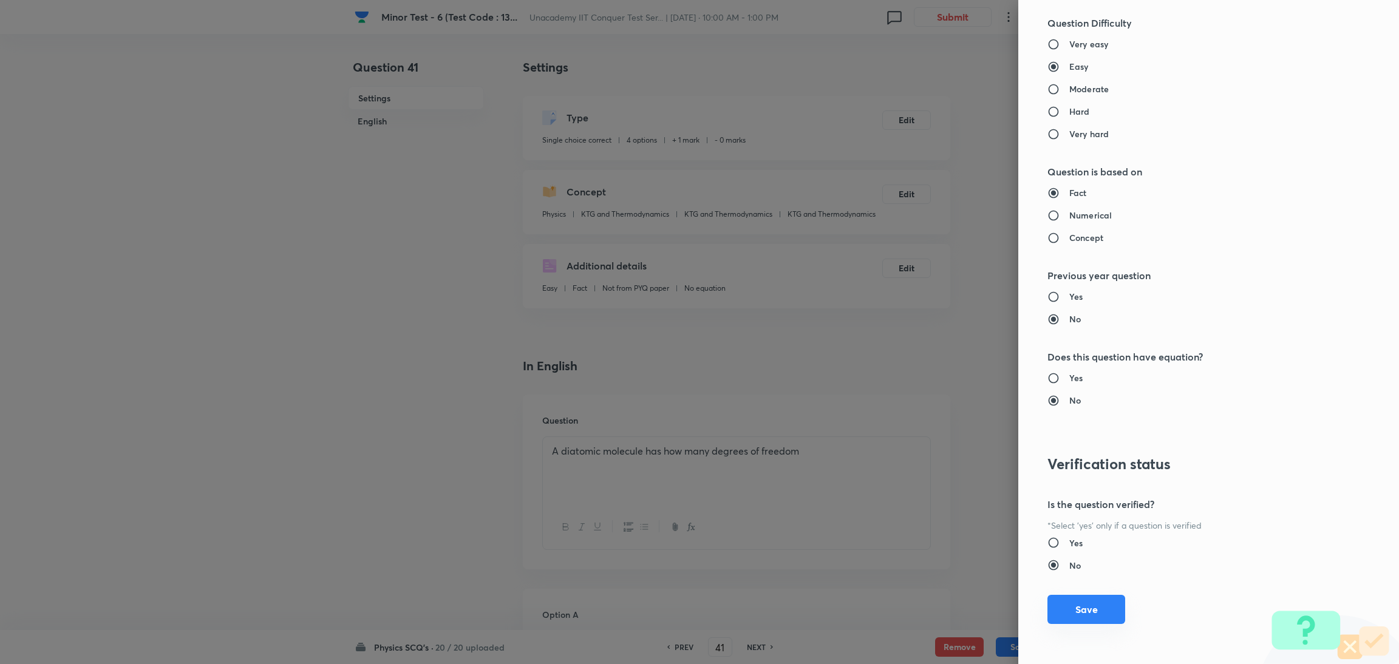
click at [932, 443] on button "Save" at bounding box center [1086, 609] width 78 height 29
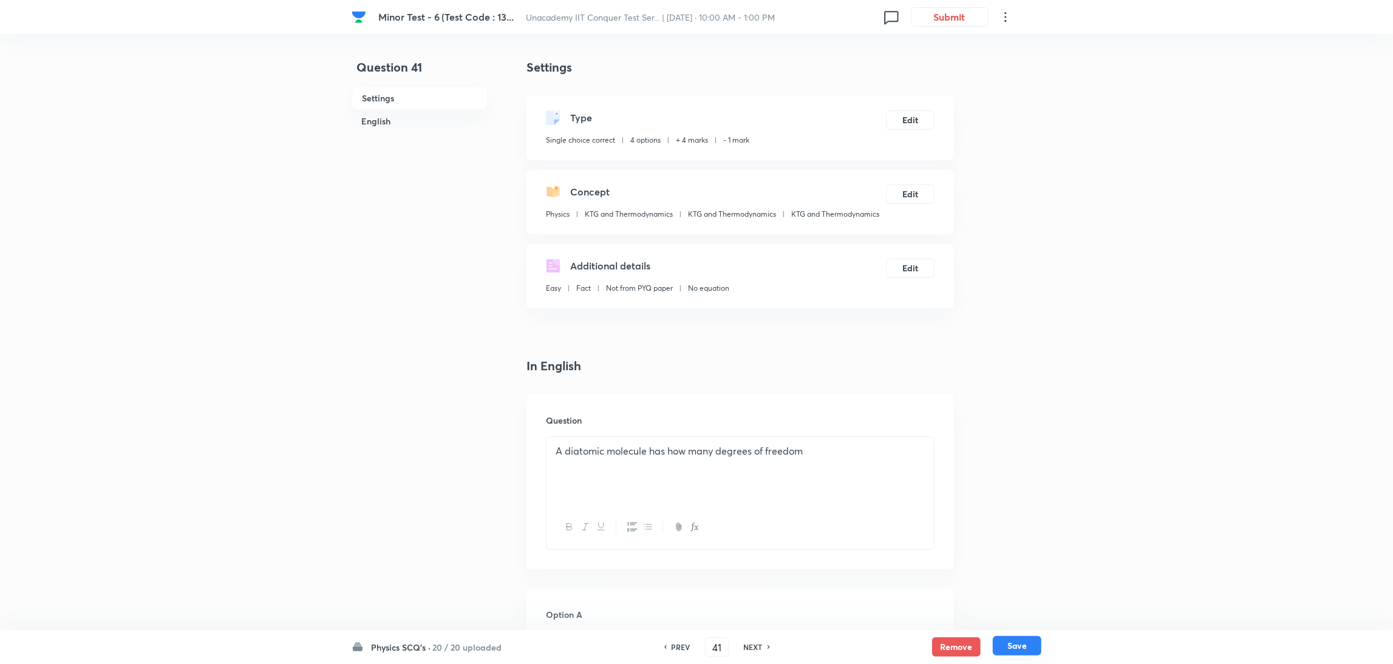
click at [932, 443] on button "Save" at bounding box center [1017, 645] width 49 height 19
